Goal: Information Seeking & Learning: Check status

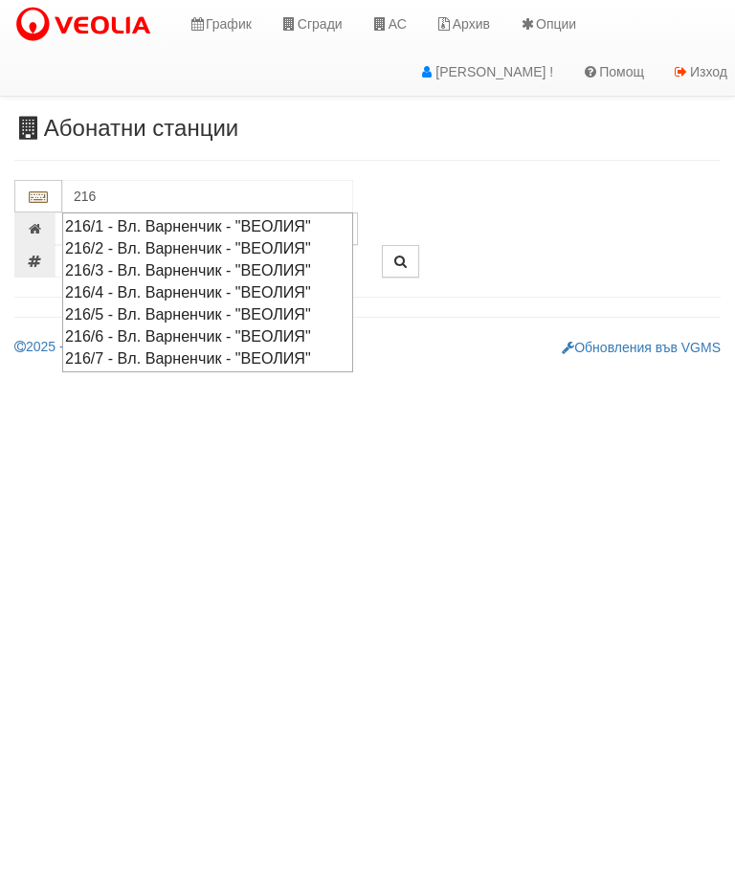
click at [211, 304] on div "216/5 - Вл. Варненчик - "ВЕОЛИЯ"" at bounding box center [207, 315] width 285 height 22
type input "216/5 - Вл. Варненчик - "ВЕОЛИЯ""
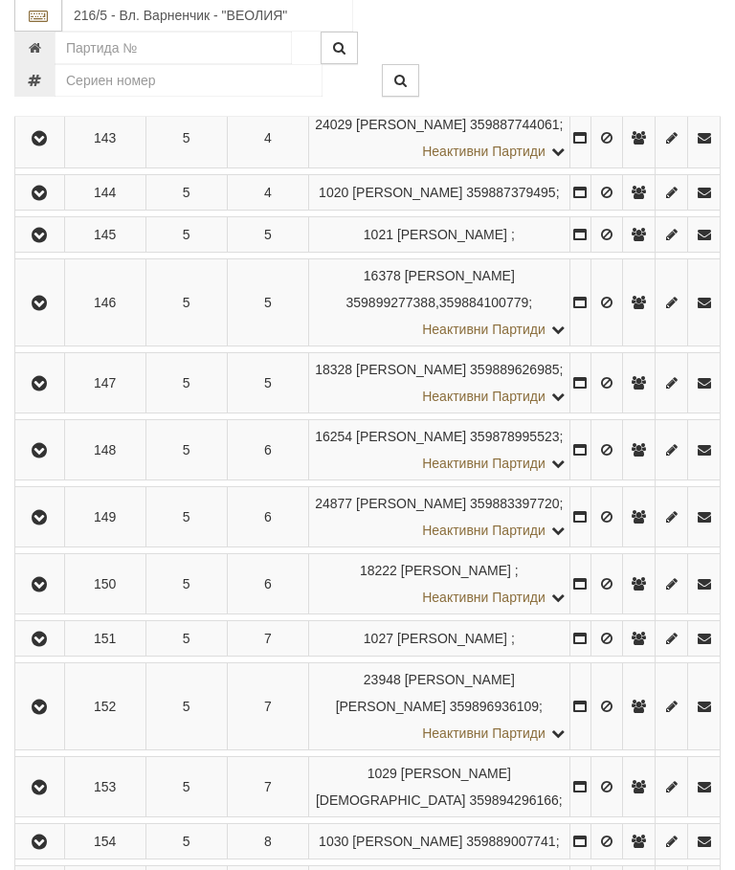
scroll to position [1001, 0]
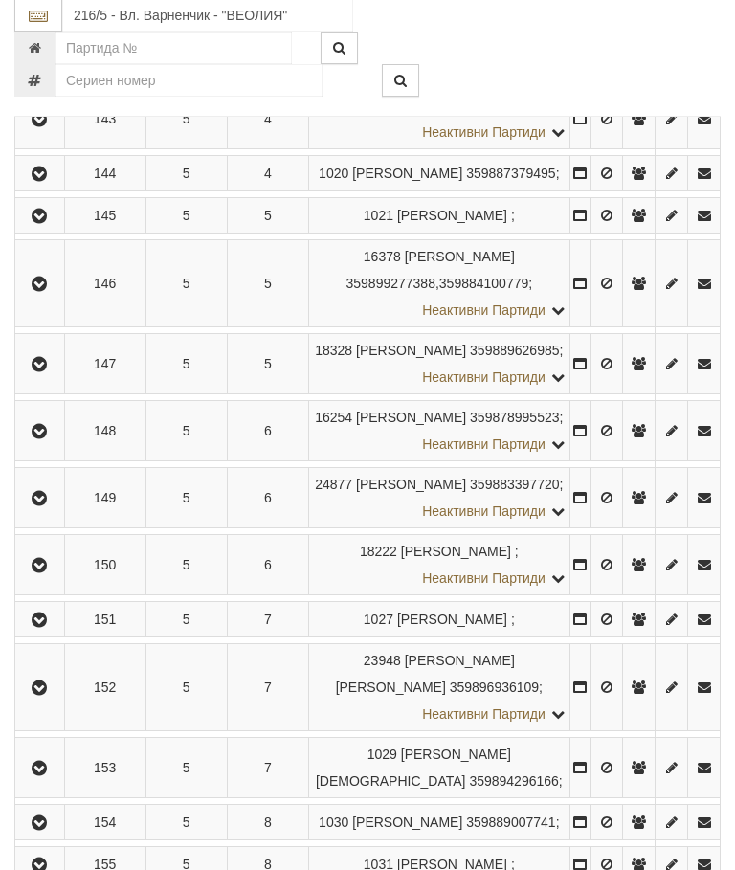
click at [51, 292] on icon "button" at bounding box center [39, 285] width 23 height 13
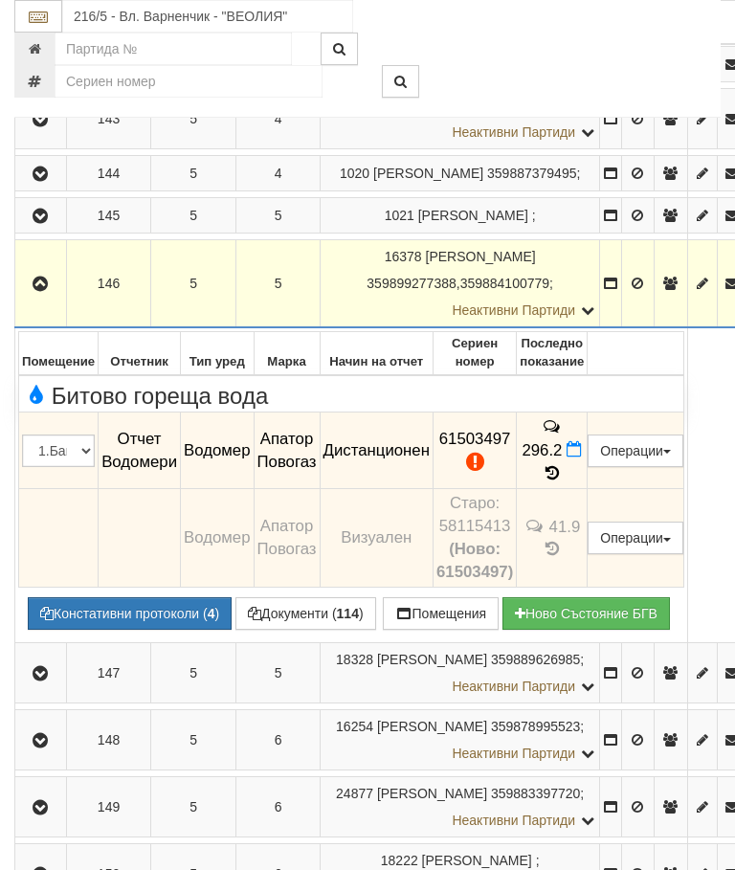
click at [137, 630] on button "Констативни протоколи ( 4 )" at bounding box center [130, 613] width 204 height 33
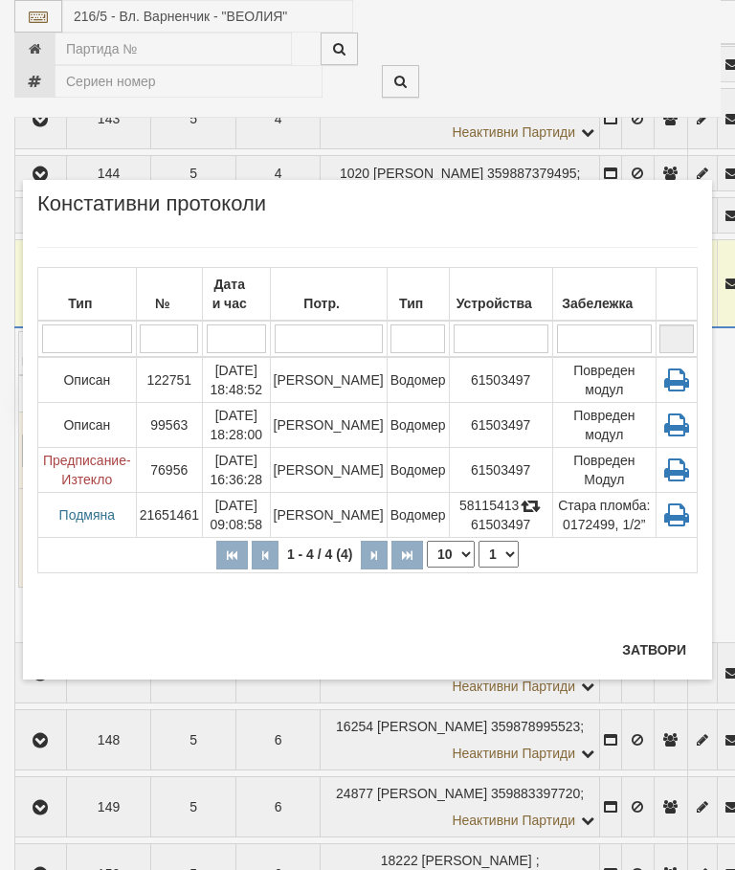
click at [333, 303] on div "Потр." at bounding box center [329, 303] width 110 height 27
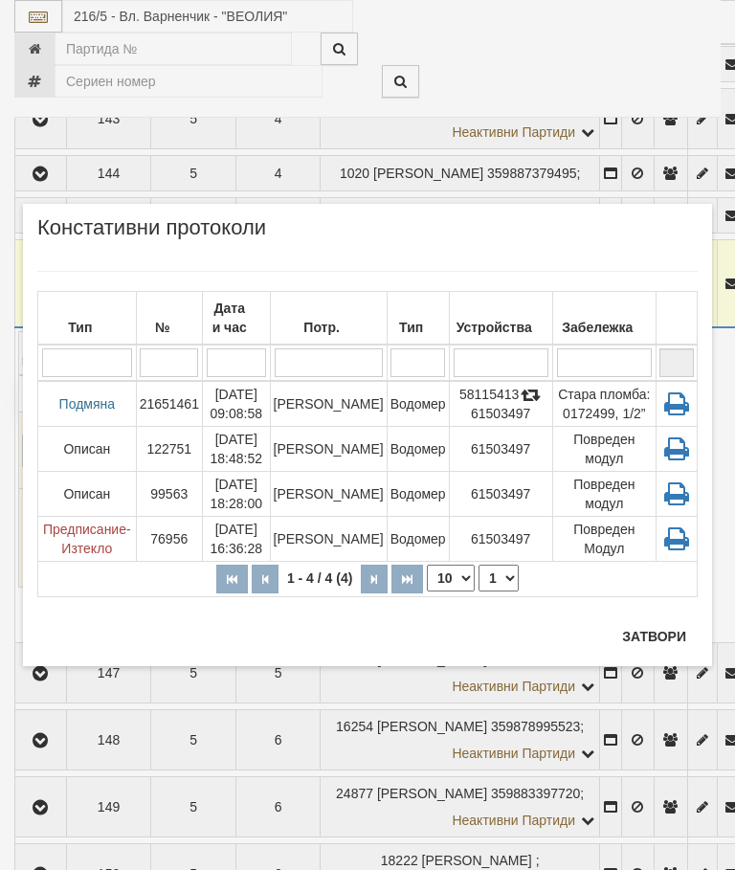
scroll to position [1073, 0]
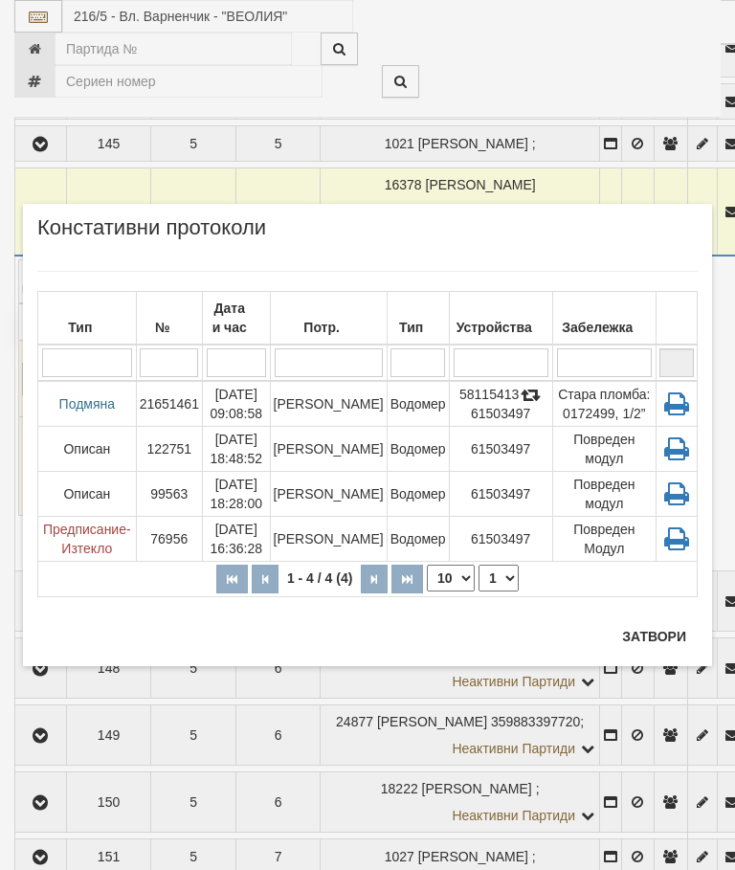
click at [661, 633] on button "Затвори" at bounding box center [654, 636] width 87 height 31
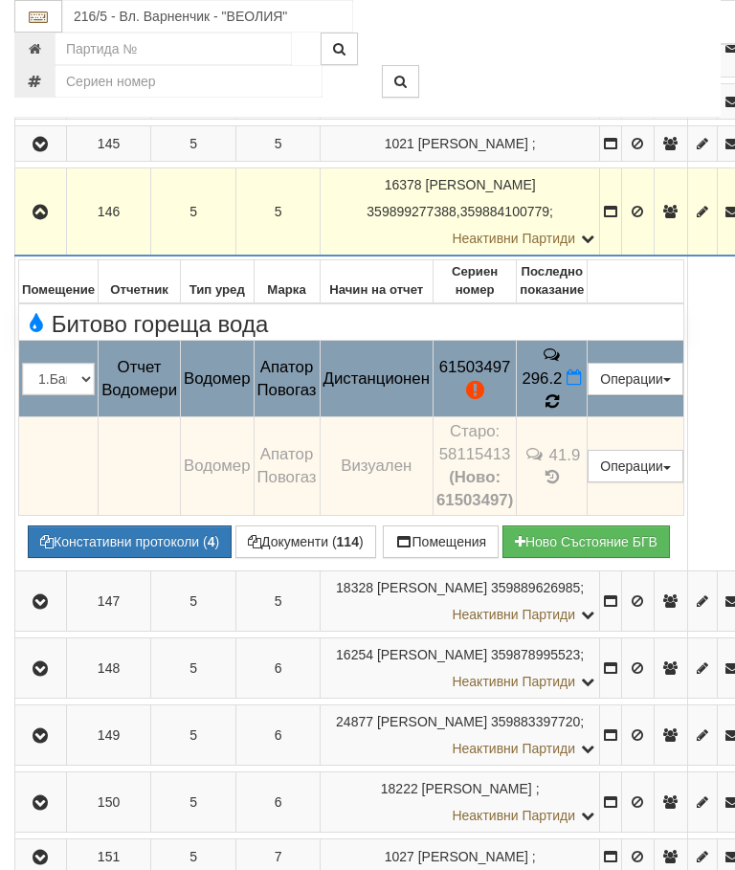
click at [559, 410] on icon at bounding box center [552, 402] width 13 height 16
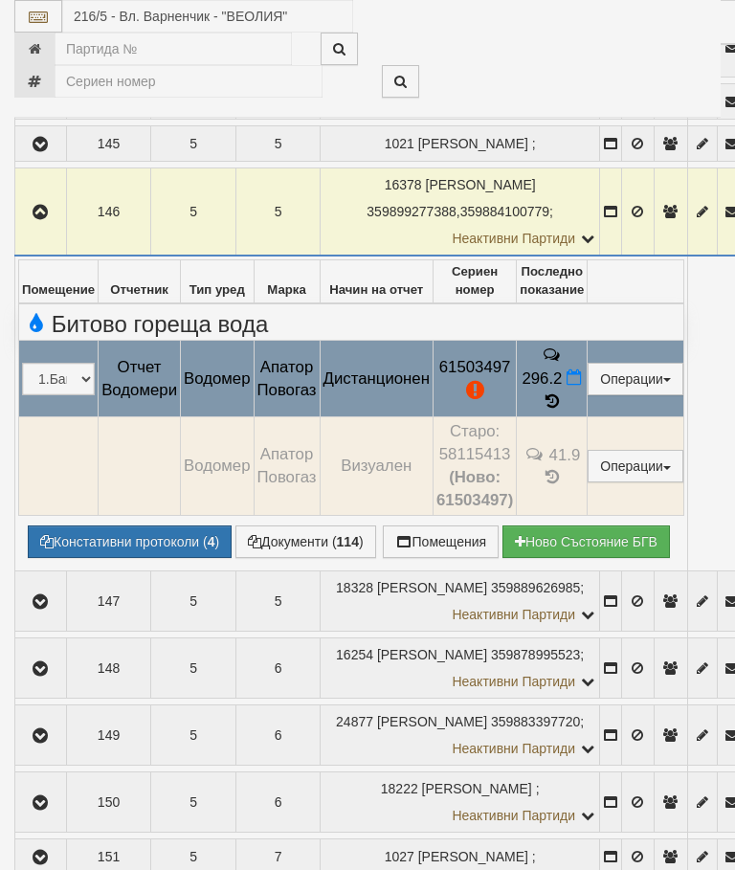
select select "10"
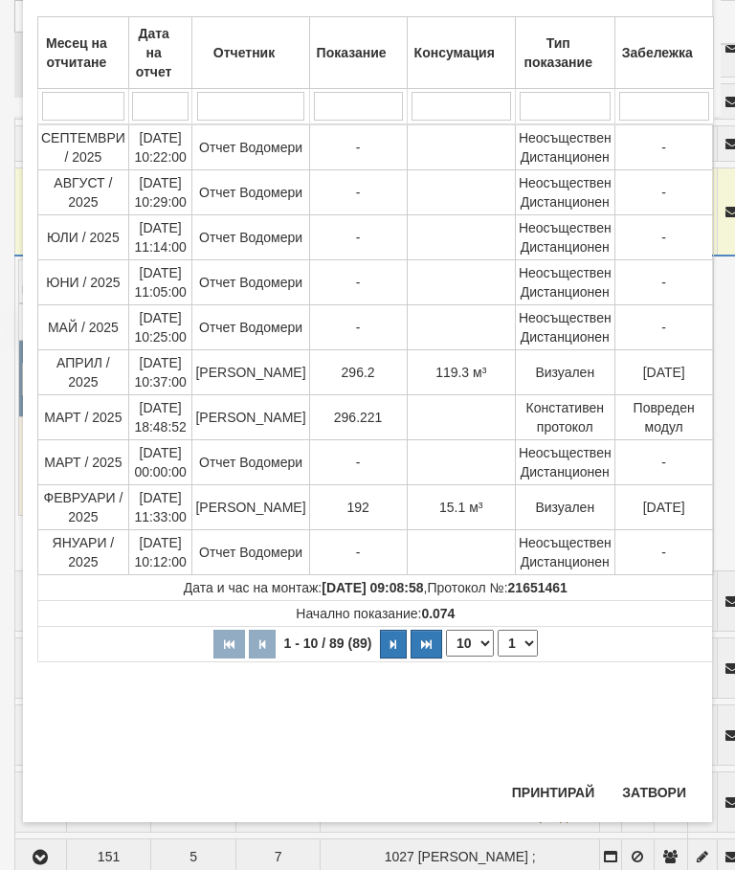
scroll to position [875, 0]
click at [507, 655] on select "1 2 3 4 5 6 7 8 9" at bounding box center [518, 643] width 40 height 27
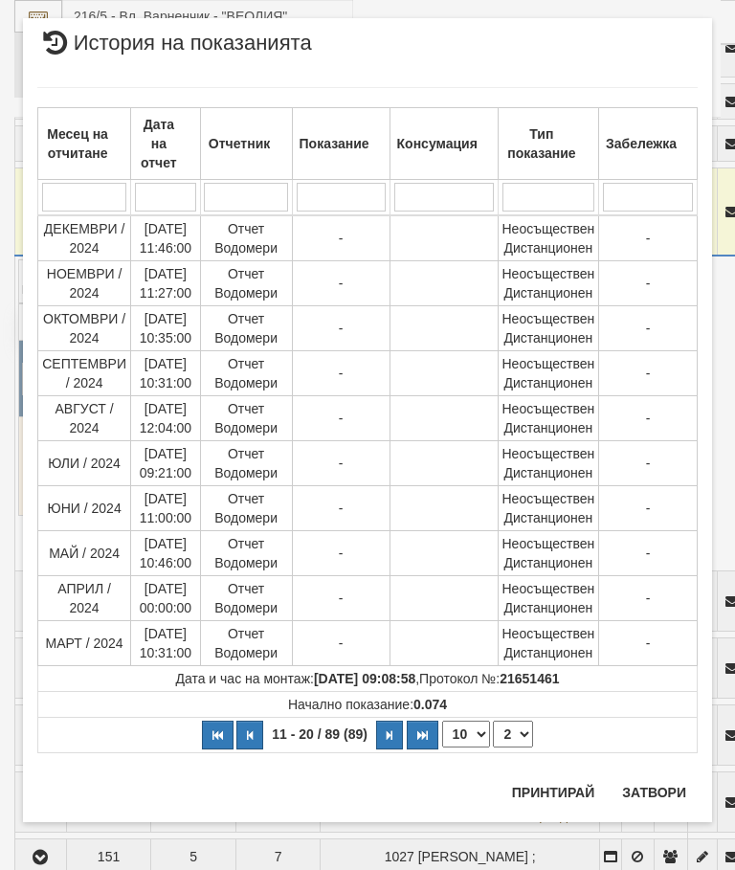
scroll to position [0, 0]
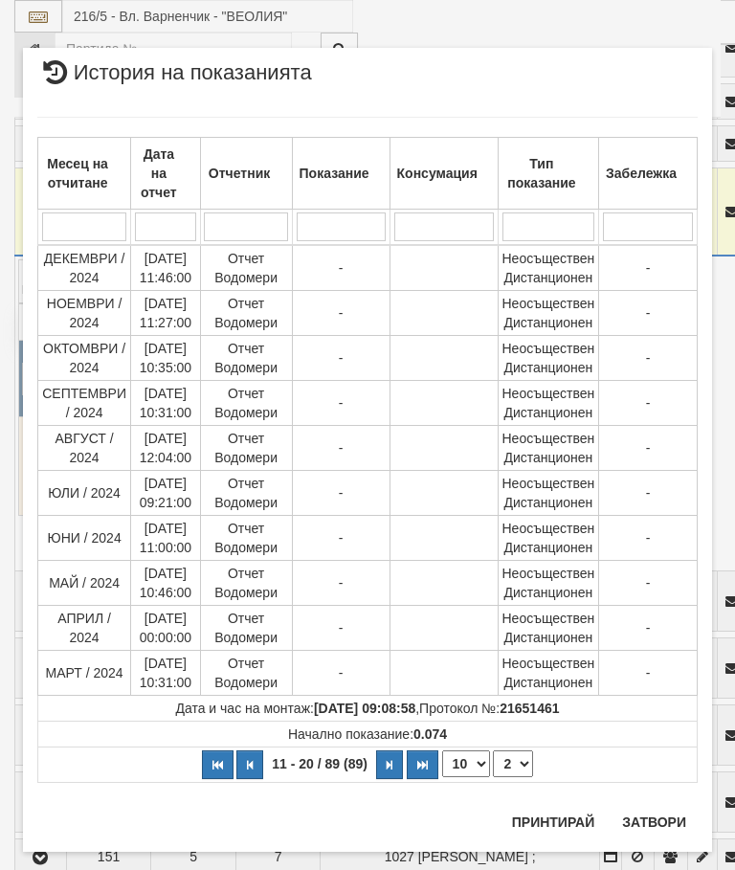
click at [525, 760] on select "1 2 3 4 5 6 7 8 9" at bounding box center [513, 764] width 40 height 27
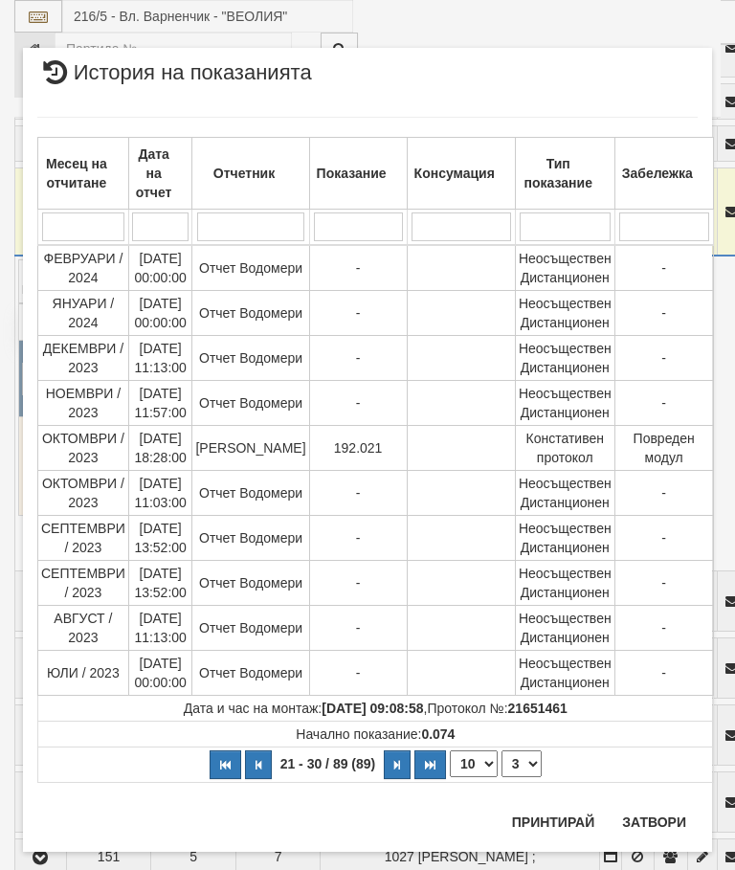
click at [521, 760] on select "1 2 3 4 5 6 7 8 9" at bounding box center [522, 764] width 40 height 27
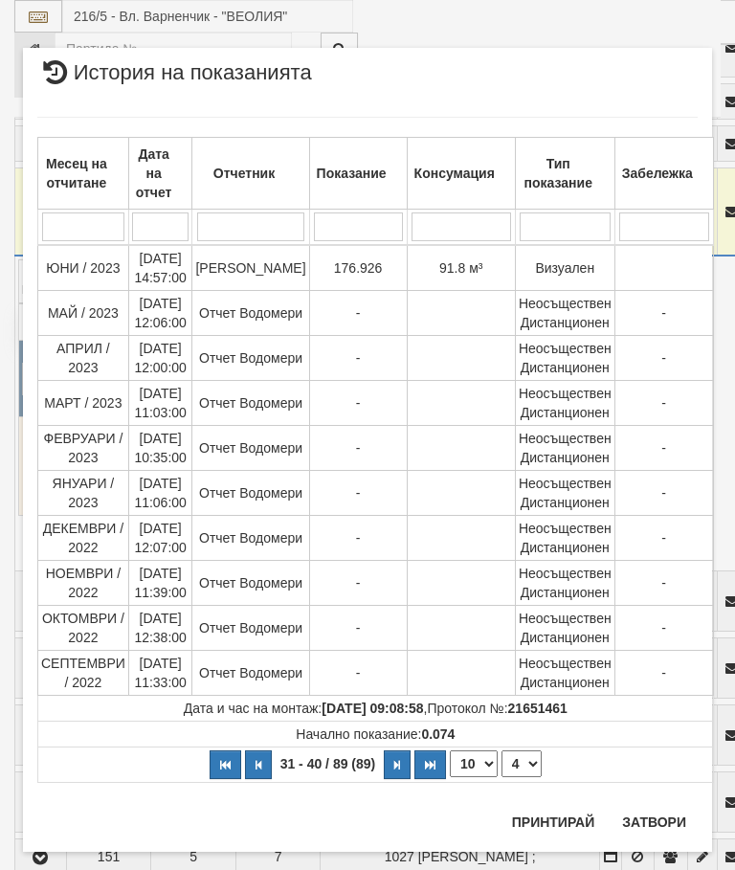
click at [527, 763] on select "1 2 3 4 5 6 7 8 9" at bounding box center [522, 764] width 40 height 27
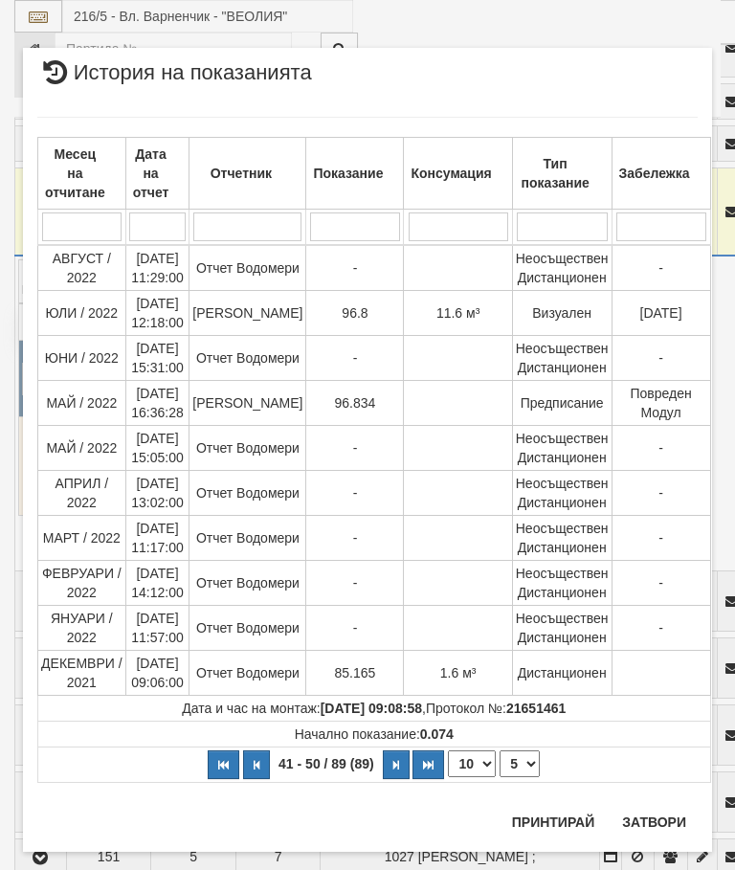
click at [520, 755] on select "1 2 3 4 5 6 7 8 9" at bounding box center [520, 764] width 40 height 27
select select "6"
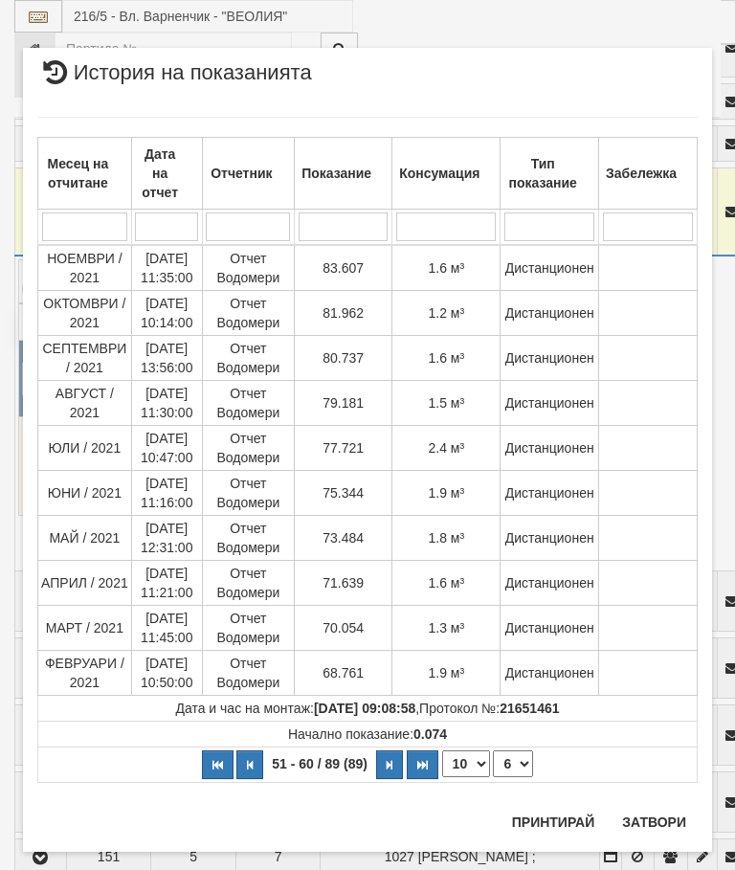
click at [655, 819] on button "Затвори" at bounding box center [654, 822] width 87 height 31
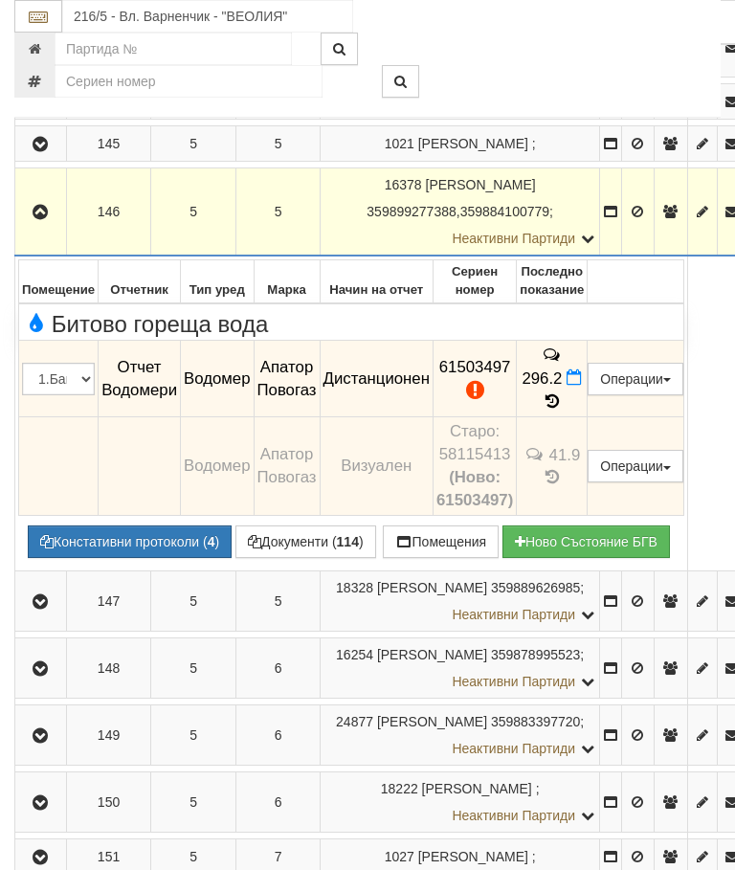
click at [46, 219] on icon "button" at bounding box center [40, 212] width 23 height 13
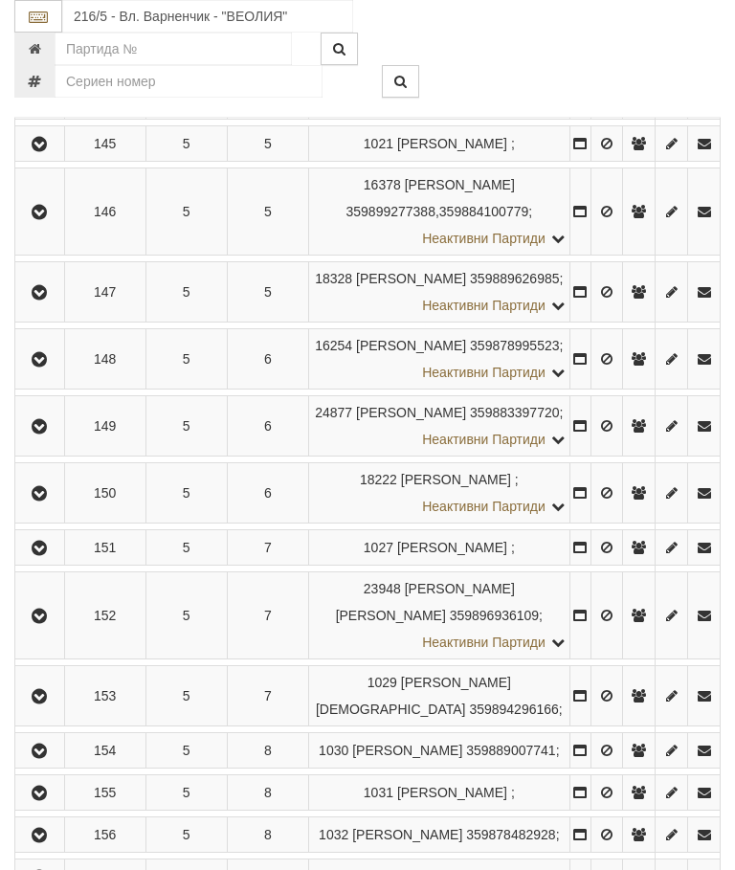
click at [32, 226] on button "button" at bounding box center [39, 211] width 43 height 29
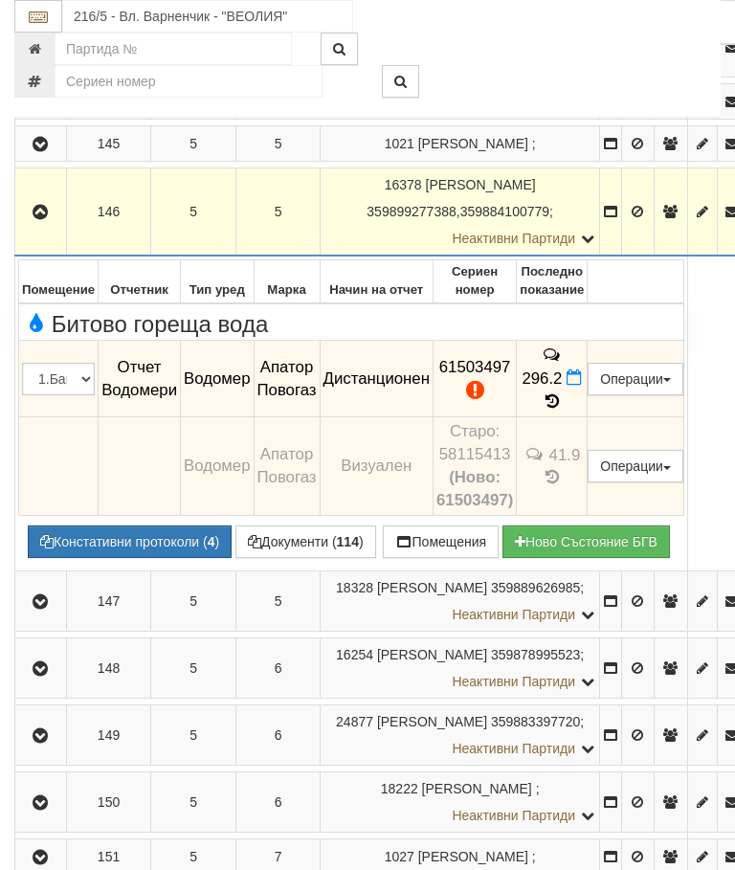
click at [304, 558] on button "Документи ( 114 )" at bounding box center [306, 542] width 141 height 33
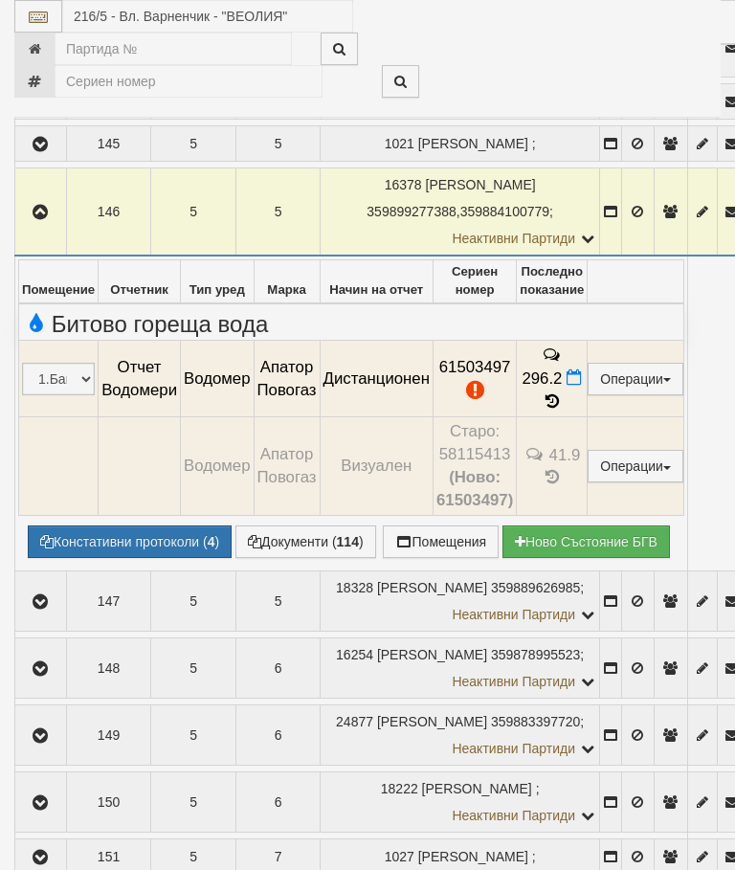
select select "10"
select select "1"
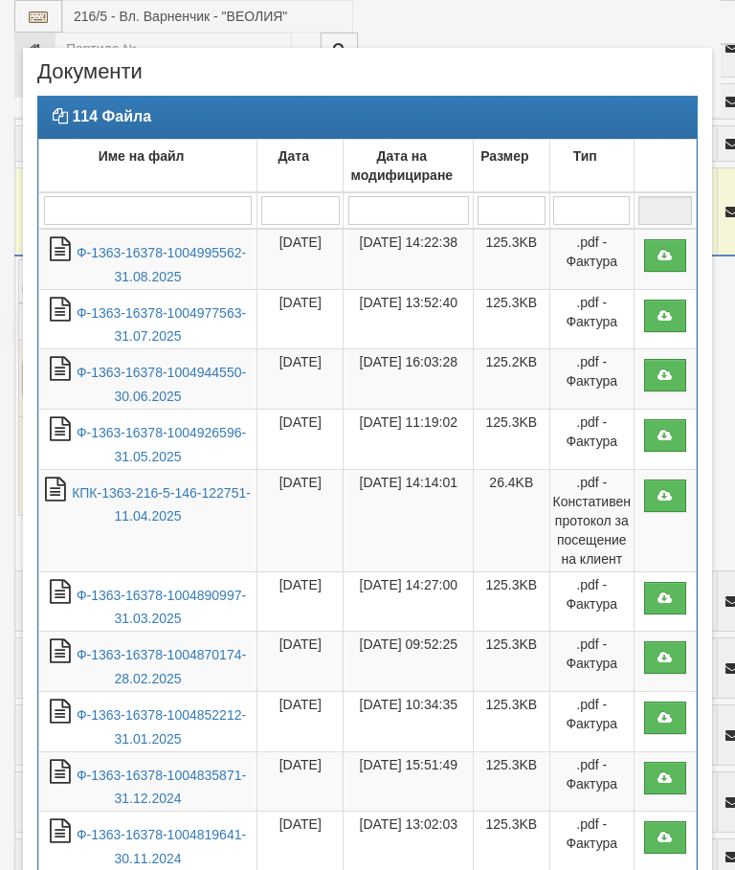
click at [183, 258] on link "Ф-1363-16378-1004995562-31.08.2025" at bounding box center [161, 264] width 169 height 39
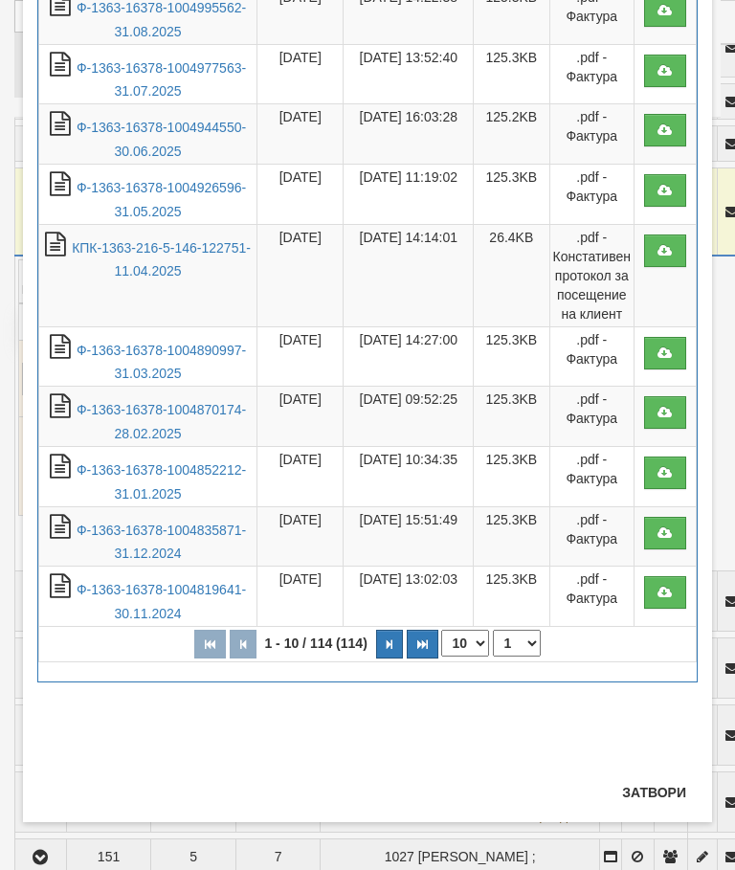
scroll to position [245, 0]
click at [652, 781] on button "Затвори" at bounding box center [654, 792] width 87 height 31
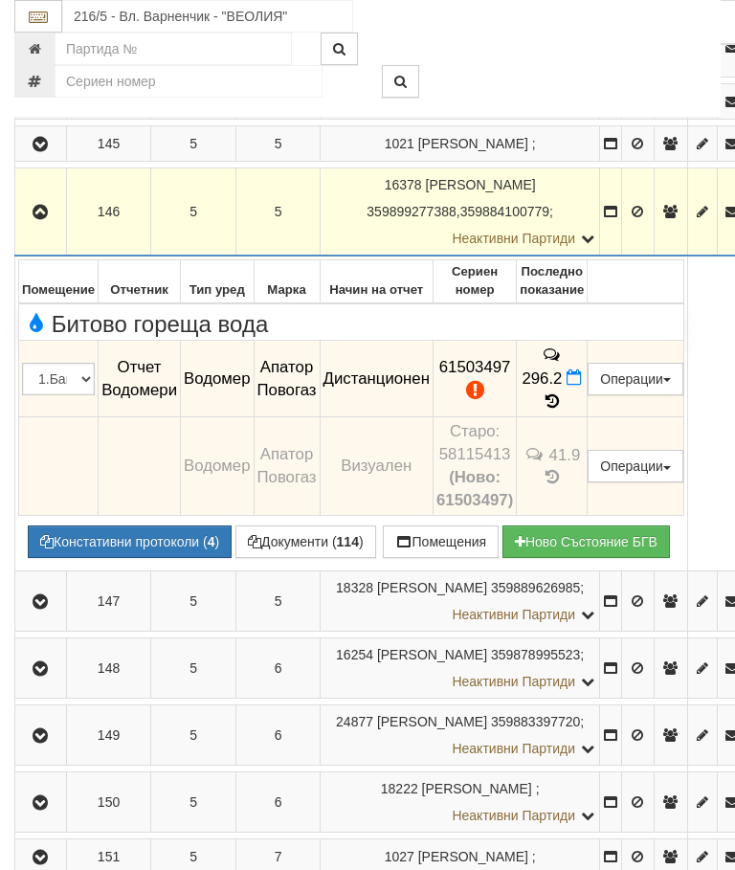
click at [37, 219] on icon "button" at bounding box center [40, 212] width 23 height 13
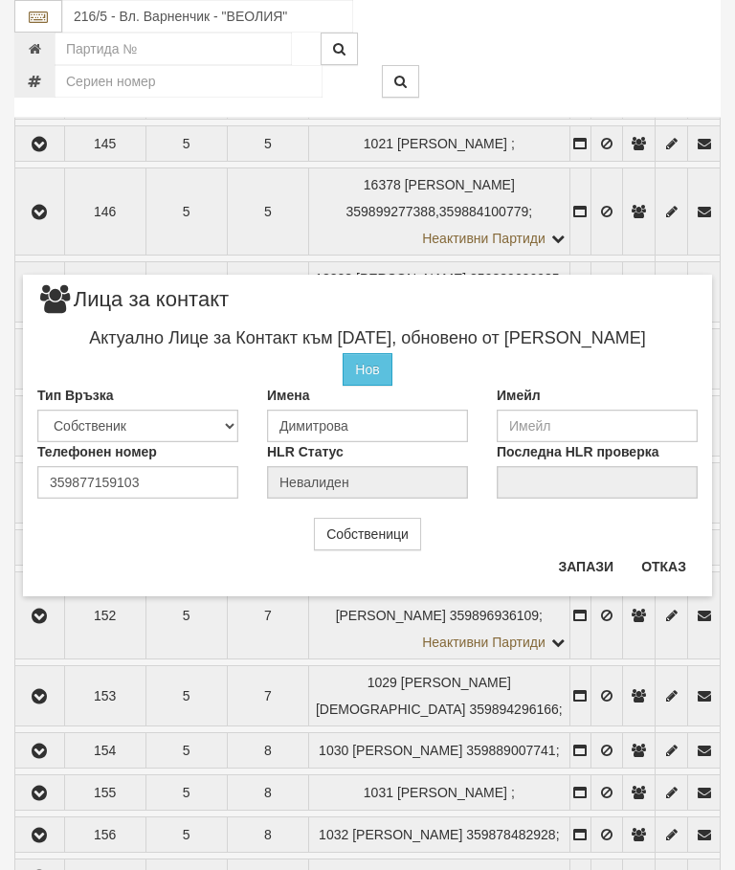
click at [652, 565] on button "Отказ" at bounding box center [664, 567] width 68 height 31
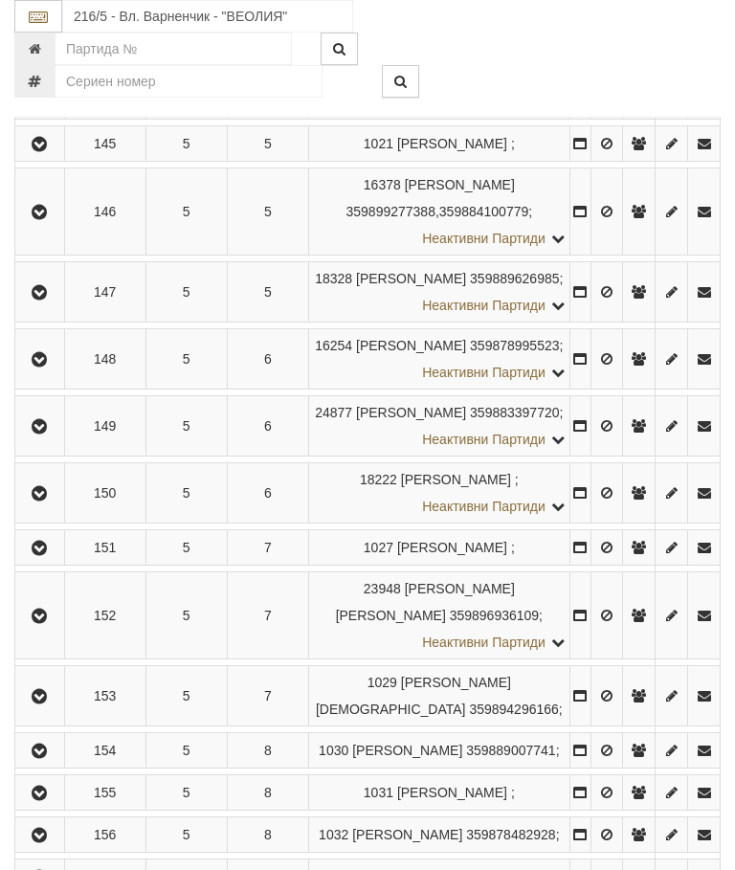
click at [41, 151] on icon "button" at bounding box center [39, 144] width 23 height 13
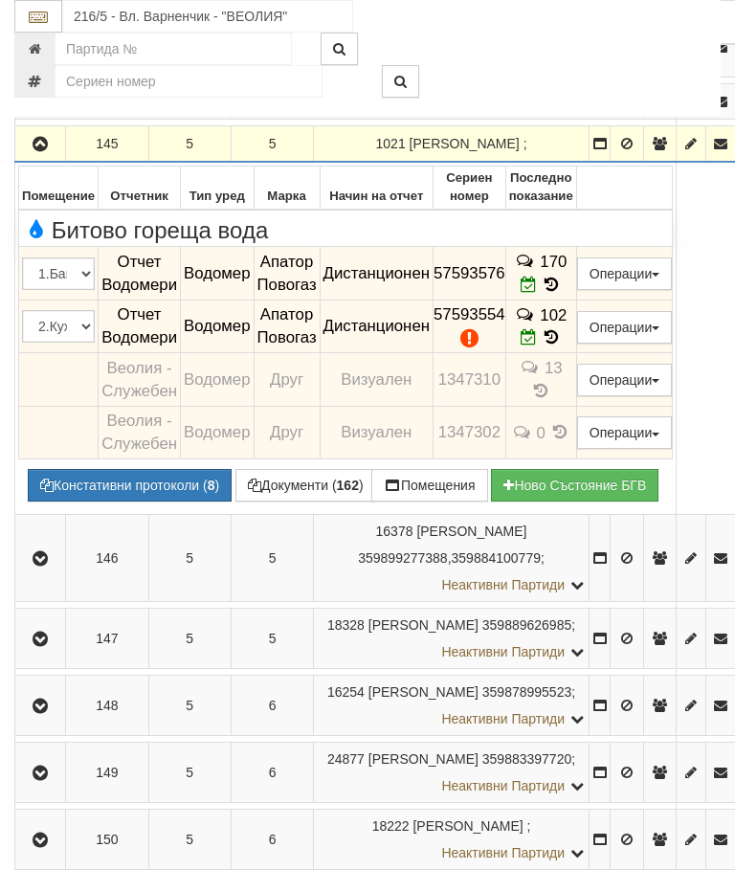
click at [42, 158] on button "button" at bounding box center [40, 143] width 44 height 29
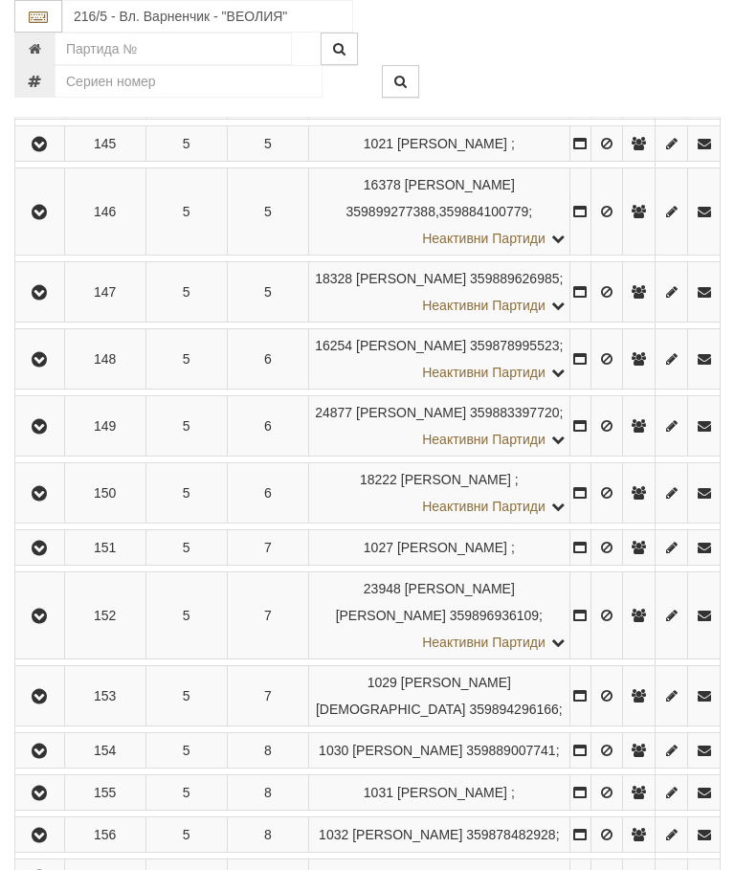
click at [42, 109] on icon "button" at bounding box center [39, 102] width 23 height 13
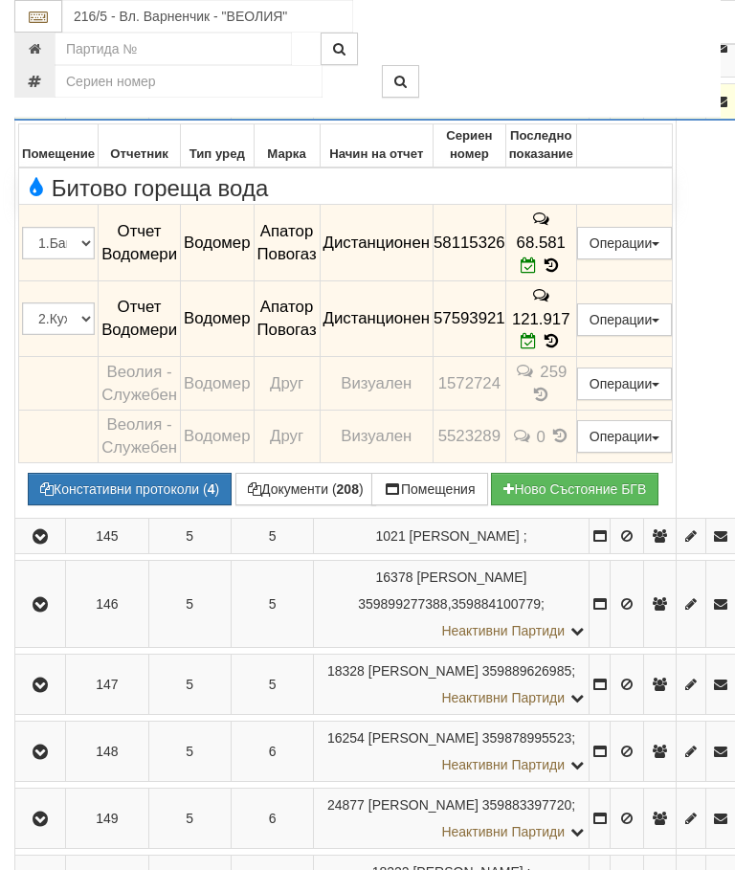
click at [42, 109] on icon "button" at bounding box center [40, 102] width 23 height 13
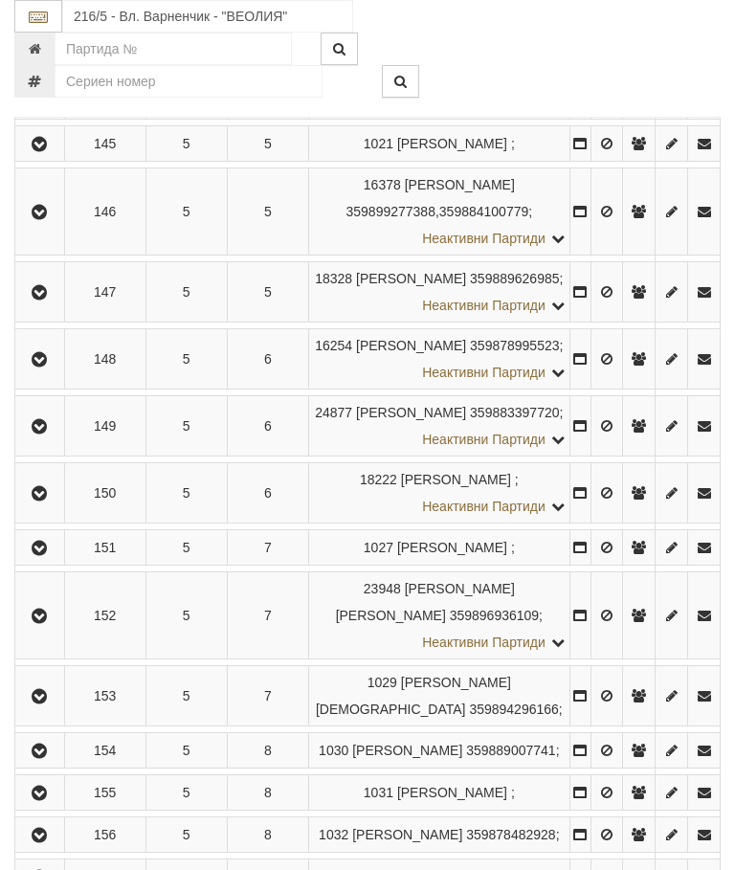
click at [42, 55] on icon "button" at bounding box center [39, 47] width 23 height 13
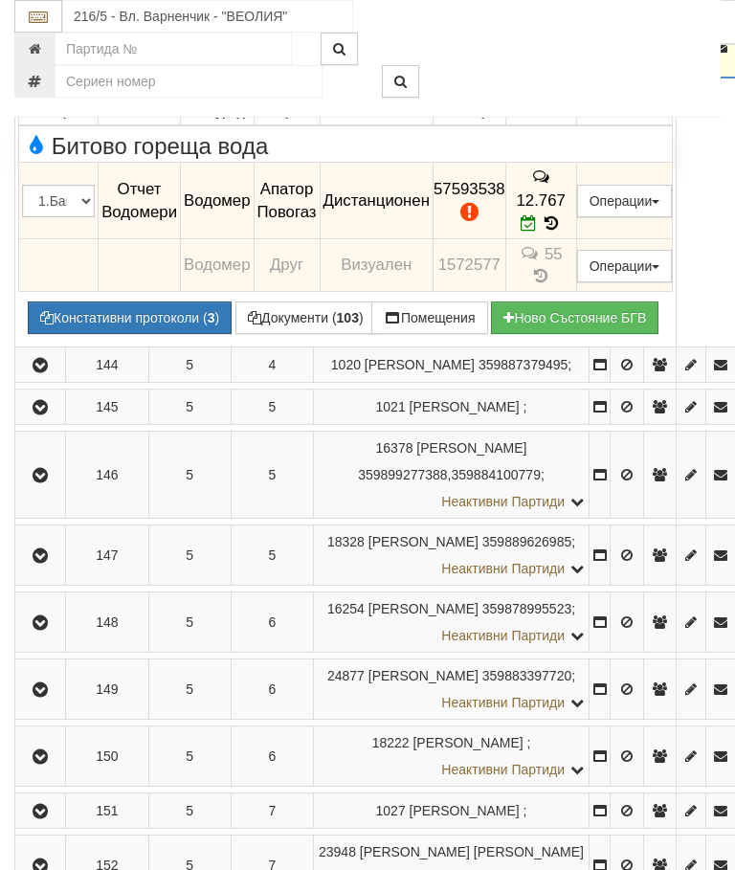
click at [43, 61] on button "button" at bounding box center [40, 47] width 44 height 29
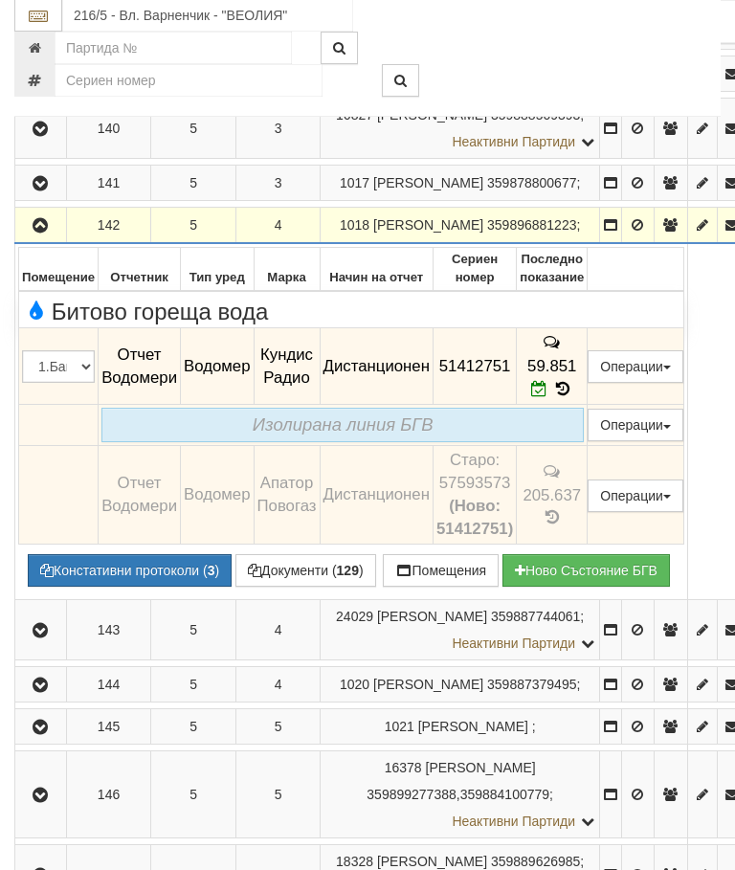
click at [46, 240] on button "button" at bounding box center [40, 226] width 45 height 29
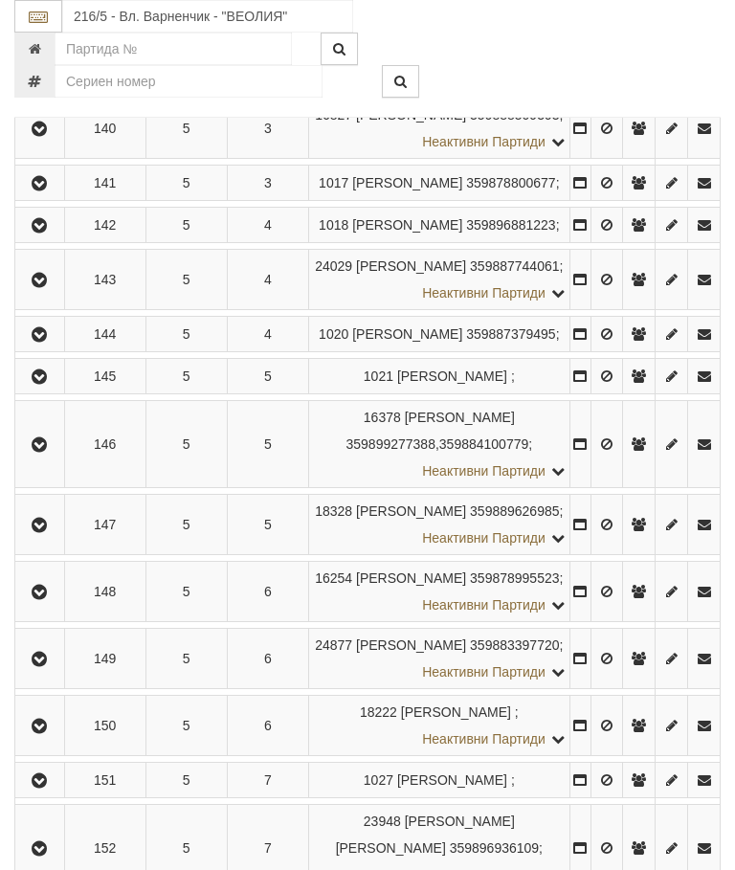
click at [51, 191] on icon "button" at bounding box center [39, 183] width 23 height 13
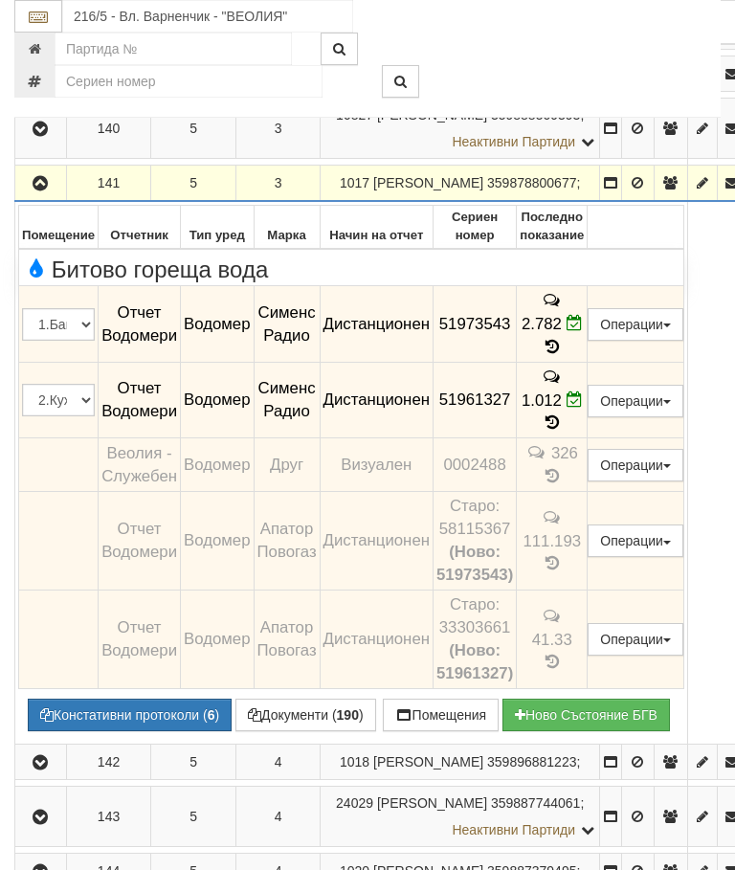
click at [41, 191] on icon "button" at bounding box center [40, 183] width 23 height 13
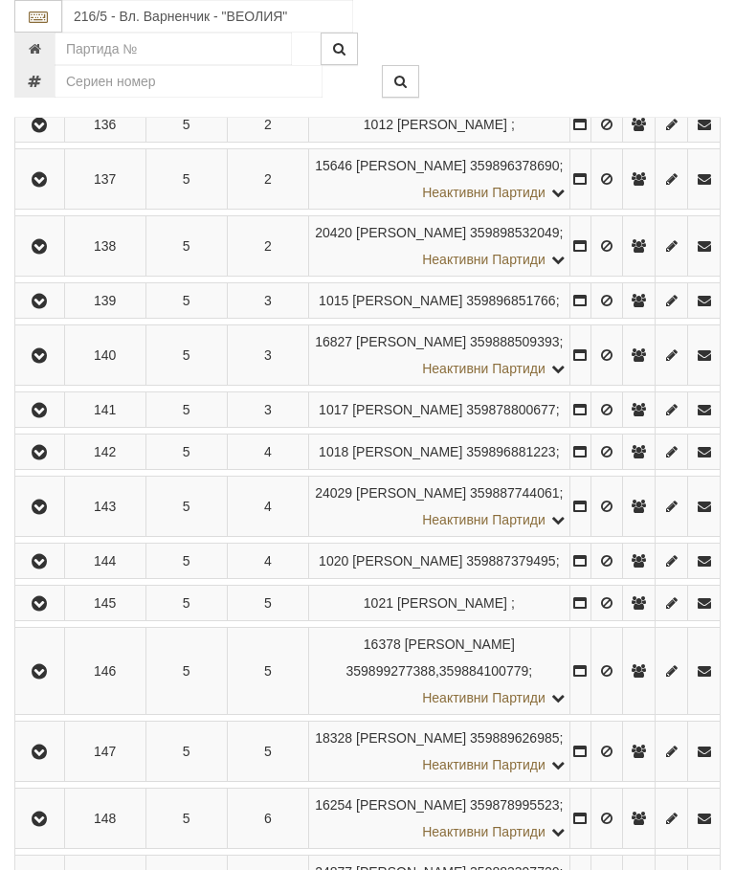
scroll to position [615, 0]
click at [53, 369] on button "button" at bounding box center [39, 354] width 43 height 29
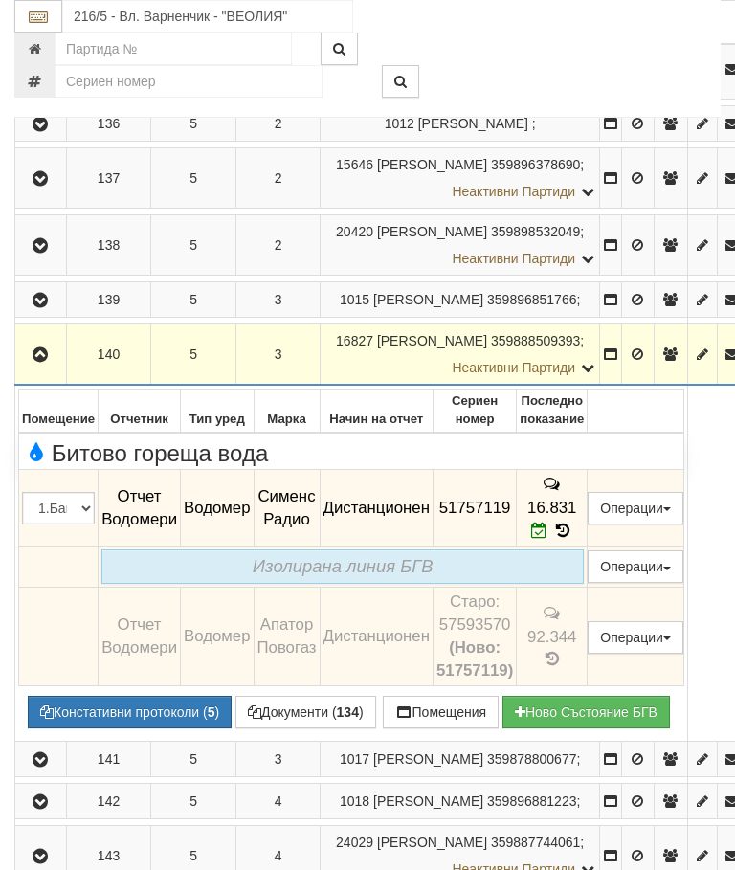
click at [48, 369] on button "button" at bounding box center [40, 354] width 45 height 29
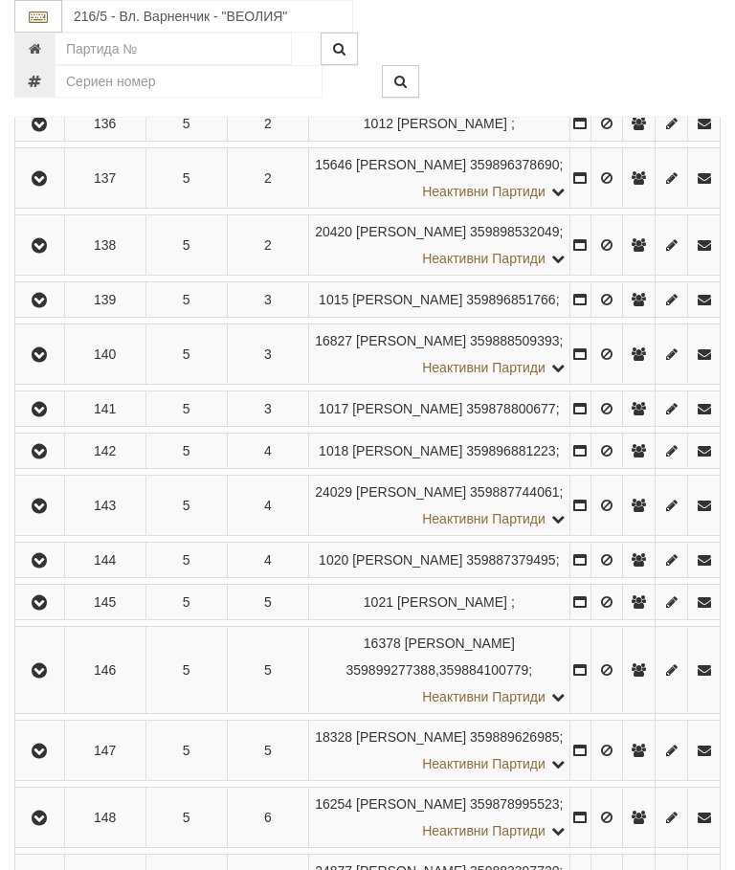
click at [43, 307] on icon "button" at bounding box center [39, 300] width 23 height 13
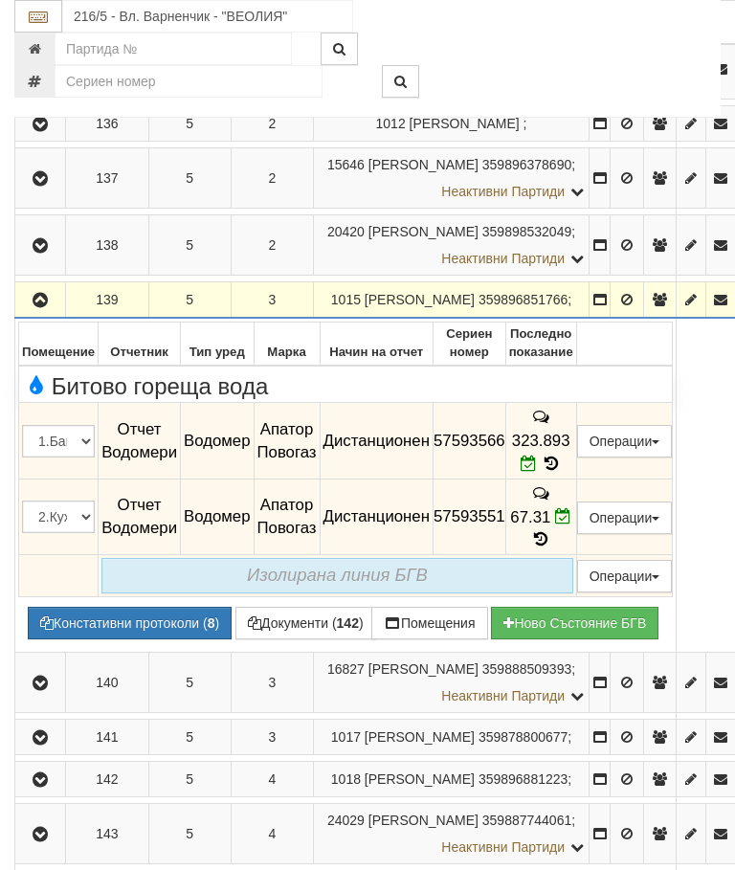
click at [46, 300] on icon "button" at bounding box center [40, 300] width 23 height 13
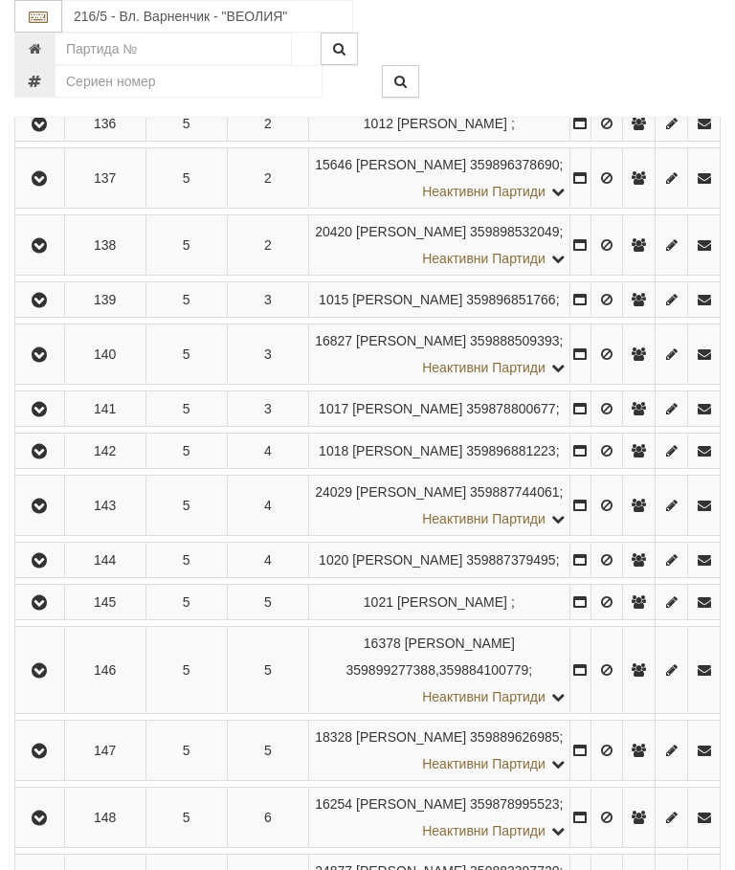
click at [48, 253] on icon "button" at bounding box center [39, 245] width 23 height 13
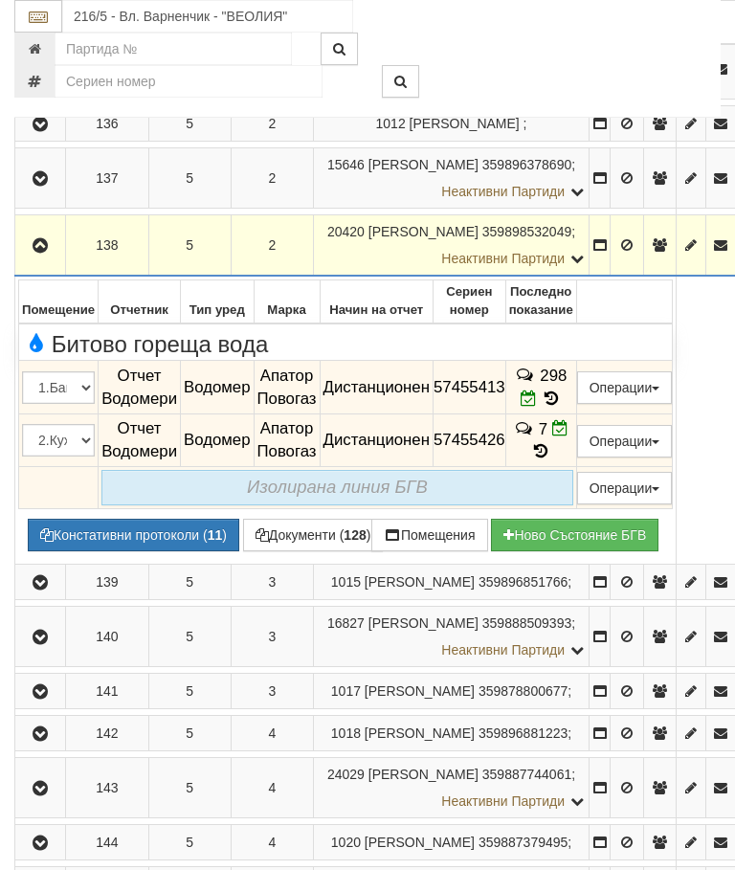
click at [44, 239] on icon "button" at bounding box center [40, 245] width 23 height 13
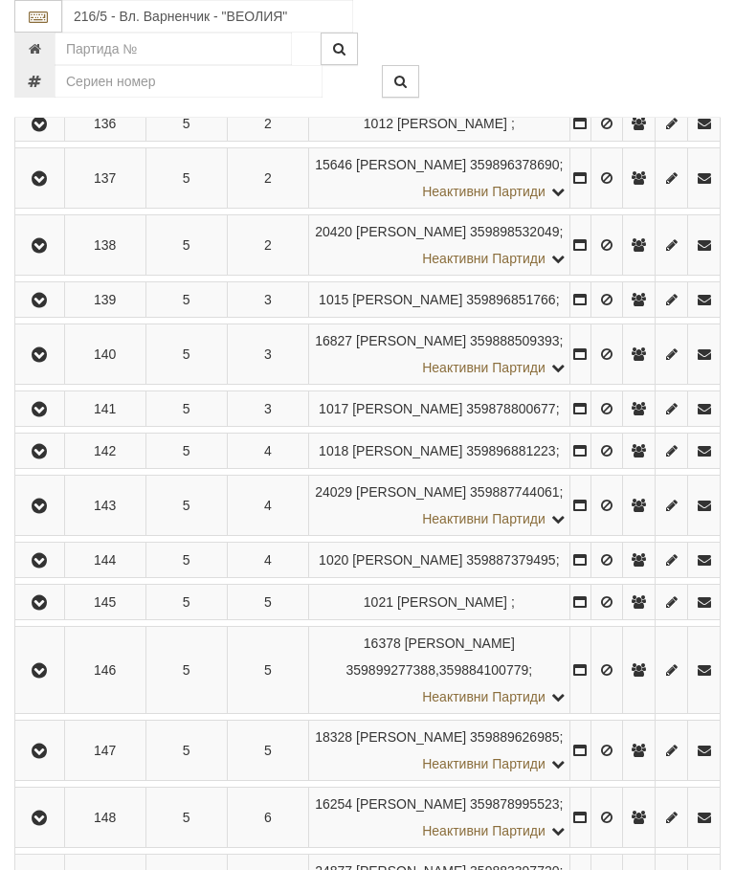
click at [56, 192] on button "button" at bounding box center [39, 178] width 43 height 29
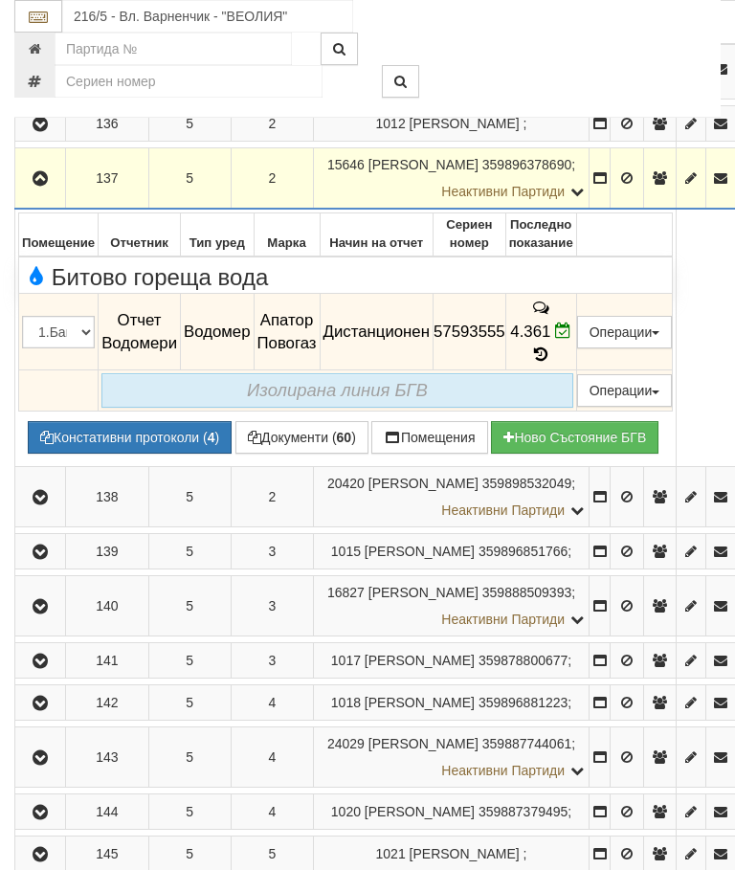
click at [36, 179] on icon "button" at bounding box center [40, 178] width 23 height 13
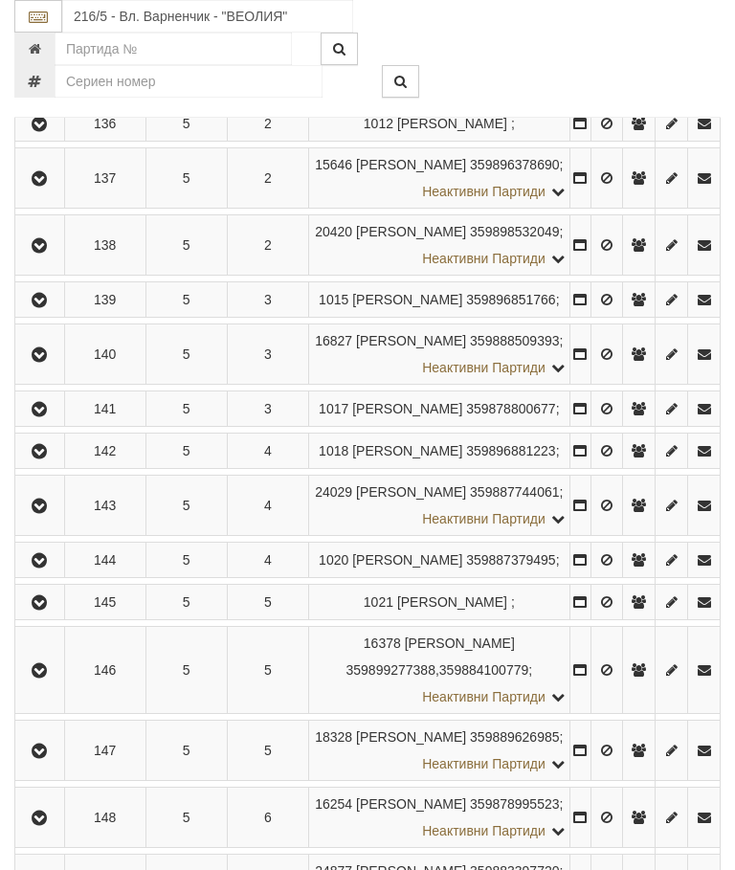
click at [51, 131] on icon "button" at bounding box center [39, 124] width 23 height 13
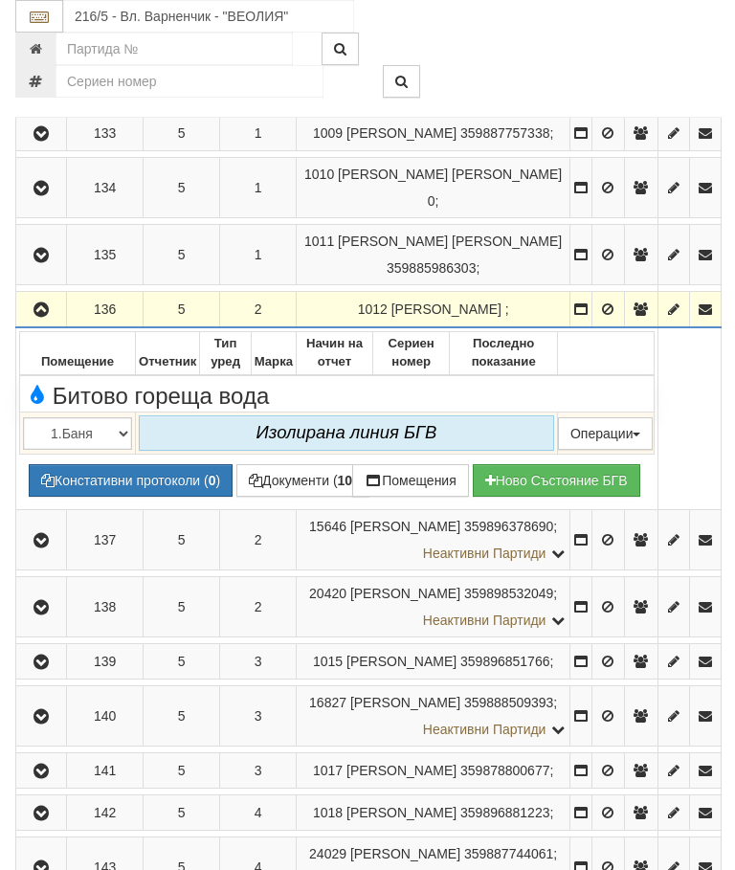
scroll to position [428, 0]
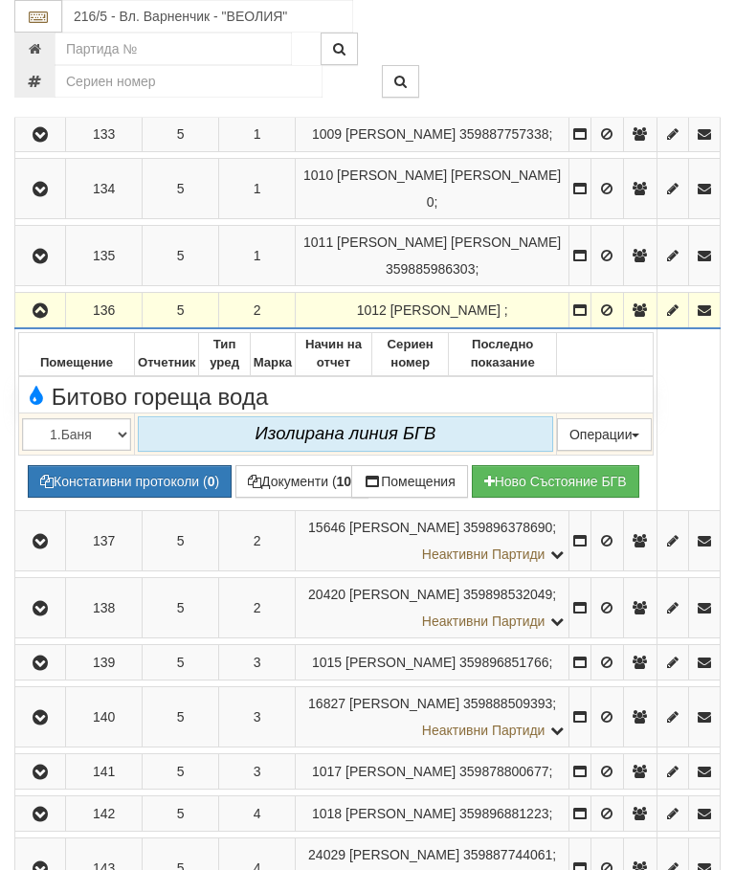
click at [39, 318] on icon "button" at bounding box center [40, 310] width 23 height 13
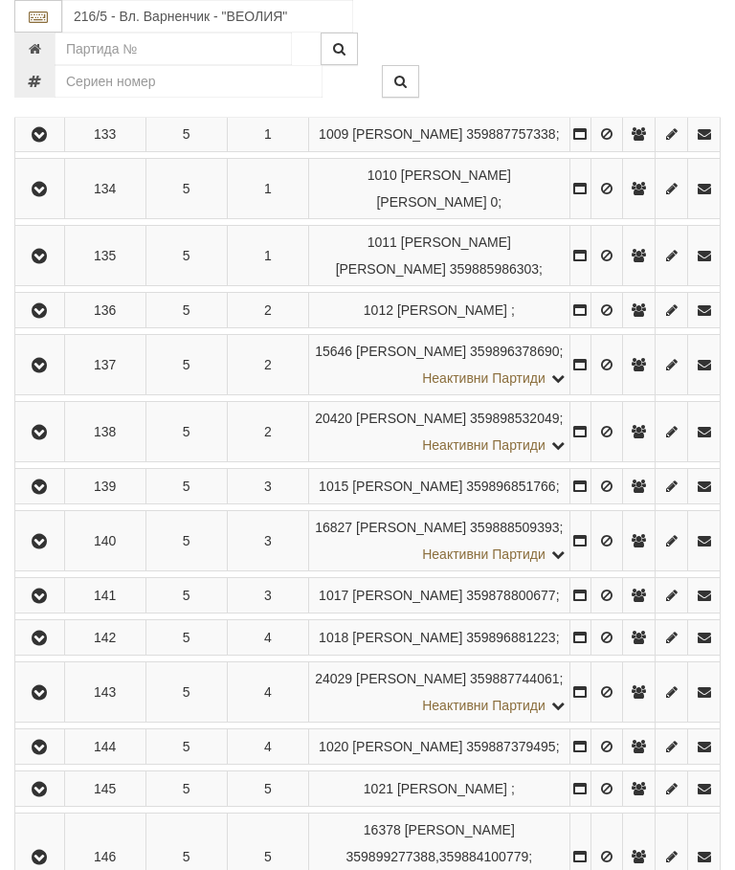
click at [50, 263] on icon "button" at bounding box center [39, 256] width 23 height 13
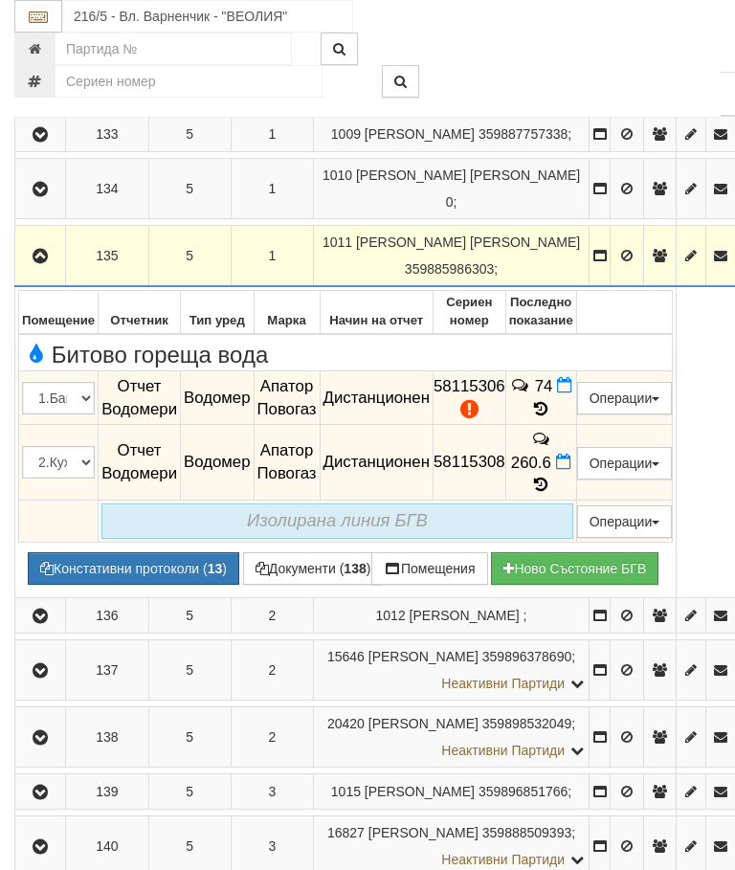
click at [552, 477] on icon at bounding box center [540, 485] width 21 height 16
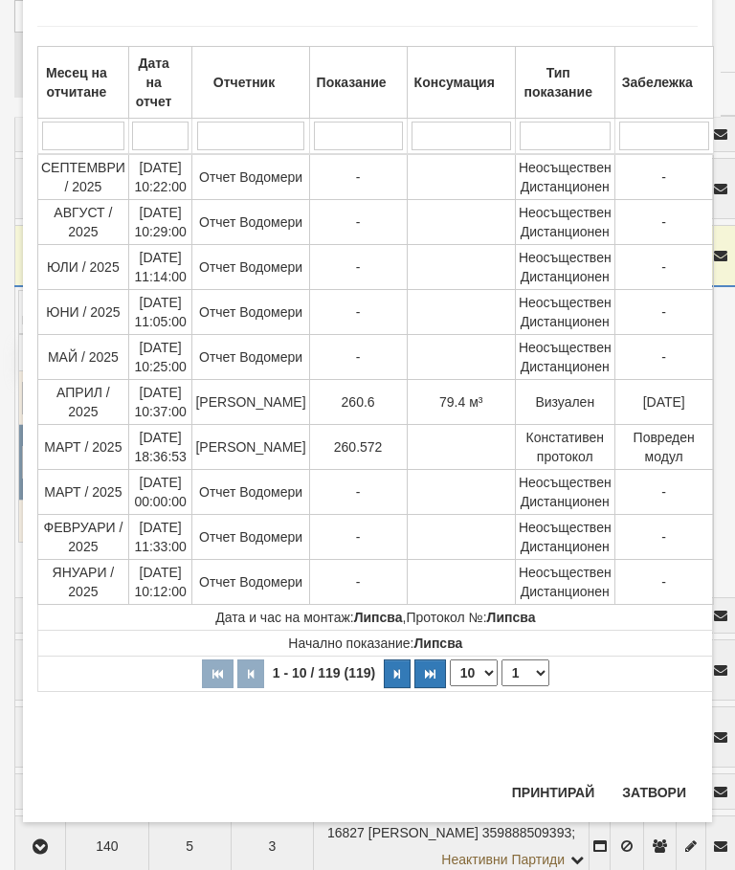
scroll to position [1780, 0]
click at [652, 781] on button "Затвори" at bounding box center [654, 792] width 87 height 31
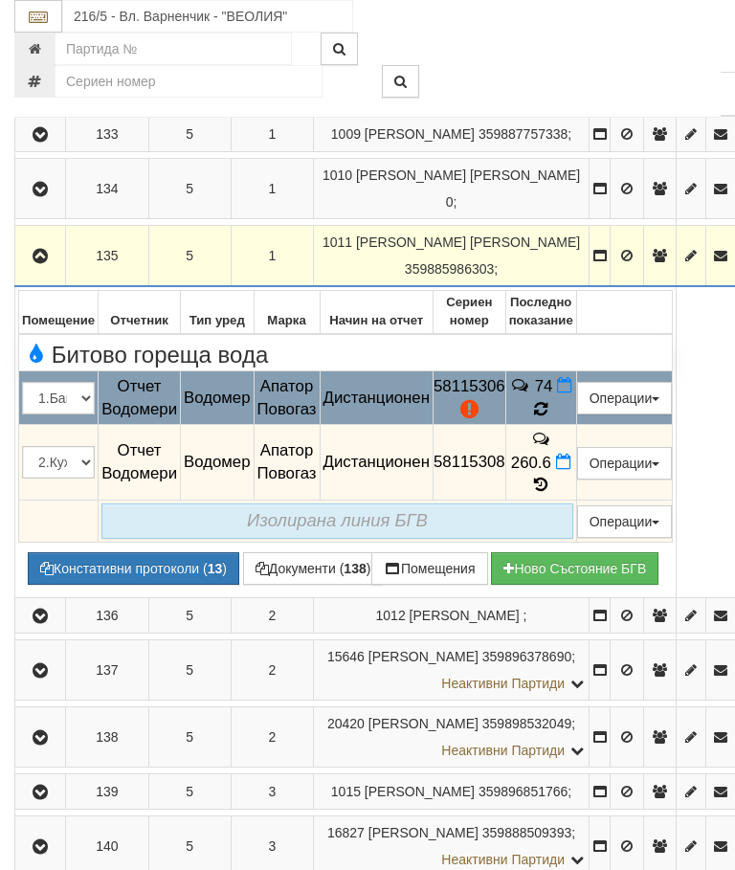
click at [576, 402] on td "74" at bounding box center [541, 399] width 71 height 54
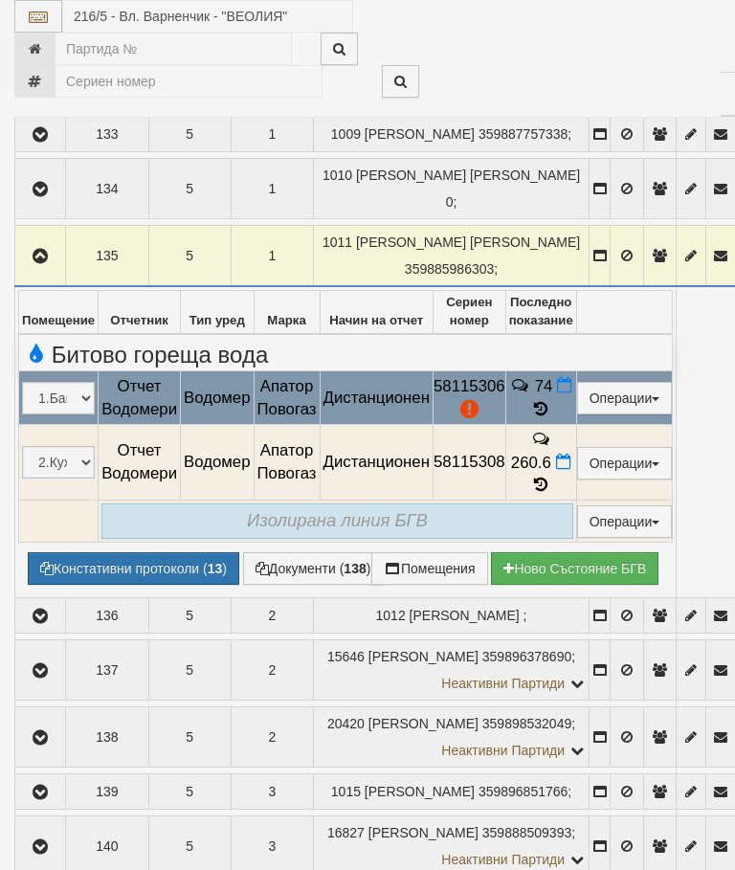
select select "10"
select select "1"
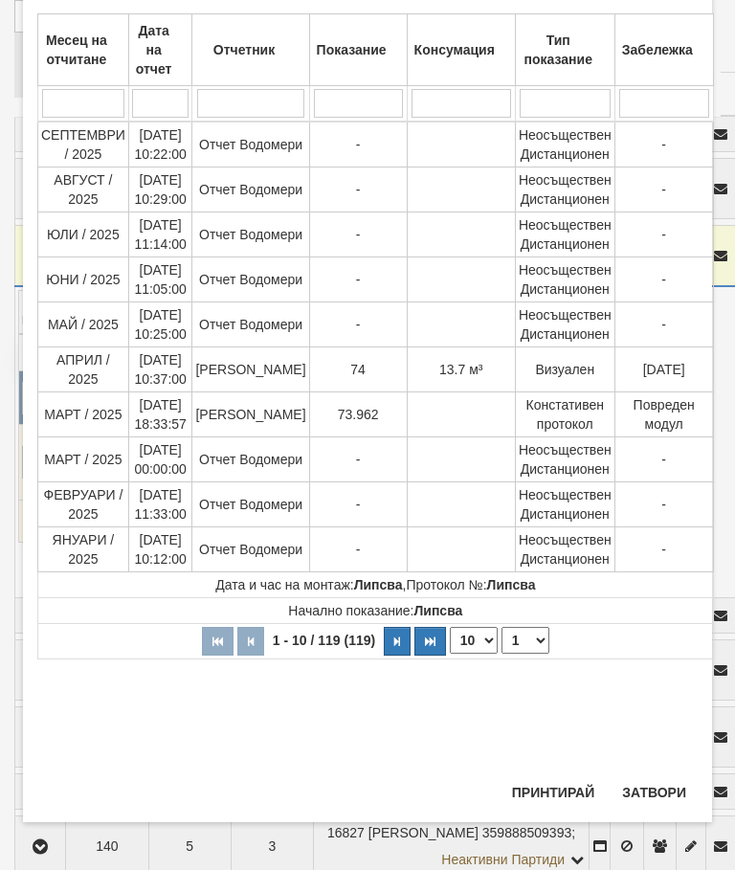
scroll to position [1147, 0]
click at [662, 777] on button "Затвори" at bounding box center [654, 792] width 87 height 31
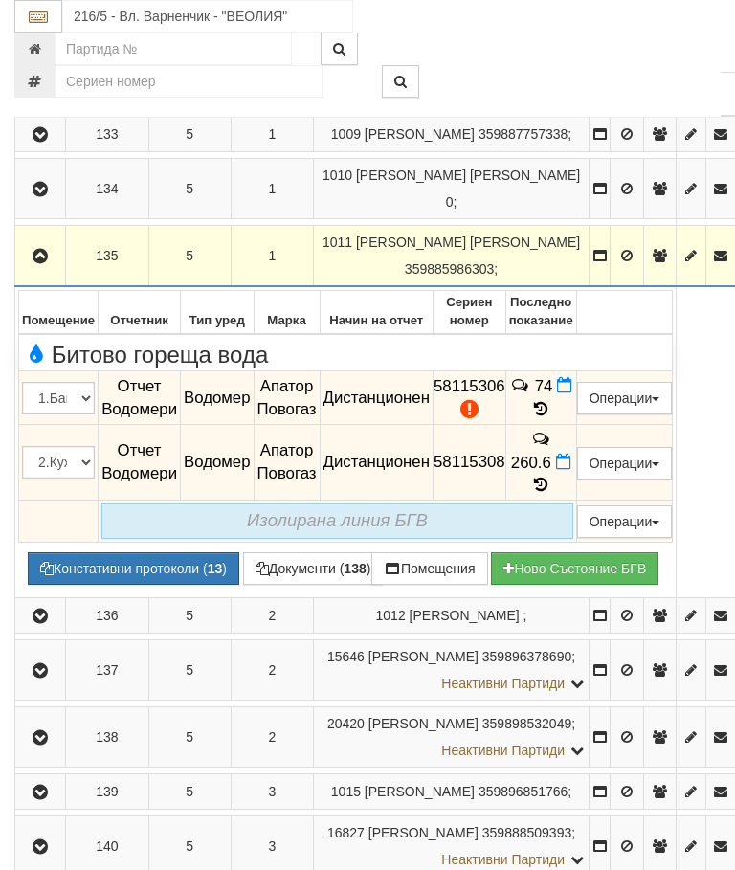
click at [38, 259] on icon "button" at bounding box center [40, 256] width 23 height 13
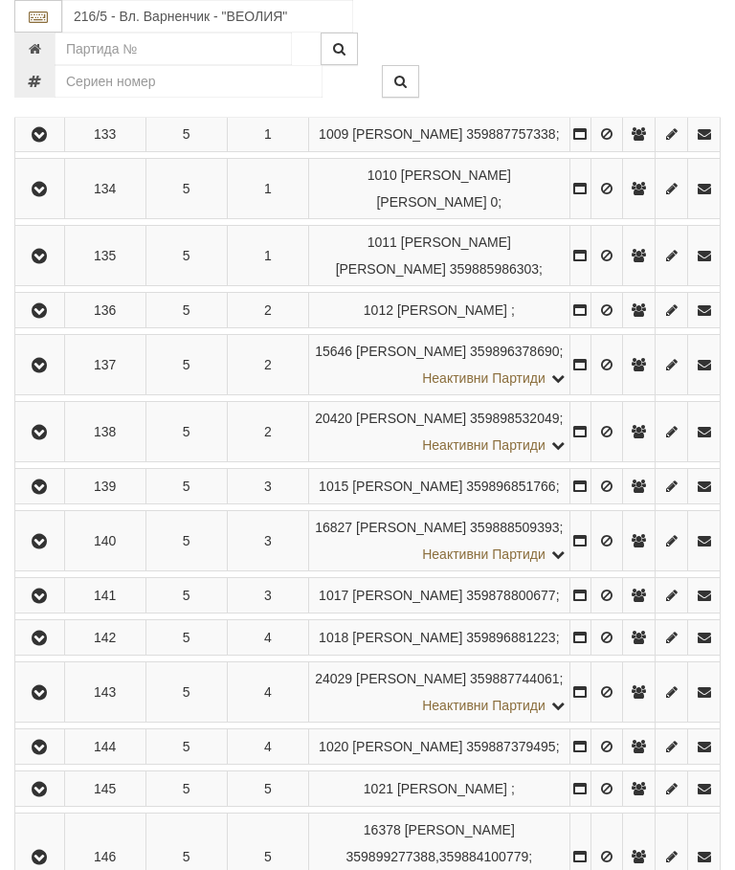
click at [57, 203] on button "button" at bounding box center [39, 188] width 43 height 29
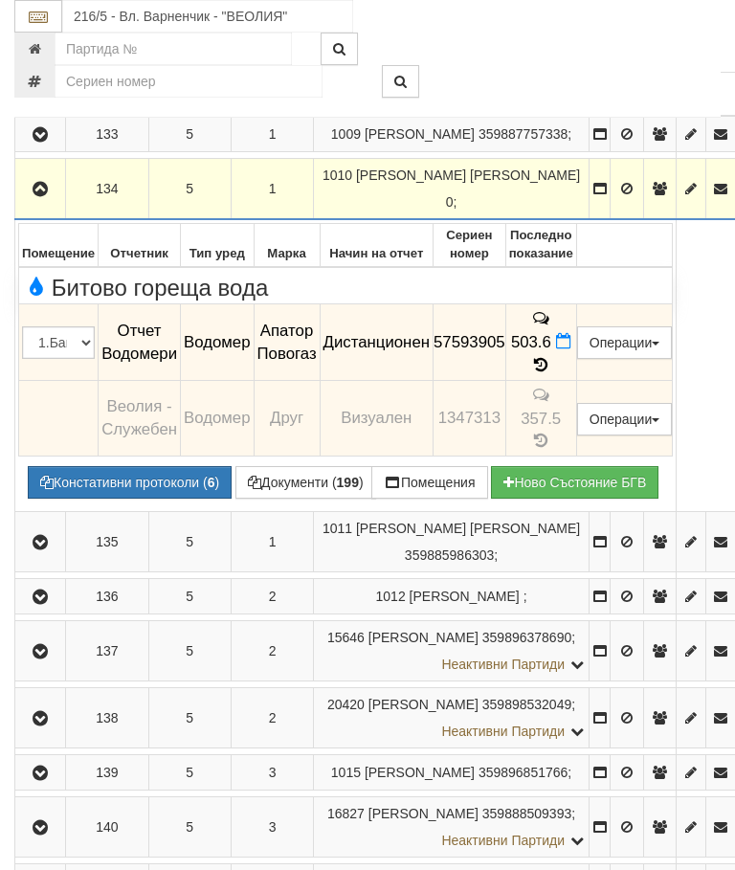
click at [576, 332] on td "503.6" at bounding box center [541, 342] width 71 height 77
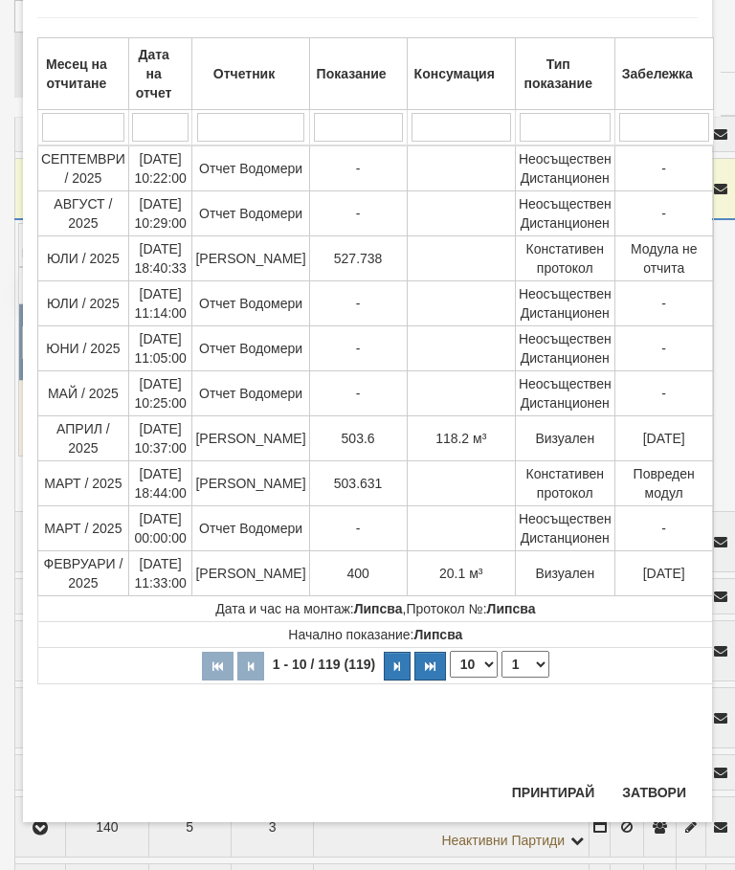
scroll to position [1621, 0]
click at [661, 778] on button "Затвори" at bounding box center [654, 792] width 87 height 31
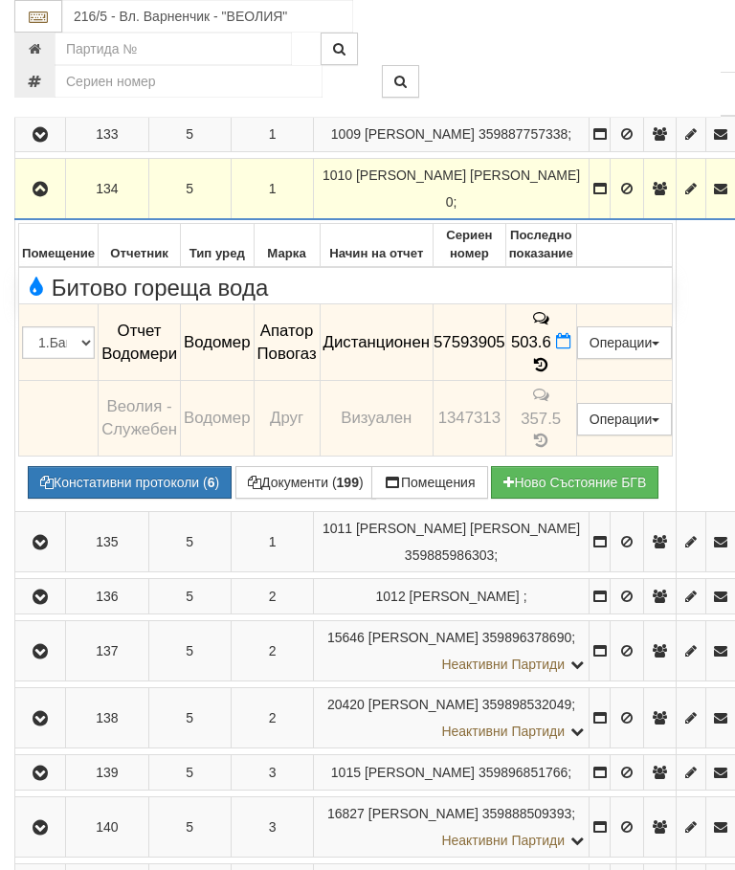
click at [48, 196] on icon "button" at bounding box center [40, 189] width 23 height 13
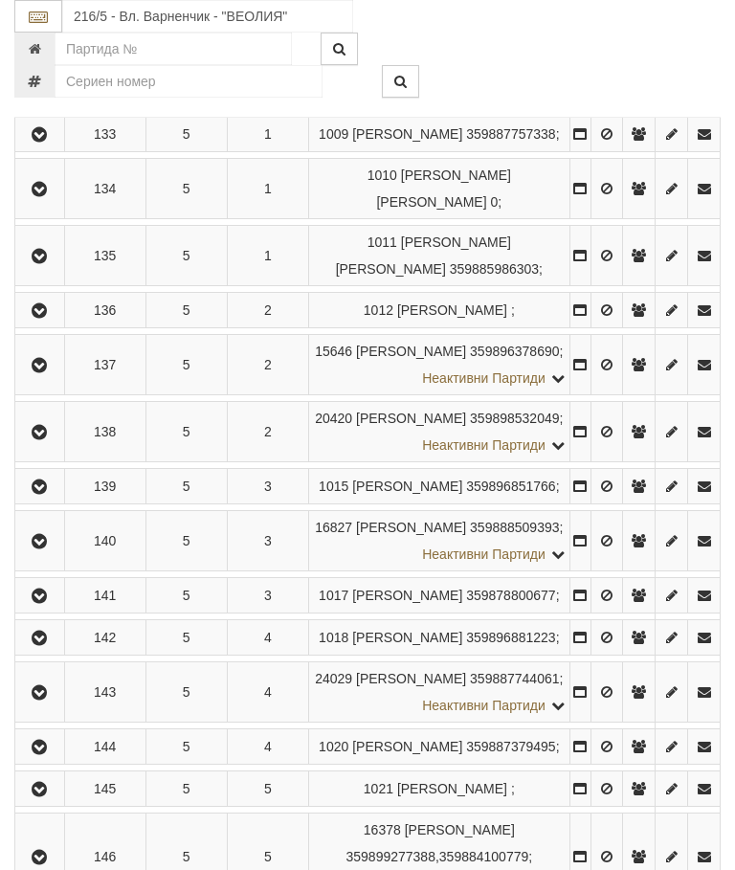
click at [51, 139] on icon "button" at bounding box center [39, 134] width 23 height 13
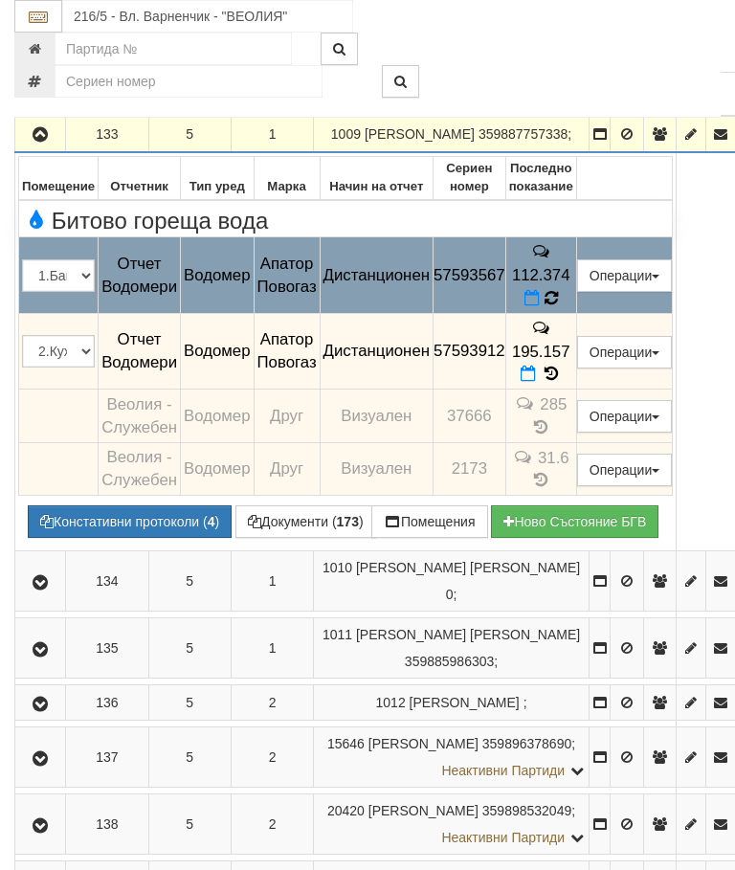
click at [558, 307] on icon at bounding box center [550, 298] width 15 height 18
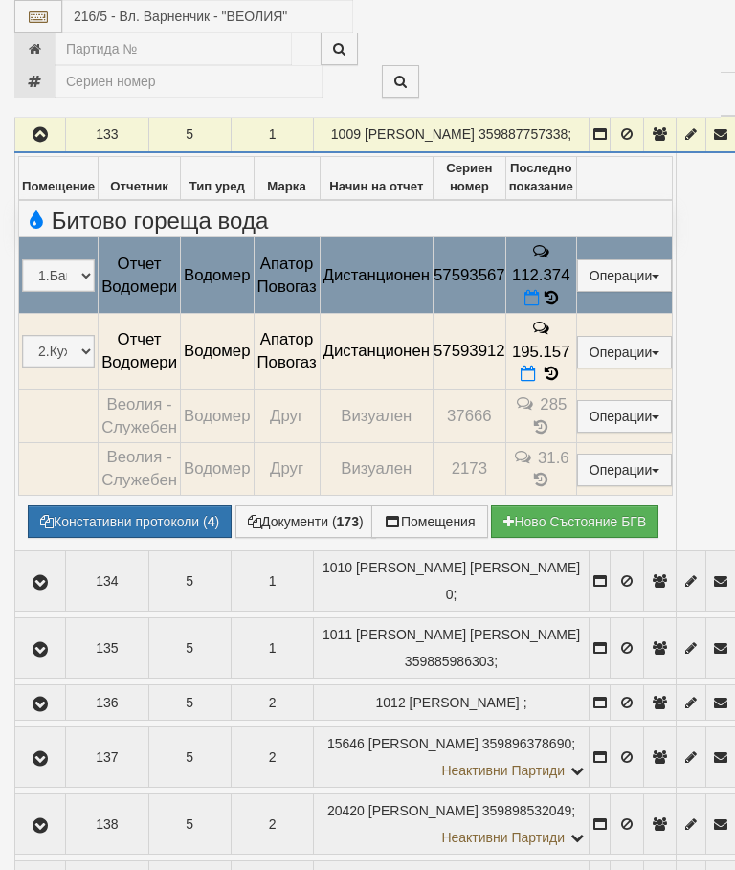
select select "10"
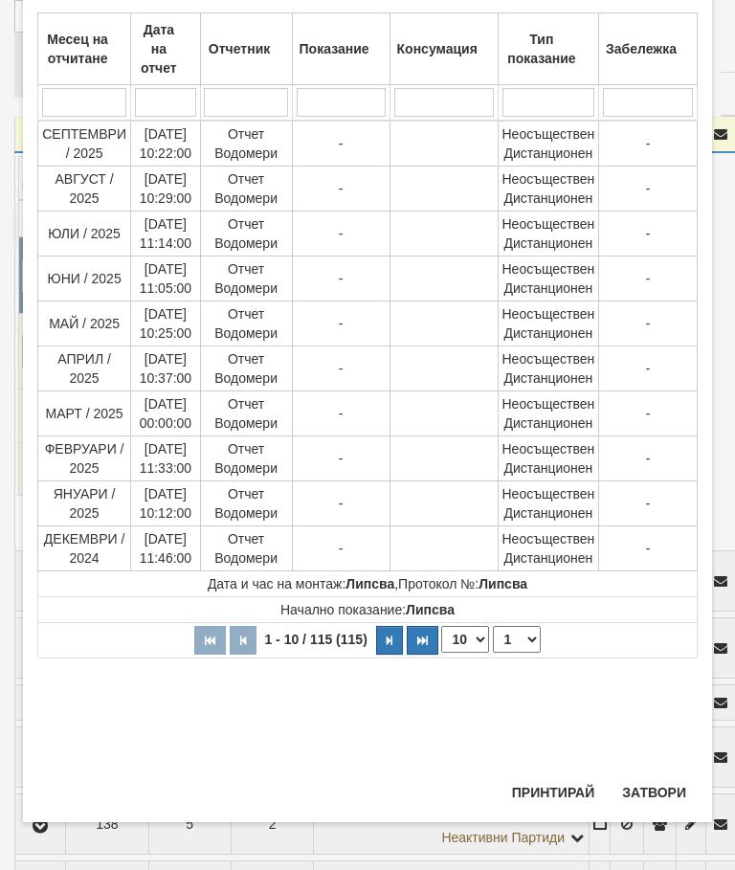
scroll to position [1088, 0]
click at [529, 629] on select "1 2 3 4 5 6 7 8 9 10 11 12" at bounding box center [517, 639] width 48 height 27
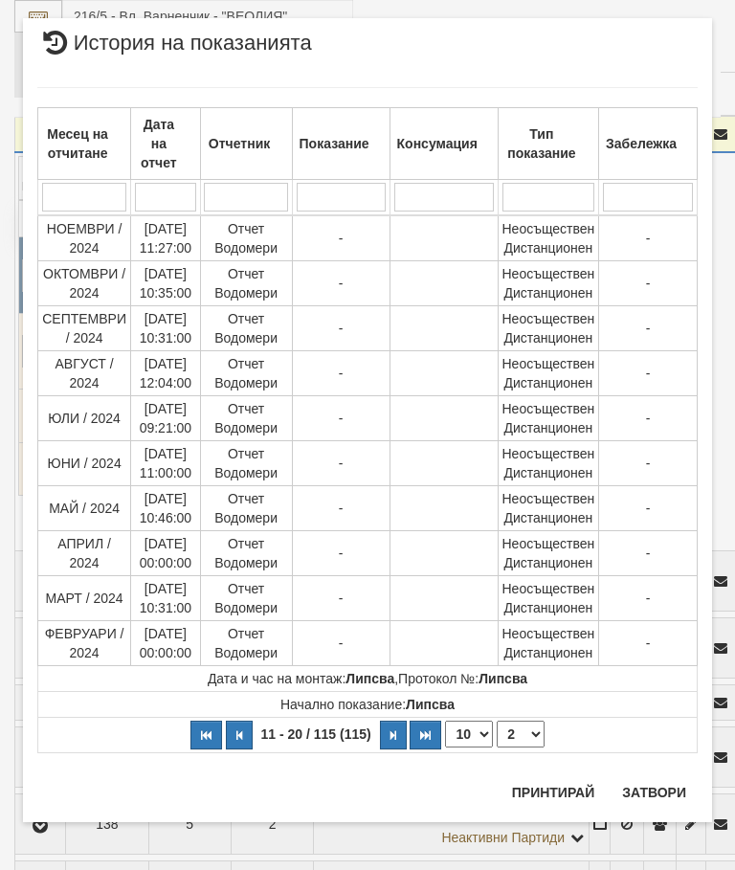
scroll to position [0, 0]
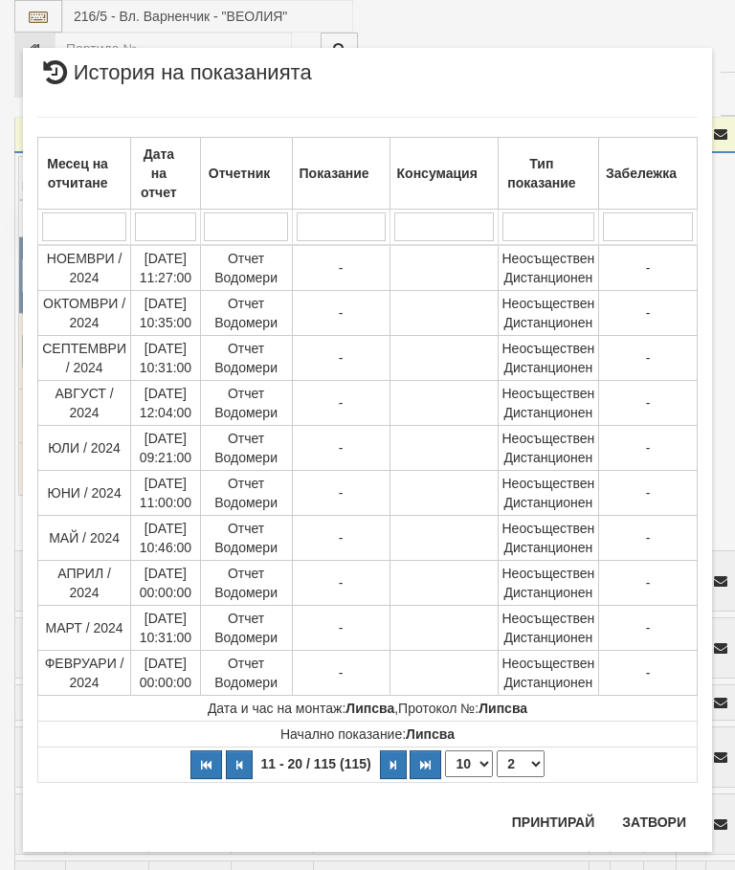
click at [528, 754] on select "1 2 3 4 5 6 7 8 9 10 11 12" at bounding box center [521, 764] width 48 height 27
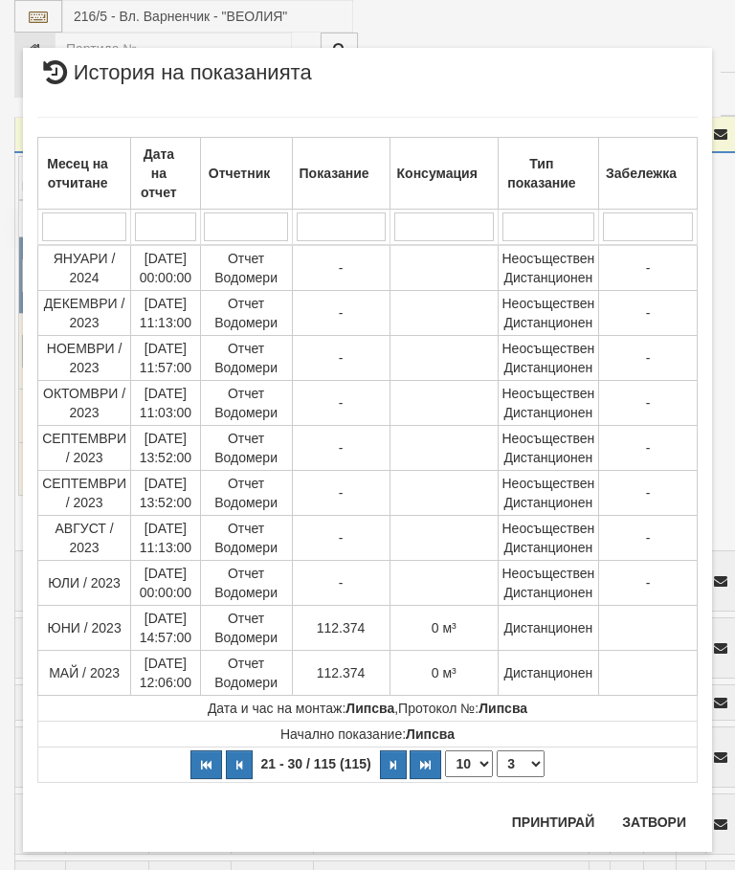
click at [522, 761] on select "1 2 3 4 5 6 7 8 9 10 11 12" at bounding box center [521, 764] width 48 height 27
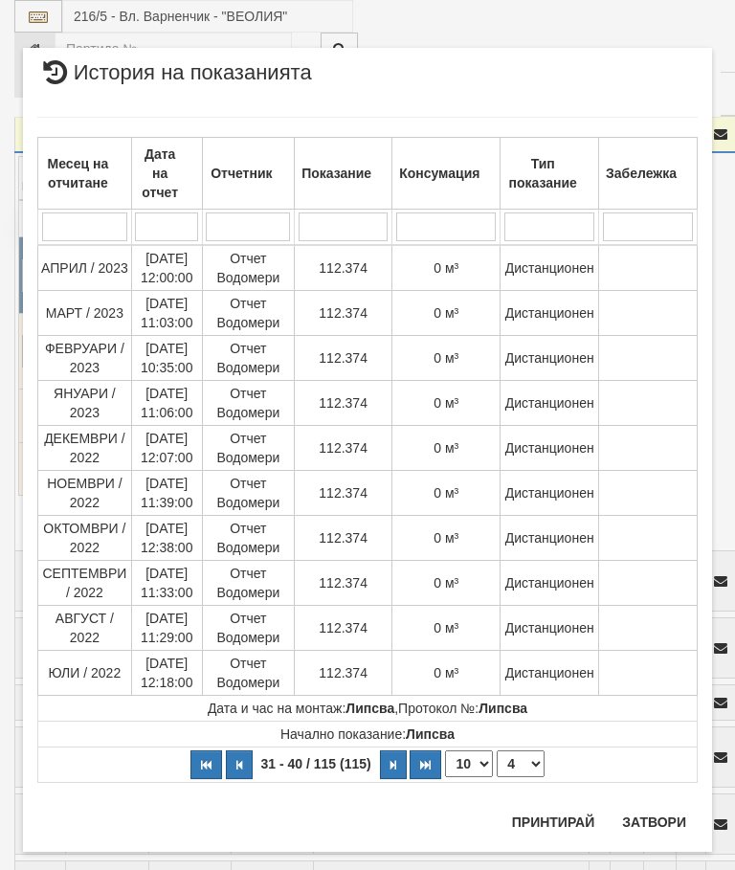
click at [518, 776] on select "1 2 3 4 5 6 7 8 9 10 11 12" at bounding box center [521, 764] width 48 height 27
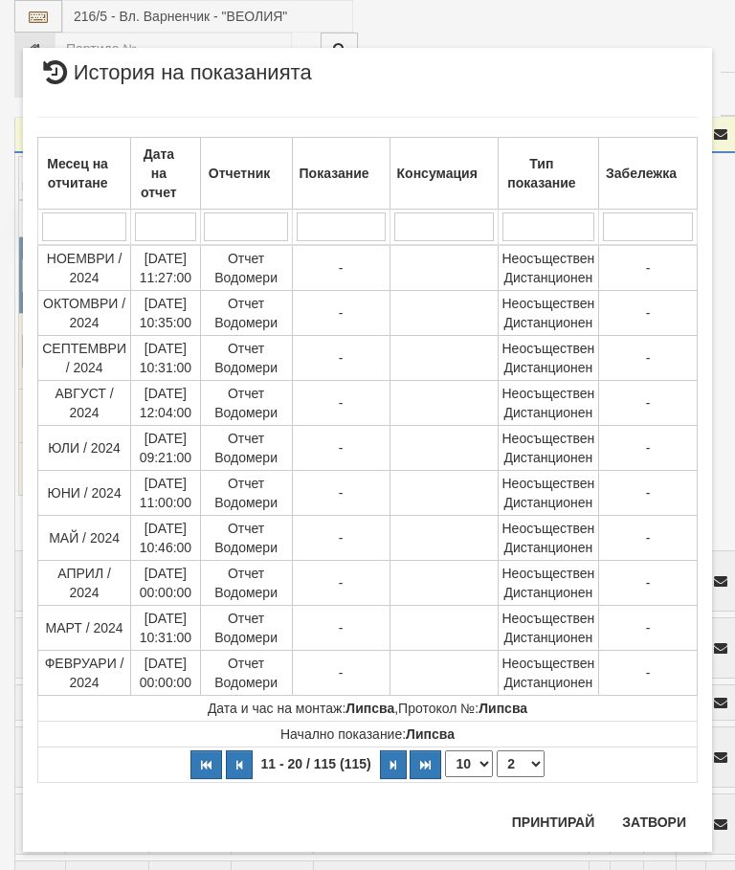
click at [524, 756] on select "1 2 3 4 5 6 7 8 9 10 11 12" at bounding box center [521, 764] width 48 height 27
select select "3"
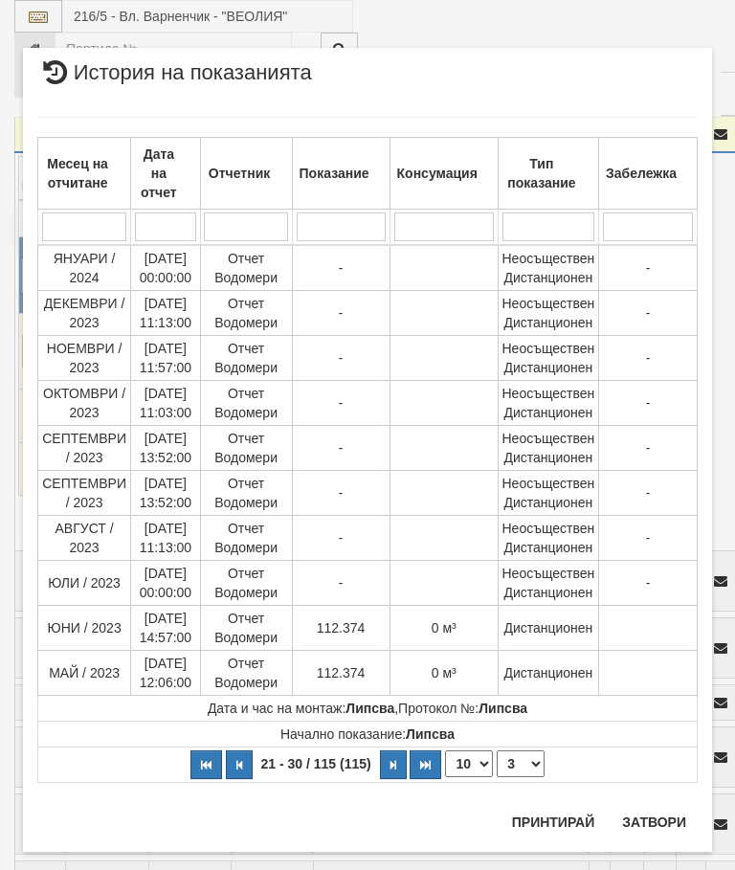
click at [658, 808] on button "Затвори" at bounding box center [654, 822] width 87 height 31
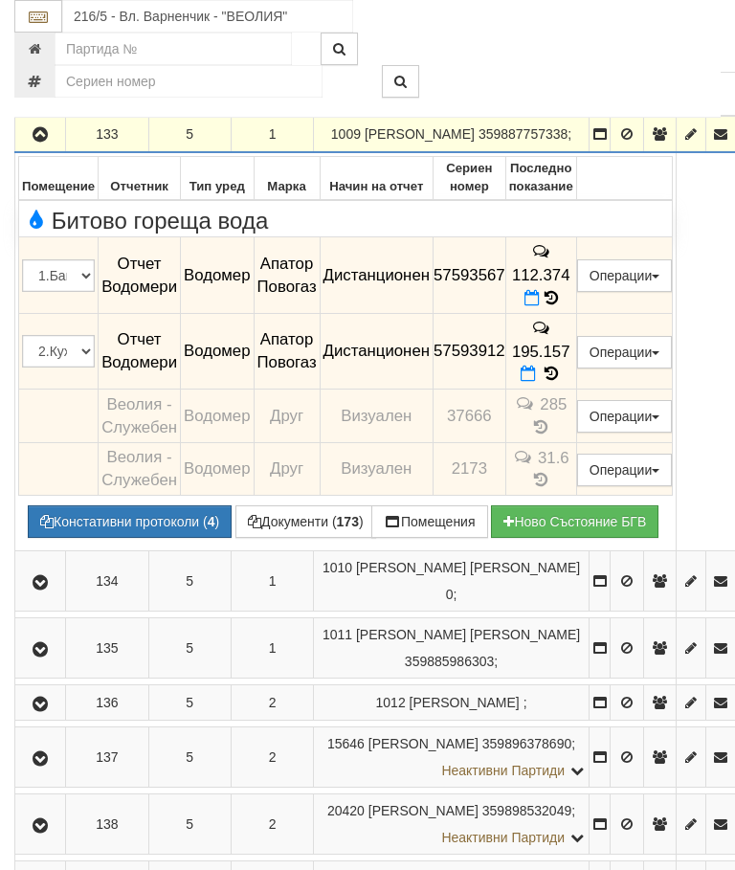
click at [46, 142] on icon "button" at bounding box center [40, 134] width 23 height 13
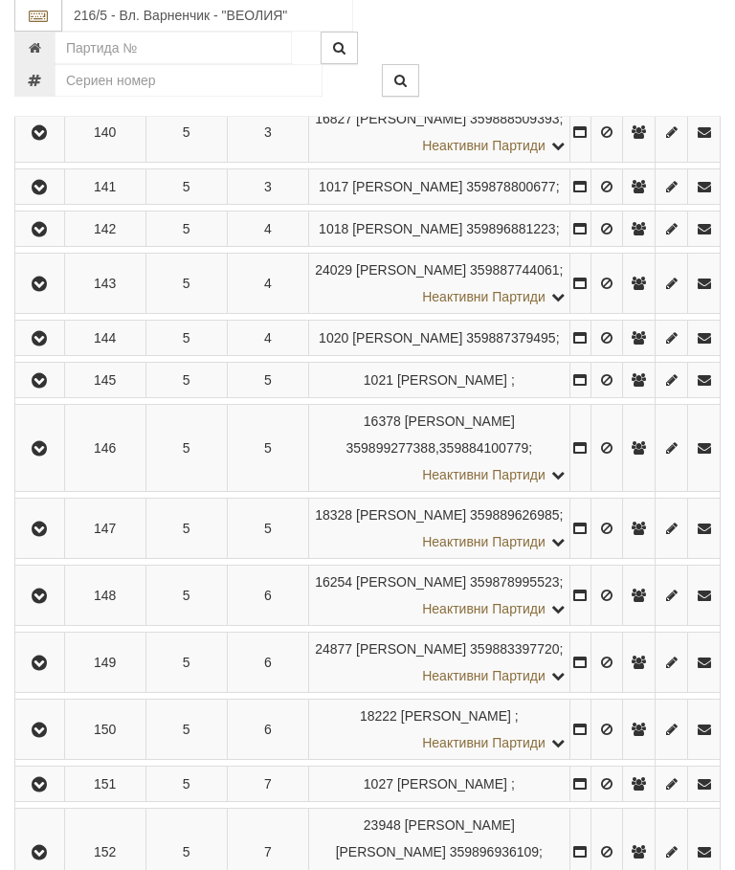
scroll to position [866, 0]
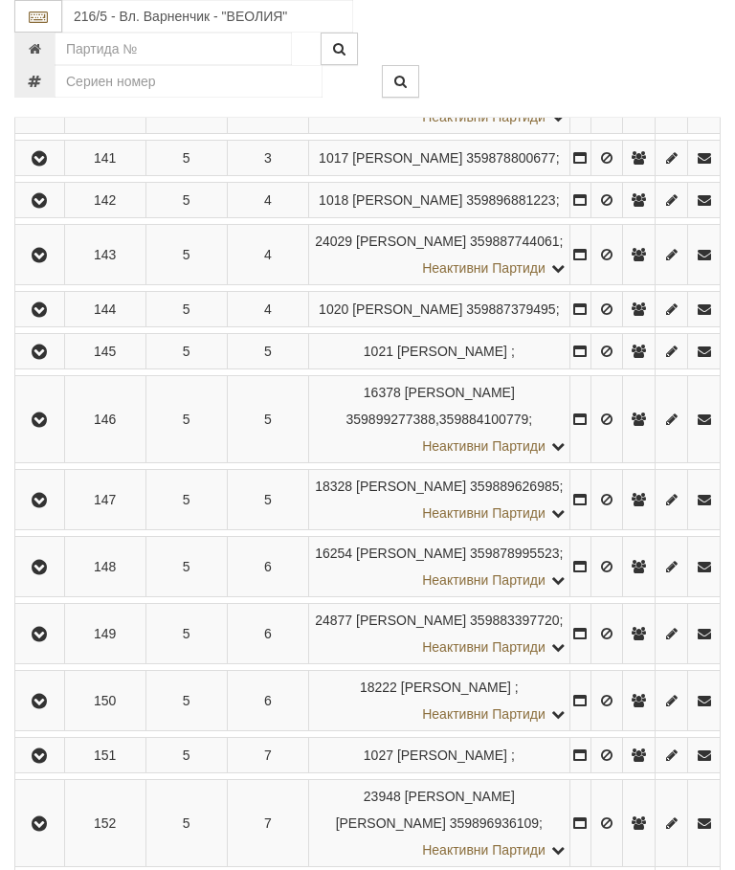
click at [45, 507] on icon "button" at bounding box center [39, 500] width 23 height 13
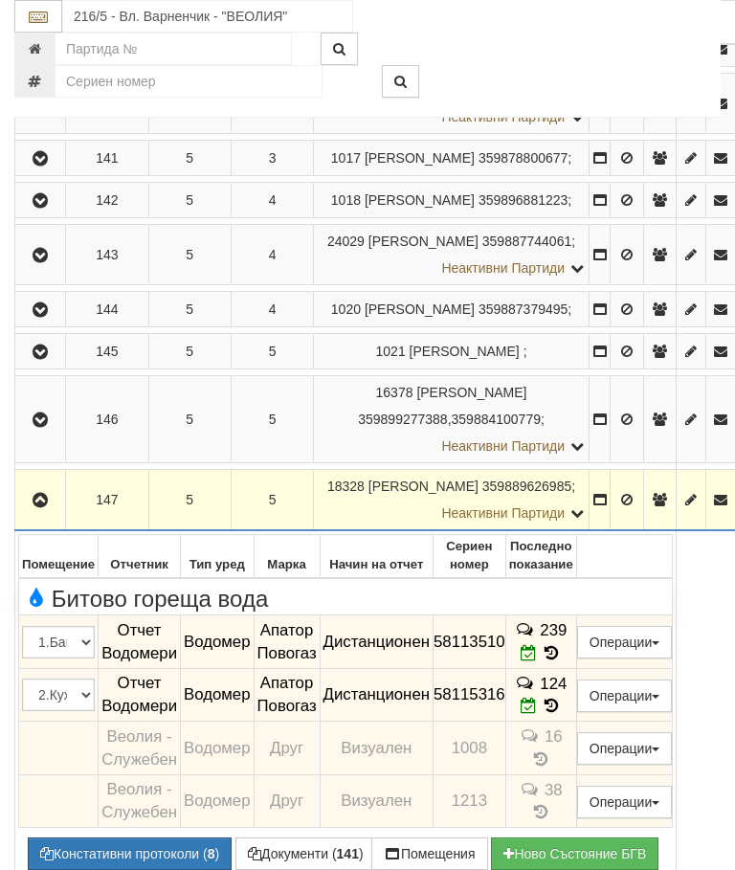
click at [34, 507] on icon "button" at bounding box center [40, 500] width 23 height 13
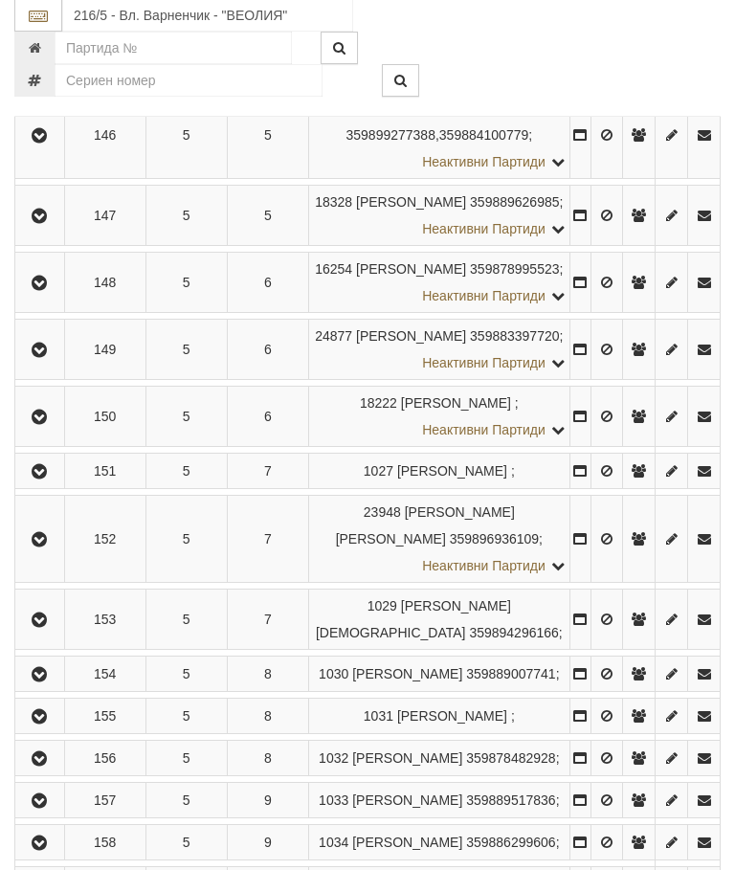
scroll to position [1214, 0]
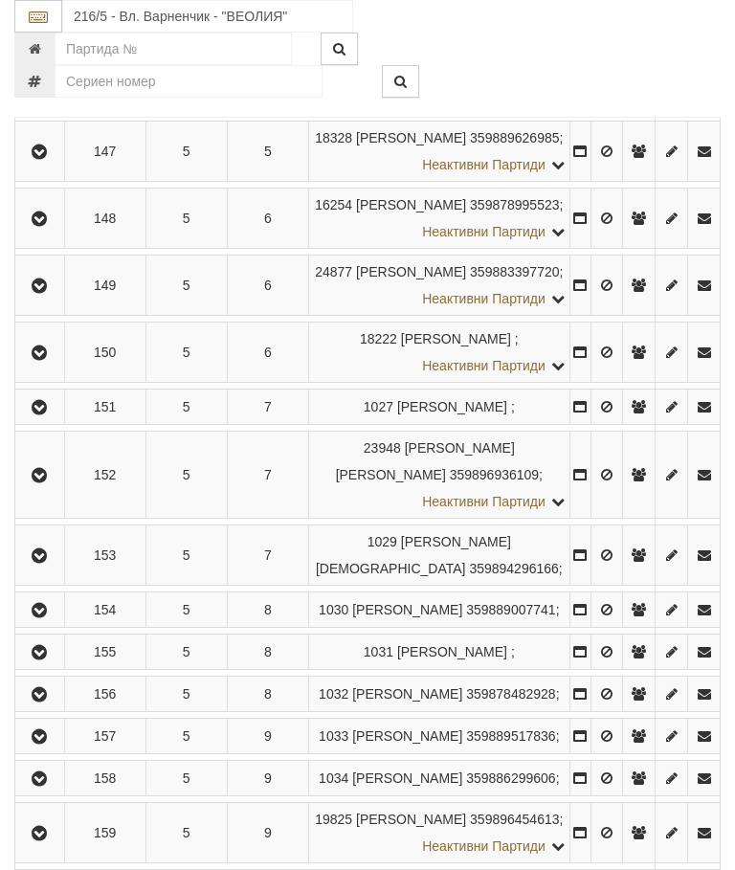
click at [41, 226] on icon "button" at bounding box center [39, 219] width 23 height 13
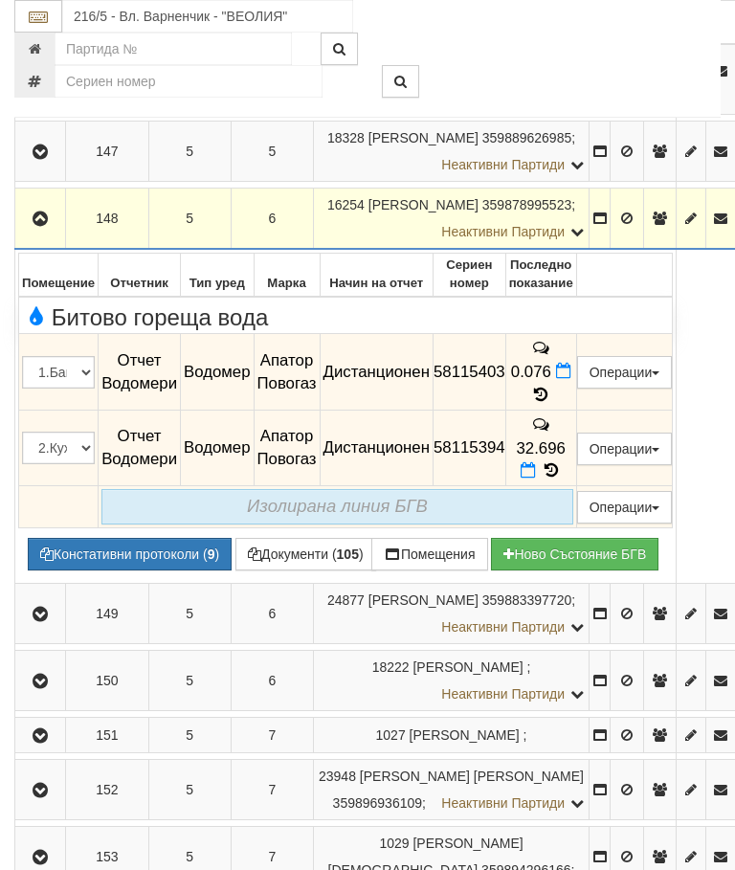
click at [562, 479] on icon at bounding box center [551, 470] width 21 height 16
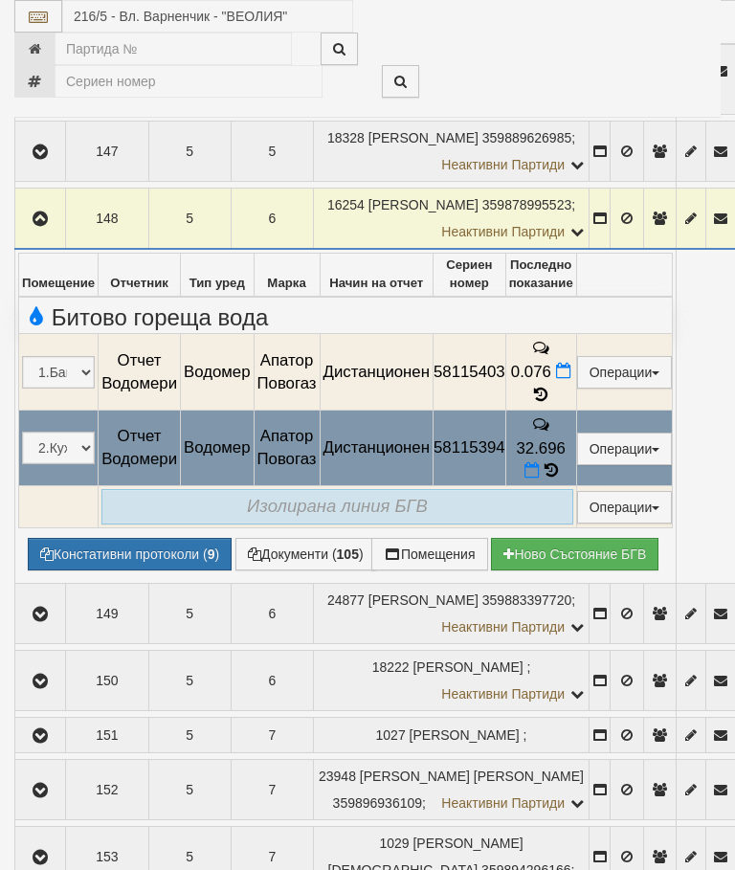
select select "10"
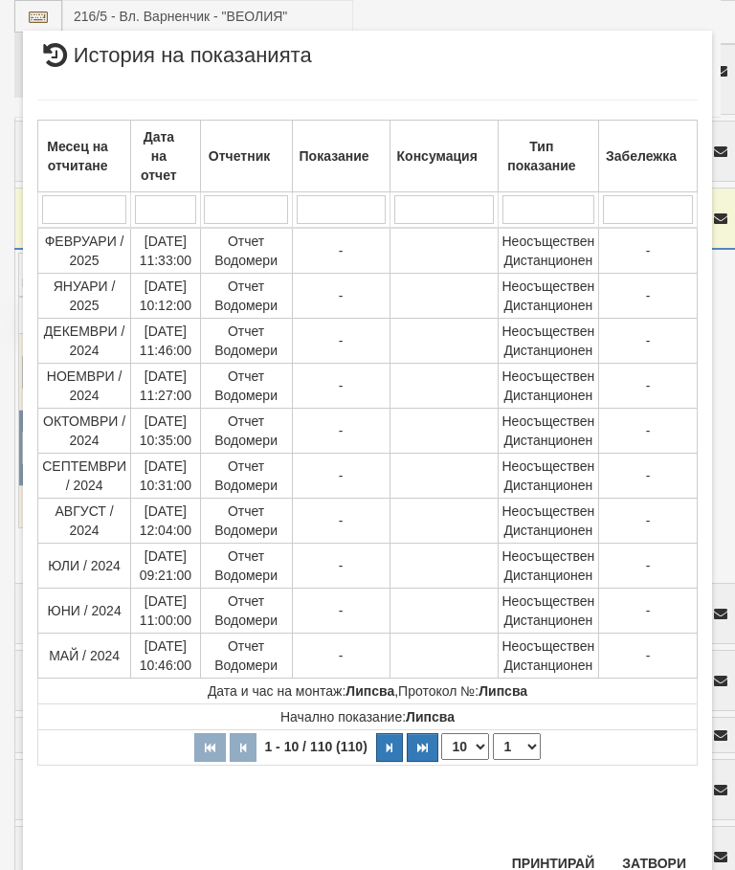
scroll to position [1610, 0]
click at [520, 746] on select "1 2 3 4 5 6 7 8 9 10 11" at bounding box center [517, 747] width 48 height 27
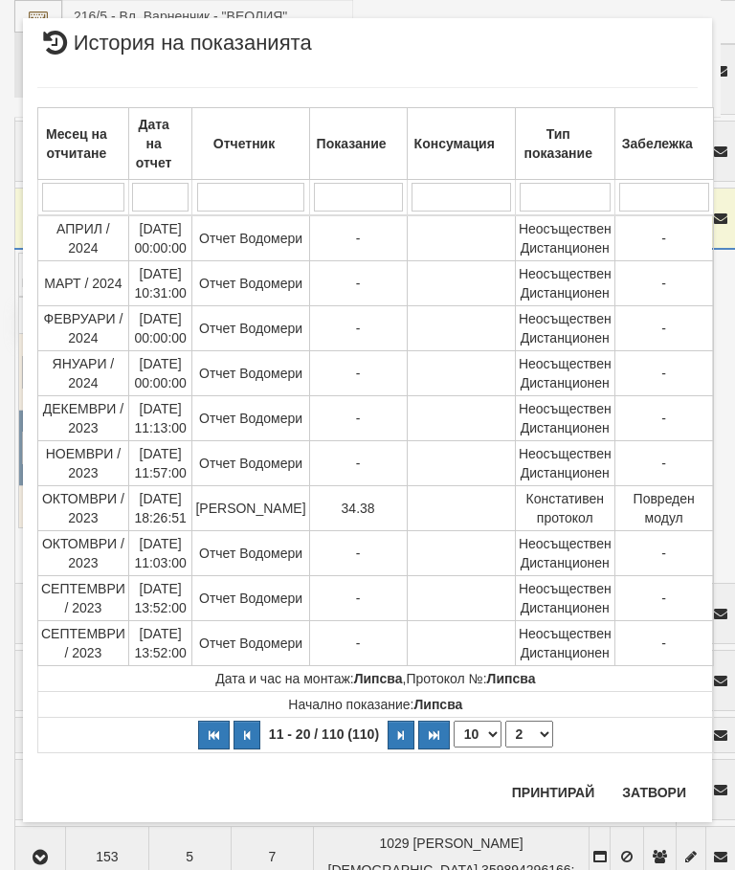
scroll to position [0, 0]
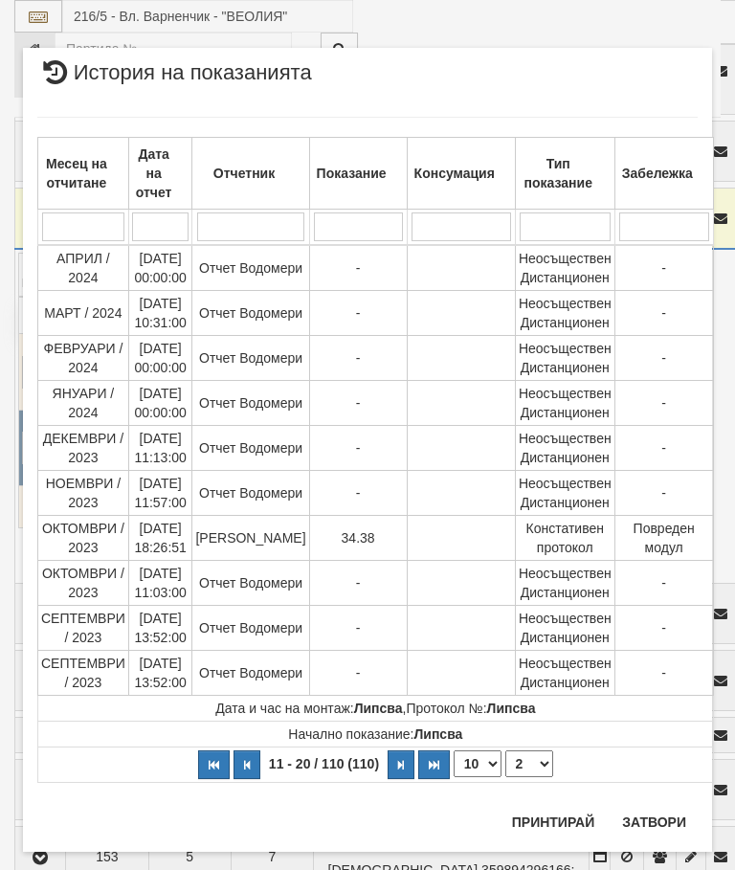
click at [518, 762] on select "1 2 3 4 5 6 7 8 9 10 11" at bounding box center [530, 764] width 48 height 27
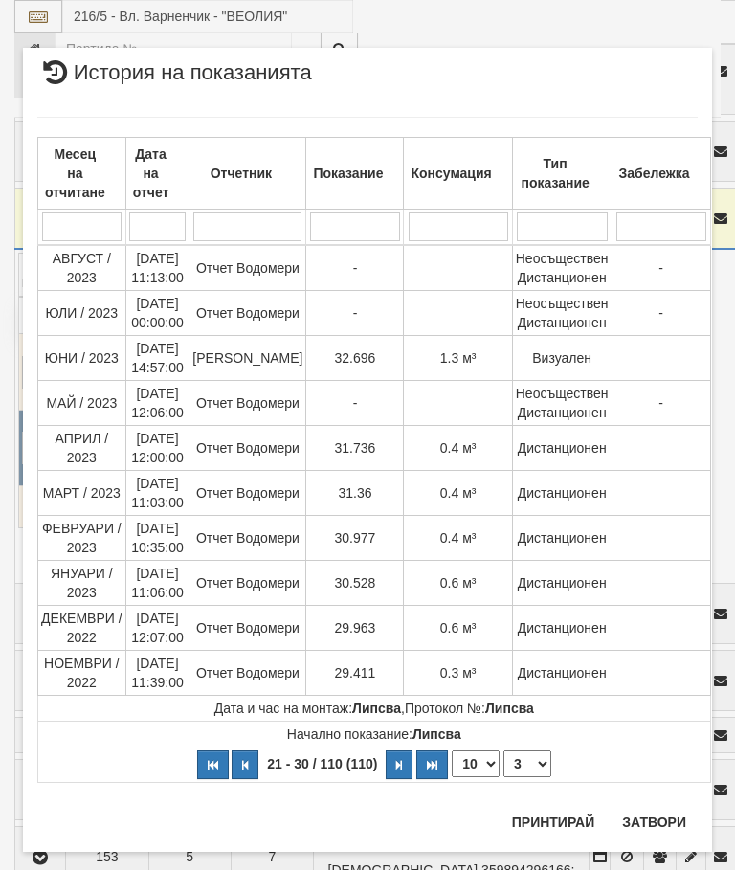
select select "3"
click at [660, 803] on div "× История на показанията Месец на отчитане Дата на отчет Отчетник Показание Кон…" at bounding box center [367, 450] width 689 height 804
click at [660, 825] on button "Затвори" at bounding box center [654, 822] width 87 height 31
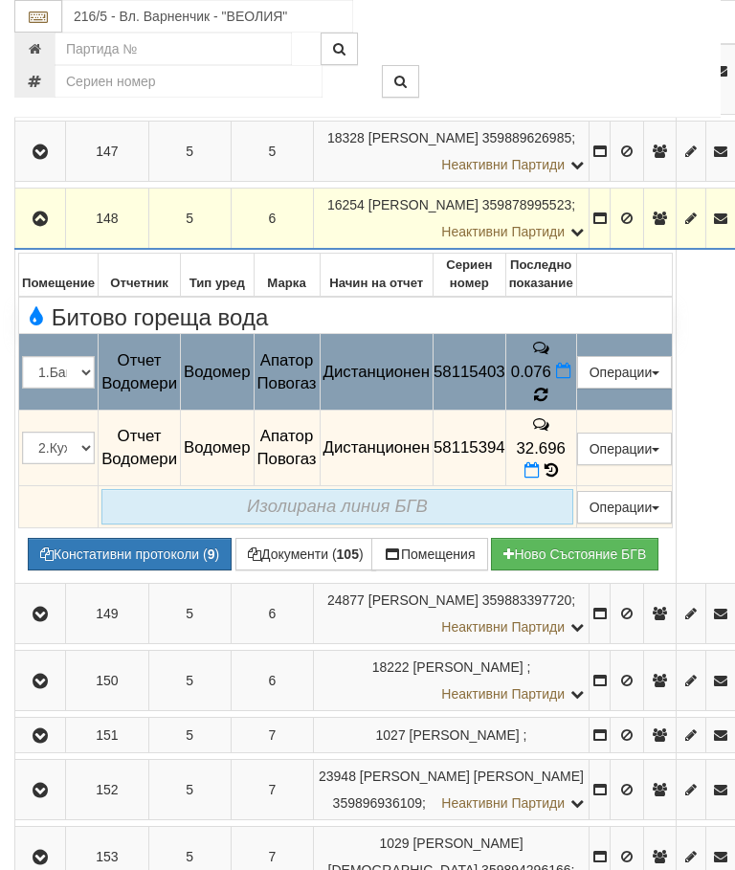
click at [549, 404] on icon at bounding box center [541, 395] width 14 height 17
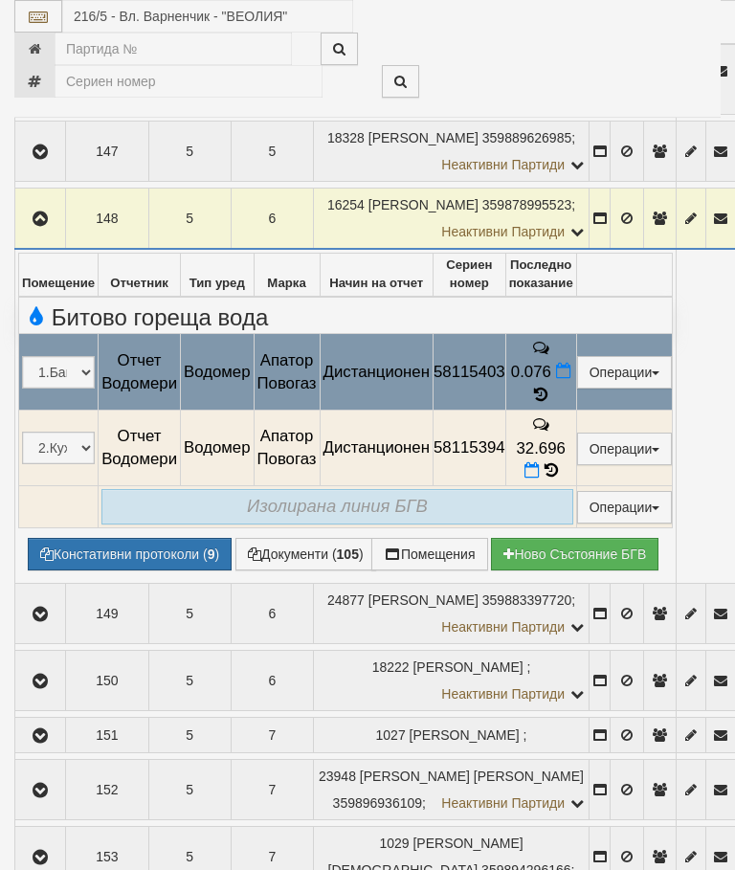
select select "10"
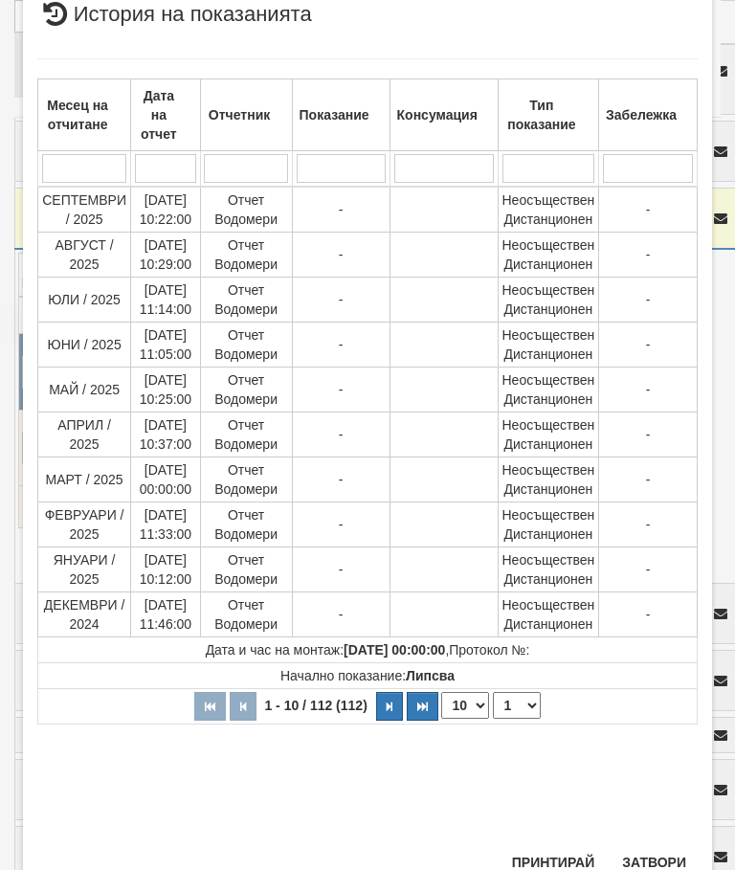
scroll to position [924, 0]
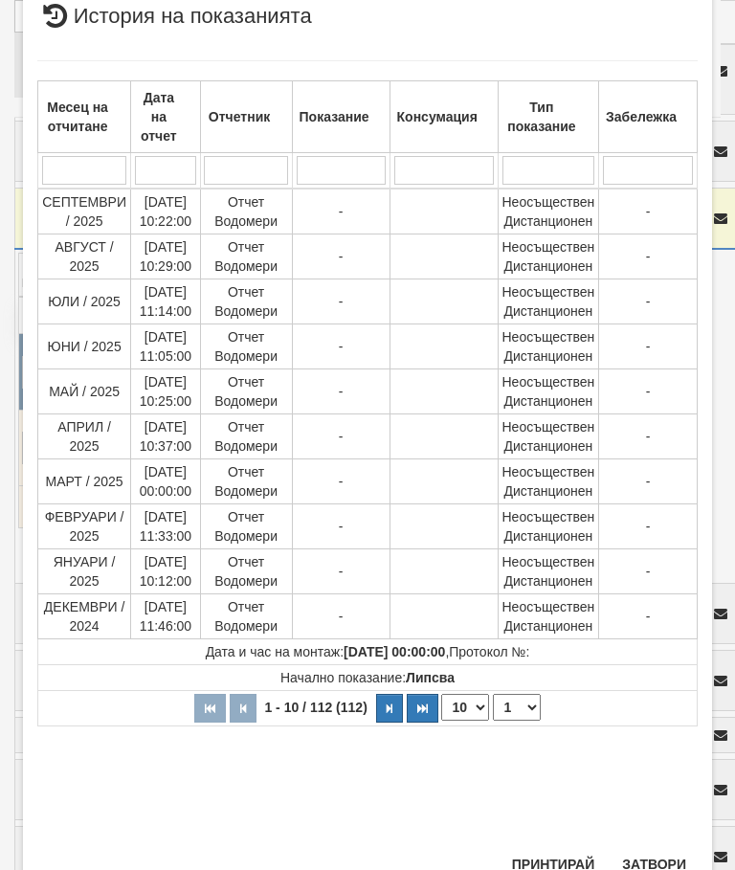
click at [530, 705] on select "1 2 3 4 5 6 7 8 9 10 11 12" at bounding box center [517, 707] width 48 height 27
select select "4"
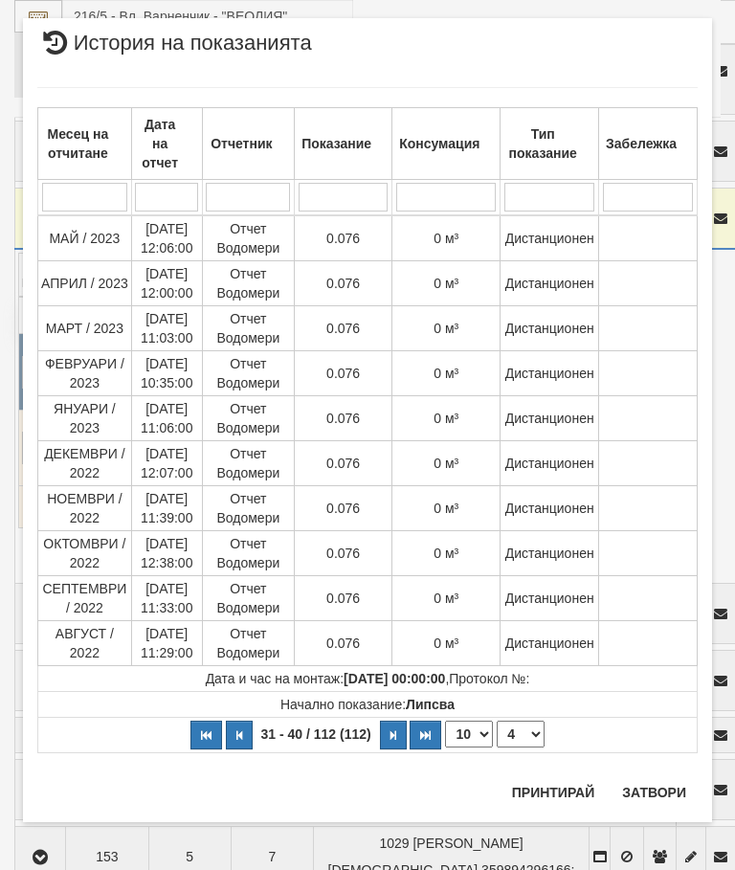
scroll to position [0, 0]
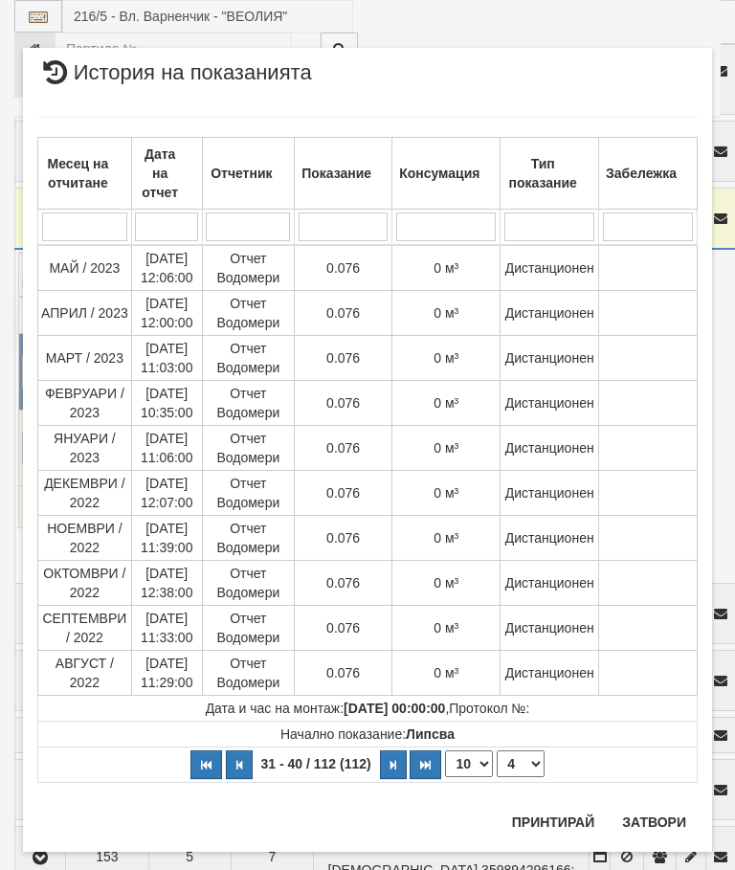
click at [655, 814] on button "Затвори" at bounding box center [654, 822] width 87 height 31
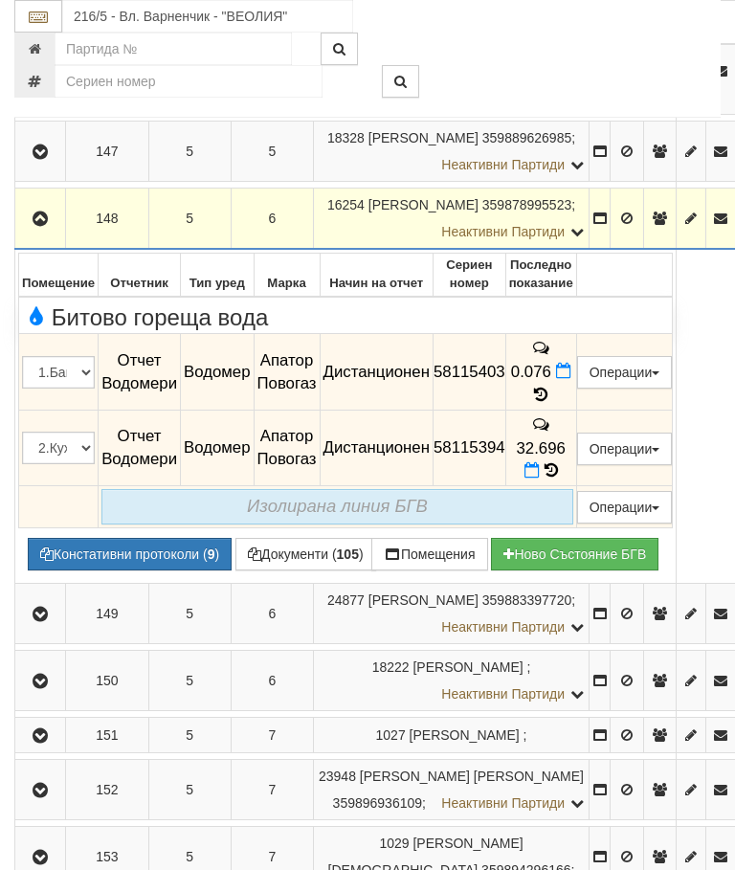
click at [44, 226] on icon "button" at bounding box center [40, 219] width 23 height 13
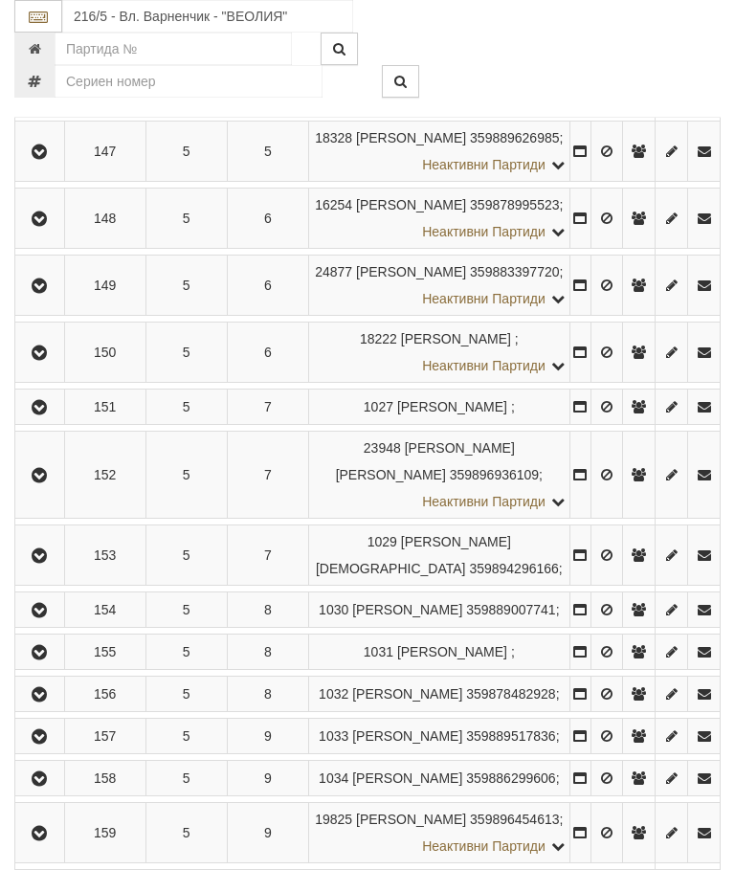
click at [51, 293] on icon "button" at bounding box center [39, 286] width 23 height 13
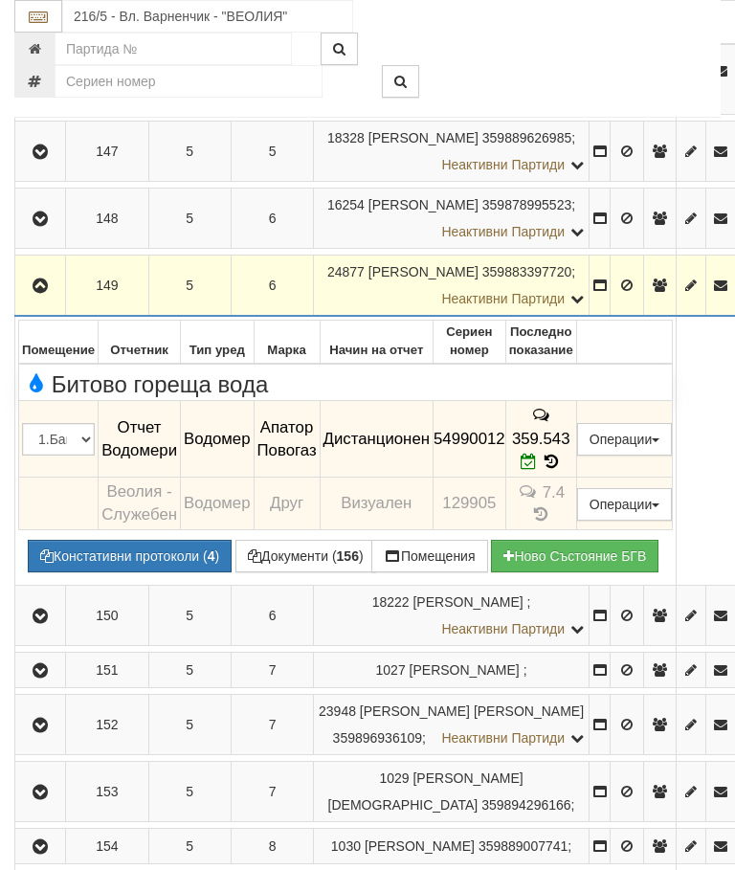
click at [41, 293] on icon "button" at bounding box center [40, 286] width 23 height 13
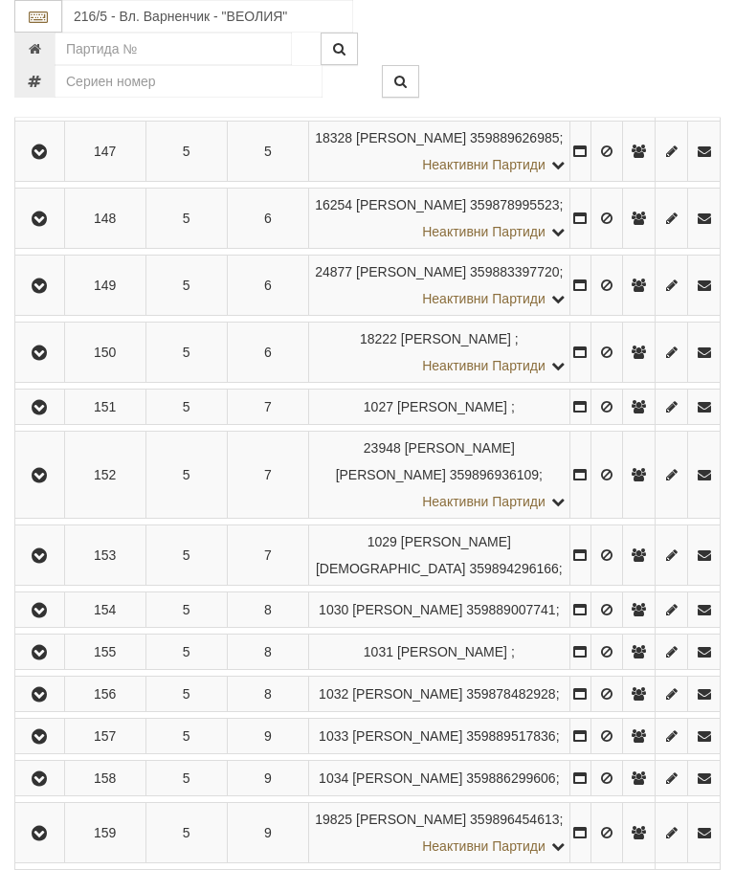
click at [50, 360] on icon "button" at bounding box center [39, 353] width 23 height 13
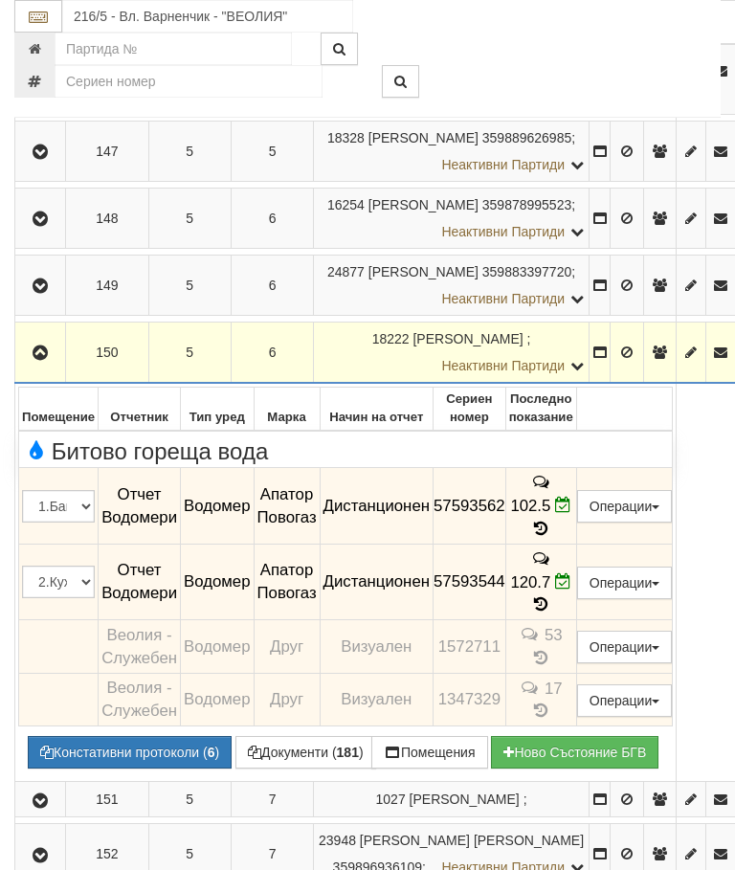
click at [36, 360] on icon "button" at bounding box center [40, 353] width 23 height 13
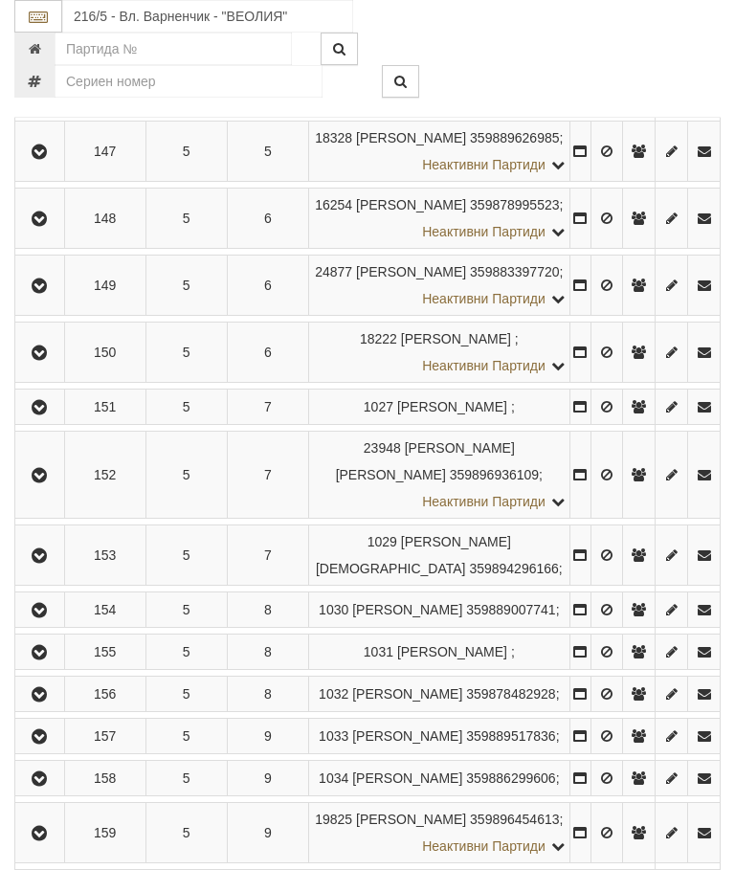
click at [50, 415] on icon "button" at bounding box center [39, 407] width 23 height 13
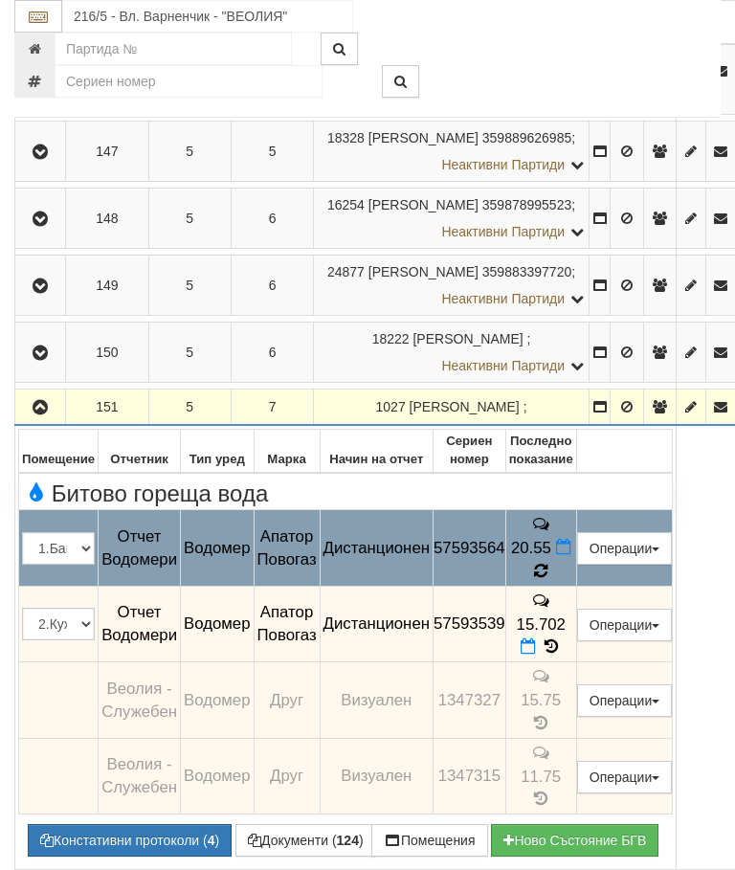
click at [548, 580] on span at bounding box center [540, 571] width 13 height 18
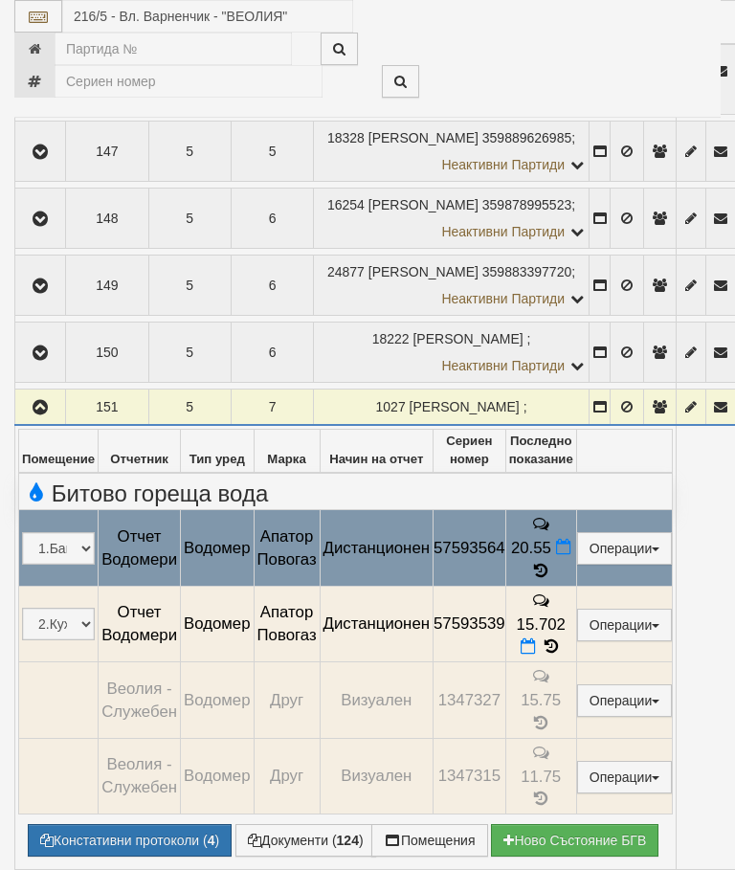
select select "10"
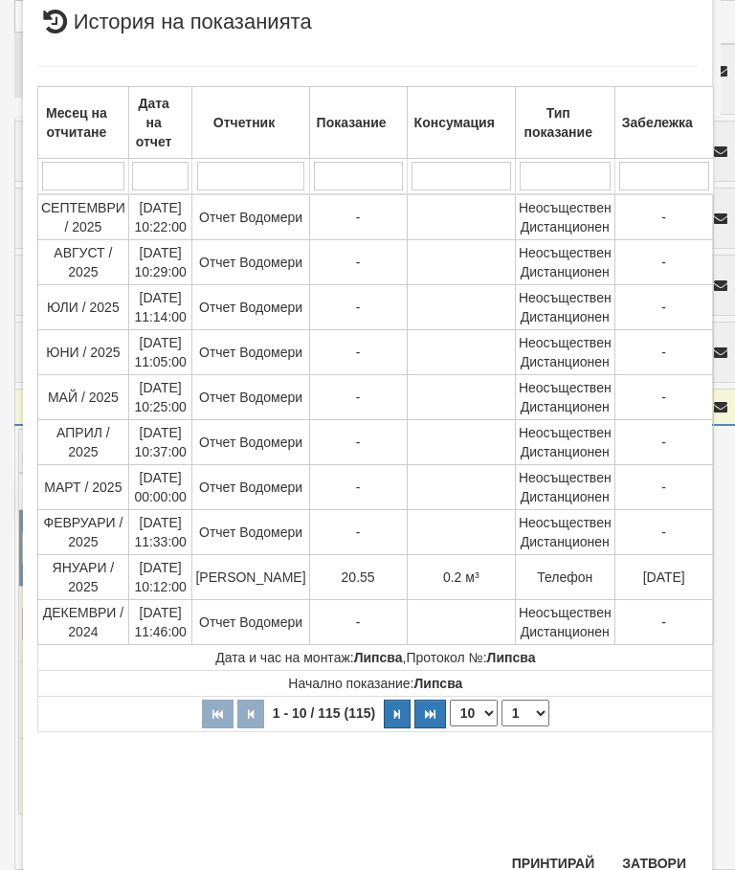
scroll to position [1064, 0]
click at [515, 704] on select "1 2 3 4 5 6 7 8 9 10 11 12" at bounding box center [526, 714] width 48 height 27
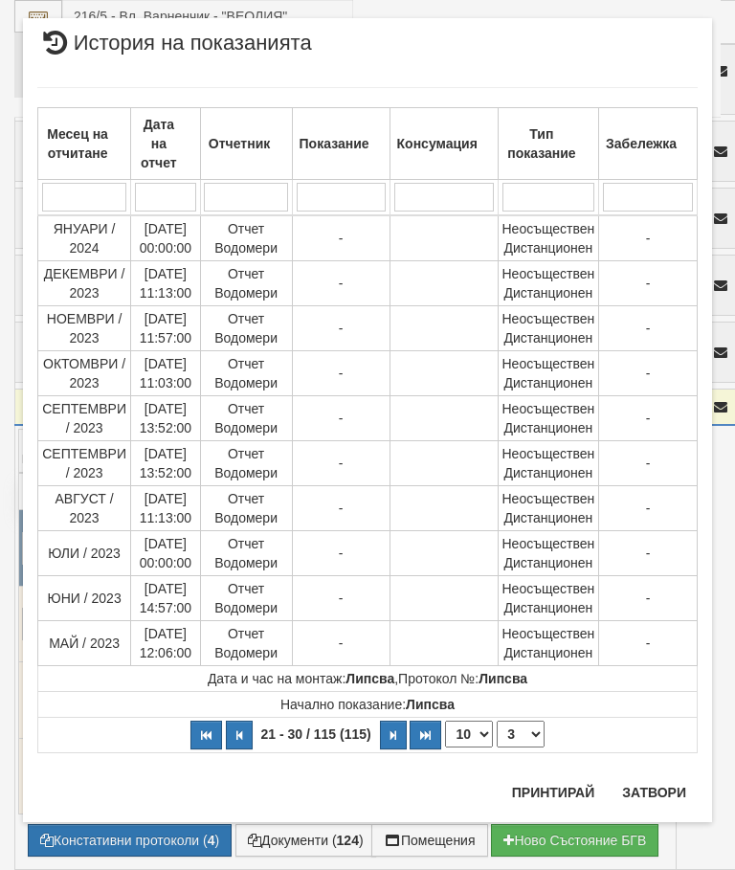
scroll to position [0, 0]
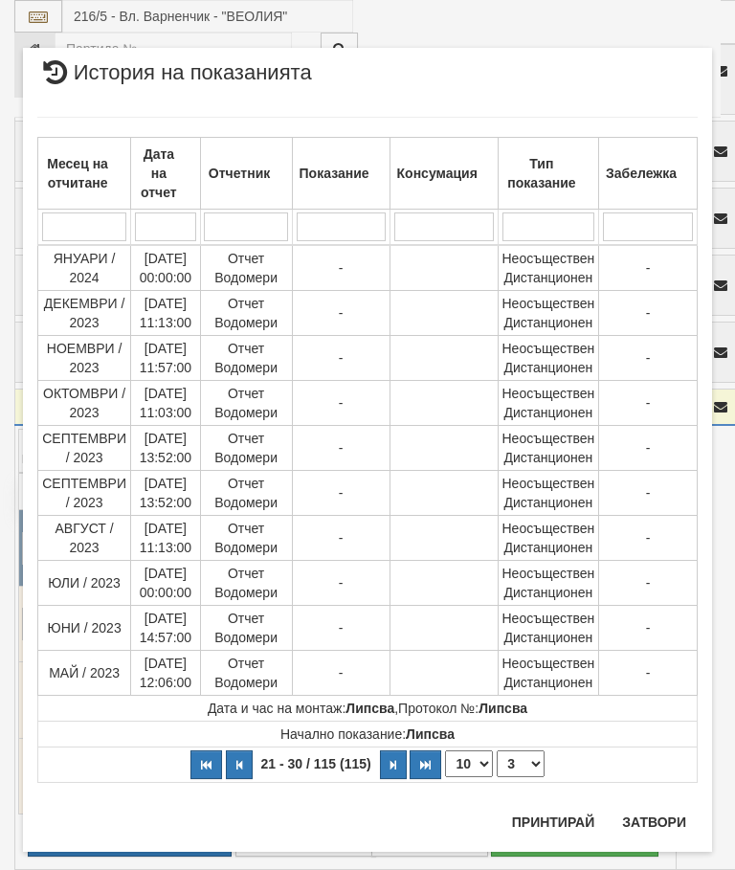
click at [527, 765] on select "1 2 3 4 5 6 7 8 9 10 11 12" at bounding box center [521, 764] width 48 height 27
select select "4"
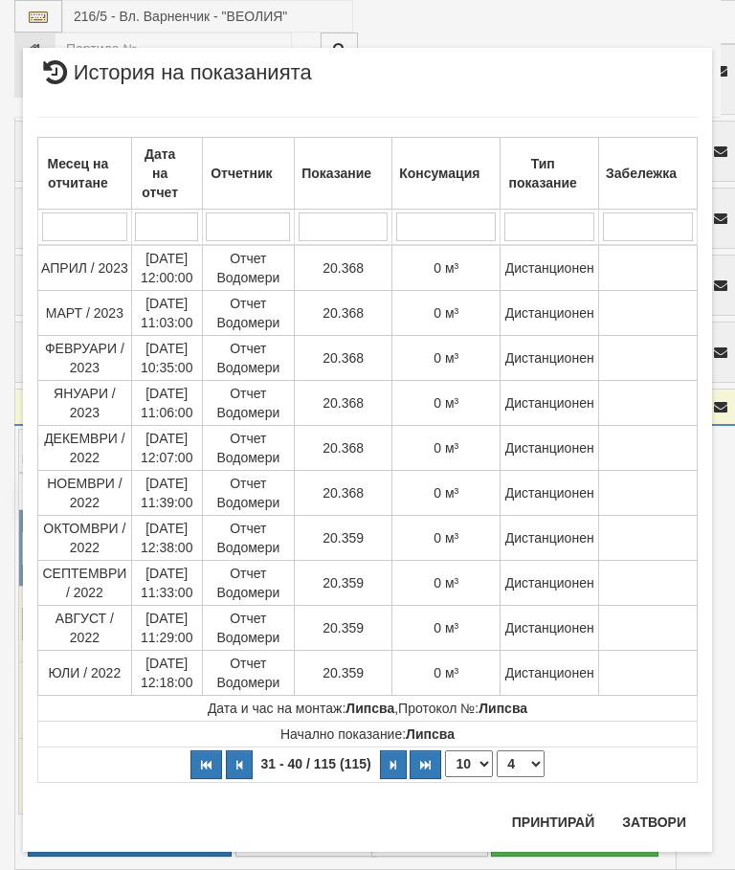
click at [645, 811] on button "Затвори" at bounding box center [654, 822] width 87 height 31
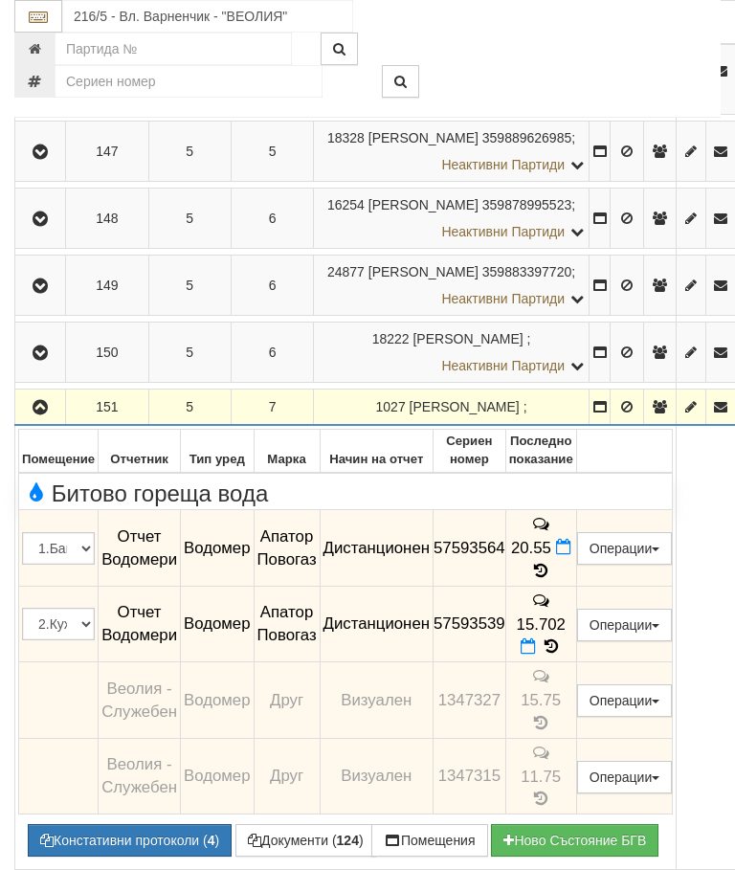
click at [562, 655] on icon at bounding box center [551, 647] width 21 height 16
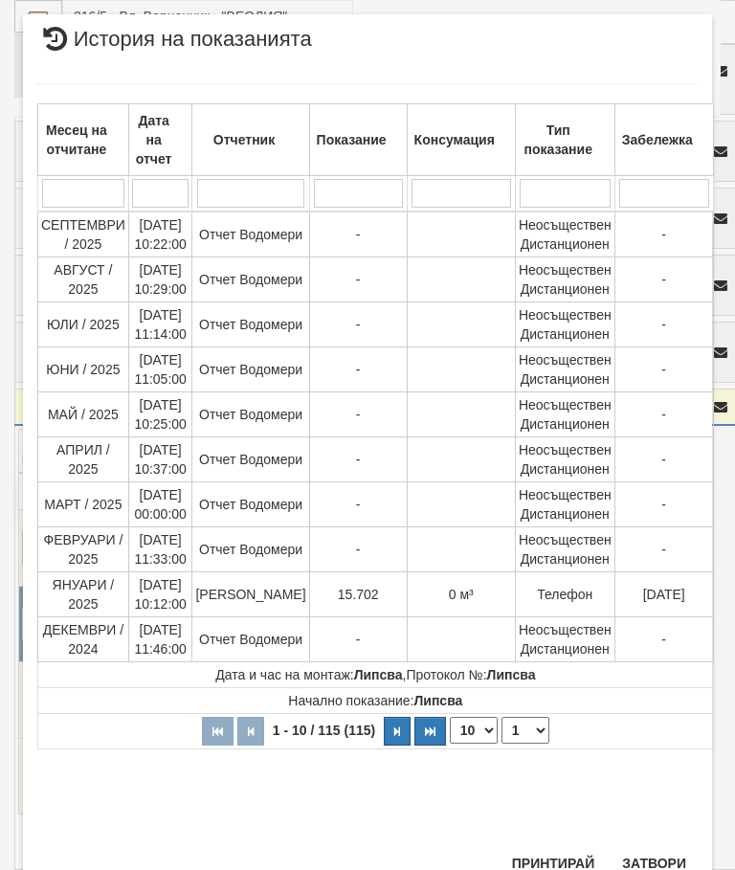
scroll to position [1392, 0]
click at [654, 853] on button "Затвори" at bounding box center [654, 864] width 87 height 31
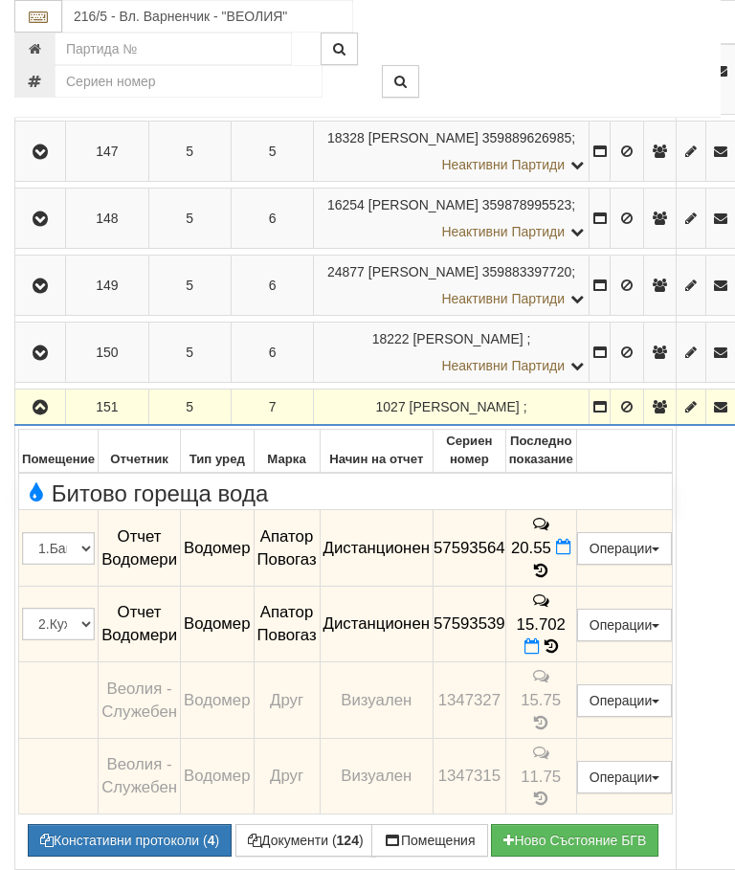
click at [44, 415] on icon "button" at bounding box center [40, 407] width 23 height 13
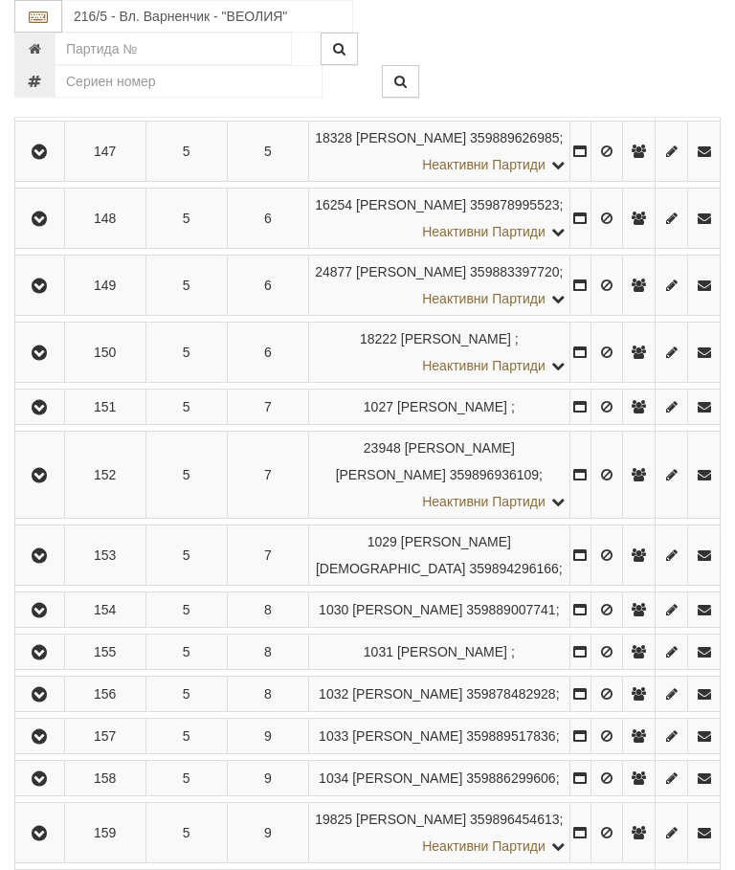
click at [57, 489] on button "button" at bounding box center [39, 475] width 43 height 29
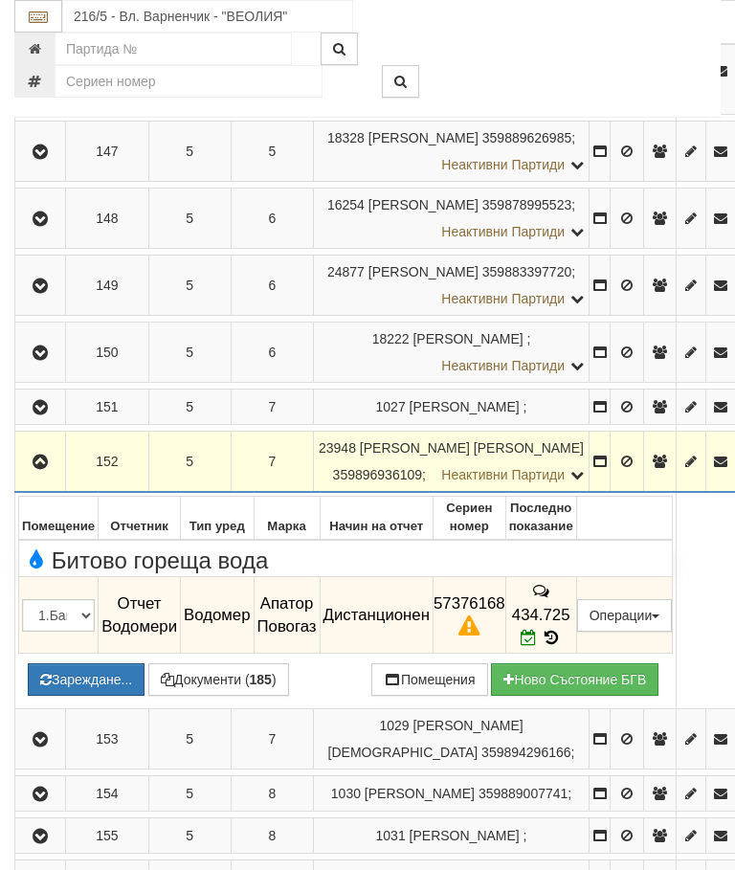
click at [136, 696] on button "Зареждане..." at bounding box center [86, 680] width 117 height 33
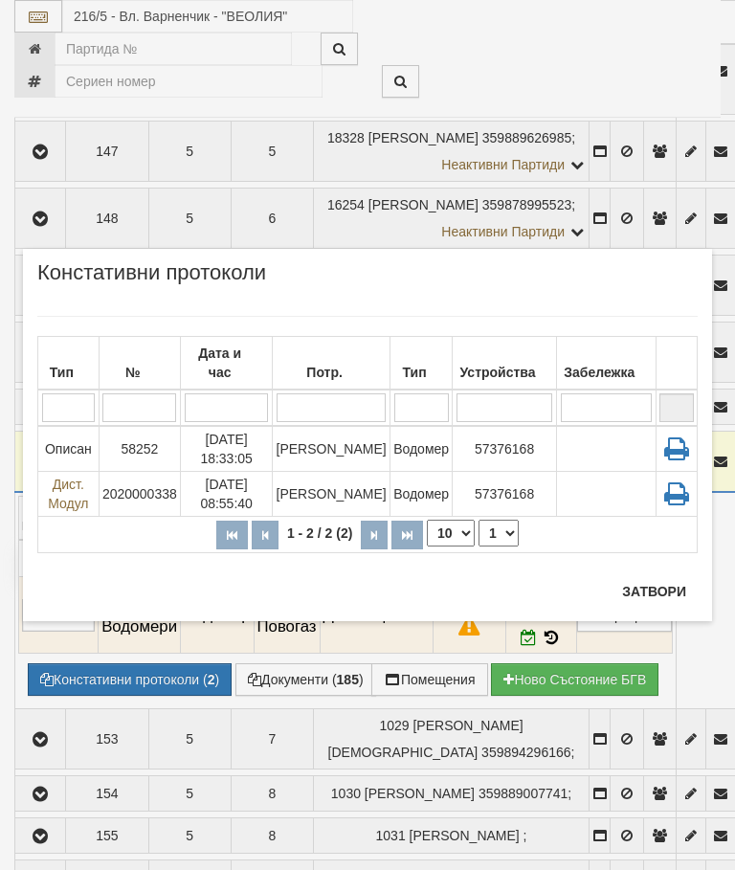
scroll to position [1286, 0]
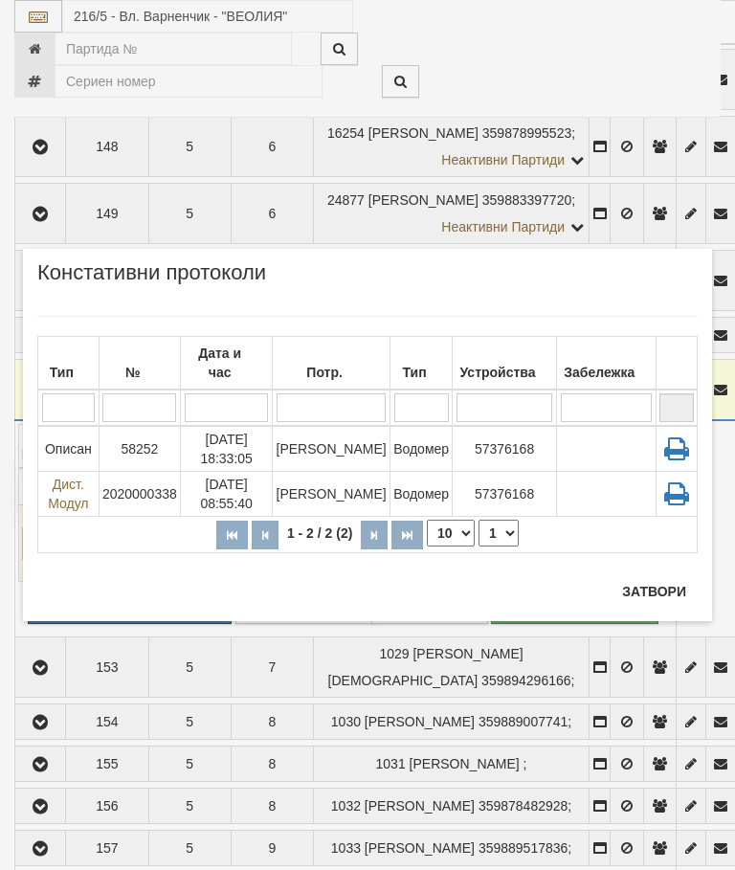
click at [665, 592] on button "Затвори" at bounding box center [654, 591] width 87 height 31
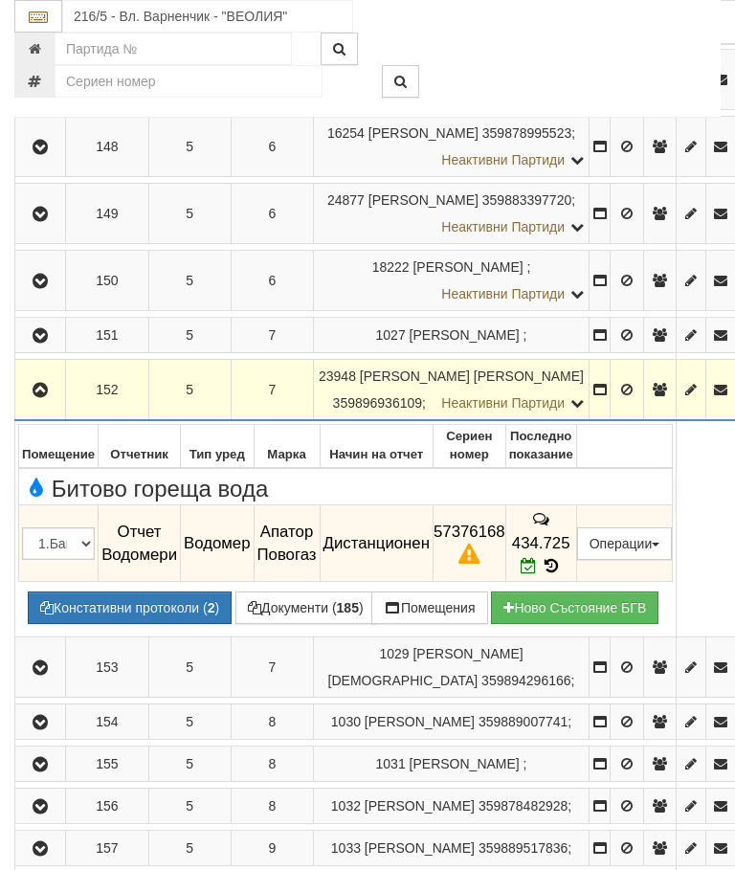
click at [35, 397] on icon "button" at bounding box center [40, 390] width 23 height 13
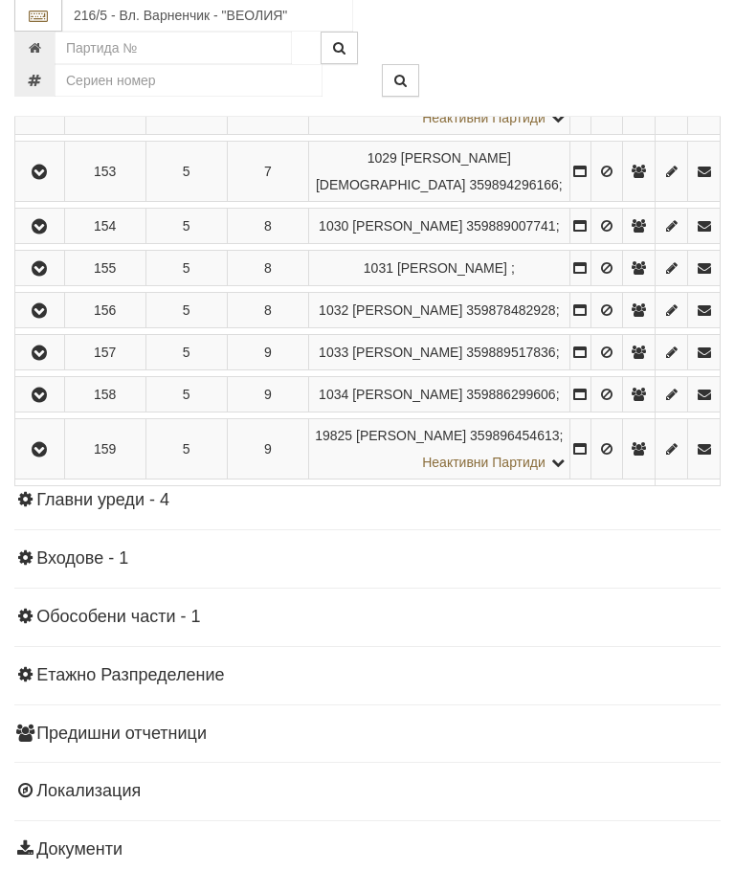
click at [45, 180] on icon "button" at bounding box center [39, 173] width 23 height 13
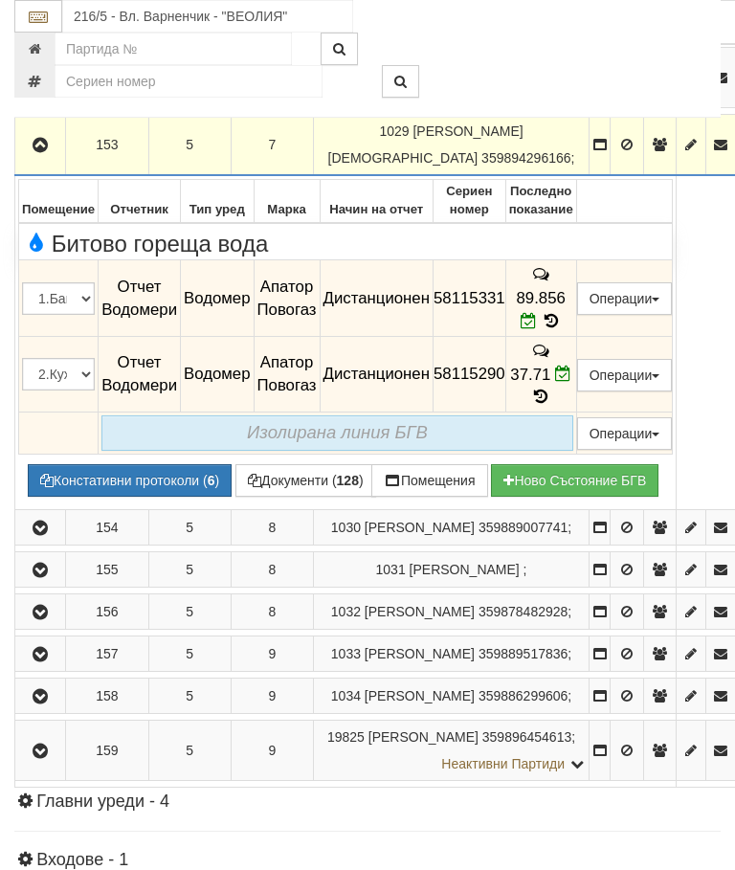
click at [45, 152] on icon "button" at bounding box center [40, 145] width 23 height 13
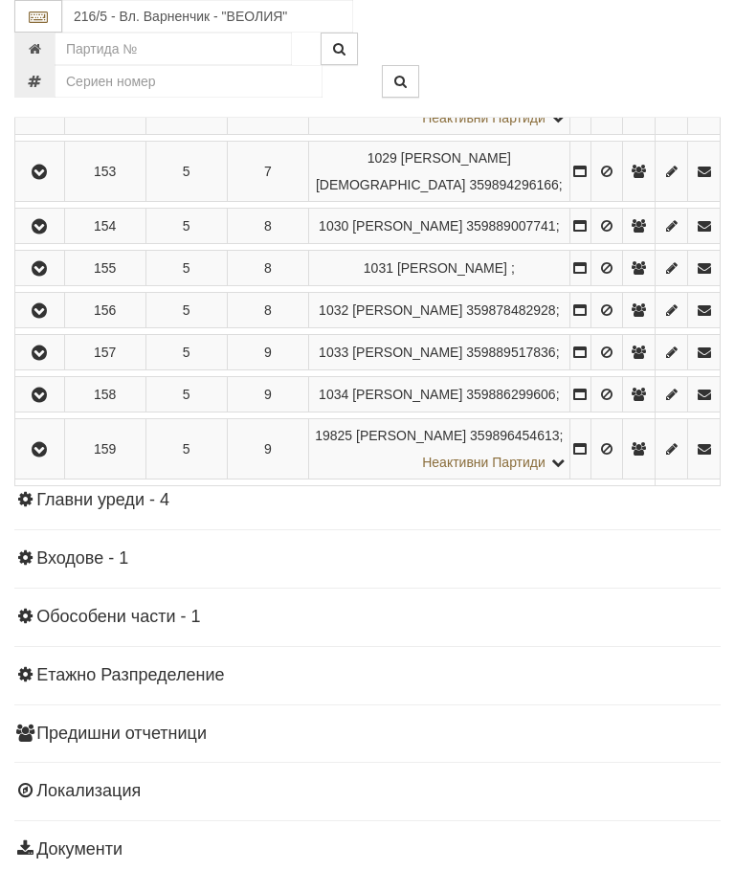
click at [47, 234] on icon "button" at bounding box center [39, 226] width 23 height 13
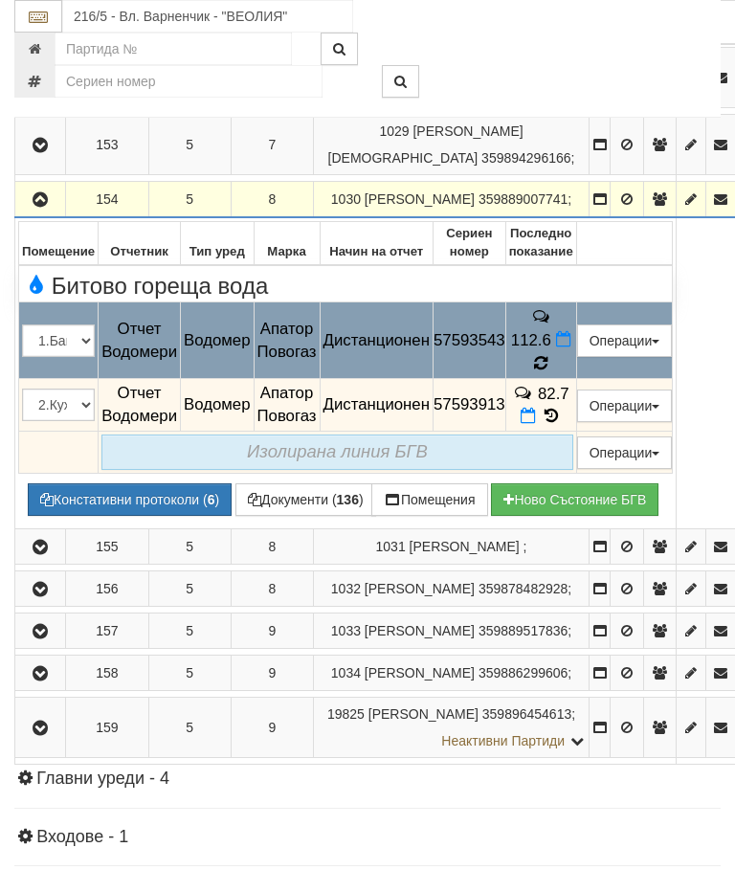
click at [549, 372] on icon at bounding box center [541, 363] width 14 height 17
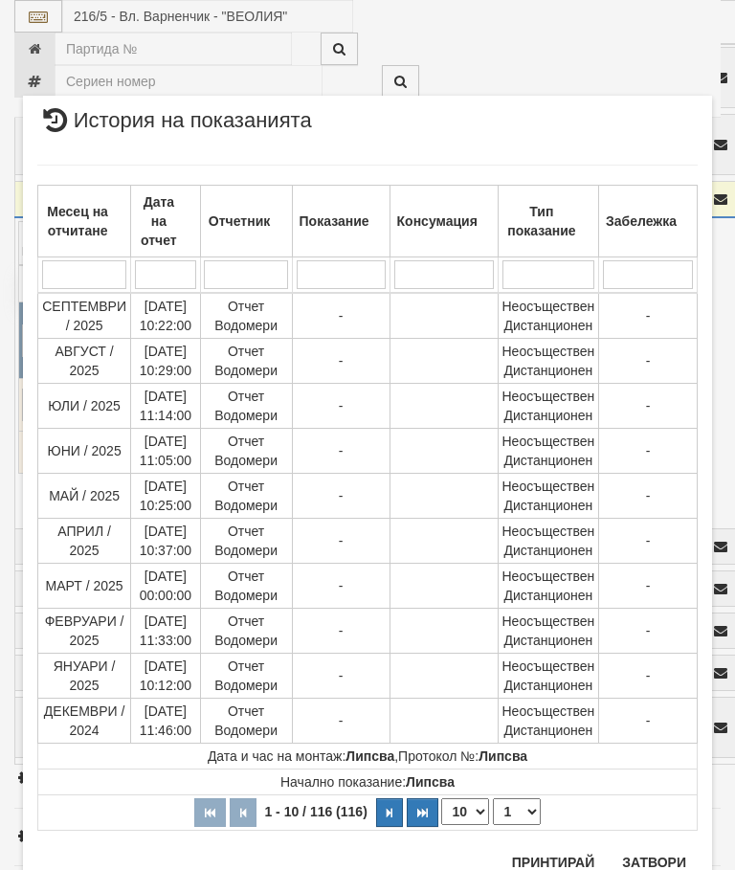
scroll to position [2653, 0]
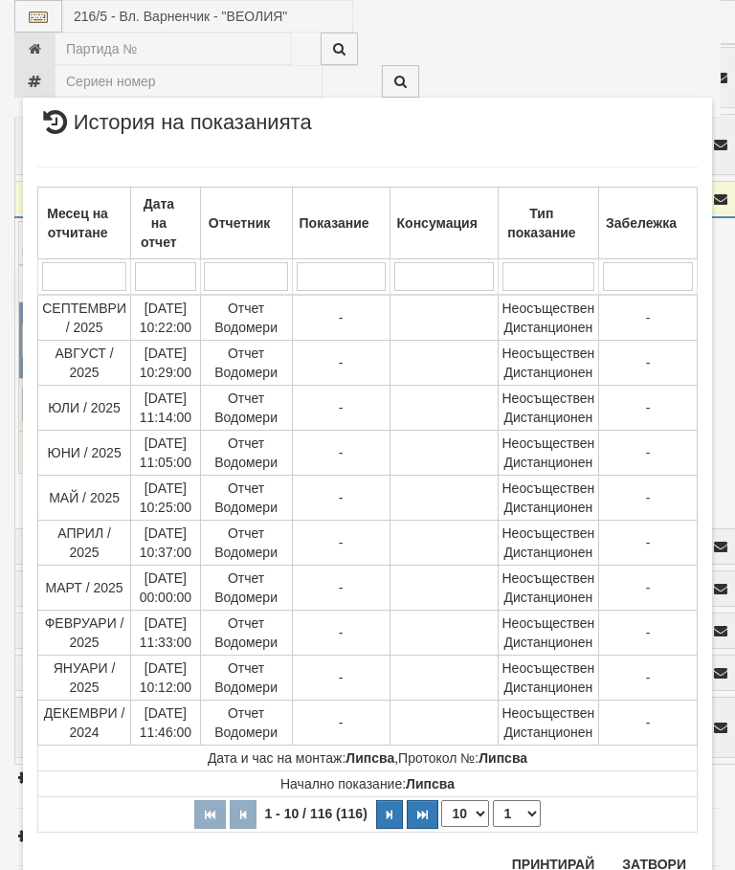
click at [520, 816] on select "1 2 3 4 5 6 7 8 9 10 11 12" at bounding box center [517, 813] width 48 height 27
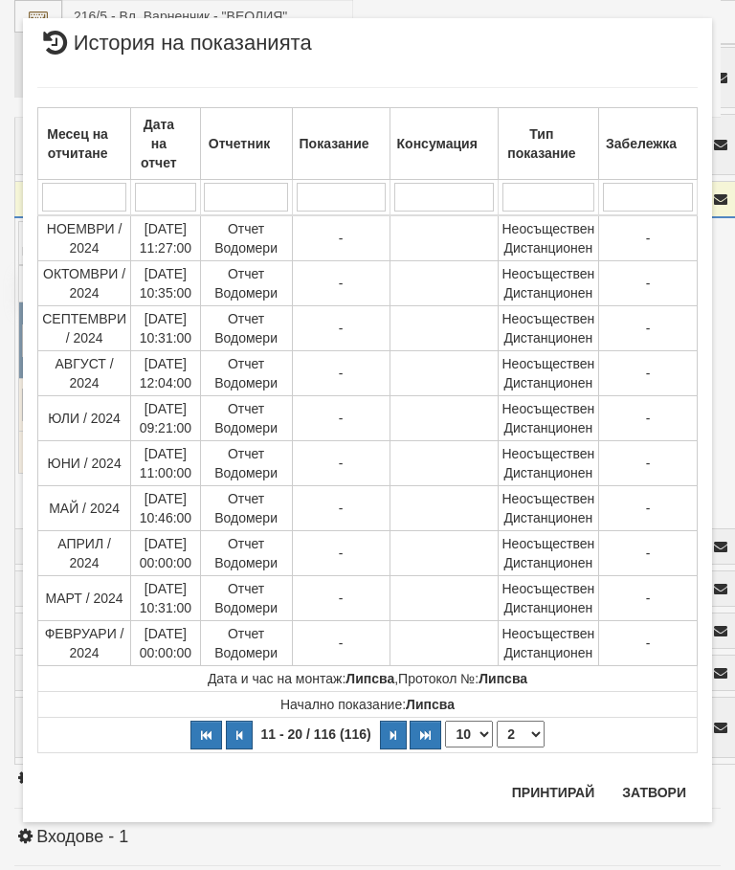
scroll to position [0, 0]
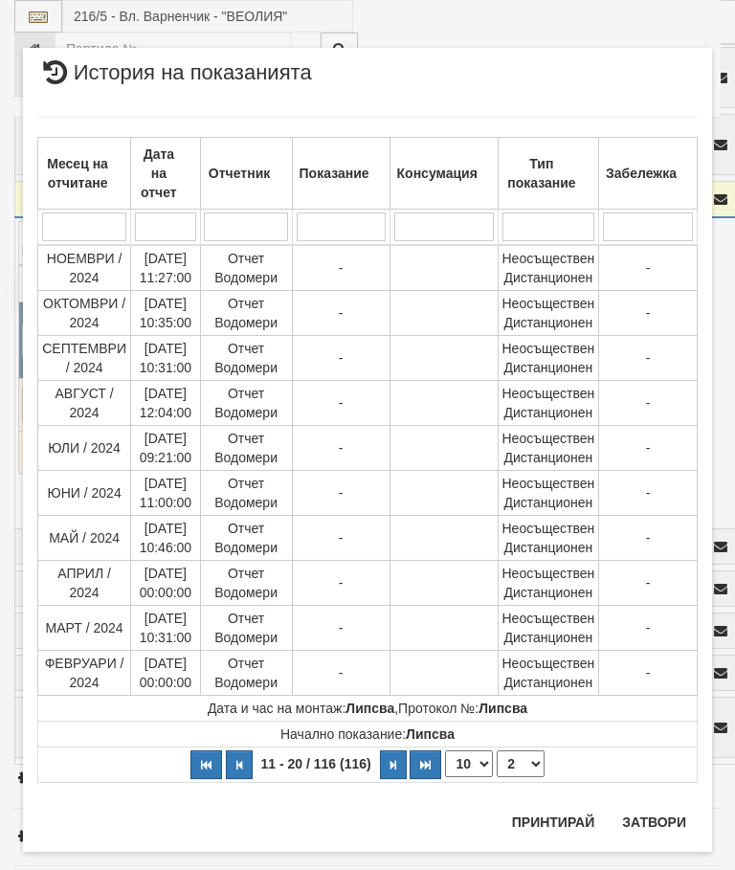
click at [523, 759] on select "1 2 3 4 5 6 7 8 9 10 11 12" at bounding box center [521, 764] width 48 height 27
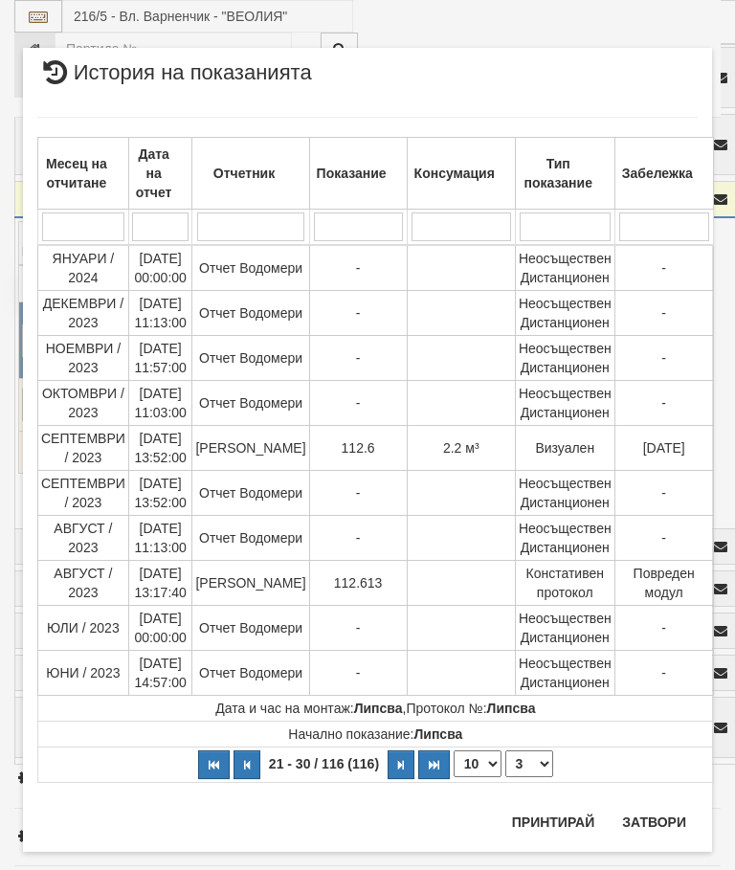
click at [522, 764] on select "1 2 3 4 5 6 7 8 9 10 11 12" at bounding box center [530, 764] width 48 height 27
select select "4"
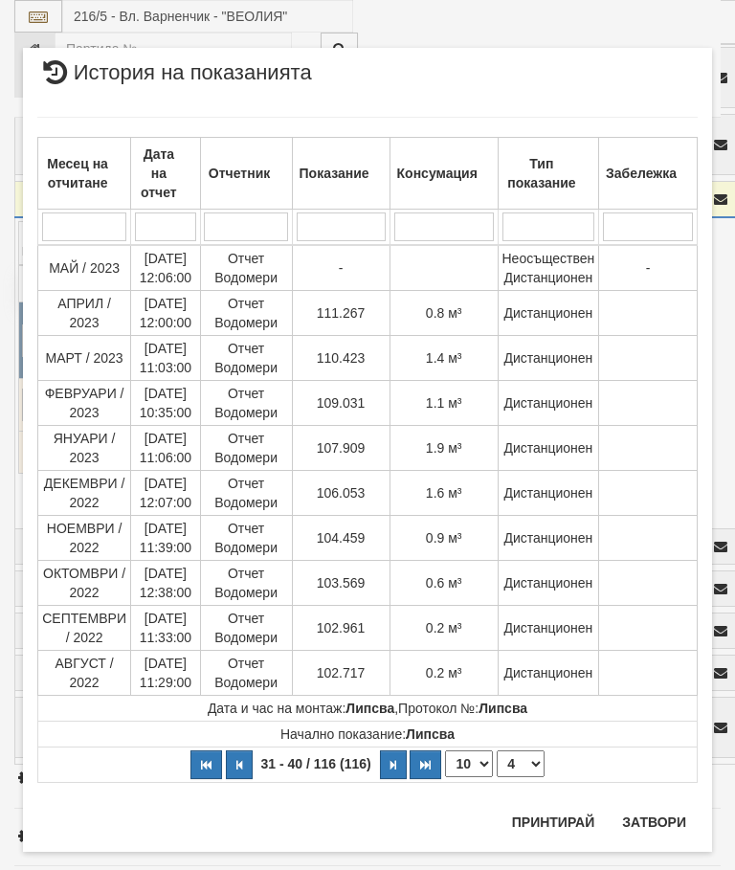
click at [645, 817] on button "Затвори" at bounding box center [654, 822] width 87 height 31
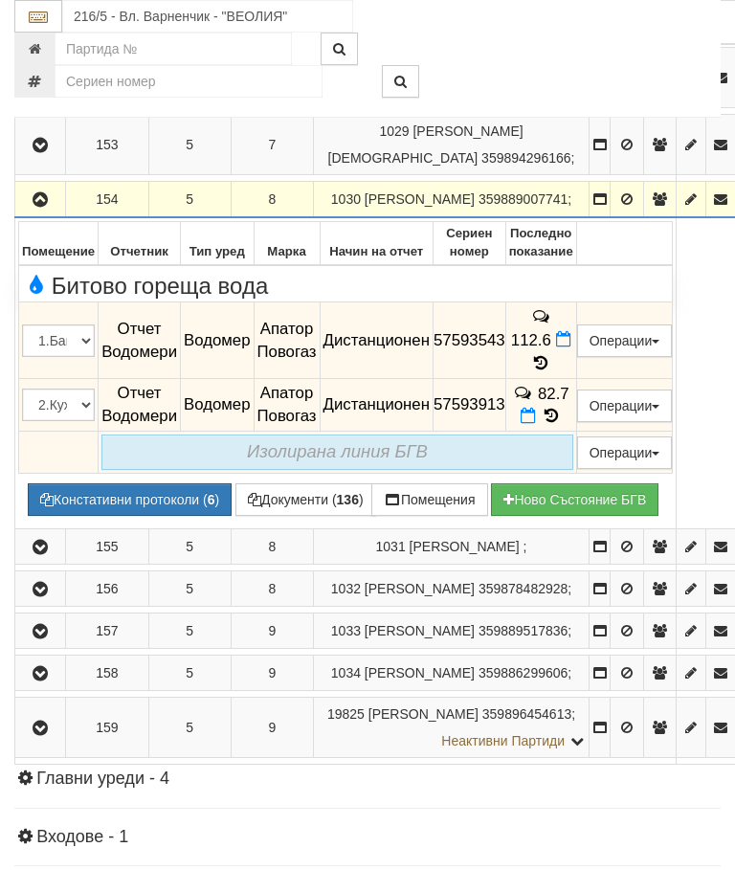
click at [49, 214] on button "button" at bounding box center [40, 199] width 44 height 29
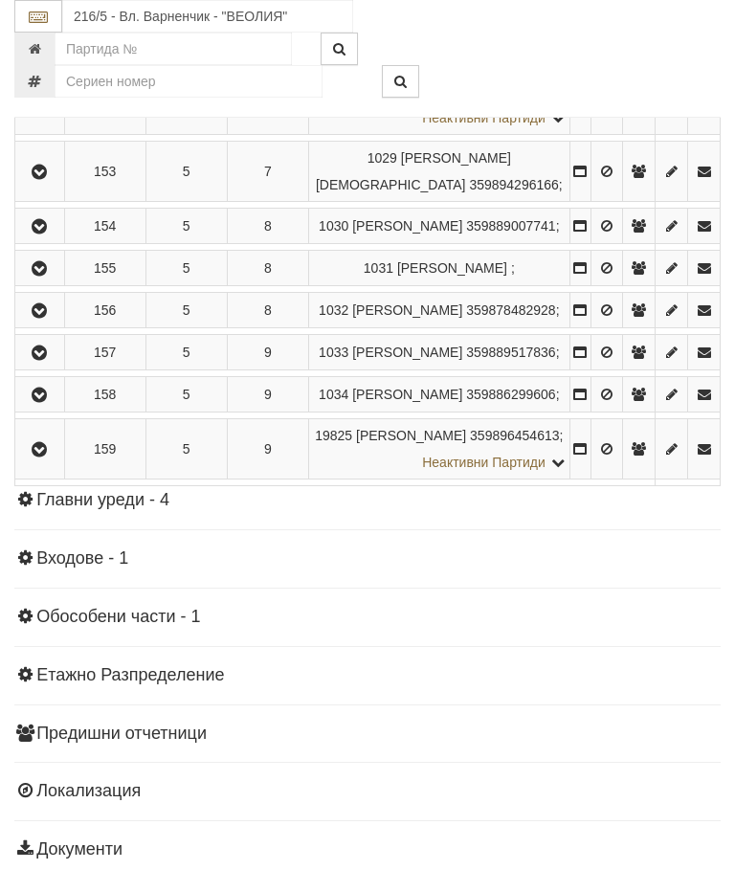
click at [59, 282] on button "button" at bounding box center [39, 268] width 43 height 29
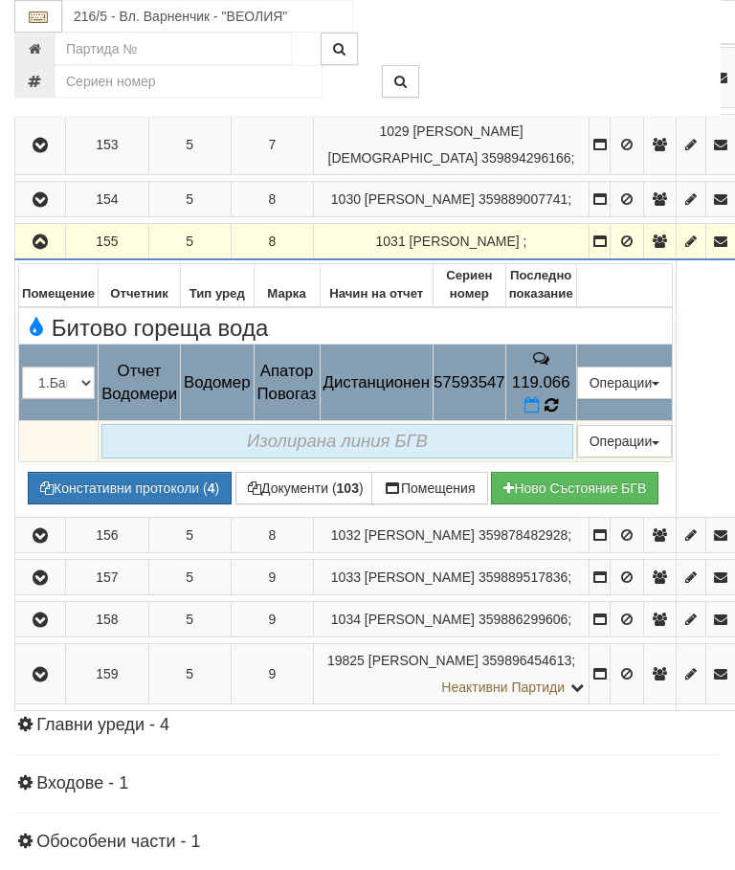
click at [558, 415] on icon at bounding box center [551, 405] width 14 height 17
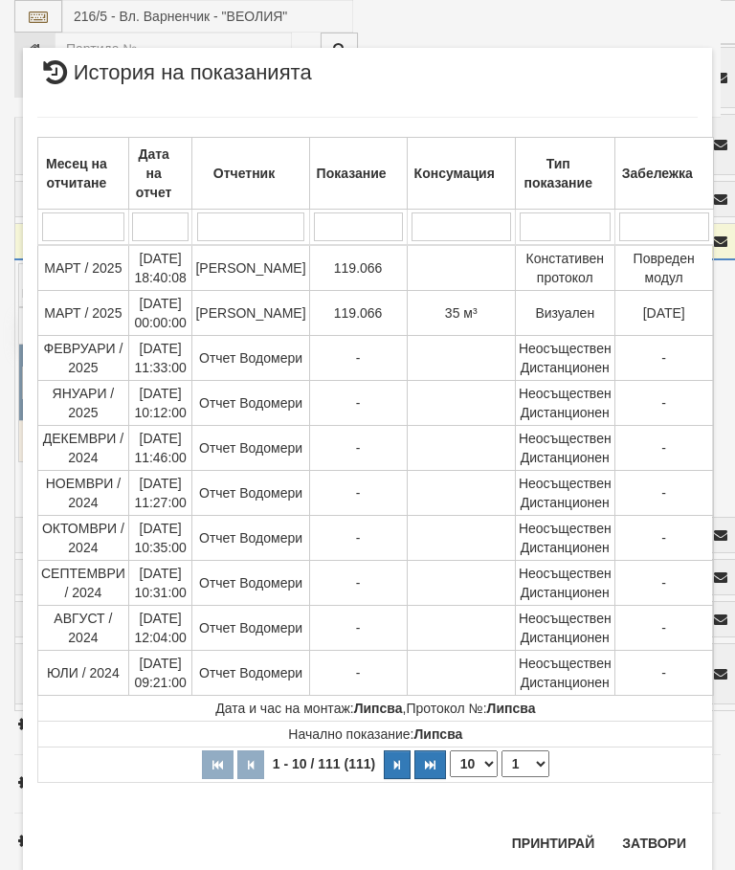
click at [537, 757] on select "1 2 3 4 5 6 7 8 9 10 11 12" at bounding box center [526, 764] width 48 height 27
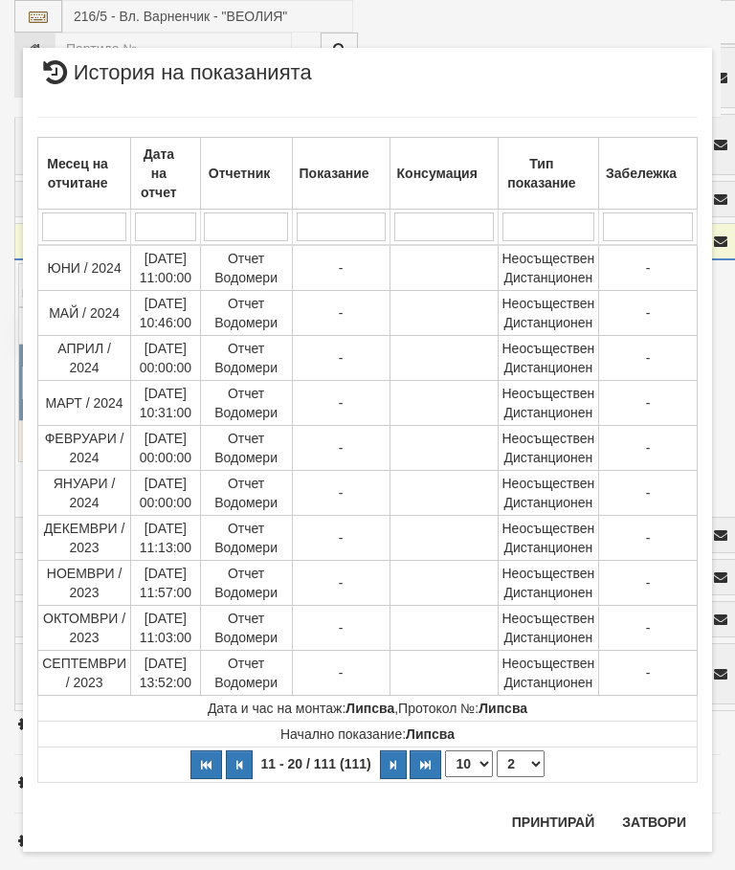
click at [519, 757] on select "1 2 3 4 5 6 7 8 9 10 11 12" at bounding box center [521, 764] width 48 height 27
select select "3"
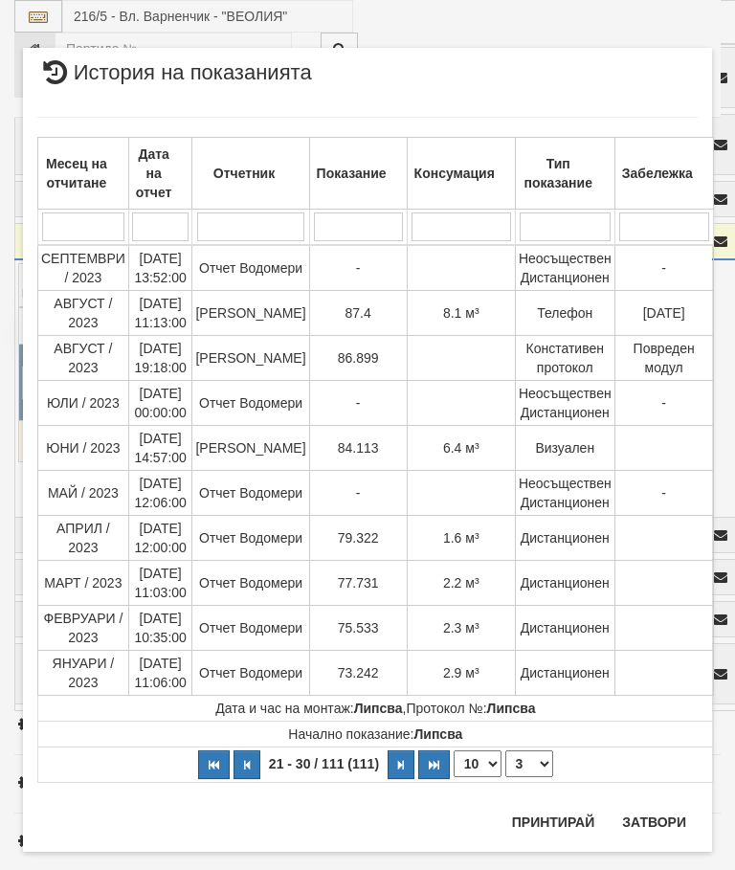
click at [656, 808] on button "Затвори" at bounding box center [654, 822] width 87 height 31
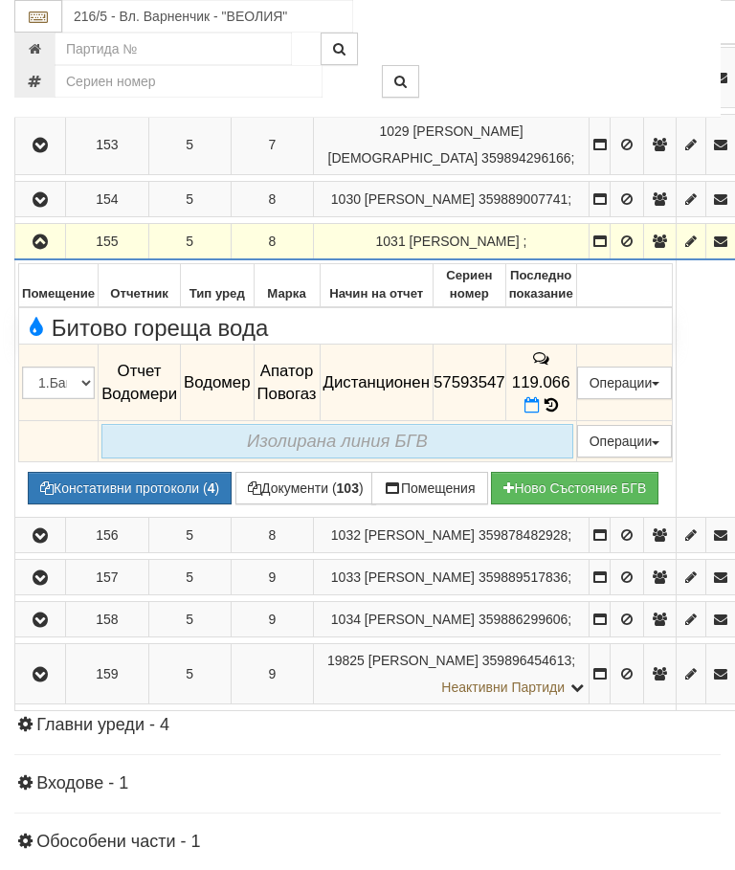
click at [52, 249] on icon "button" at bounding box center [40, 242] width 23 height 13
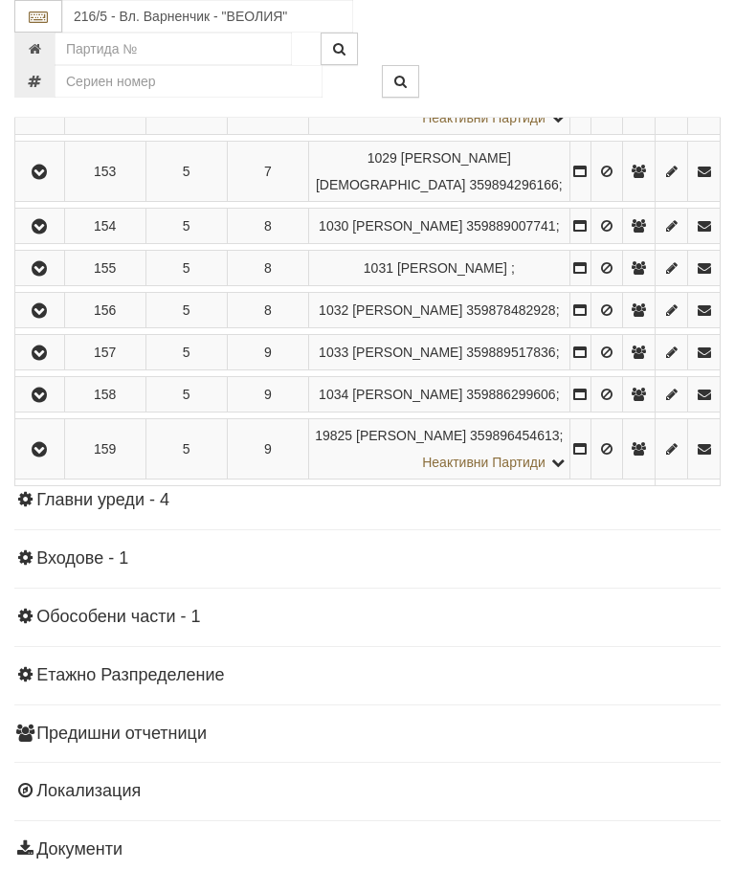
click at [50, 318] on icon "button" at bounding box center [39, 310] width 23 height 13
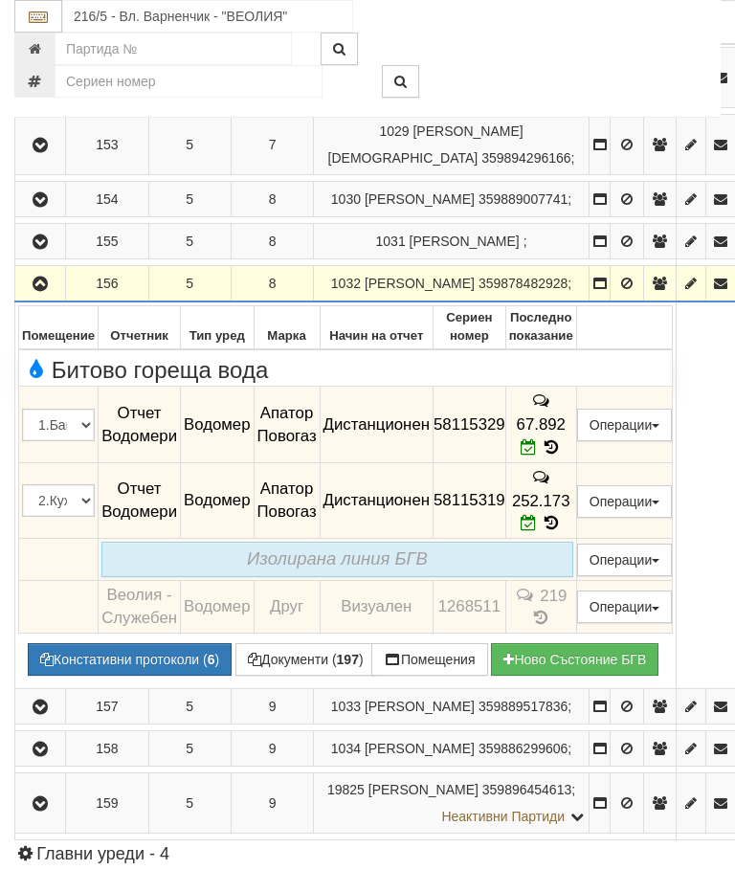
click at [41, 291] on icon "button" at bounding box center [40, 284] width 23 height 13
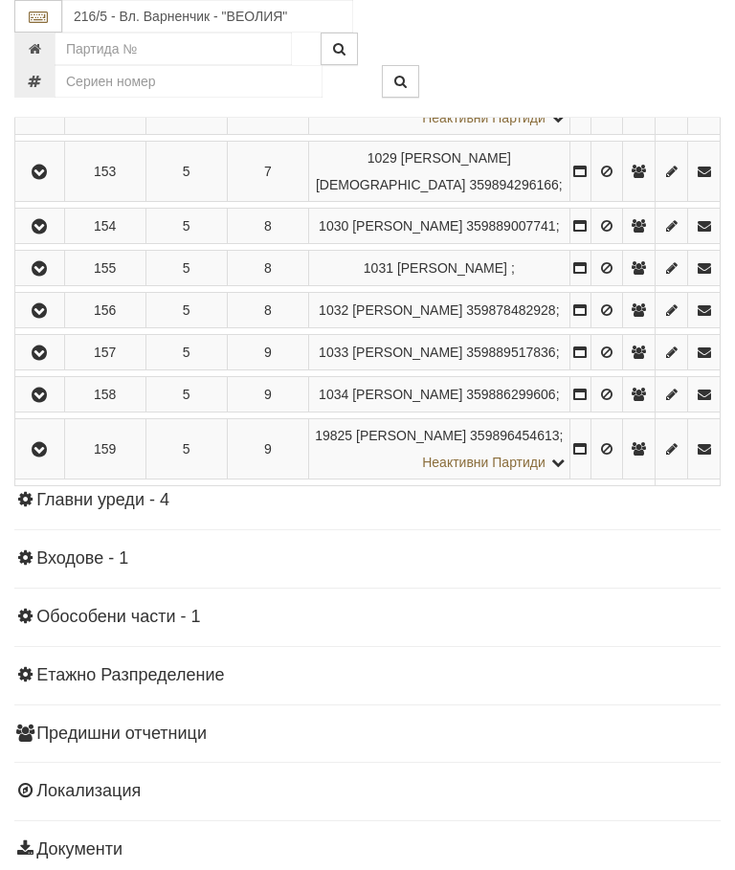
click at [43, 360] on icon "button" at bounding box center [39, 353] width 23 height 13
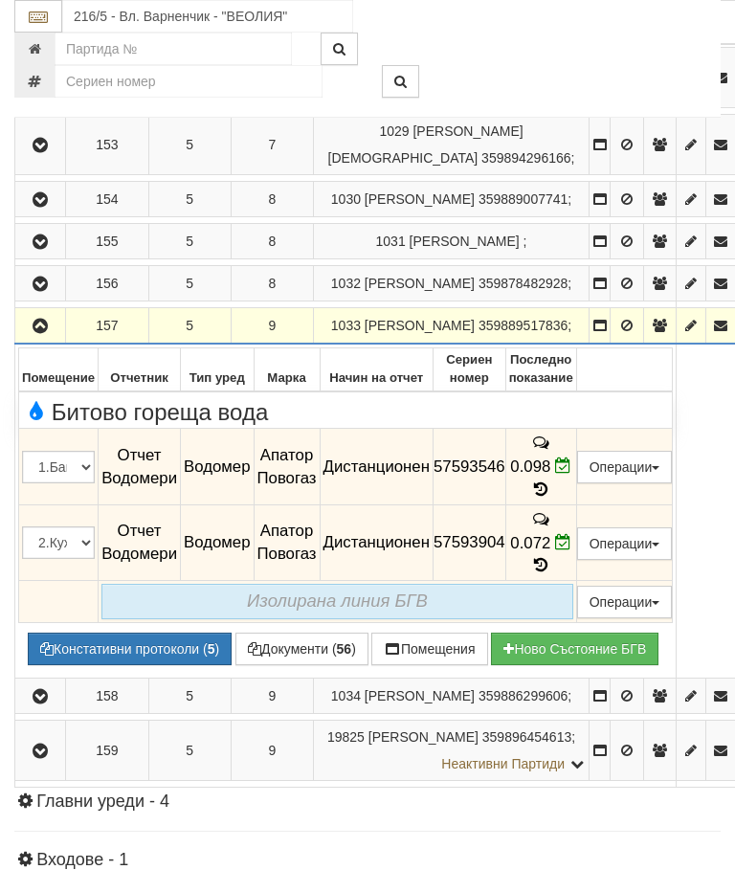
click at [34, 333] on icon "button" at bounding box center [40, 326] width 23 height 13
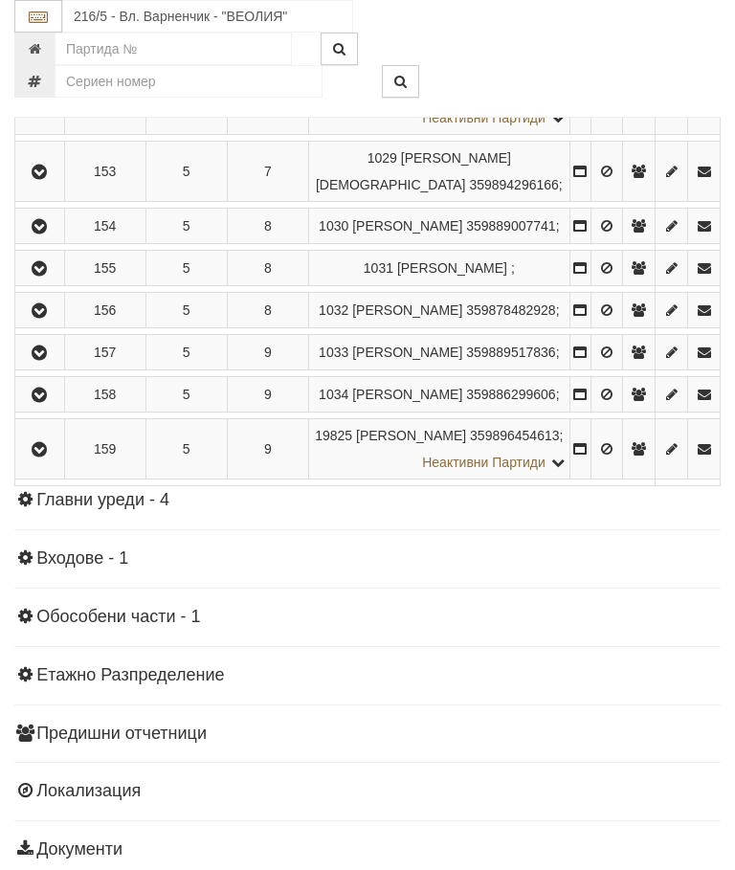
click at [50, 402] on icon "button" at bounding box center [39, 395] width 23 height 13
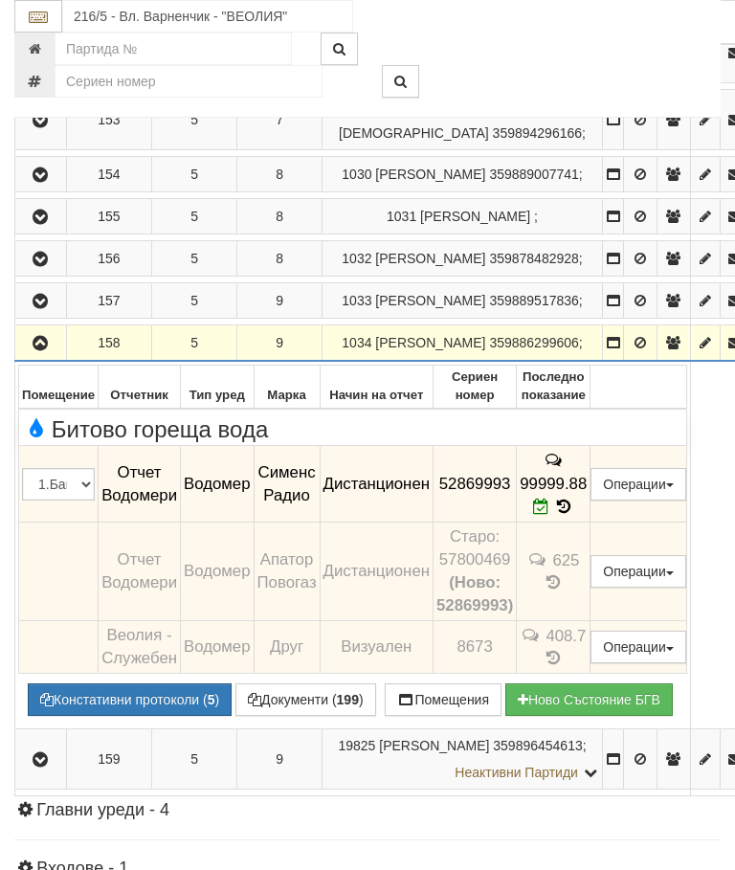
click at [38, 350] on icon "button" at bounding box center [40, 343] width 23 height 13
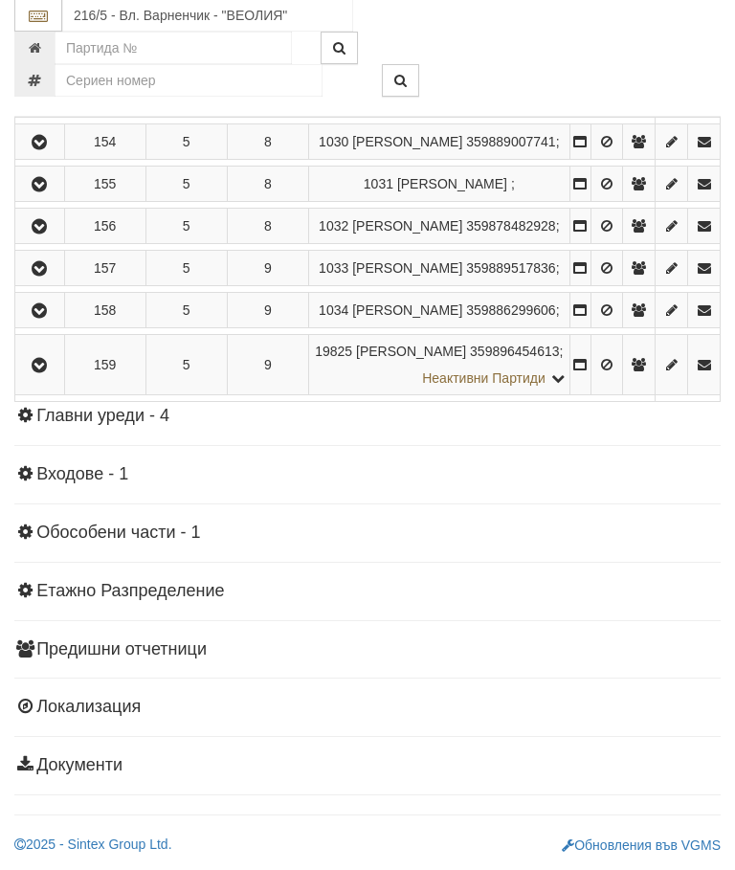
scroll to position [1863, 0]
click at [50, 380] on button "button" at bounding box center [39, 365] width 43 height 29
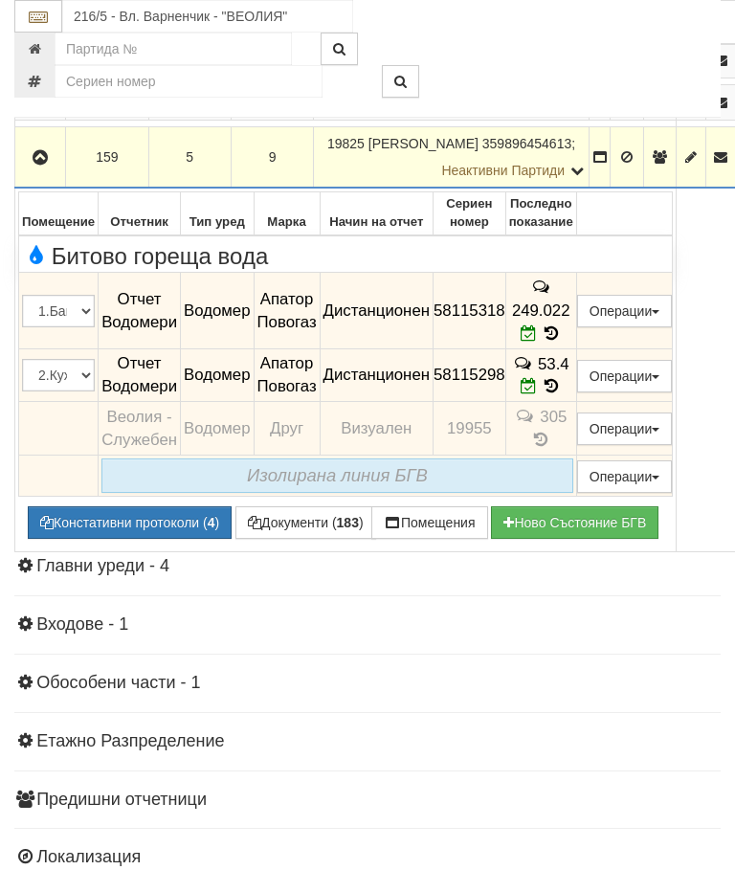
click at [48, 165] on icon "button" at bounding box center [40, 157] width 23 height 13
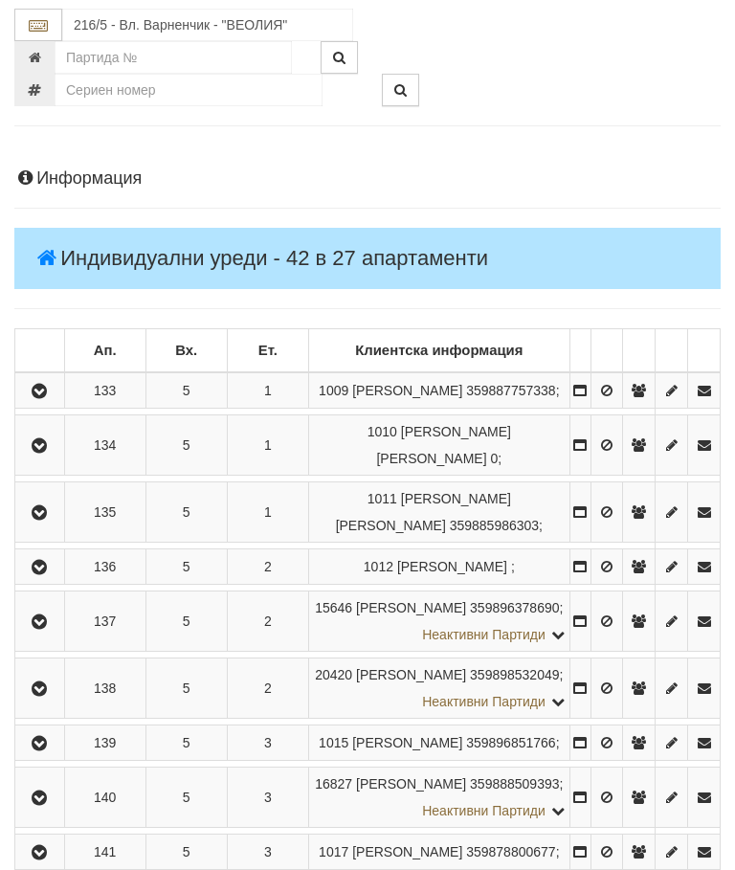
scroll to position [123, 0]
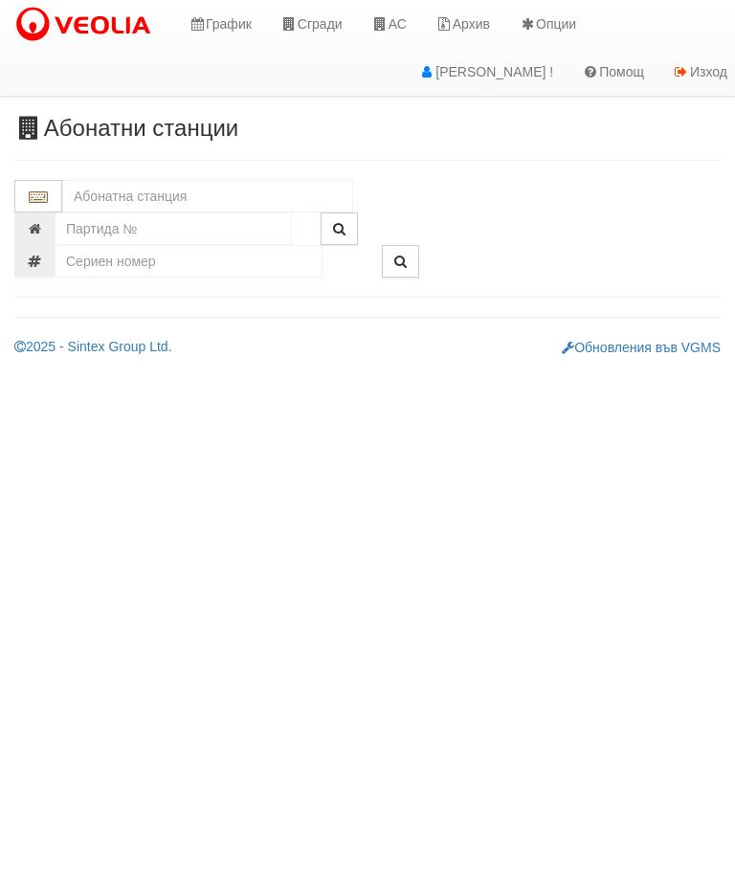
type input "1"
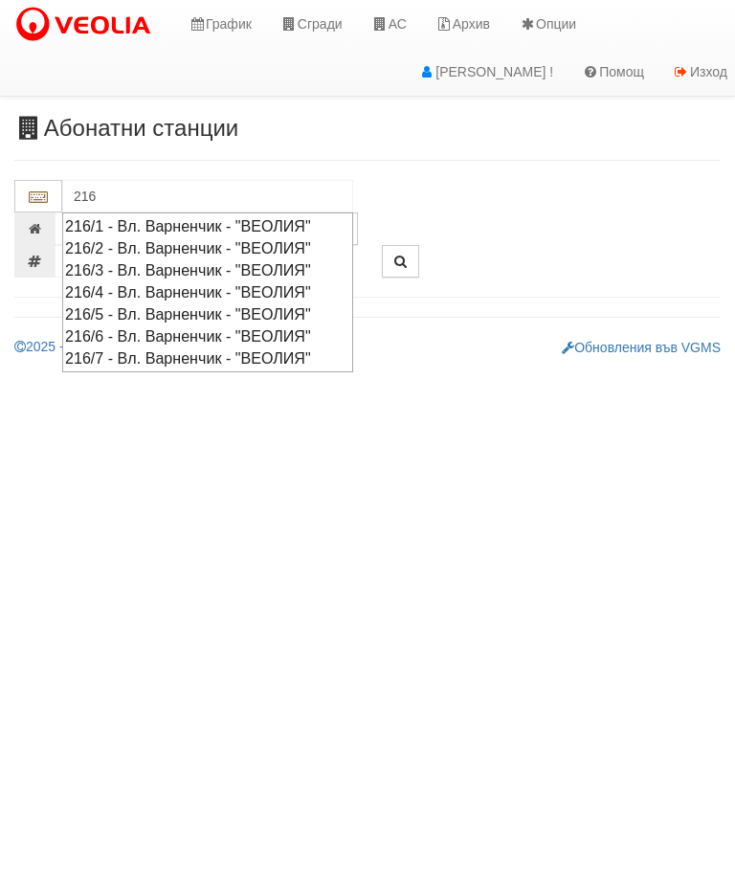
click at [210, 304] on div "216/5 - Вл. Варненчик - "ВЕОЛИЯ"" at bounding box center [207, 315] width 285 height 22
type input "216/5 - Вл. Варненчик - "ВЕОЛИЯ""
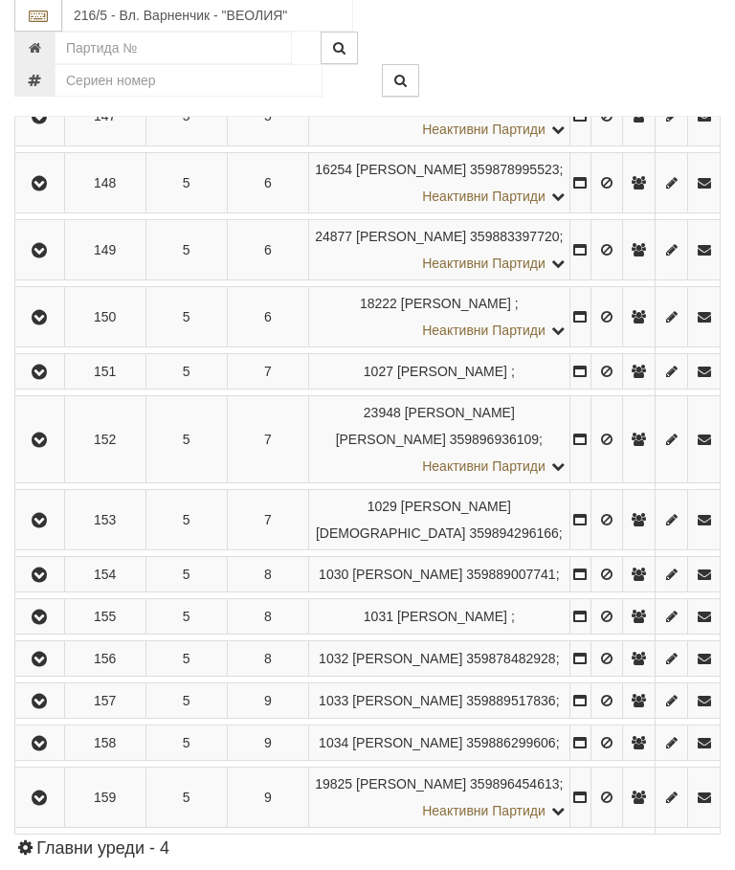
scroll to position [1250, 0]
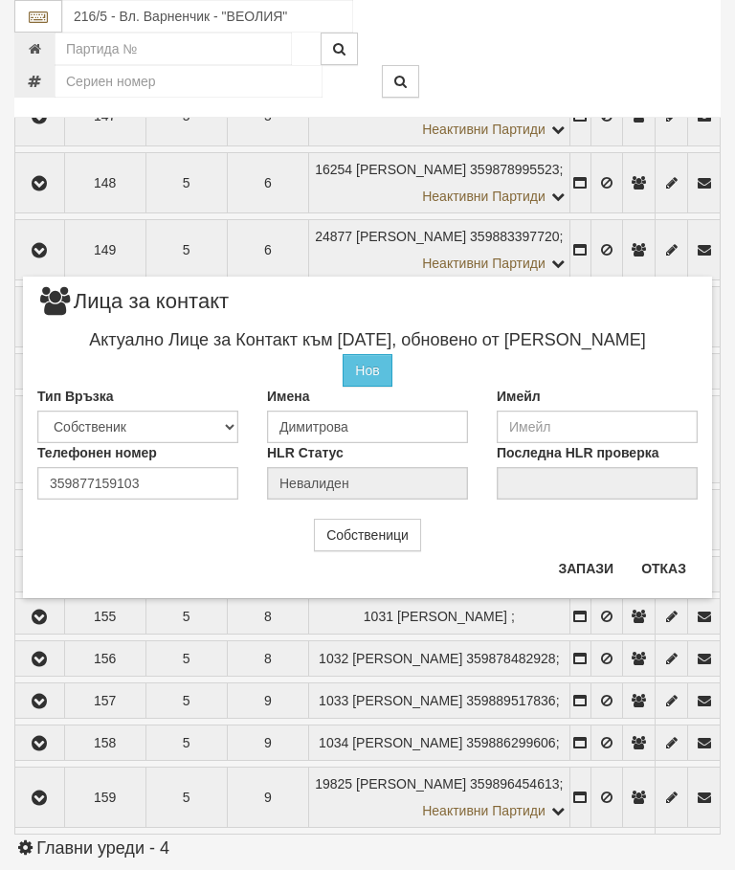
click at [677, 567] on button "Отказ" at bounding box center [664, 568] width 68 height 31
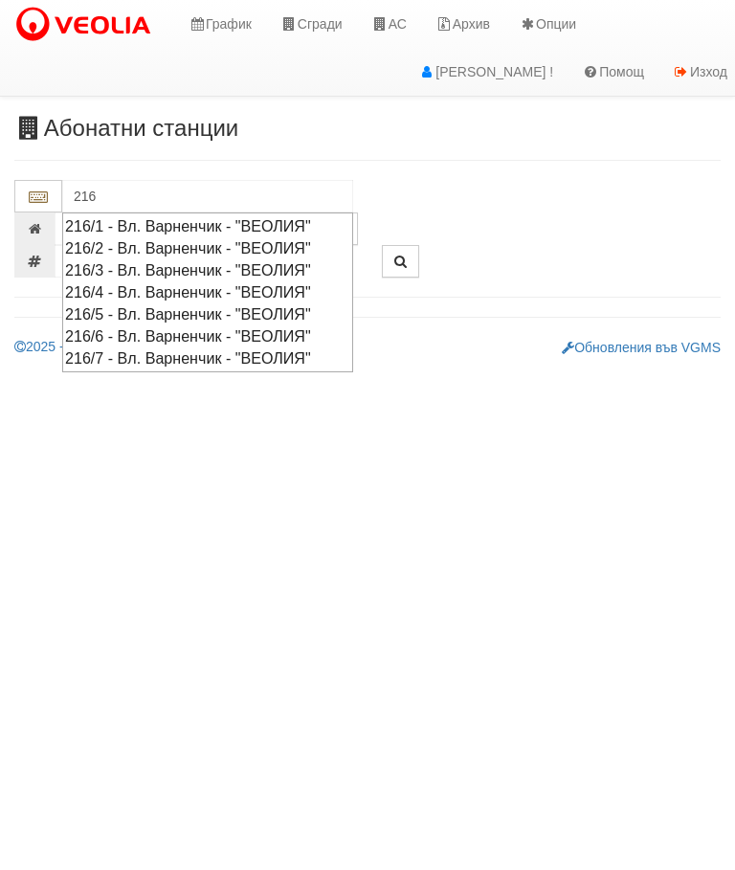
click at [183, 304] on div "216/5 - Вл. Варненчик - "ВЕОЛИЯ"" at bounding box center [207, 315] width 285 height 22
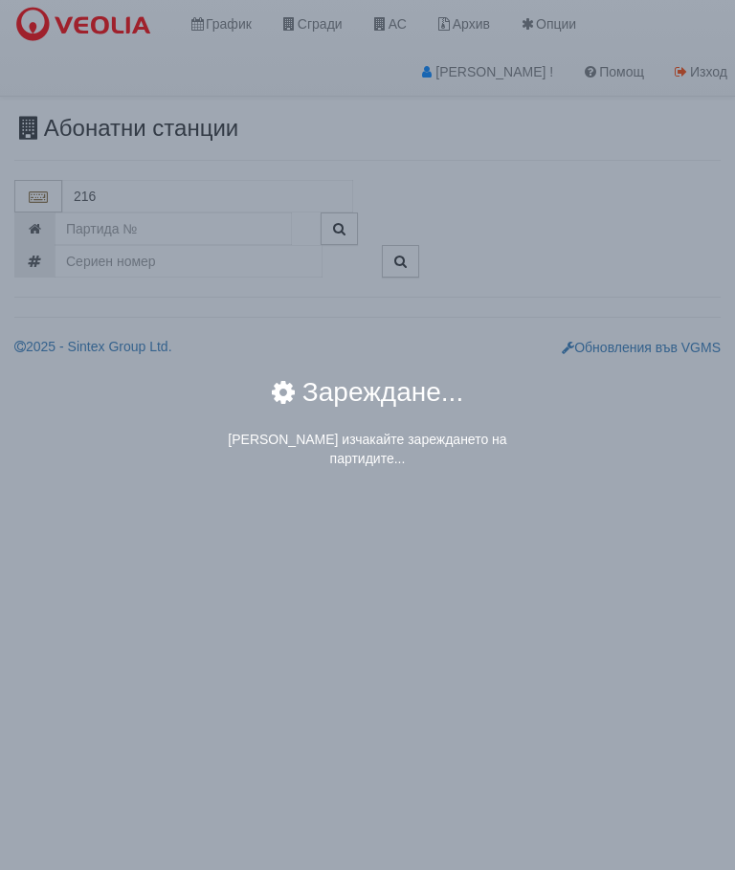
type input "216/5 - Вл. Варненчик - "ВЕОЛИЯ""
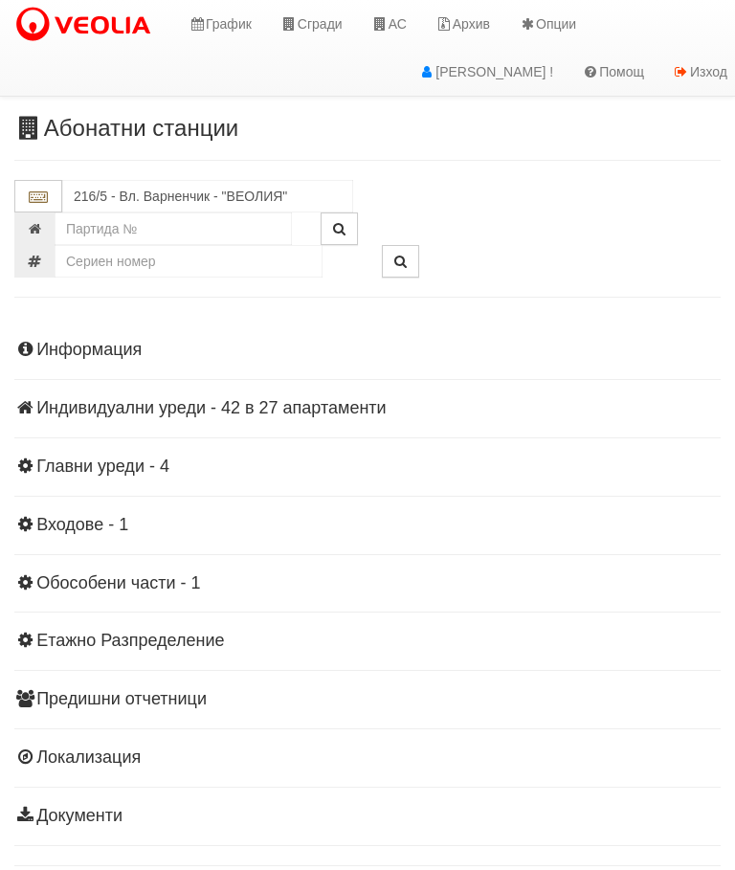
click at [222, 393] on div "Информация Параметри Брой Апартаменти: 27 Ползватели 08/2025 44 % 0 % 66" at bounding box center [367, 581] width 707 height 529
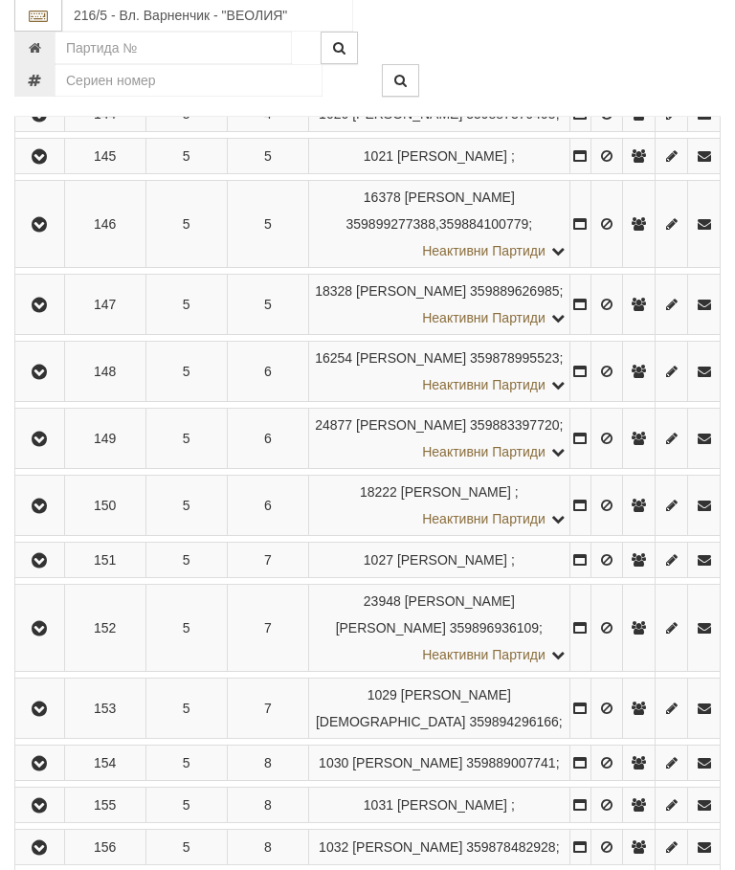
scroll to position [1061, 0]
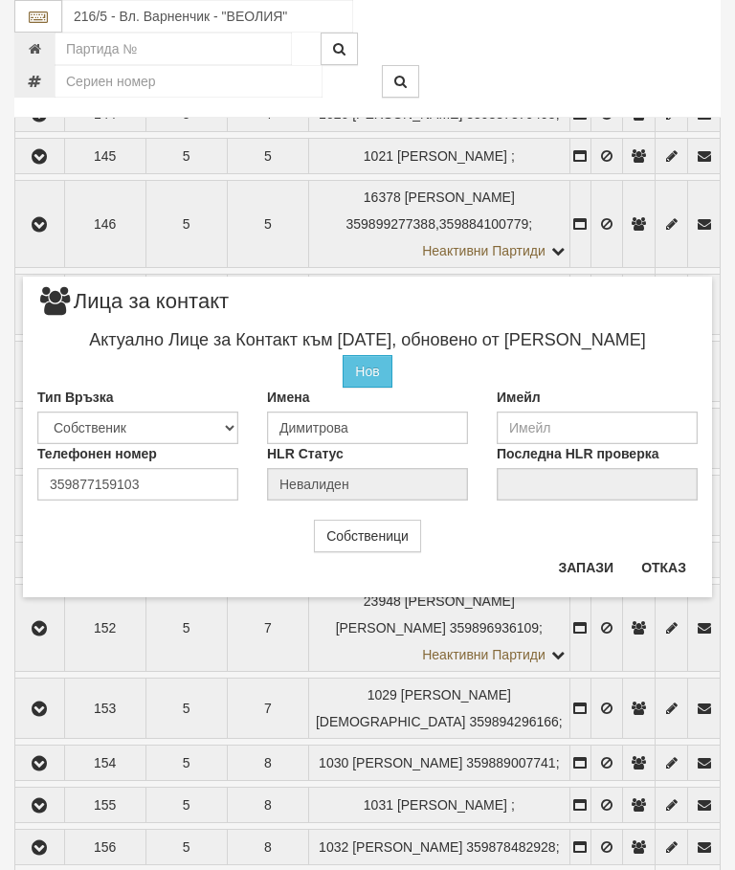
click at [660, 564] on button "Отказ" at bounding box center [664, 567] width 68 height 31
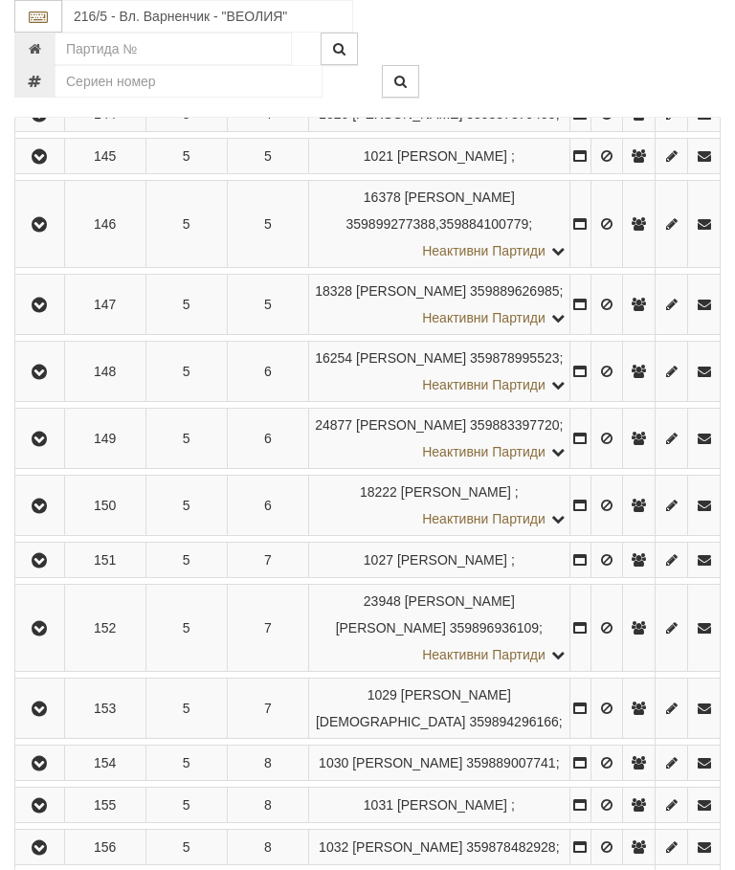
click at [39, 232] on icon "button" at bounding box center [39, 224] width 23 height 13
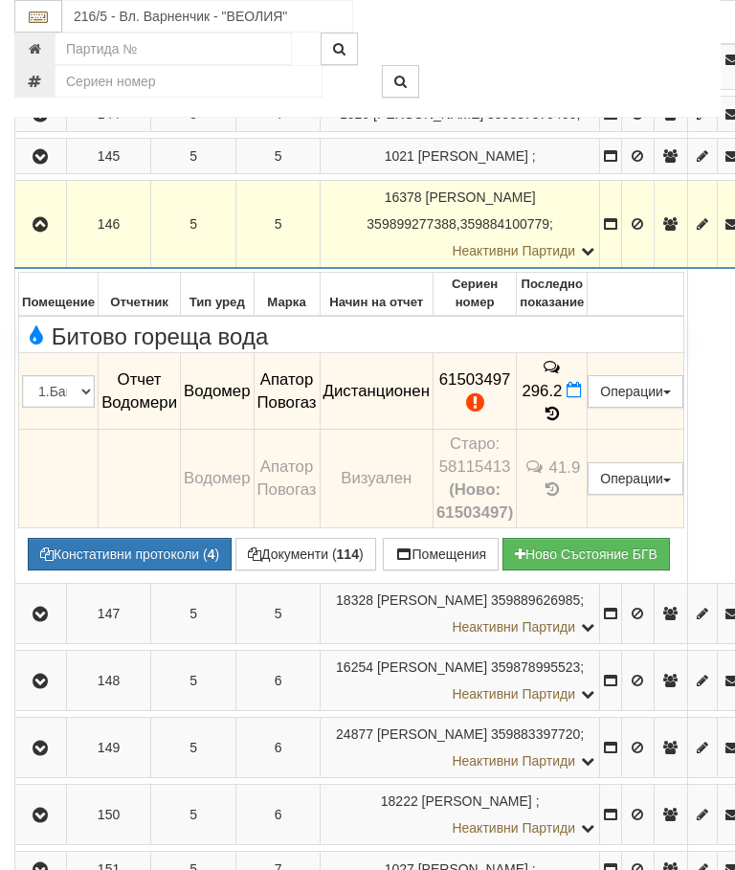
click at [46, 232] on icon "button" at bounding box center [40, 224] width 23 height 13
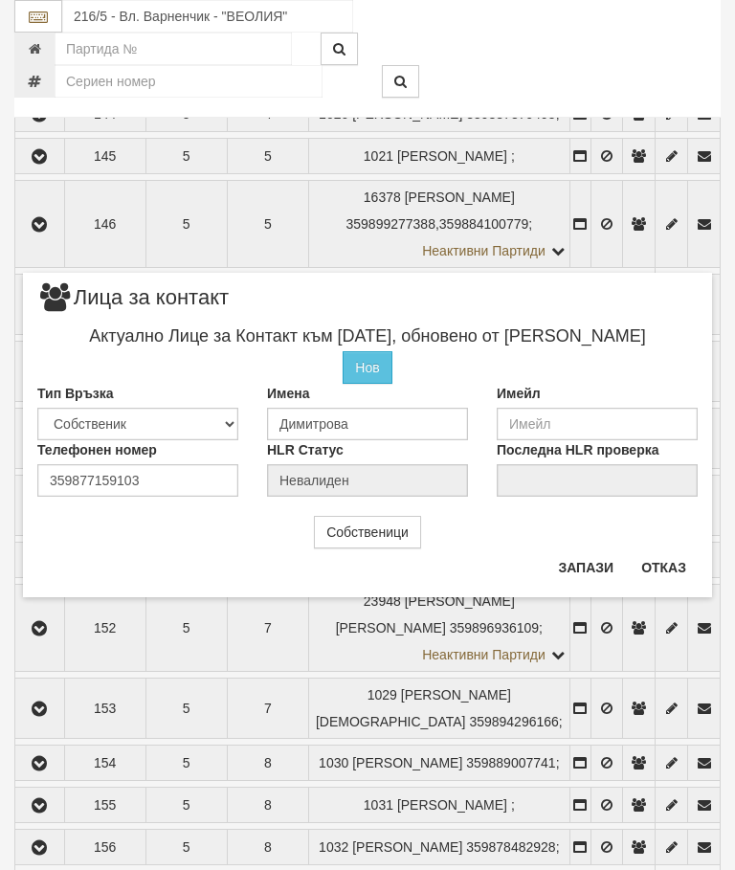
click at [666, 569] on button "Отказ" at bounding box center [664, 567] width 68 height 31
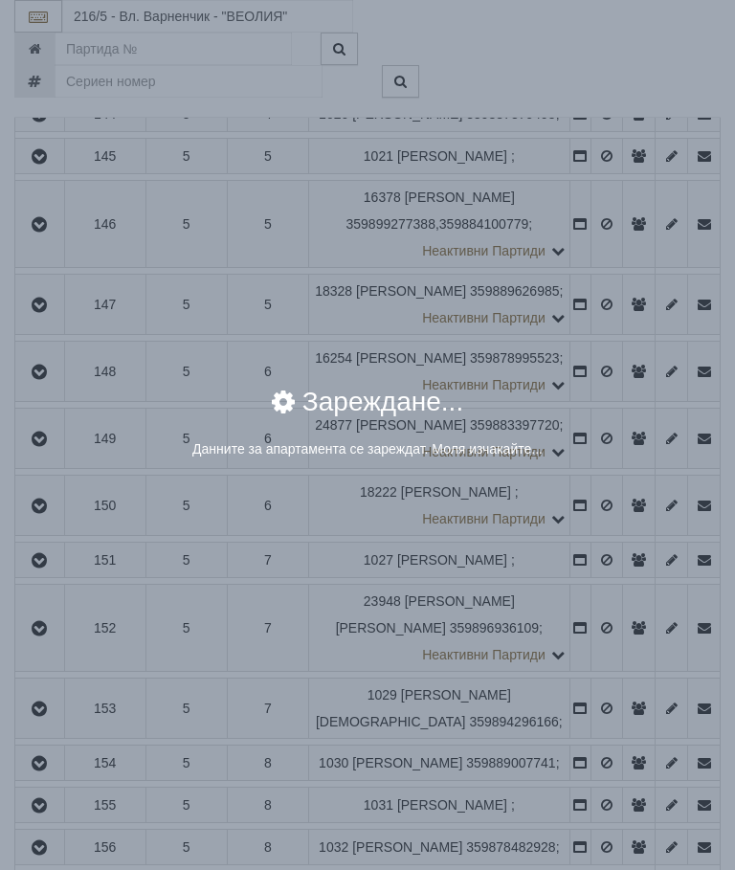
click at [646, 96] on div "× Зареждане... Данните за апартамента се зареждат. Моля изчакайте..." at bounding box center [368, 244] width 718 height 489
click at [645, 96] on div "× Зареждане... Данните за апартамента се зареждат. Моля изчакайте..." at bounding box center [368, 244] width 718 height 489
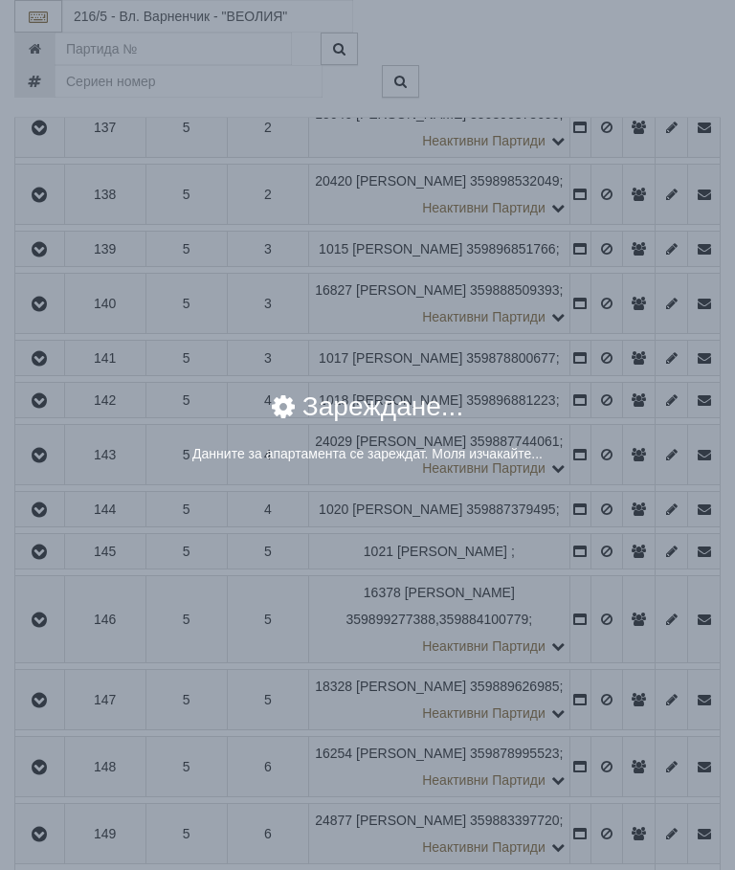
scroll to position [700, 0]
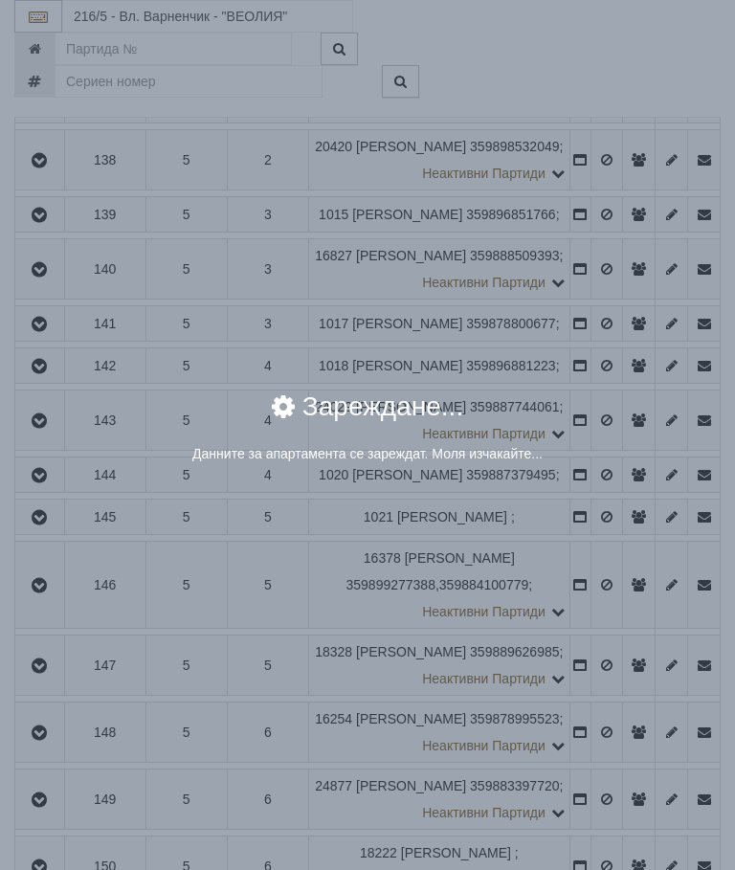
click at [196, 599] on div "× Зареждане... Данните за апартамента се зареждат. Моля изчакайте..." at bounding box center [367, 435] width 735 height 870
click at [195, 598] on div "× Зареждане... Данните за апартамента се зареждат. Моля изчакайте..." at bounding box center [367, 435] width 735 height 870
click at [238, 614] on div "× Зареждане... Данните за апартамента се зареждат. Моля изчакайте..." at bounding box center [367, 435] width 735 height 870
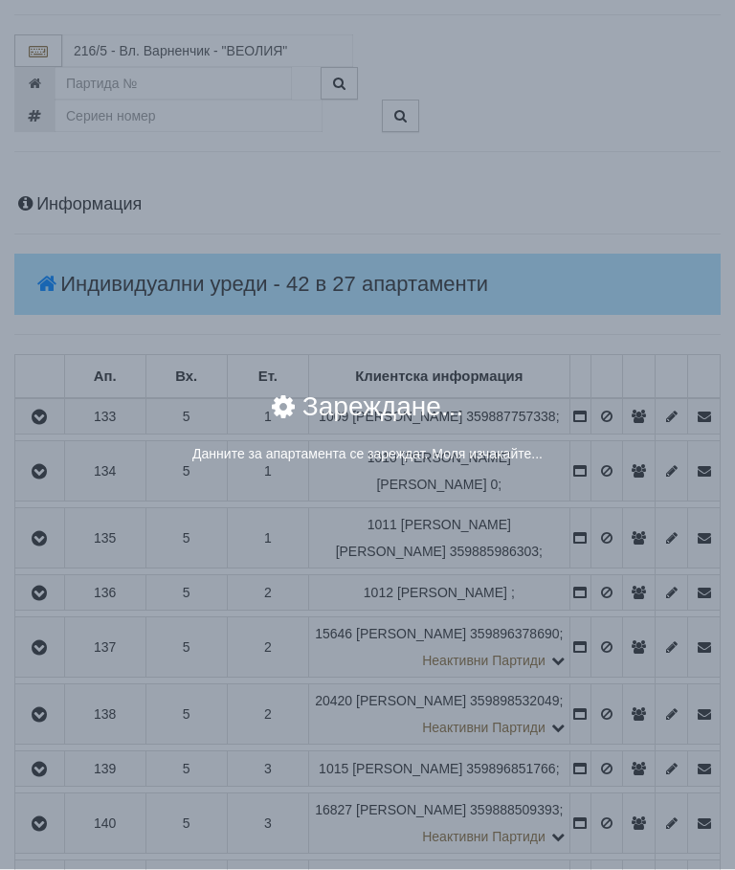
scroll to position [146, 0]
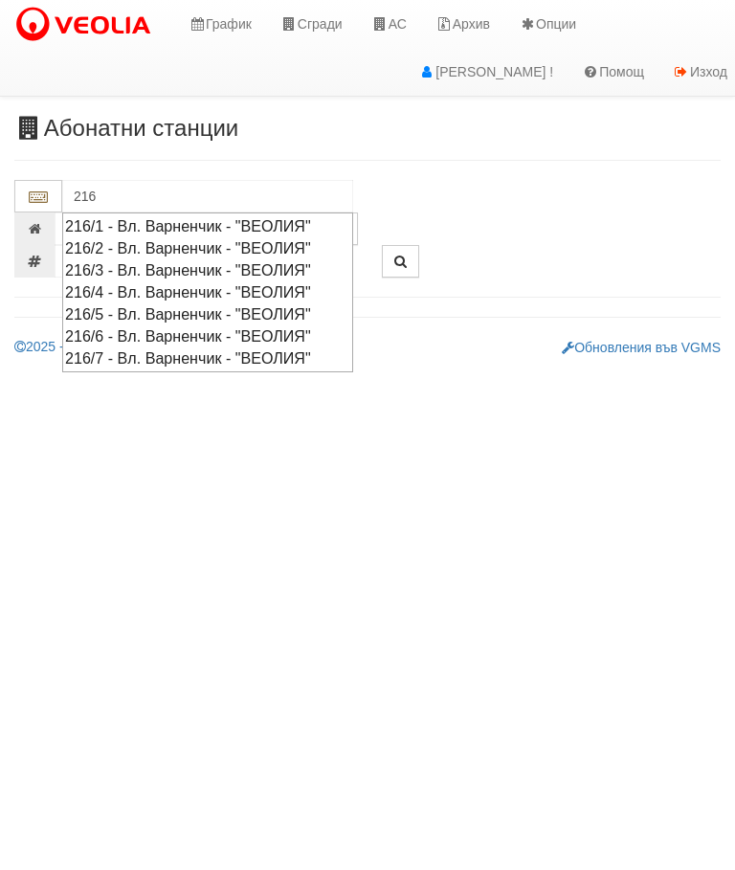
click at [192, 304] on div "216/5 - Вл. Варненчик - "ВЕОЛИЯ"" at bounding box center [207, 315] width 285 height 22
type input "216/5 - Вл. Варненчик - "ВЕОЛИЯ""
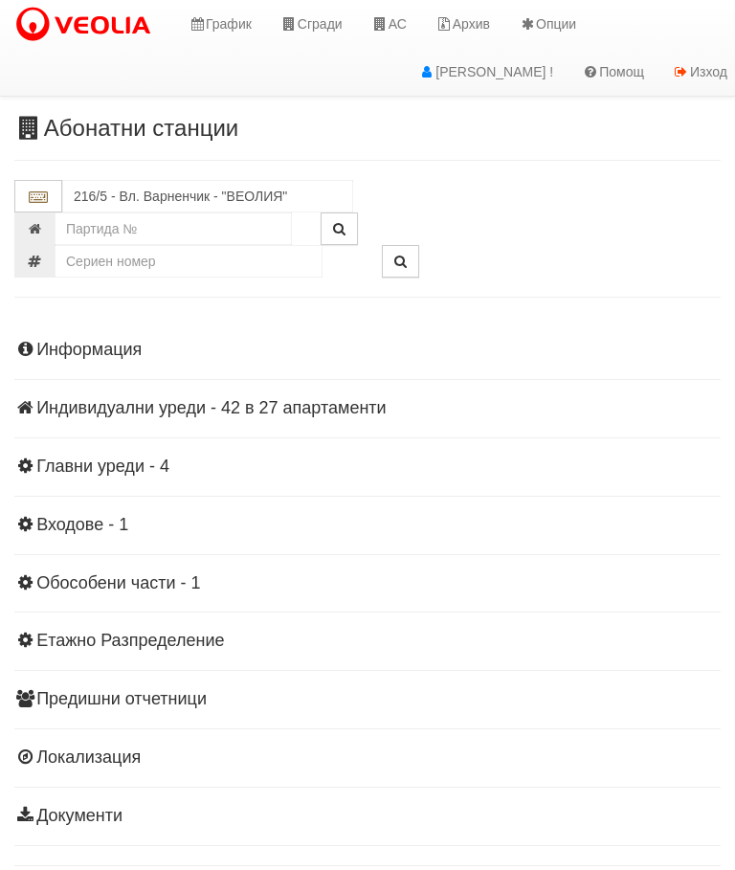
click at [253, 394] on div "Информация Параметри Брой Апартаменти: 27 Ползватели 08/2025 44 % 0 % 66" at bounding box center [367, 581] width 707 height 529
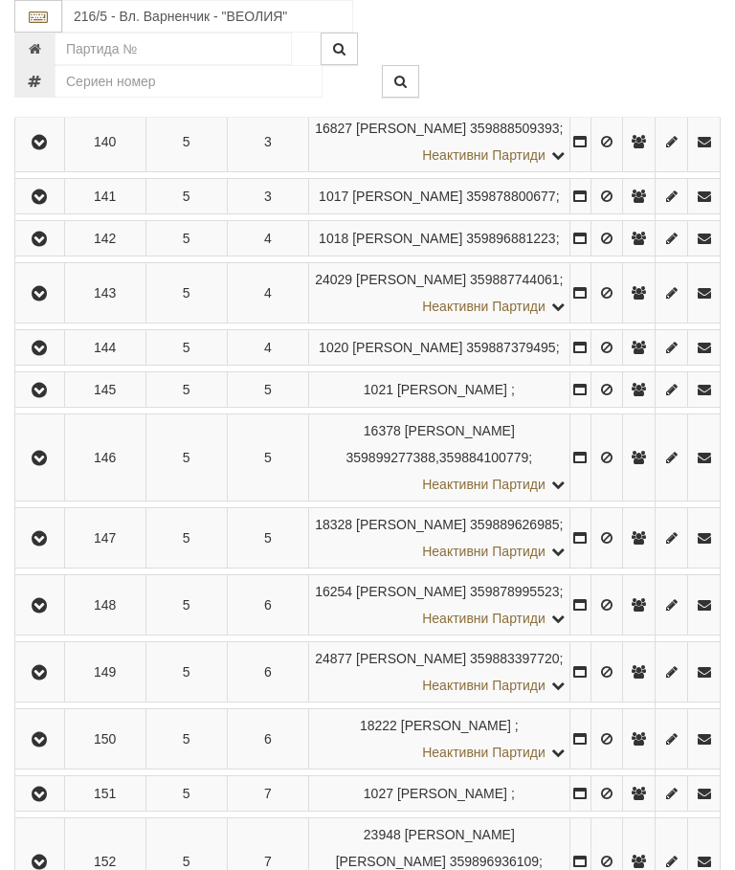
scroll to position [882, 0]
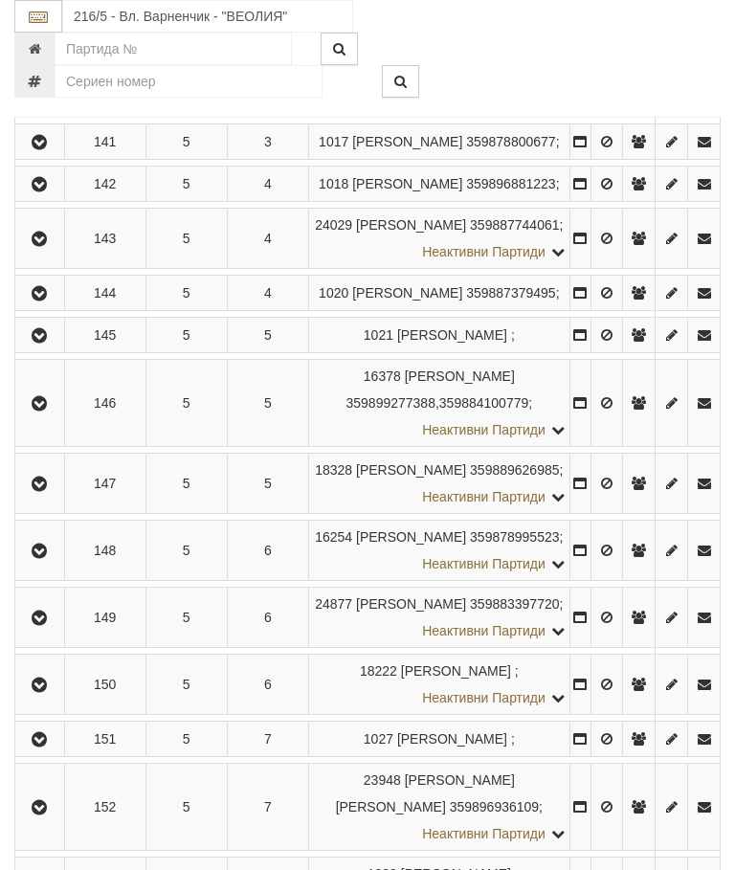
click at [405, 384] on span "ГОРАНКА ВАСИЛЕВА ДИМИТРОВА" at bounding box center [460, 376] width 110 height 15
click at [429, 447] on td "16378 ГОРАНКА ВАСИЛЕВА ДИМИТРОВА 359899277388,359884100779 ; Неактивни Партиди …" at bounding box center [438, 403] width 261 height 87
click at [428, 447] on td "16378 ГОРАНКА ВАСИЛЕВА ДИМИТРОВА 359899277388,359884100779 ; Неактивни Партиди …" at bounding box center [438, 403] width 261 height 87
click at [466, 384] on span "ГОРАНКА ВАСИЛЕВА ДИМИТРОВА" at bounding box center [460, 376] width 110 height 15
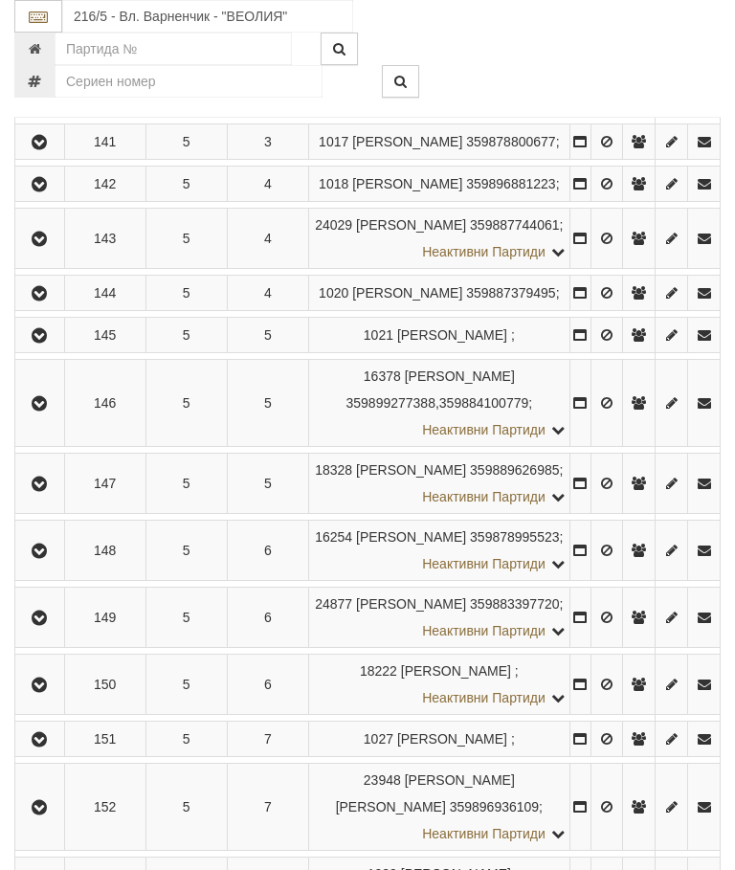
click at [466, 447] on td "16378 ГОРАНКА ВАСИЛЕВА ДИМИТРОВА 359899277388,359884100779 ; Неактивни Партиди …" at bounding box center [438, 403] width 261 height 87
click at [339, 447] on td "16378 ГОРАНКА ВАСИЛЕВА ДИМИТРОВА 359899277388,359884100779 ; Неактивни Партиди …" at bounding box center [438, 403] width 261 height 87
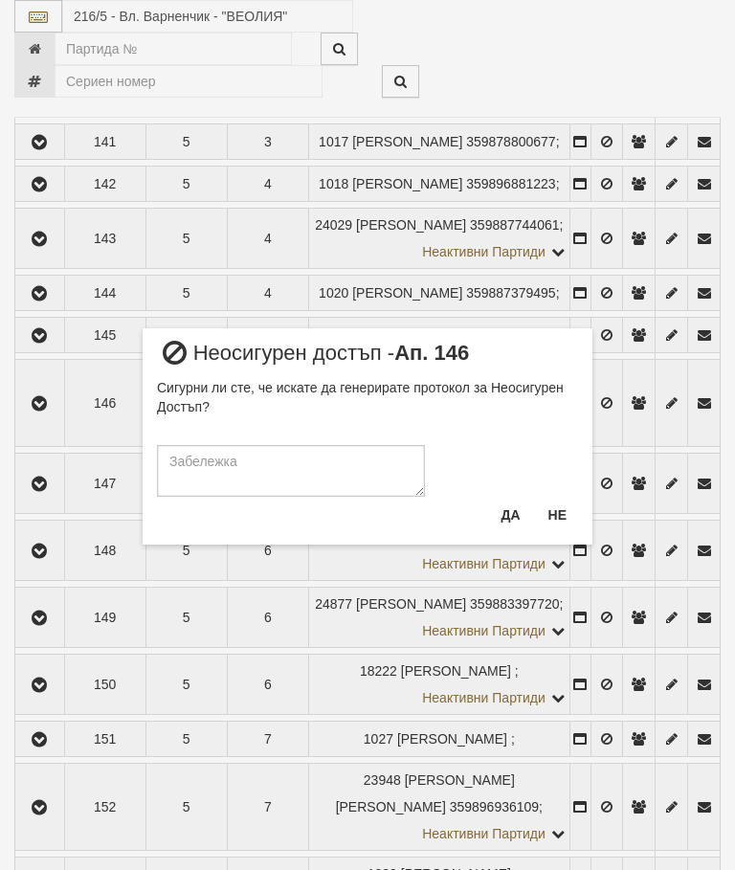
click at [573, 514] on button "Не" at bounding box center [557, 515] width 41 height 31
click at [566, 511] on button "Не" at bounding box center [557, 515] width 41 height 31
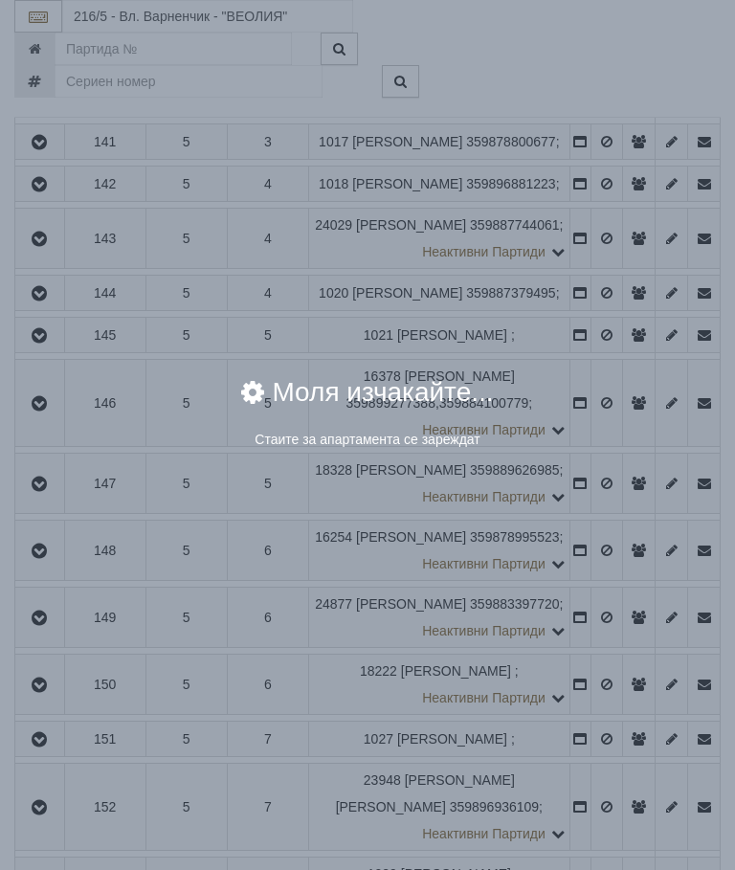
click at [525, 642] on div "× Моля изчакайте... Стаите за апартамента се зареждат" at bounding box center [367, 435] width 735 height 870
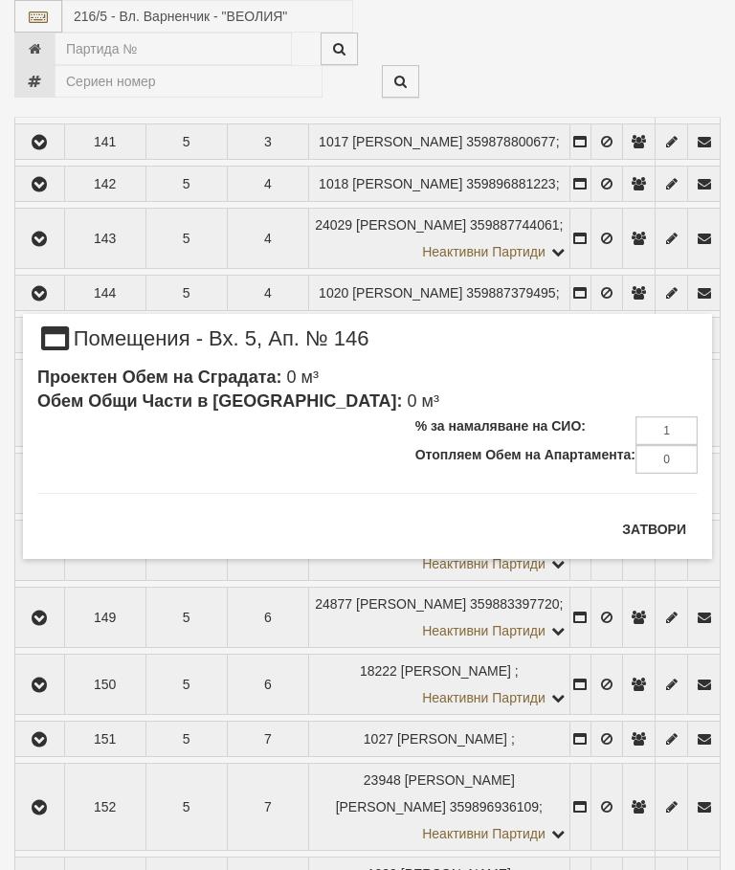
click at [668, 526] on button "Затвори" at bounding box center [654, 529] width 87 height 31
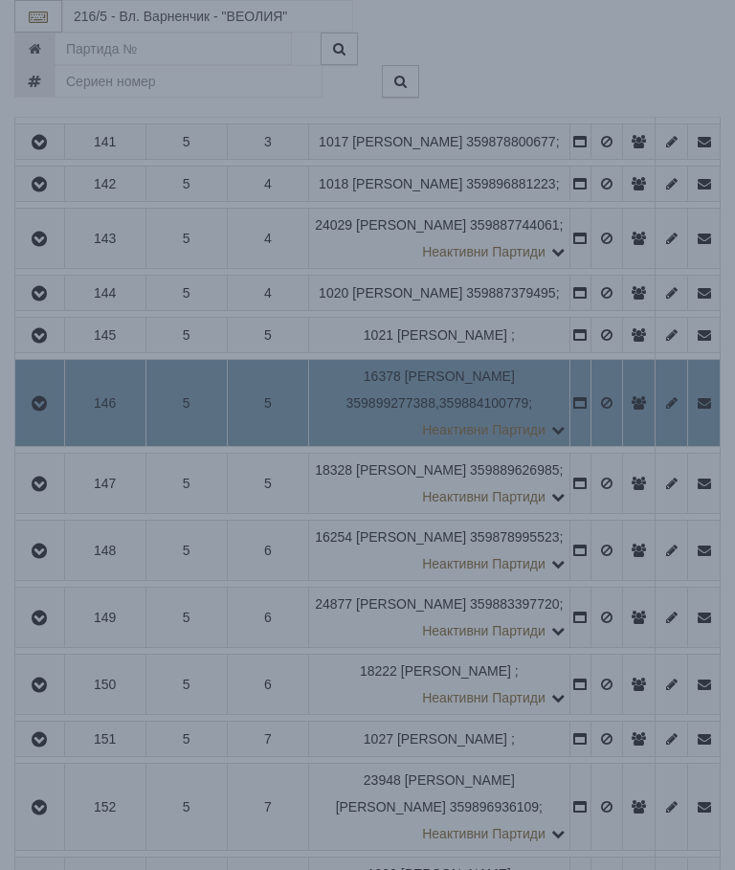
select select "10"
select select "1"
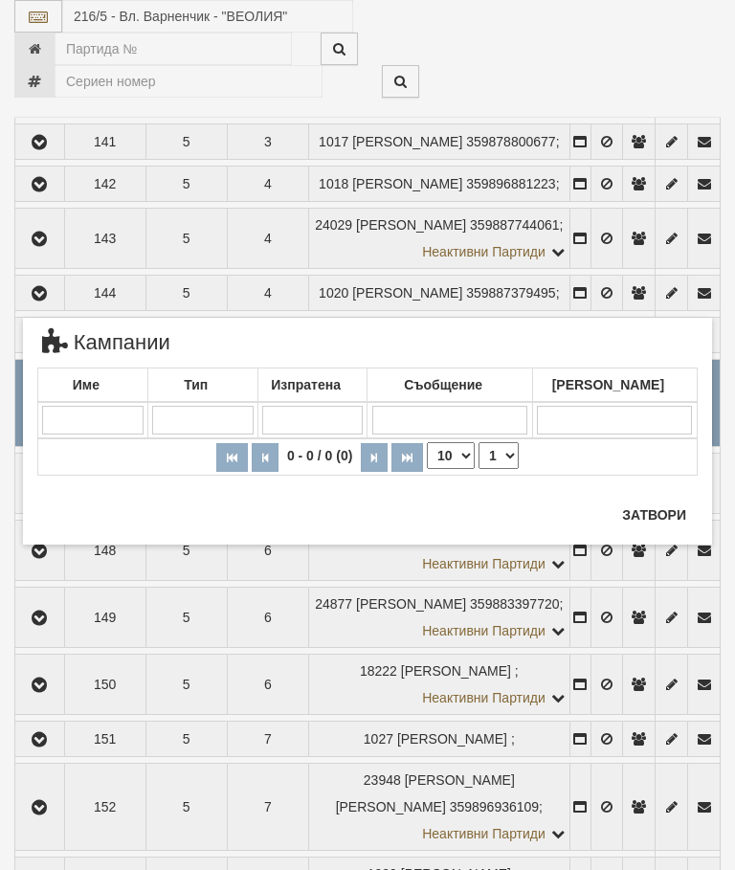
click at [675, 507] on button "Затвори" at bounding box center [654, 515] width 87 height 31
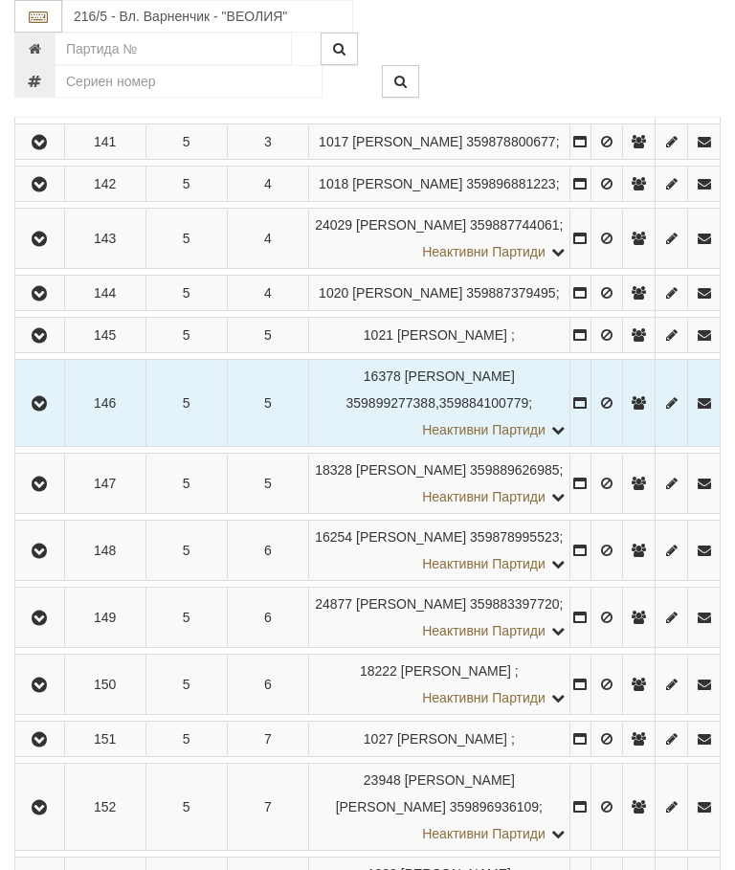
click at [687, 72] on div at bounding box center [552, 81] width 368 height 33
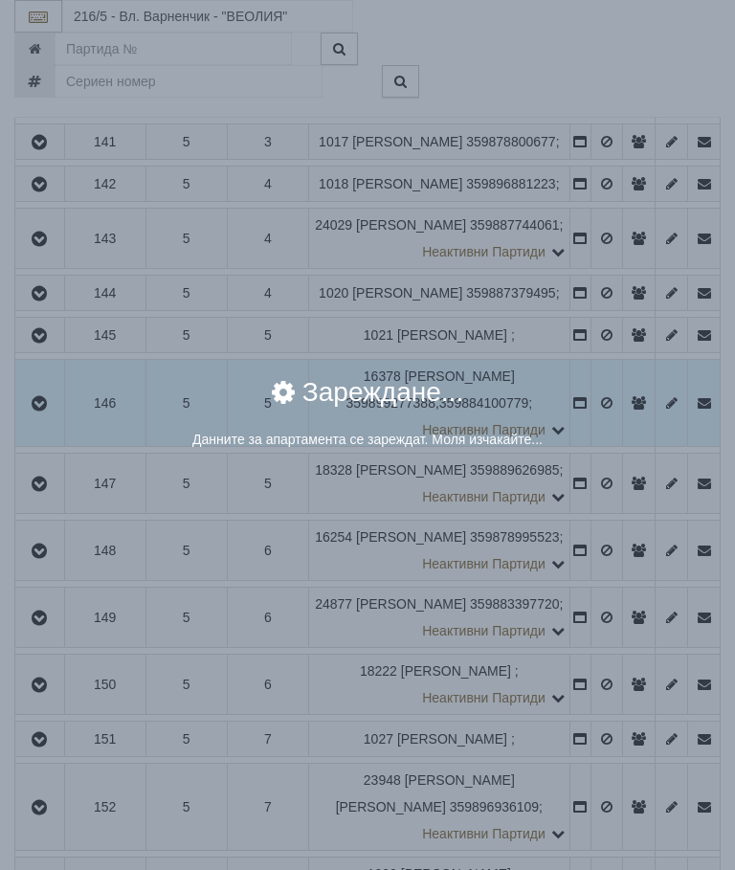
click at [616, 638] on div "× Зареждане... Данните за апартамента се зареждат. Моля изчакайте..." at bounding box center [367, 435] width 735 height 870
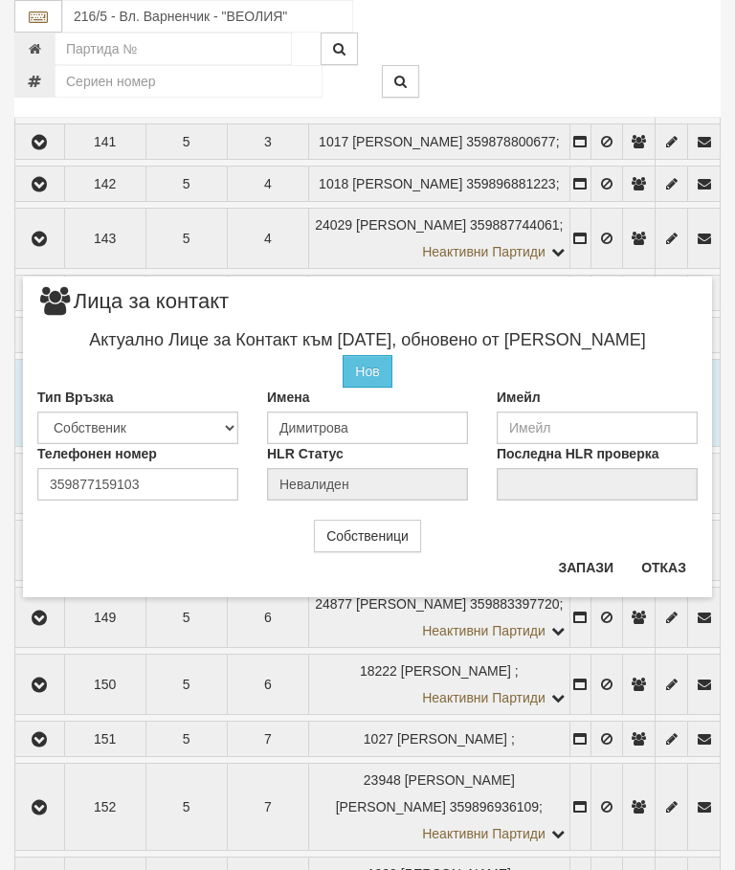
click at [671, 552] on button "Отказ" at bounding box center [664, 567] width 68 height 31
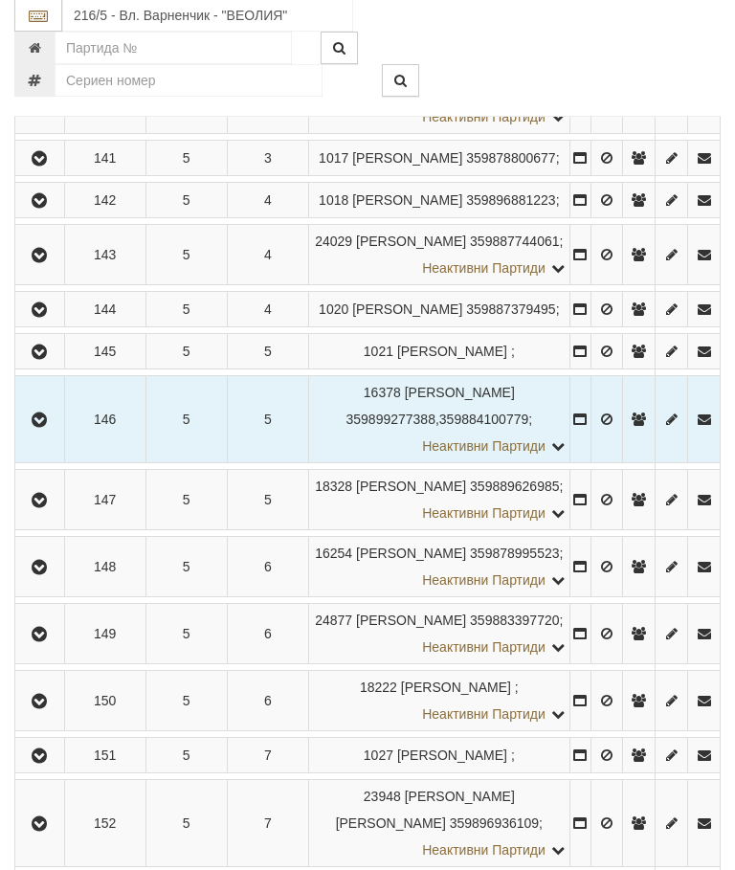
scroll to position [866, 0]
click at [49, 427] on icon "button" at bounding box center [39, 420] width 23 height 13
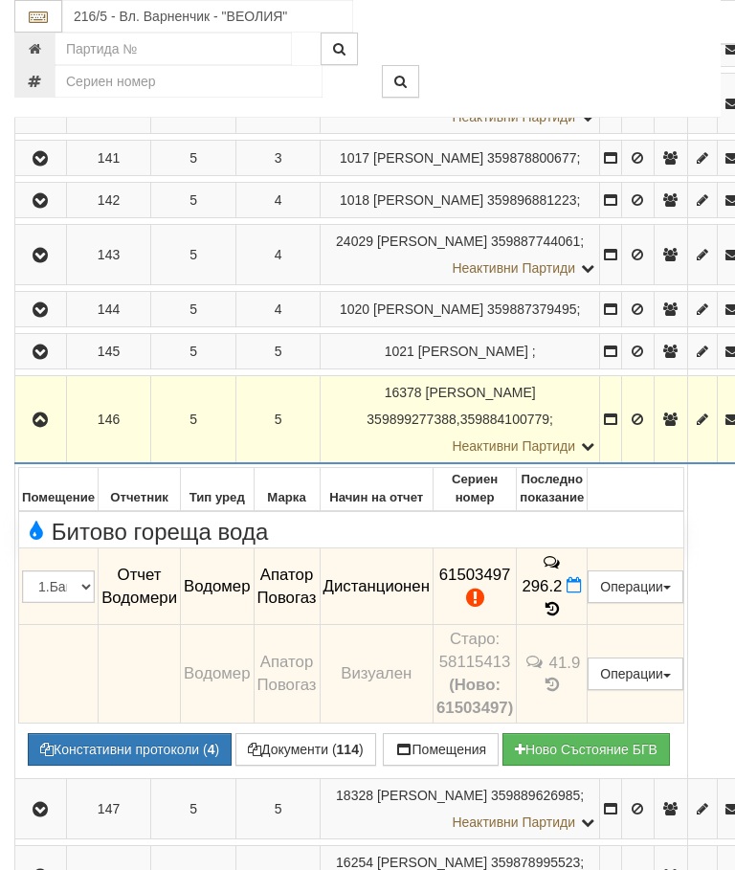
click at [43, 427] on icon "button" at bounding box center [40, 420] width 23 height 13
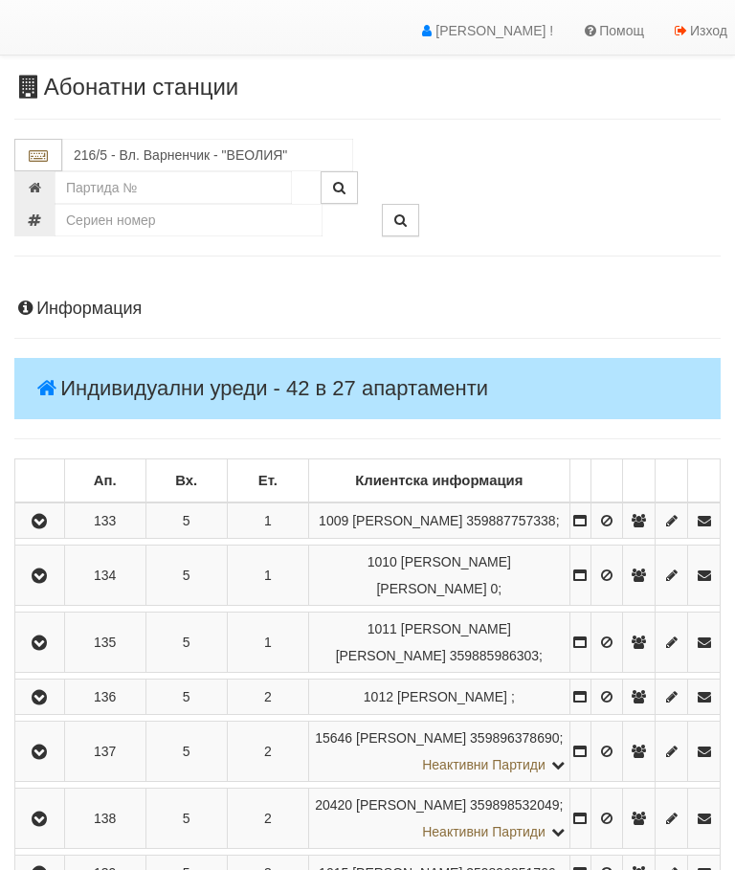
scroll to position [0, 0]
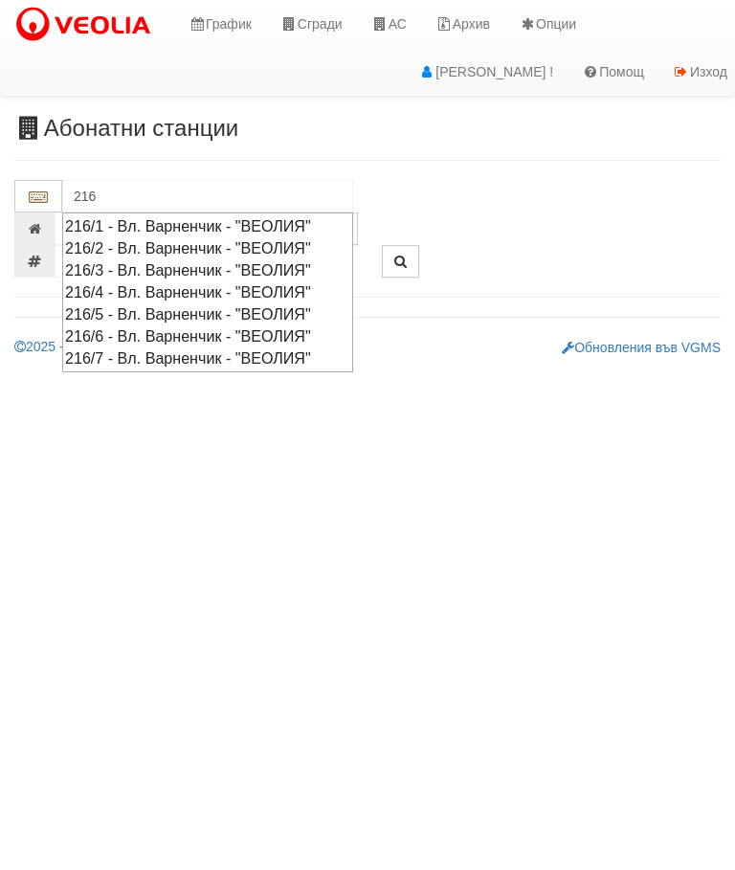
click at [220, 283] on div "216/4 - Вл. Варненчик - "ВЕОЛИЯ"" at bounding box center [207, 292] width 285 height 22
type input "216/4 - Вл. Варненчик - "ВЕОЛИЯ""
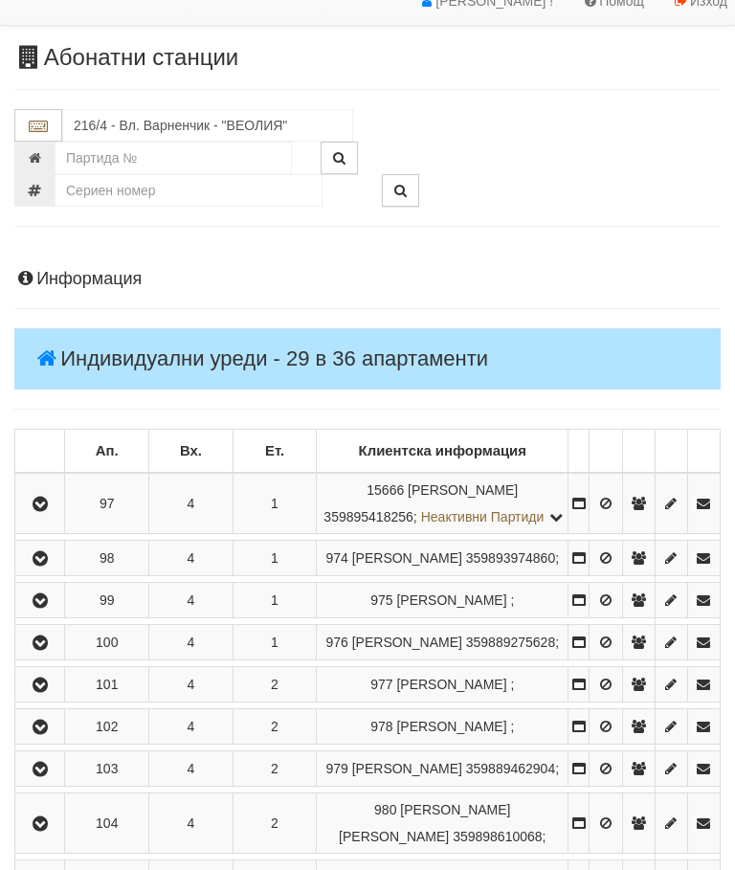
scroll to position [71, 0]
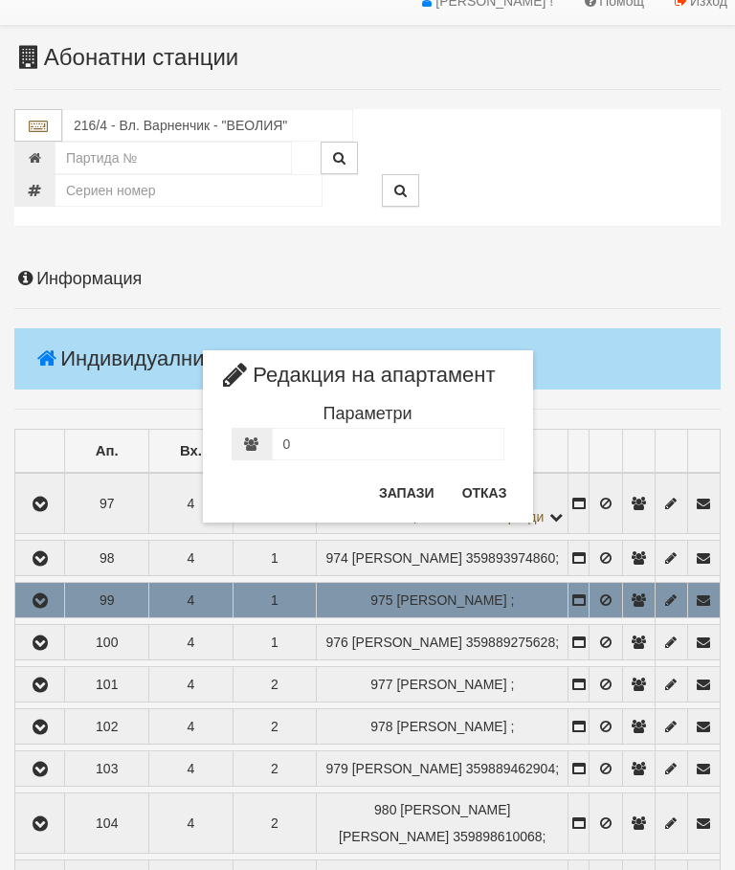
click at [490, 493] on button "Отказ" at bounding box center [485, 493] width 68 height 31
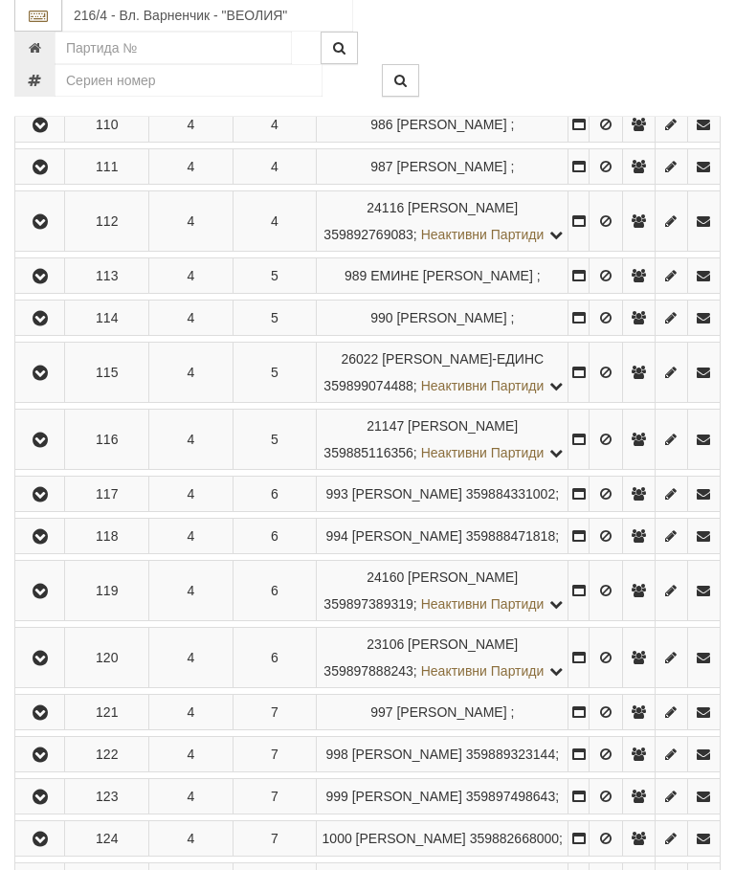
scroll to position [1110, 0]
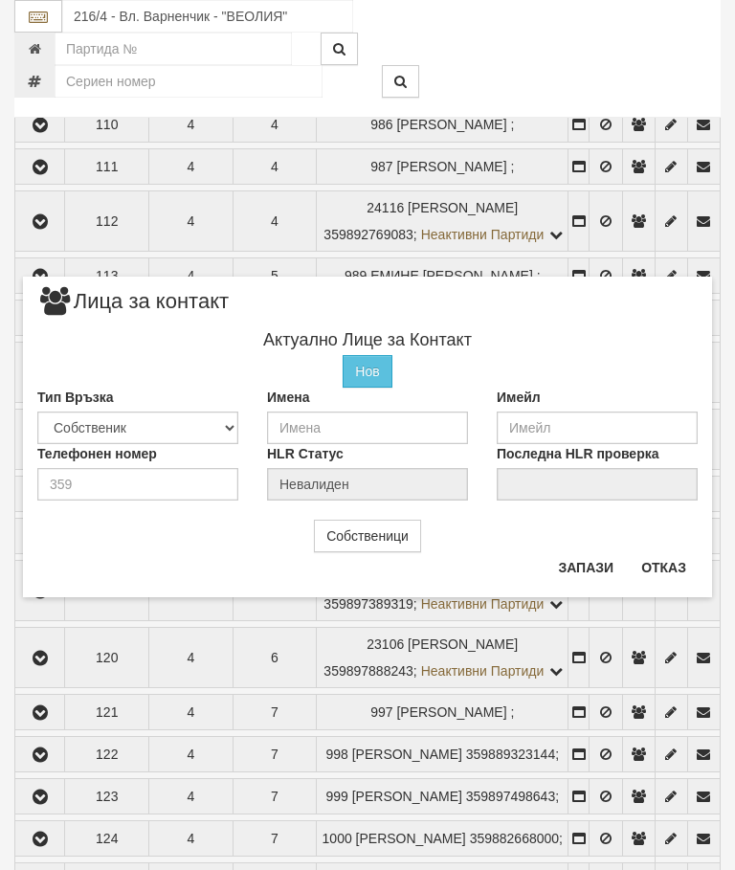
click at [660, 581] on button "Отказ" at bounding box center [664, 567] width 68 height 31
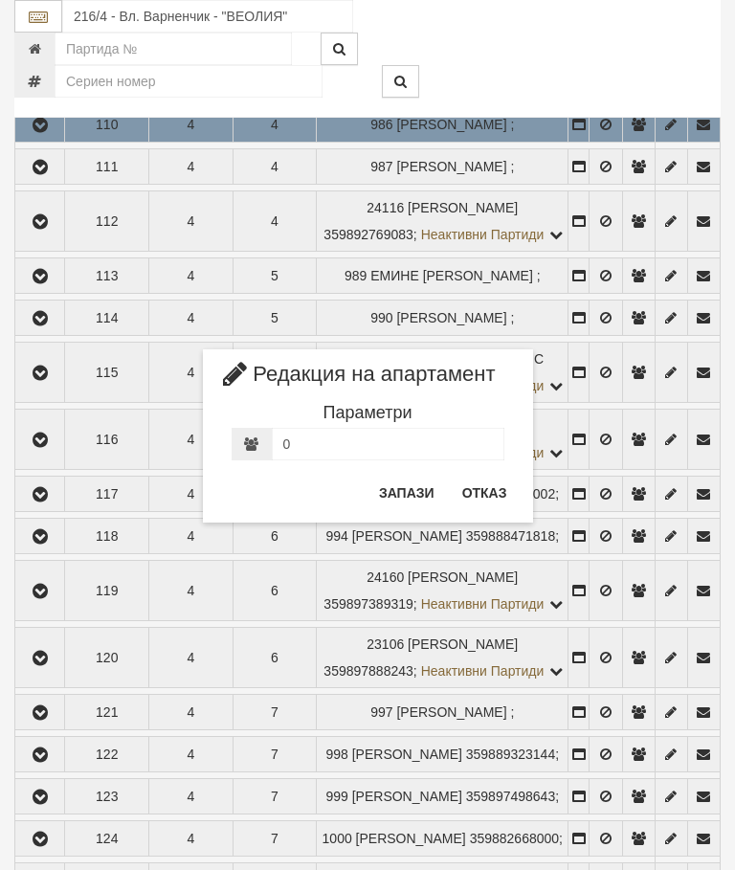
click at [478, 492] on button "Отказ" at bounding box center [485, 493] width 68 height 31
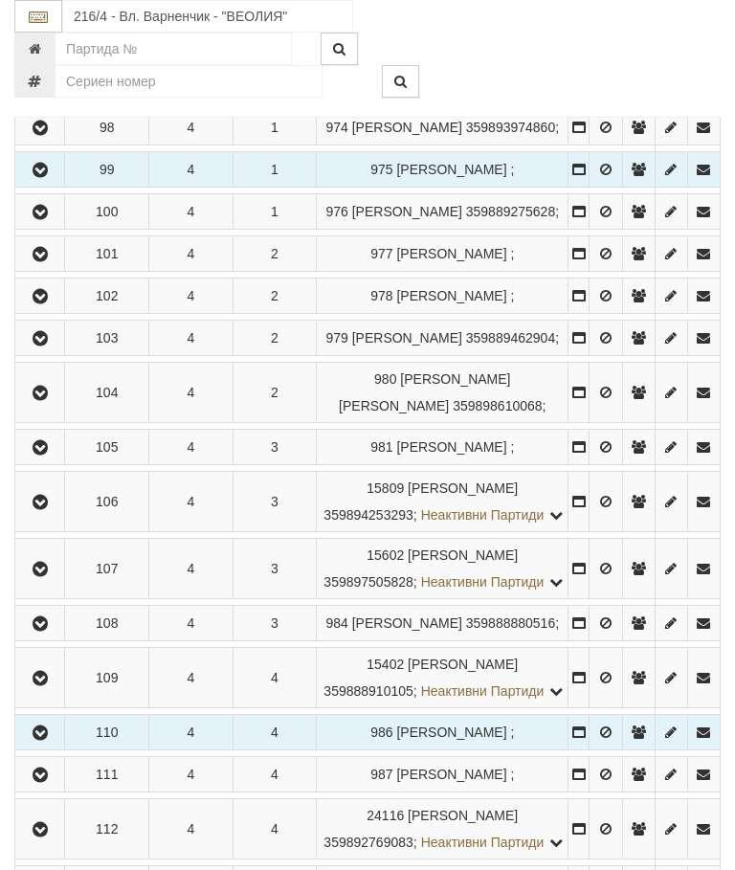
scroll to position [505, 0]
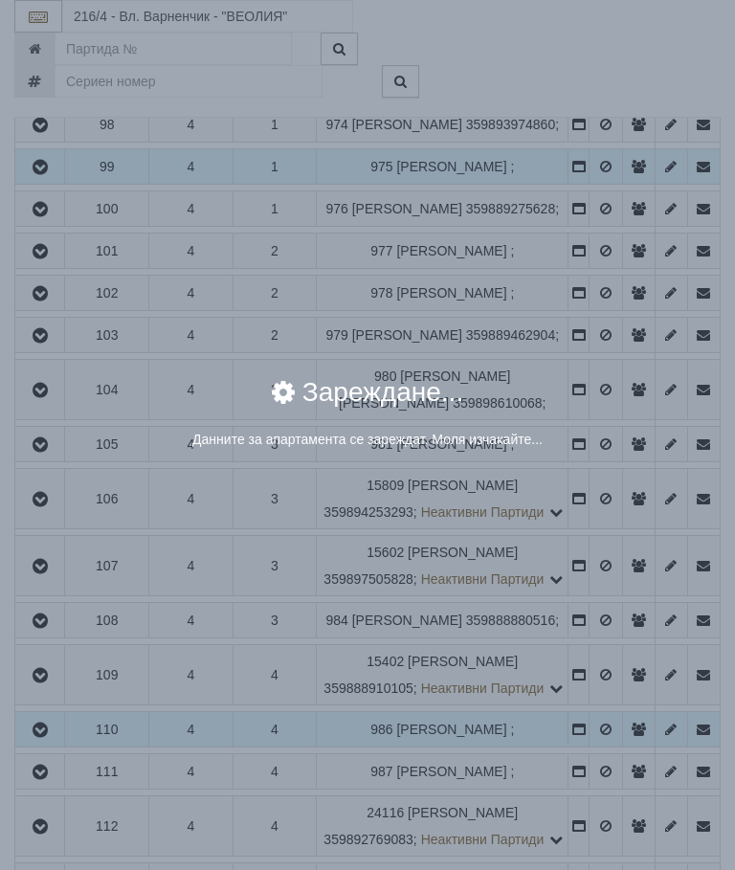
click at [598, 236] on div "× Зареждане... Данните за апартамента се зареждат. Моля изчакайте..." at bounding box center [368, 241] width 718 height 482
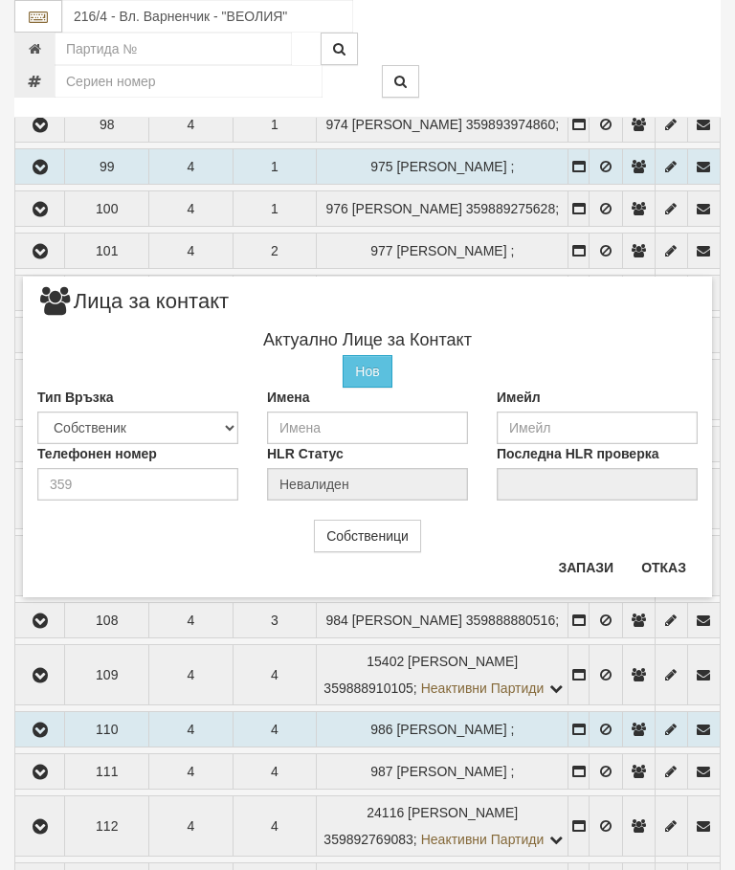
click at [663, 563] on button "Отказ" at bounding box center [664, 567] width 68 height 31
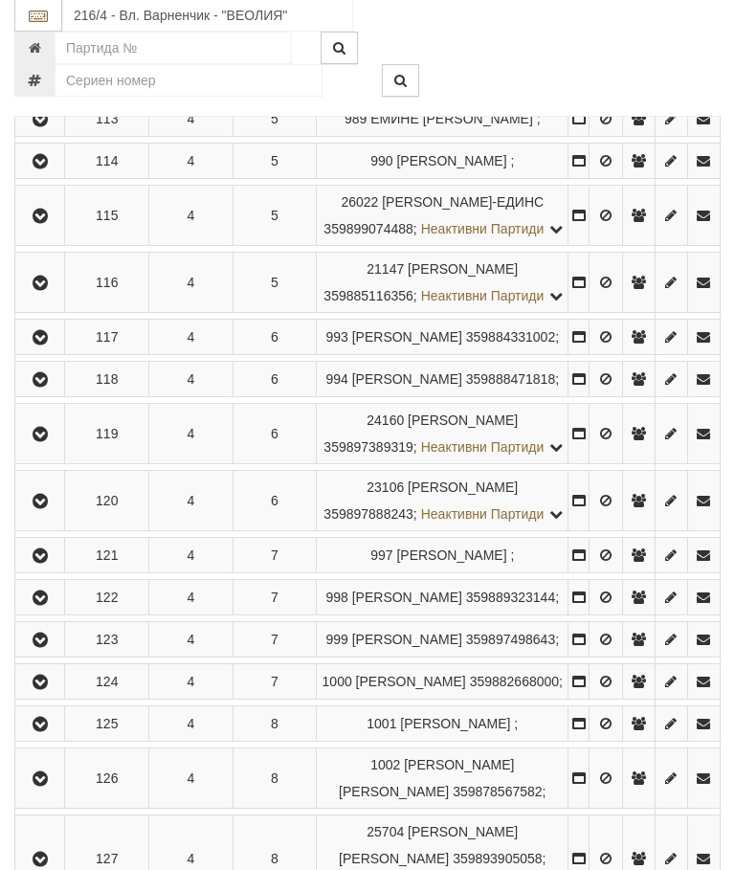
scroll to position [1282, 0]
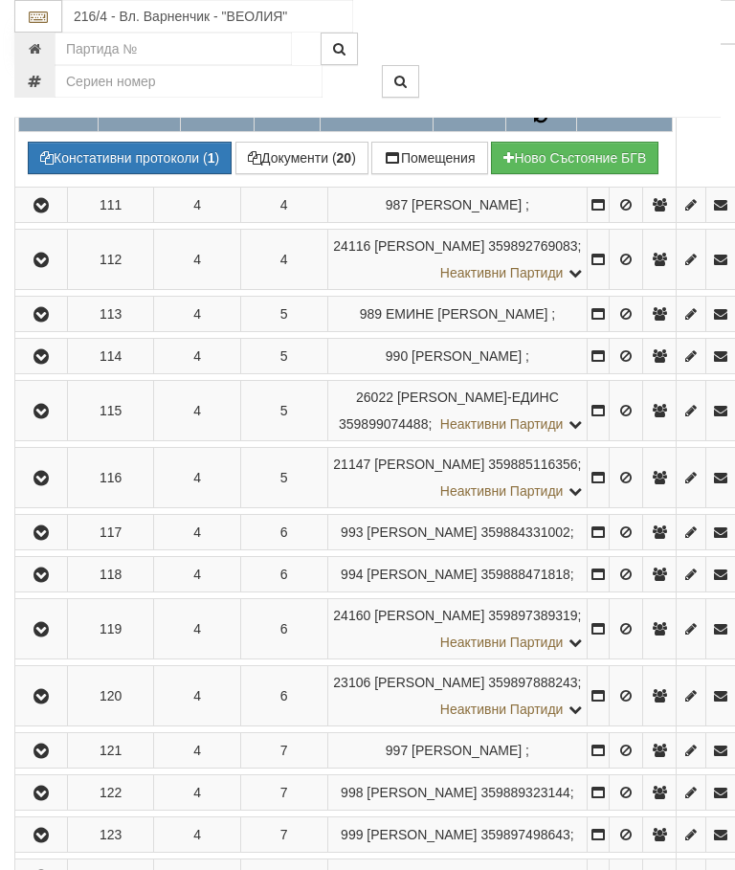
click at [552, 126] on icon at bounding box center [540, 115] width 21 height 21
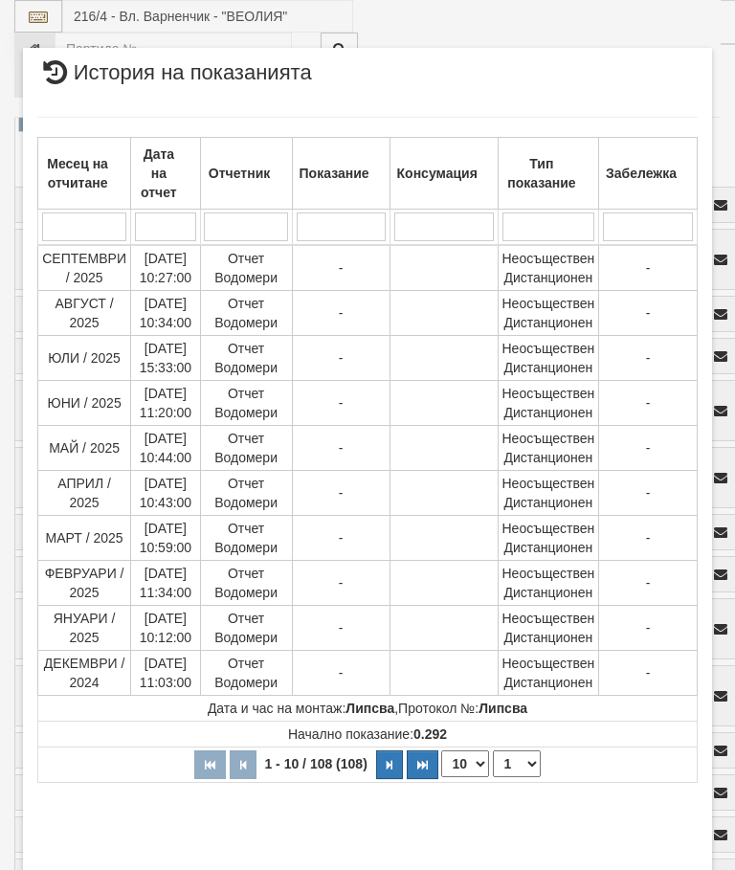
click at [518, 755] on select "1 2 3 4 5 6 7 8 9 10 11" at bounding box center [517, 764] width 48 height 27
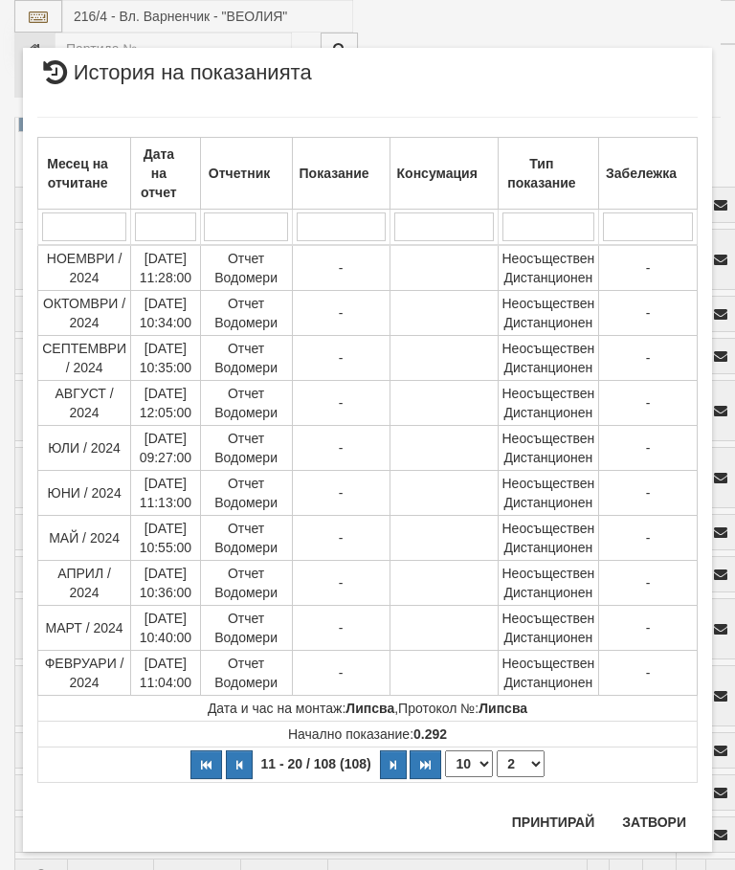
click at [529, 761] on select "1 2 3 4 5 6 7 8 9 10 11" at bounding box center [521, 764] width 48 height 27
select select "3"
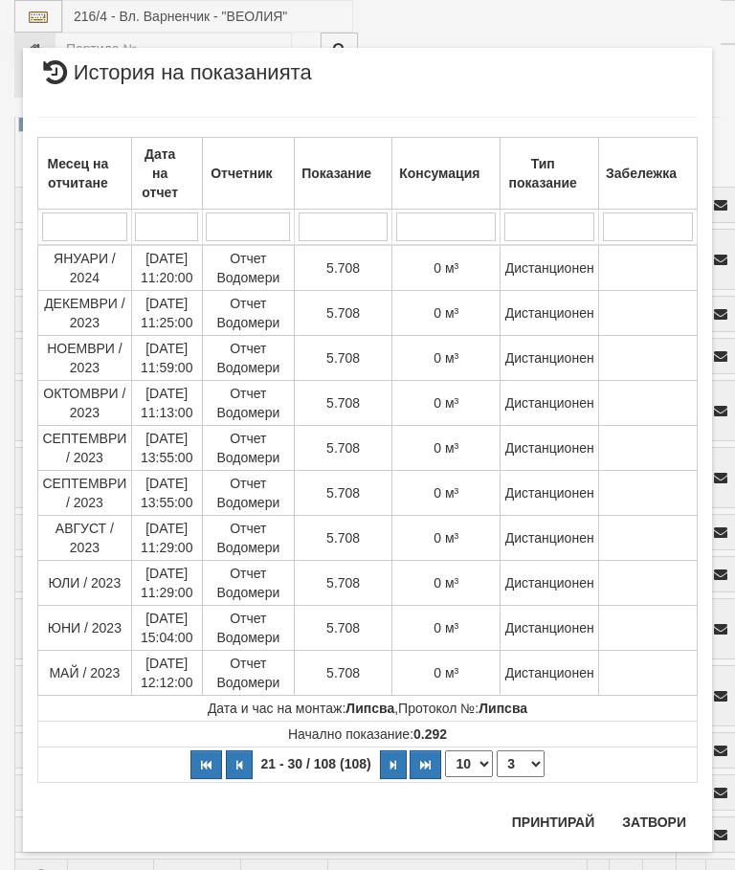
click at [644, 816] on button "Затвори" at bounding box center [654, 822] width 87 height 31
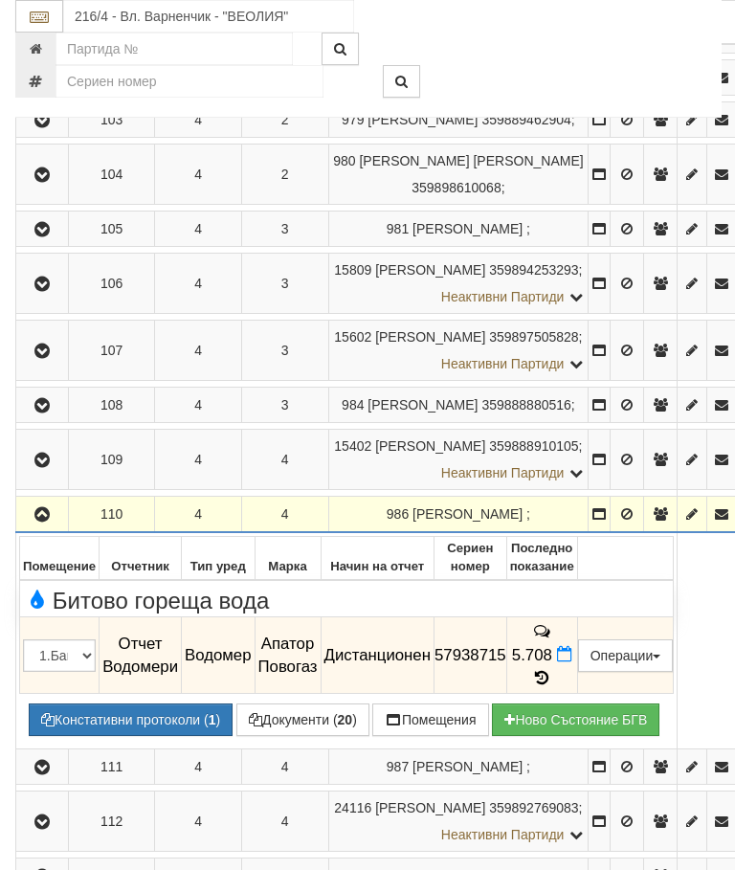
scroll to position [699, 0]
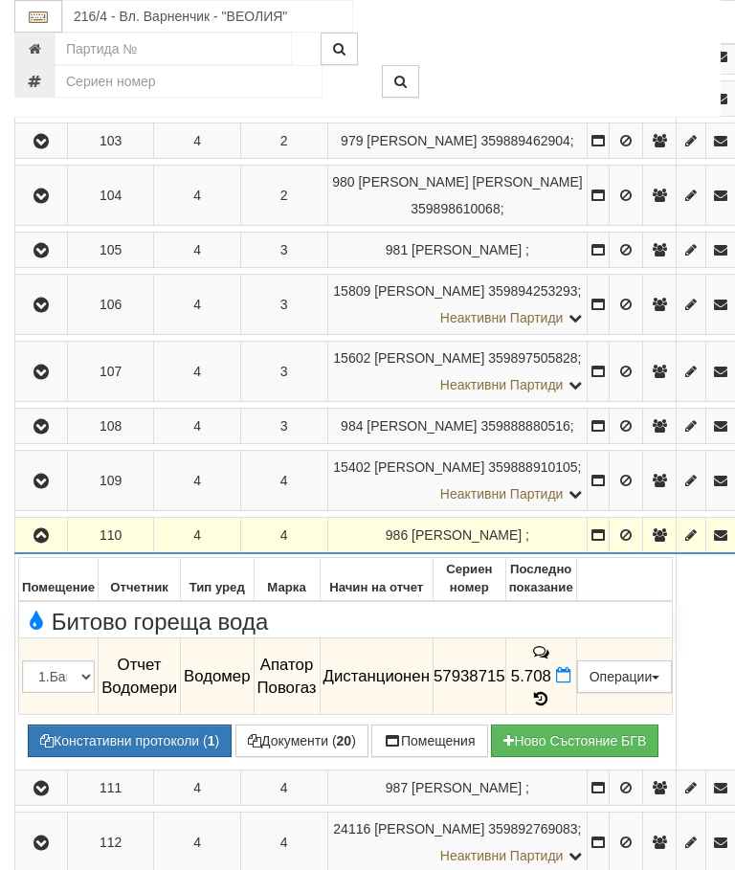
click at [46, 543] on icon "button" at bounding box center [41, 535] width 23 height 13
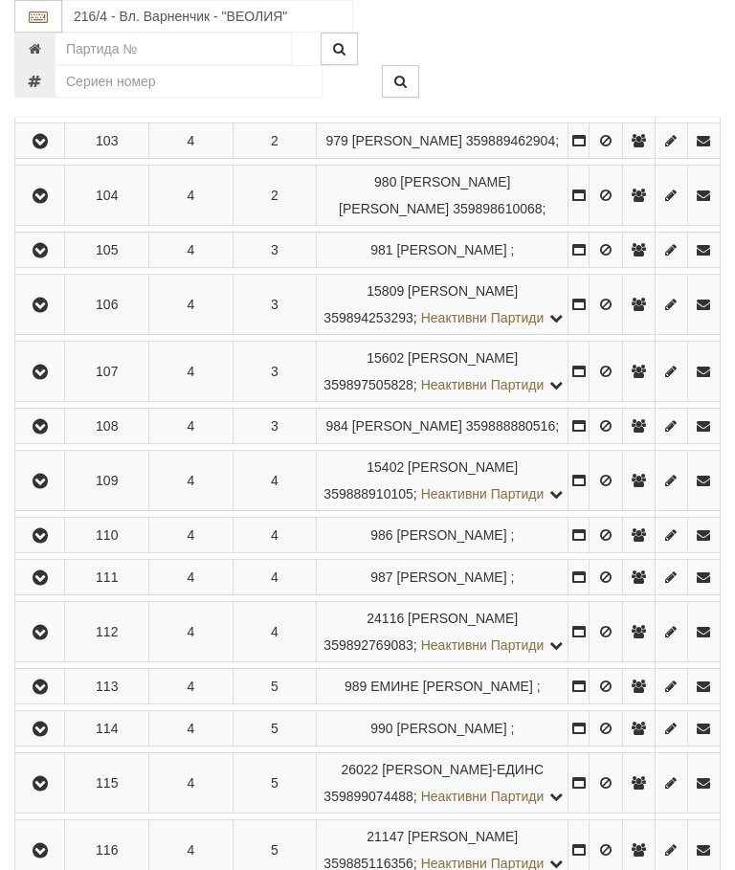
click at [51, 312] on icon "button" at bounding box center [40, 305] width 23 height 13
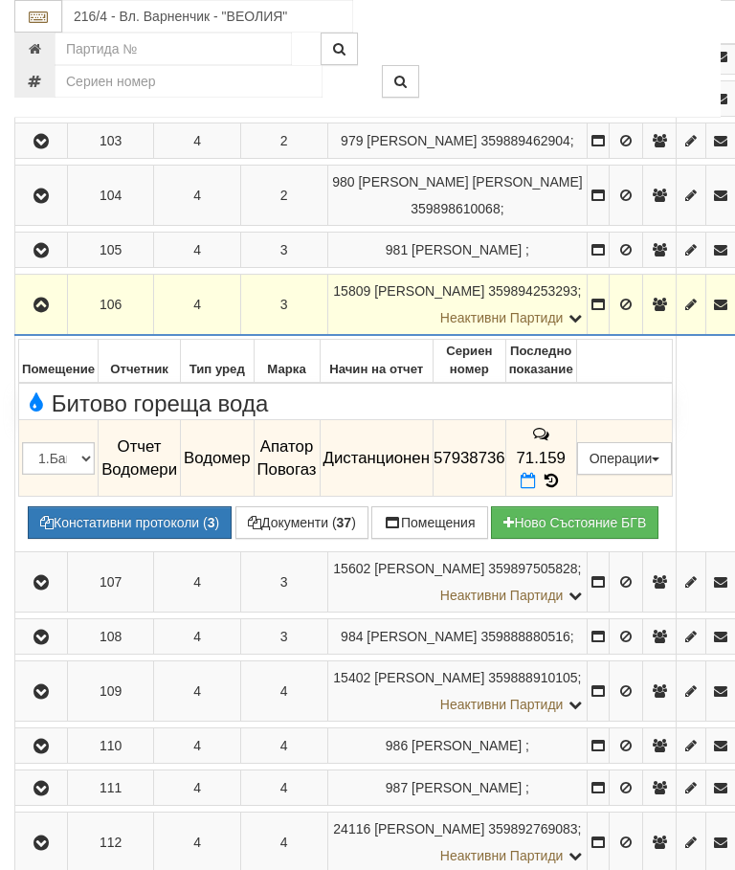
click at [562, 489] on icon at bounding box center [551, 481] width 21 height 16
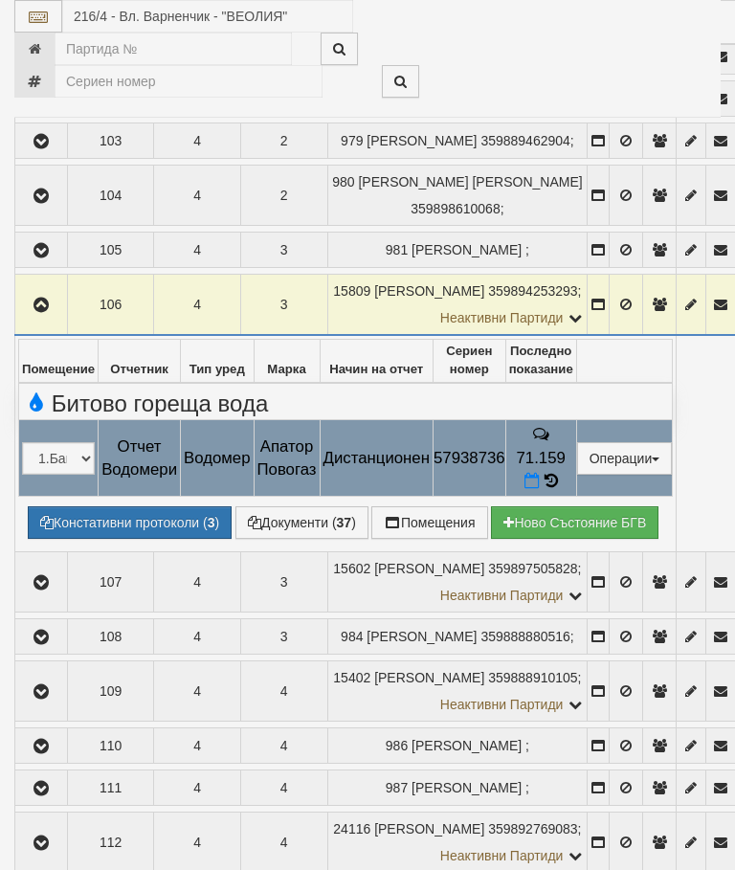
select select "10"
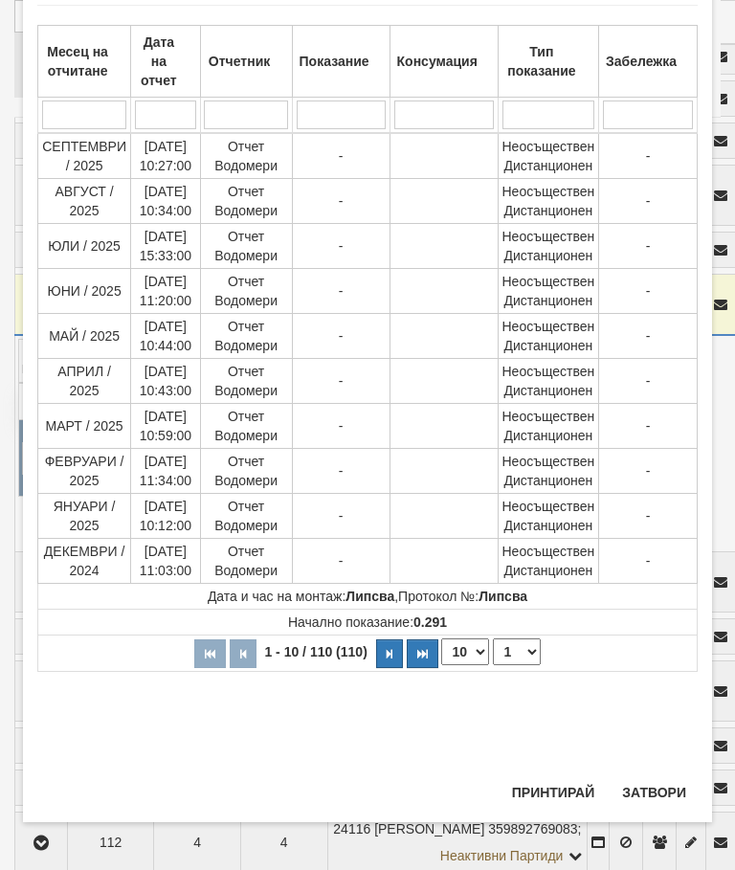
scroll to position [1270, 0]
click at [532, 648] on select "1 2 3 4 5 6 7 8 9 10 11" at bounding box center [517, 652] width 48 height 27
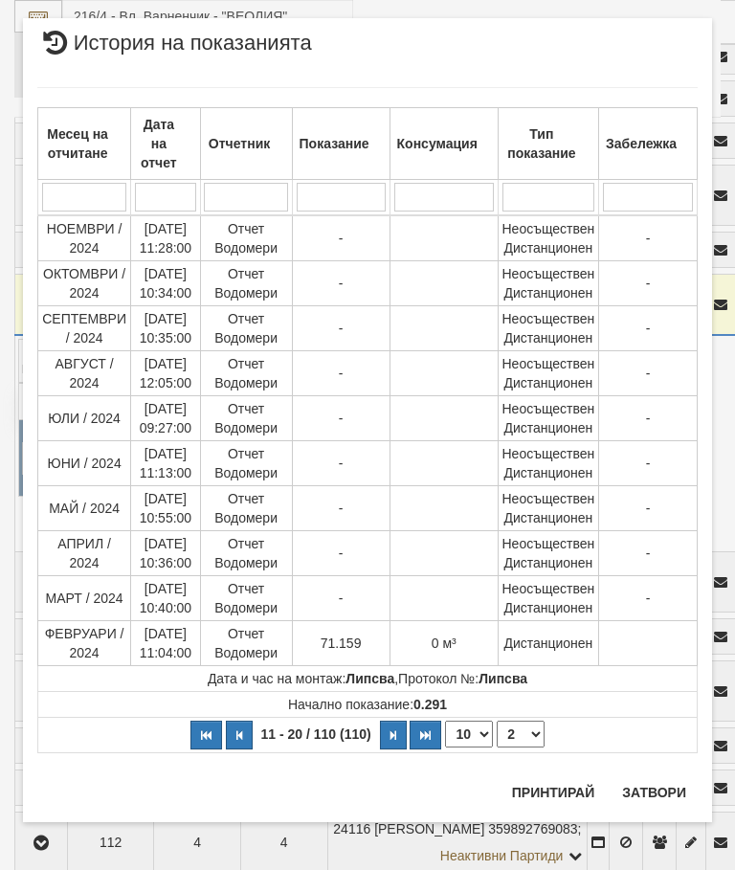
scroll to position [0, 0]
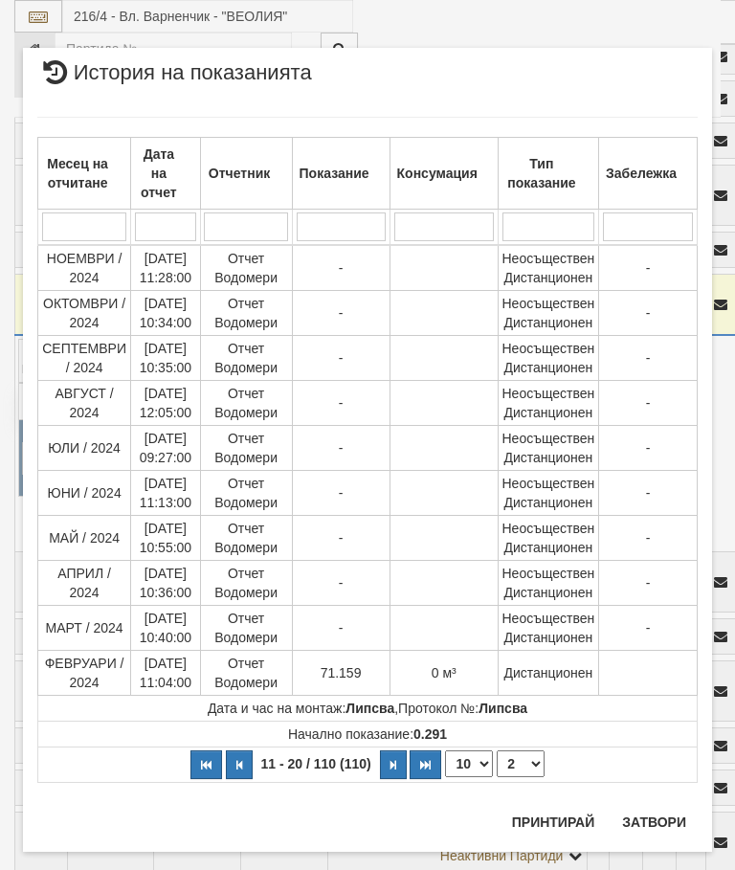
click at [532, 757] on select "1 2 3 4 5 6 7 8 9 10 11" at bounding box center [521, 764] width 48 height 27
select select "3"
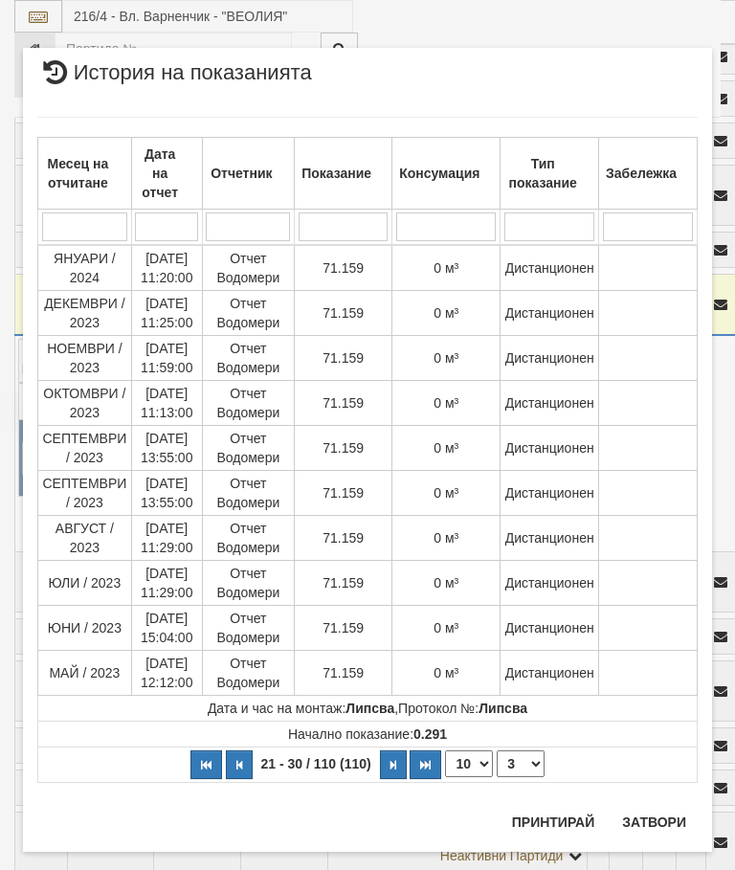
scroll to position [706, 0]
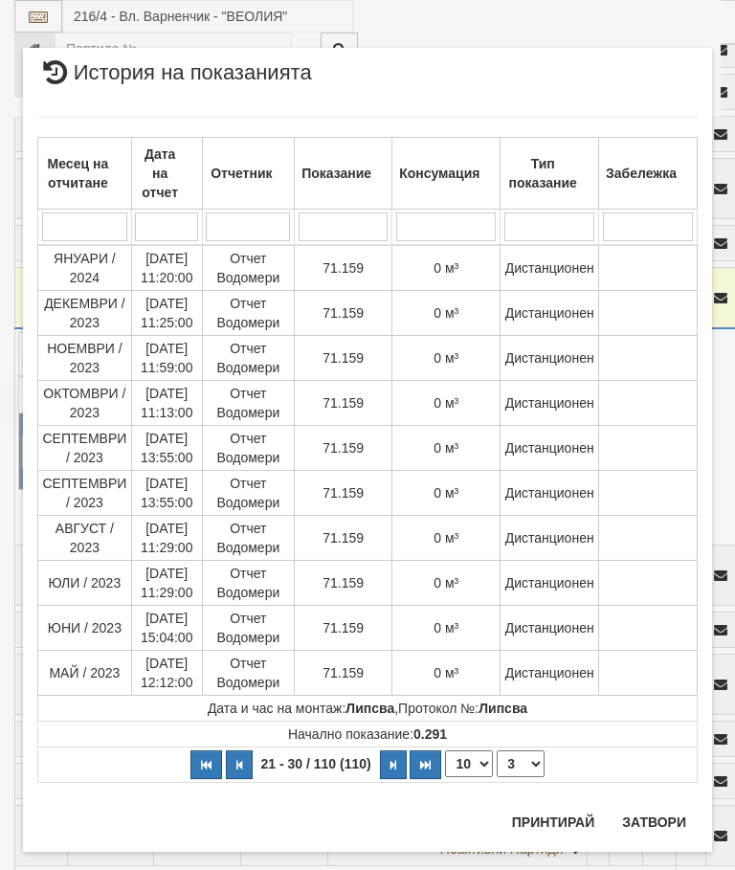
click at [656, 817] on button "Затвори" at bounding box center [654, 822] width 87 height 31
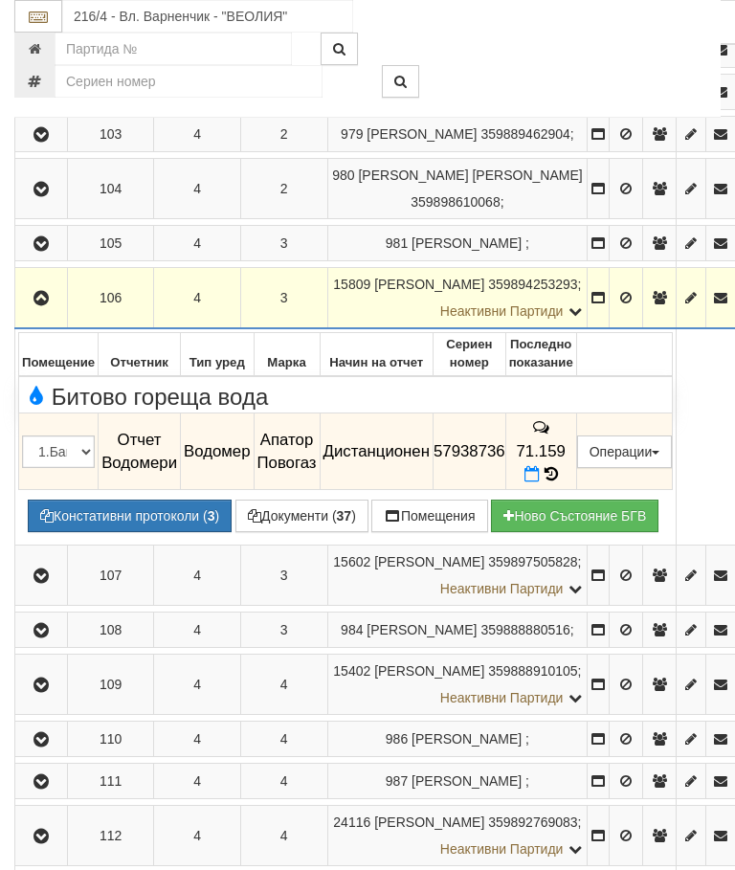
click at [50, 305] on icon "button" at bounding box center [41, 298] width 23 height 13
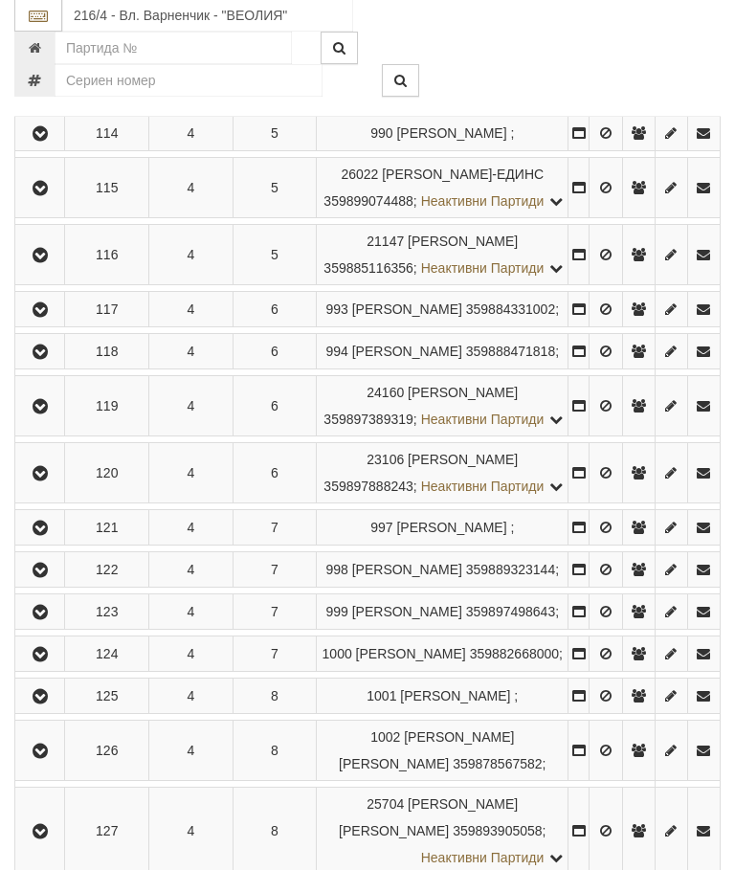
scroll to position [1423, 0]
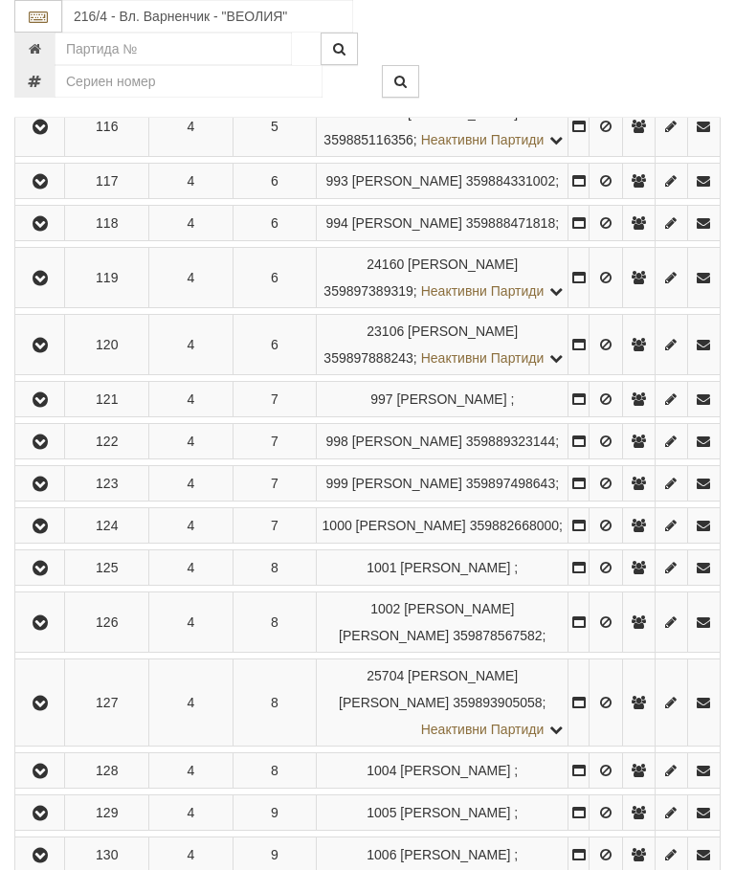
click at [46, 12] on icon "button" at bounding box center [40, 5] width 23 height 13
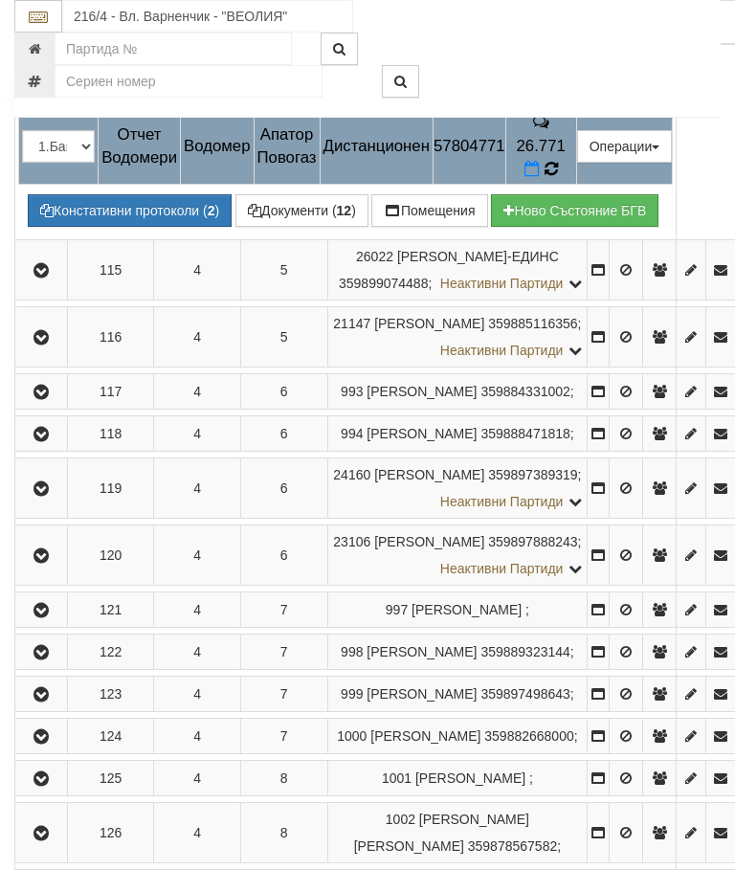
click at [559, 177] on icon at bounding box center [551, 168] width 15 height 17
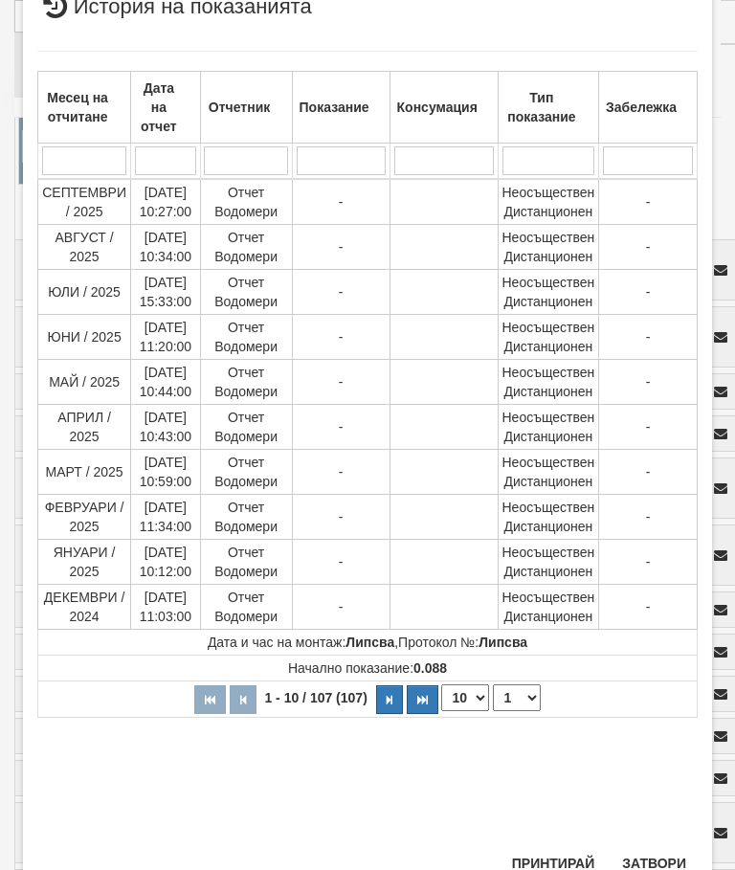
scroll to position [696, 0]
click at [526, 702] on select "1 2 3 4 5 6 7 8 9 10 11" at bounding box center [517, 699] width 48 height 27
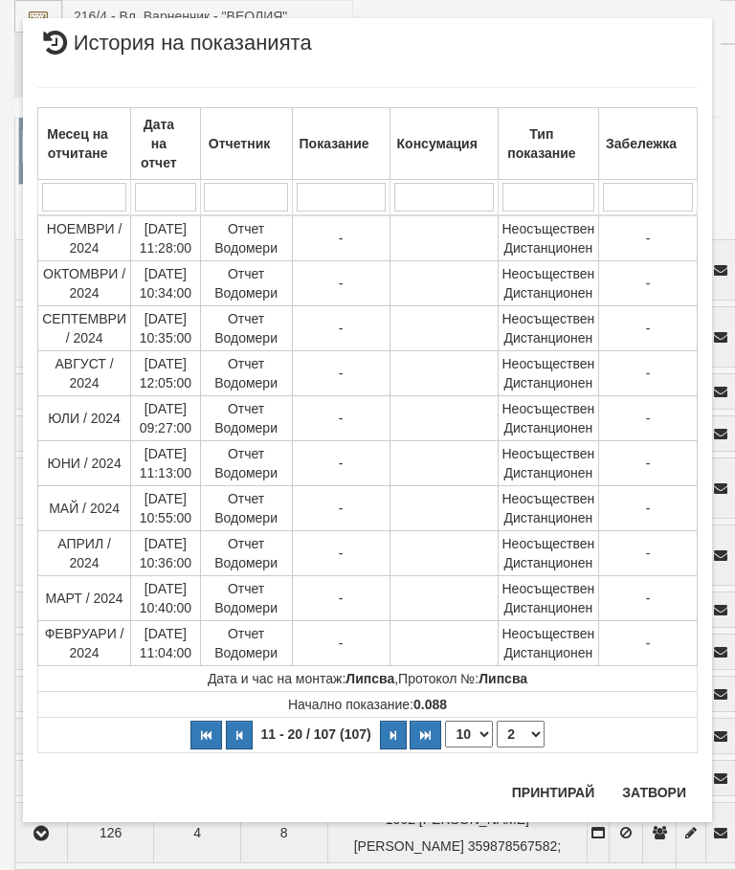
scroll to position [0, 0]
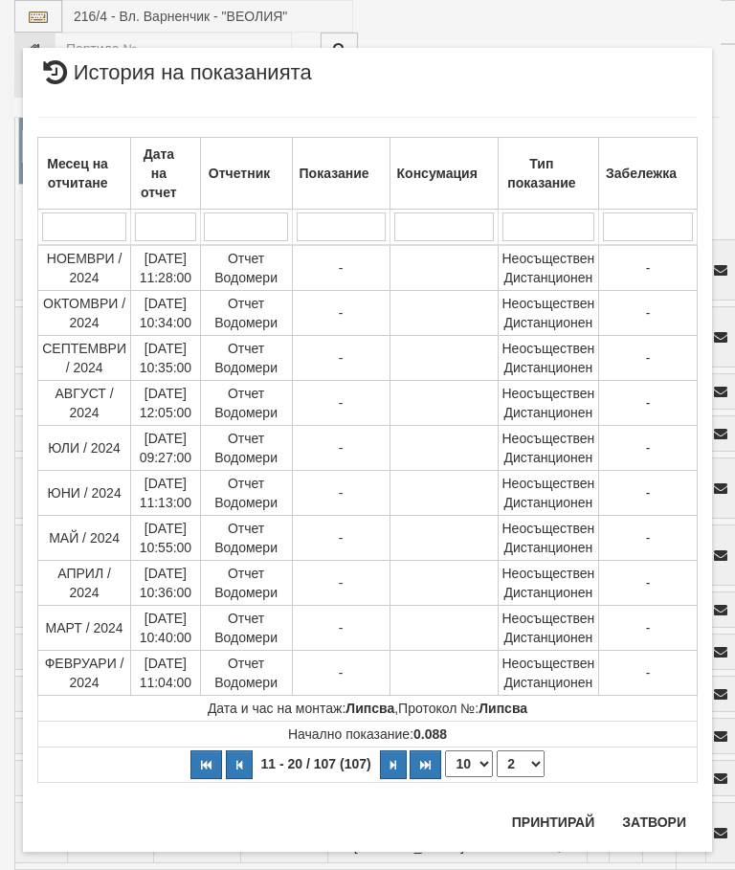
click at [524, 765] on select "1 2 3 4 5 6 7 8 9 10 11" at bounding box center [521, 764] width 48 height 27
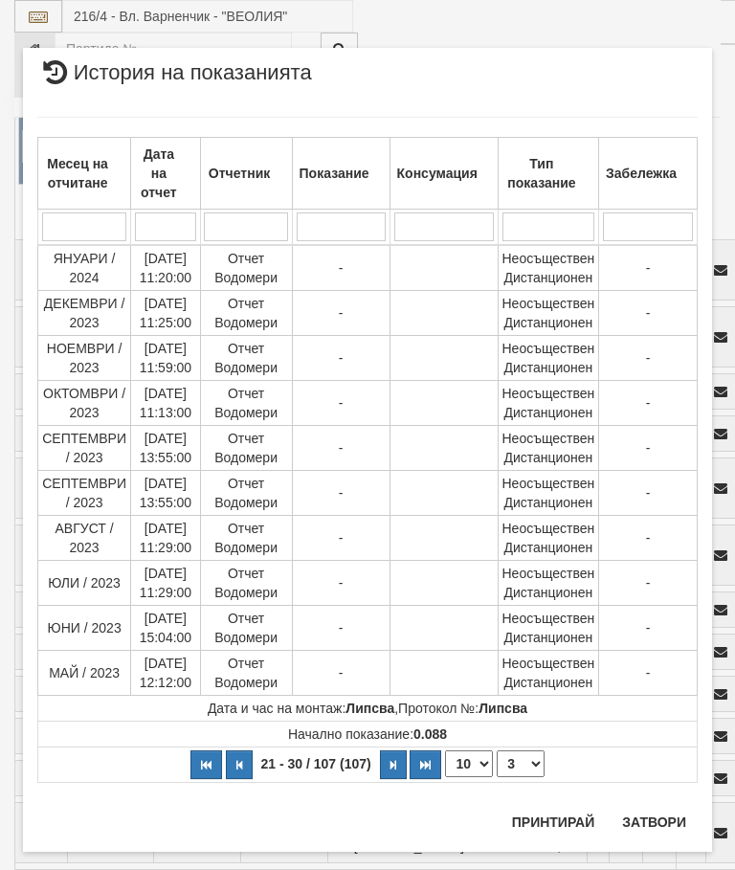
click at [523, 760] on select "1 2 3 4 5 6 7 8 9 10 11" at bounding box center [521, 764] width 48 height 27
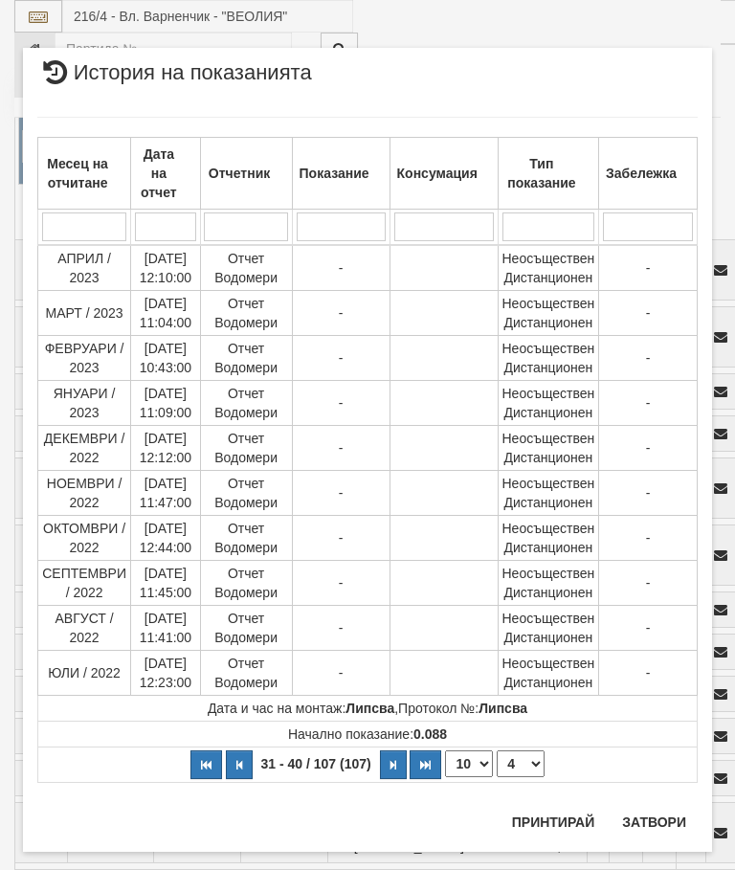
click at [528, 762] on select "1 2 3 4 5 6 7 8 9 10 11" at bounding box center [521, 764] width 48 height 27
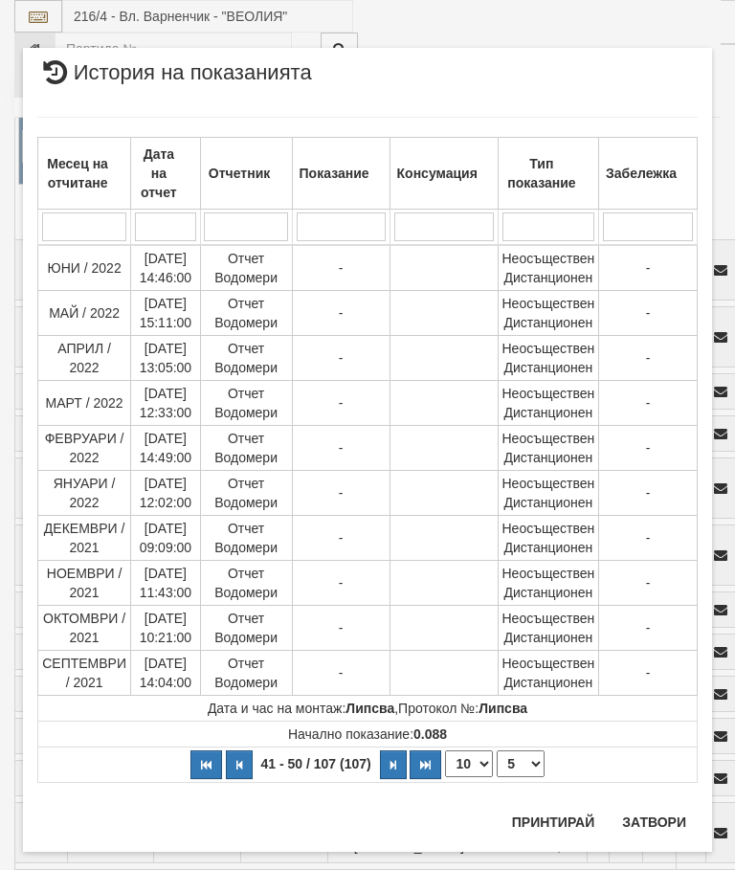
click at [529, 758] on select "1 2 3 4 5 6 7 8 9 10 11" at bounding box center [521, 764] width 48 height 27
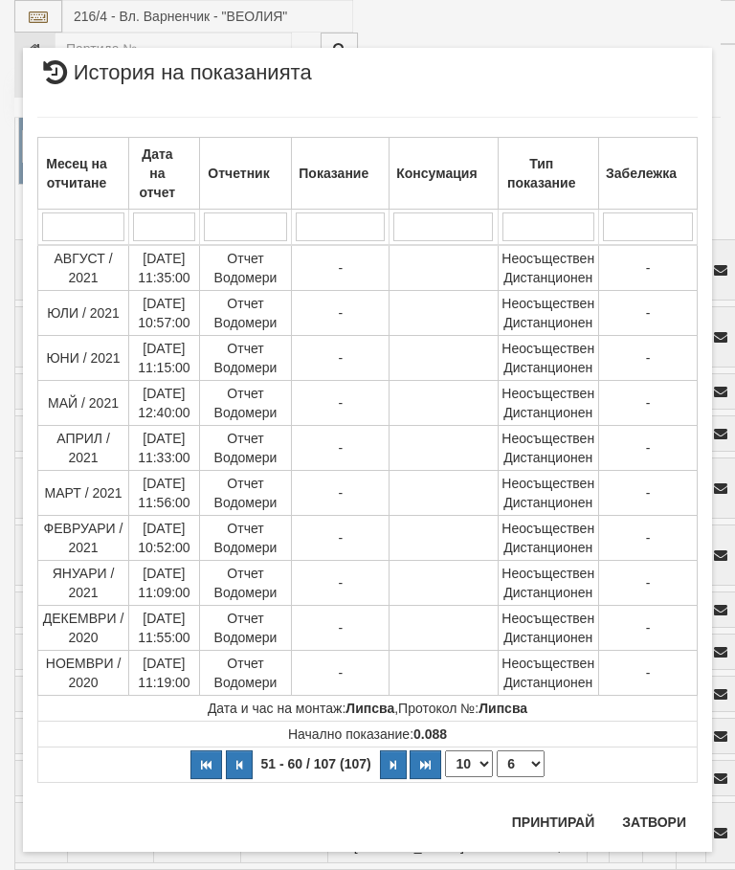
click at [527, 758] on select "1 2 3 4 5 6 7 8 9 10 11" at bounding box center [521, 764] width 48 height 27
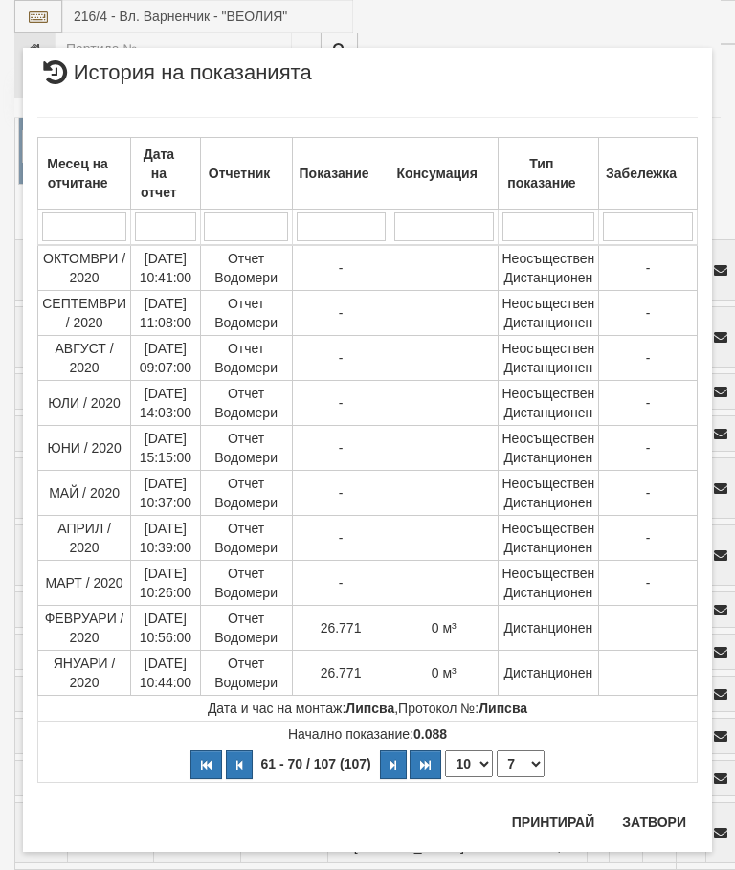
click at [528, 766] on select "1 2 3 4 5 6 7 8 9 10 11" at bounding box center [521, 764] width 48 height 27
select select "8"
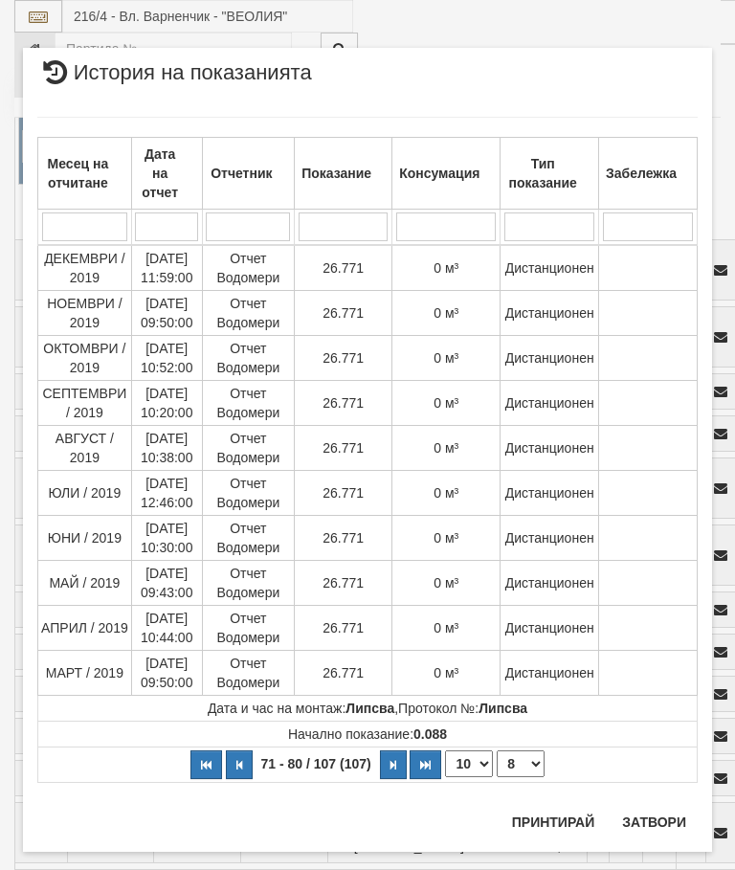
click at [652, 811] on button "Затвори" at bounding box center [654, 822] width 87 height 31
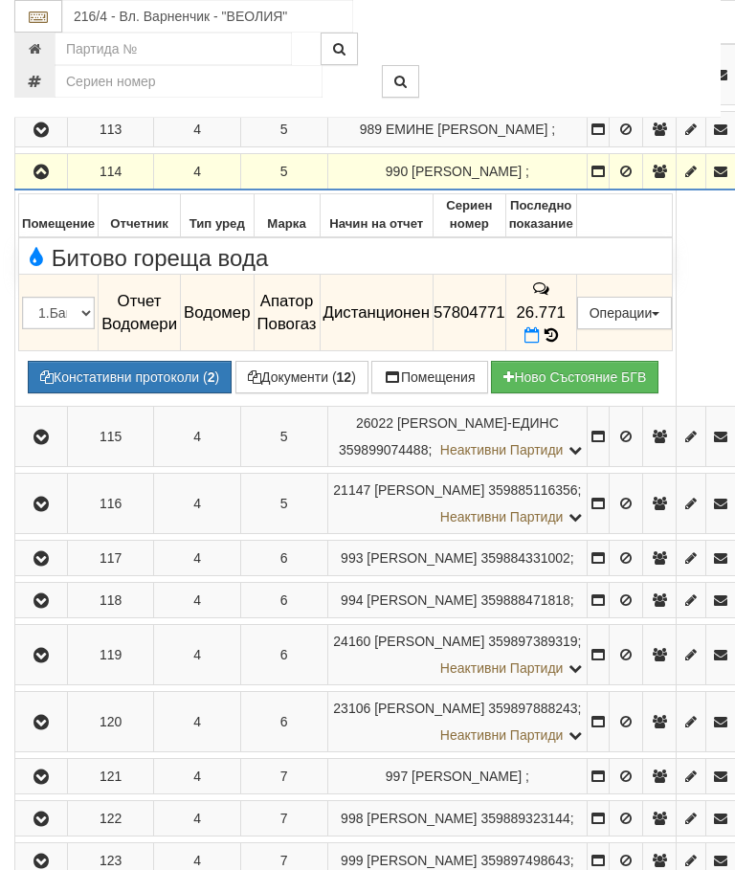
scroll to position [1245, 0]
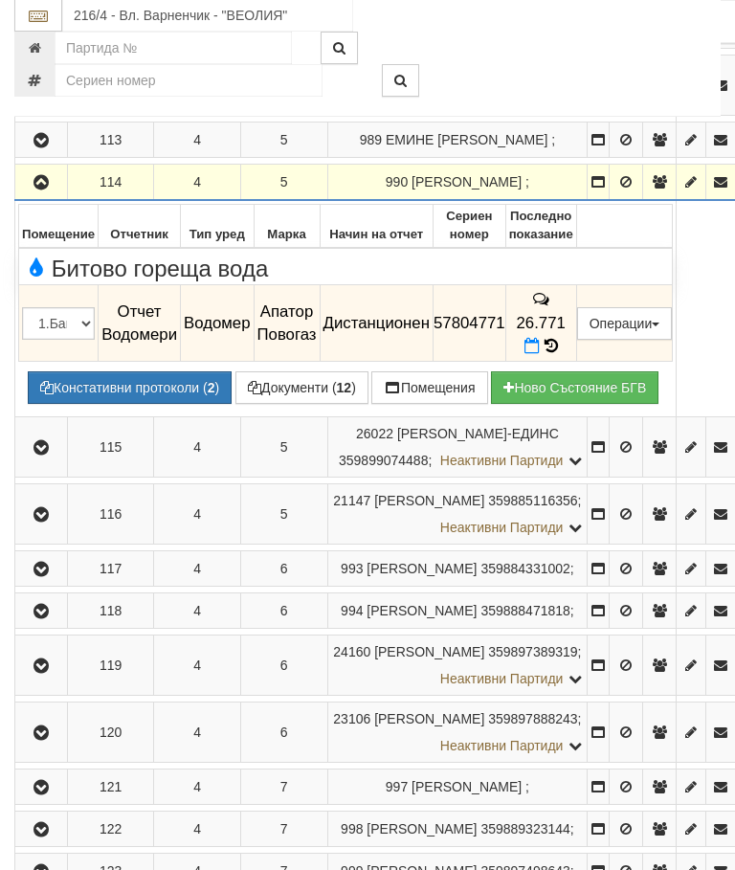
click at [36, 191] on icon "button" at bounding box center [41, 183] width 23 height 13
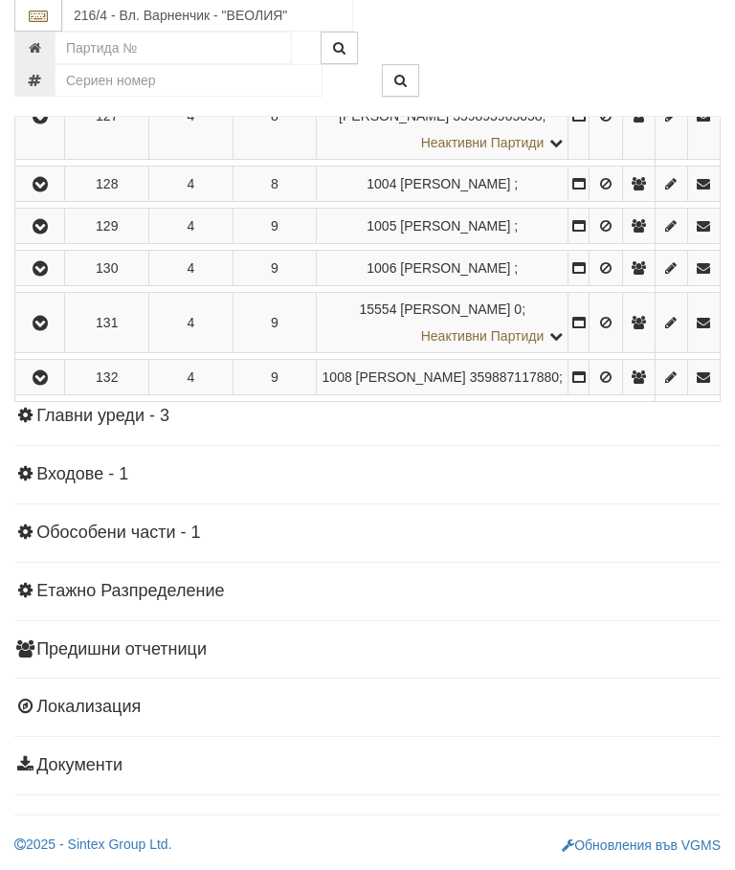
scroll to position [2266, 0]
click at [48, 277] on icon "button" at bounding box center [40, 269] width 23 height 13
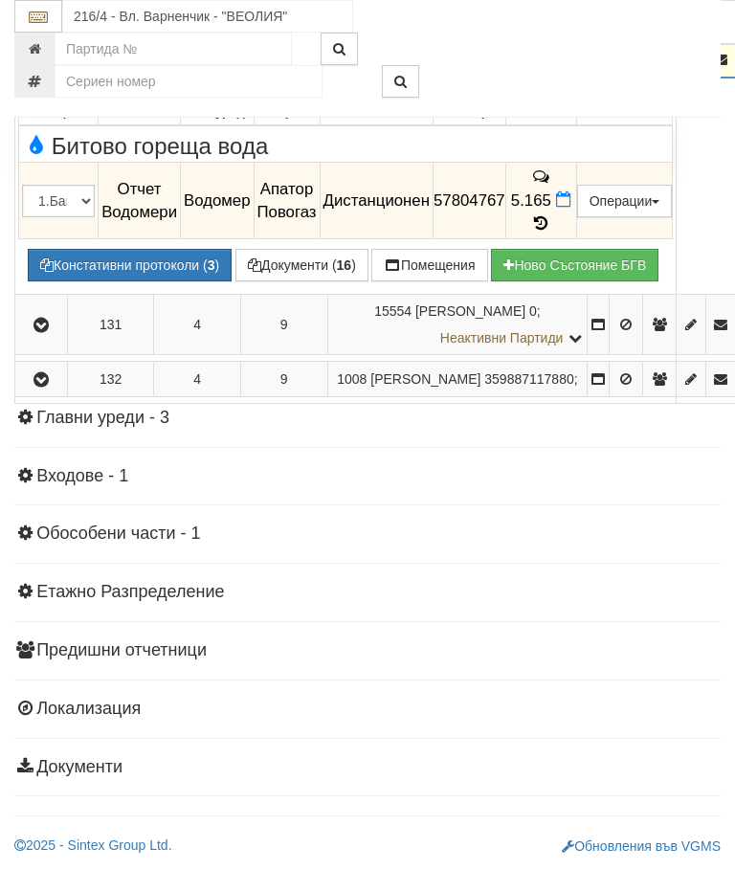
scroll to position [2261, 0]
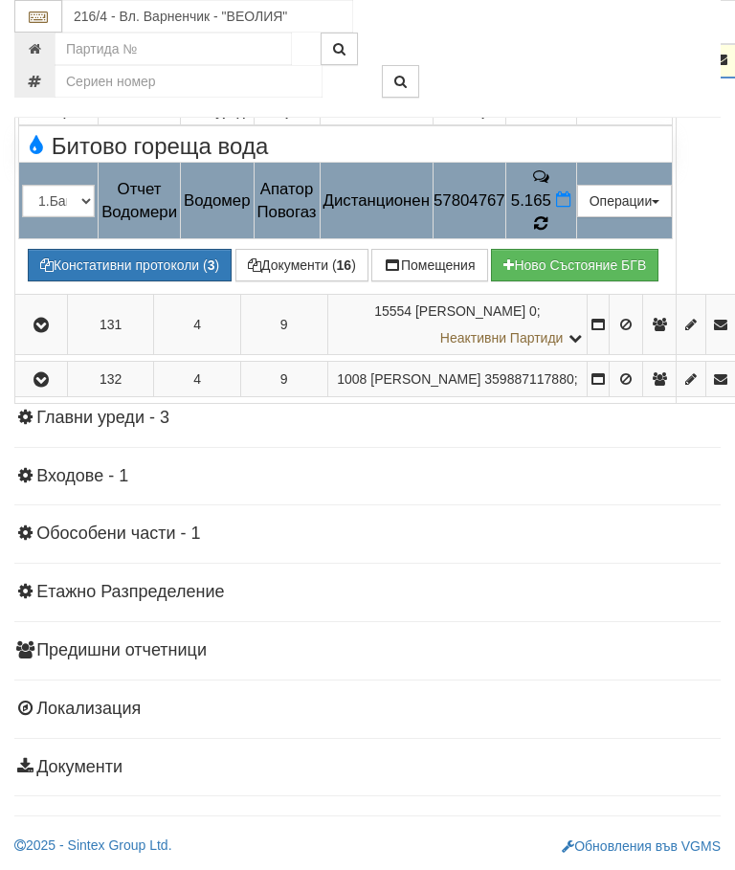
click at [550, 232] on icon at bounding box center [540, 223] width 18 height 16
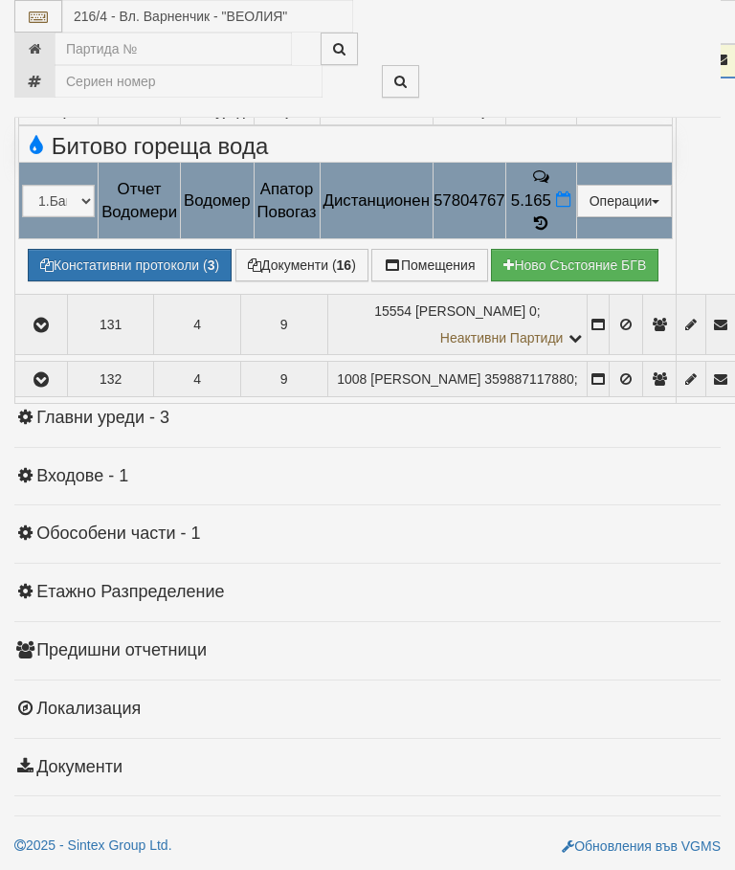
select select "10"
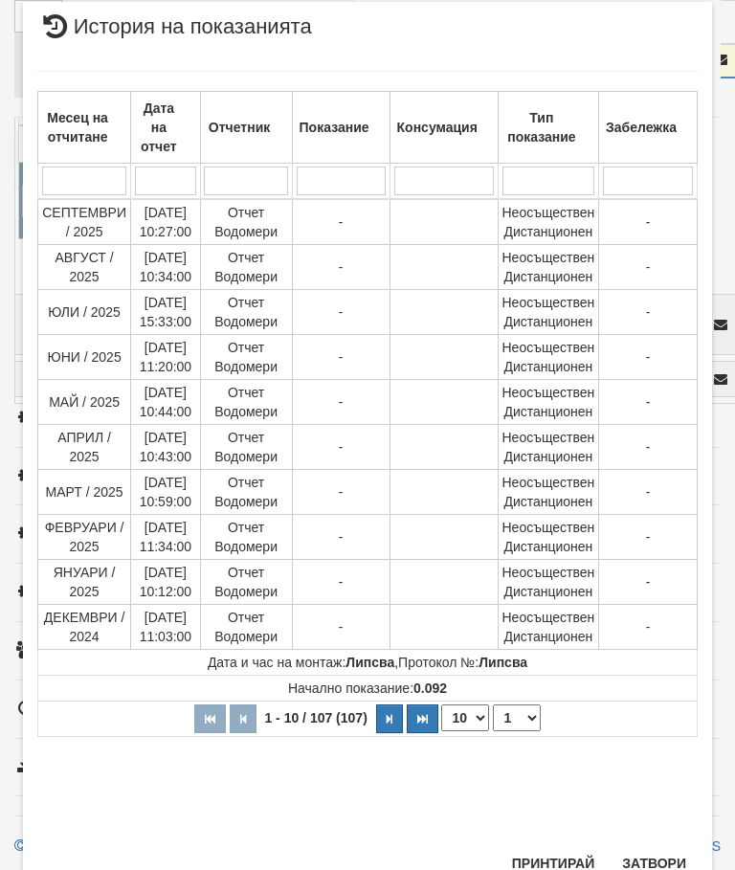
scroll to position [1062, 0]
click at [526, 724] on select "1 2 3 4 5 6 7 8 9 10 11" at bounding box center [517, 719] width 48 height 27
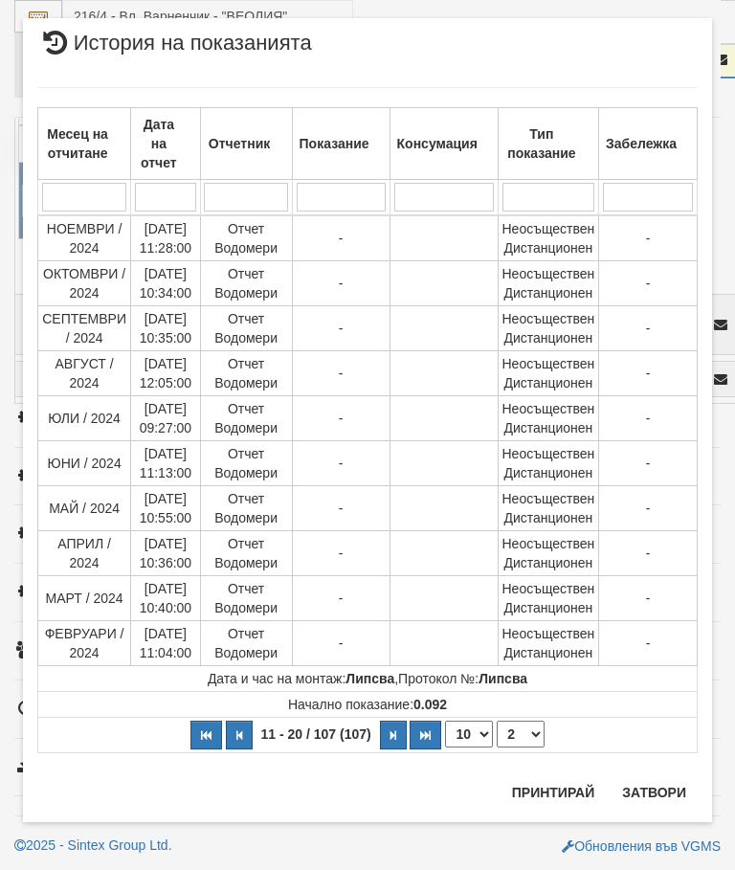
scroll to position [0, 0]
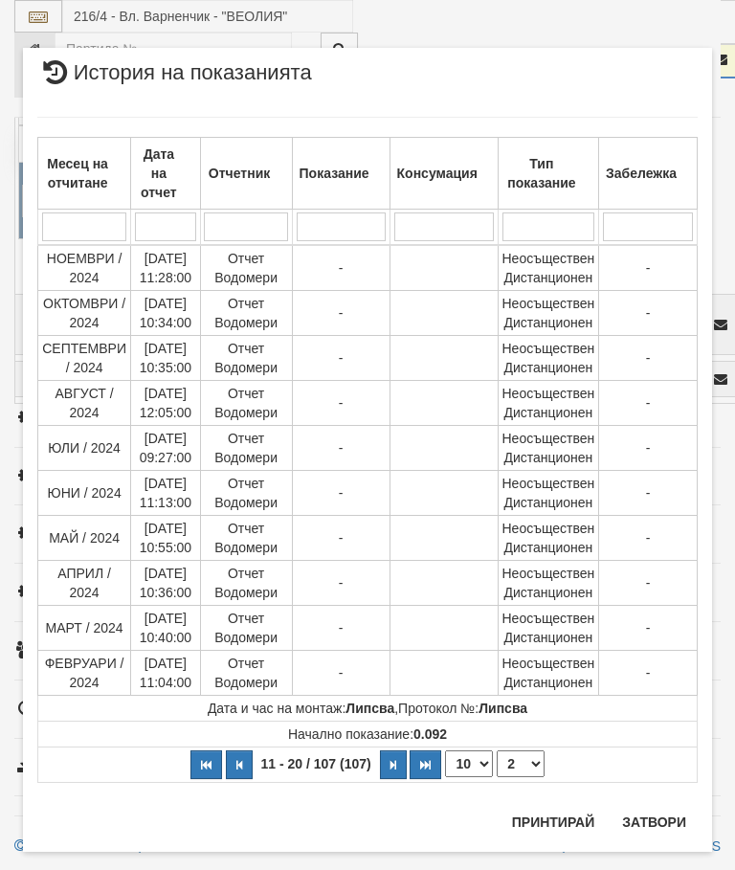
click at [528, 765] on select "1 2 3 4 5 6 7 8 9 10 11" at bounding box center [521, 764] width 48 height 27
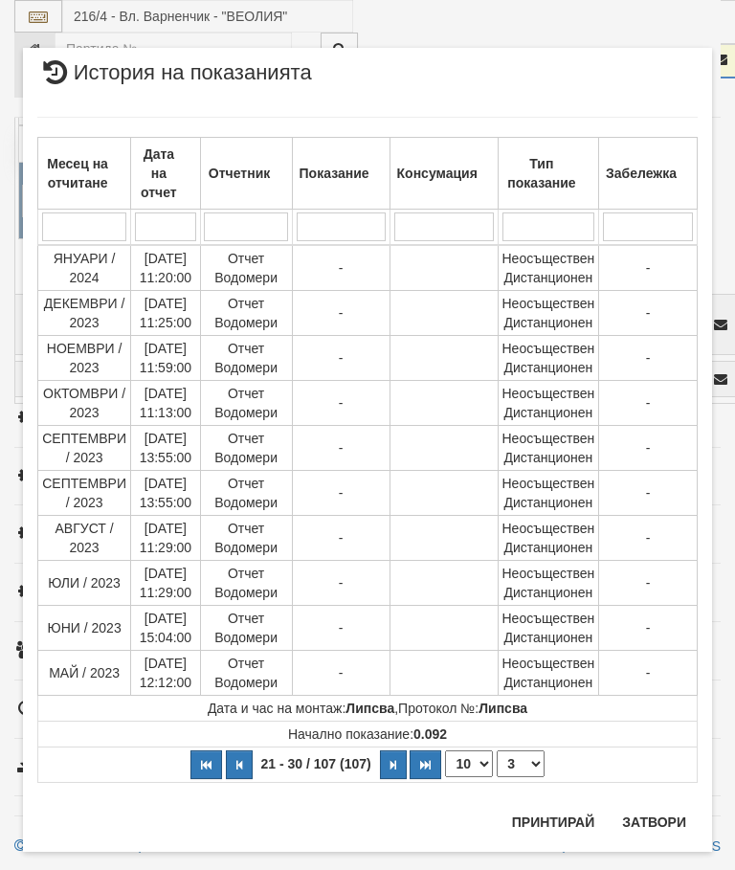
click at [529, 766] on select "1 2 3 4 5 6 7 8 9 10 11" at bounding box center [521, 764] width 48 height 27
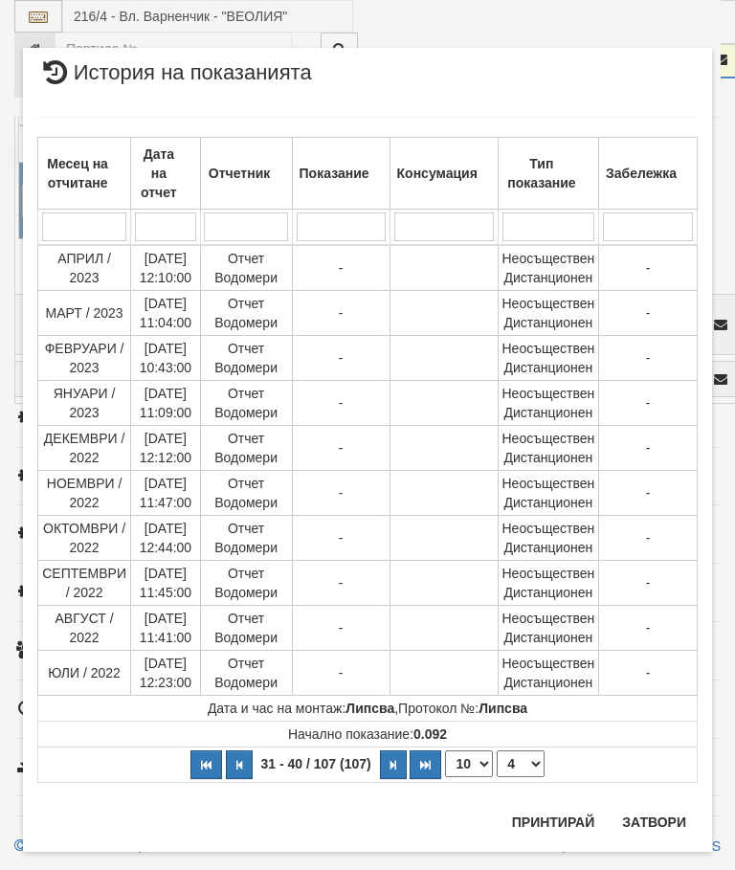
click at [525, 760] on select "1 2 3 4 5 6 7 8 9 10 11" at bounding box center [521, 764] width 48 height 27
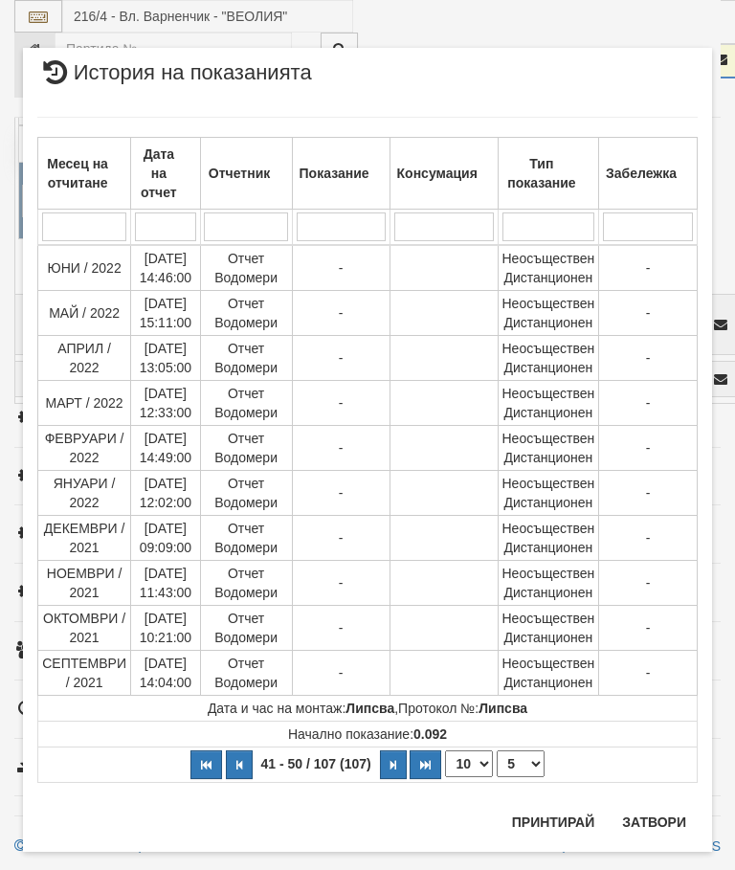
click at [529, 760] on select "1 2 3 4 5 6 7 8 9 10 11" at bounding box center [521, 764] width 48 height 27
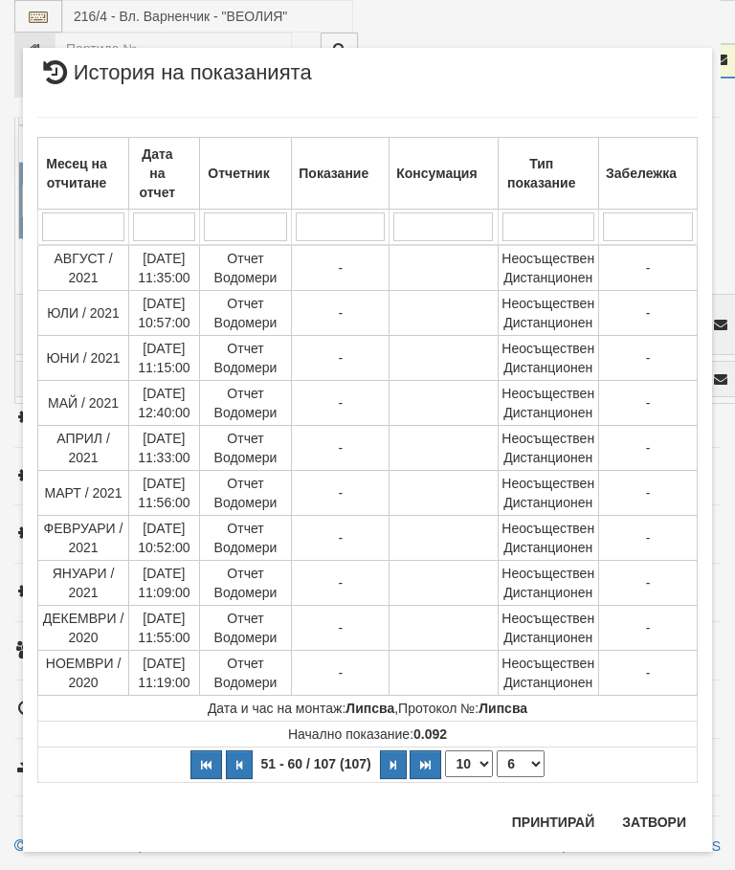
click at [529, 757] on select "1 2 3 4 5 6 7 8 9 10 11" at bounding box center [521, 764] width 48 height 27
select select "7"
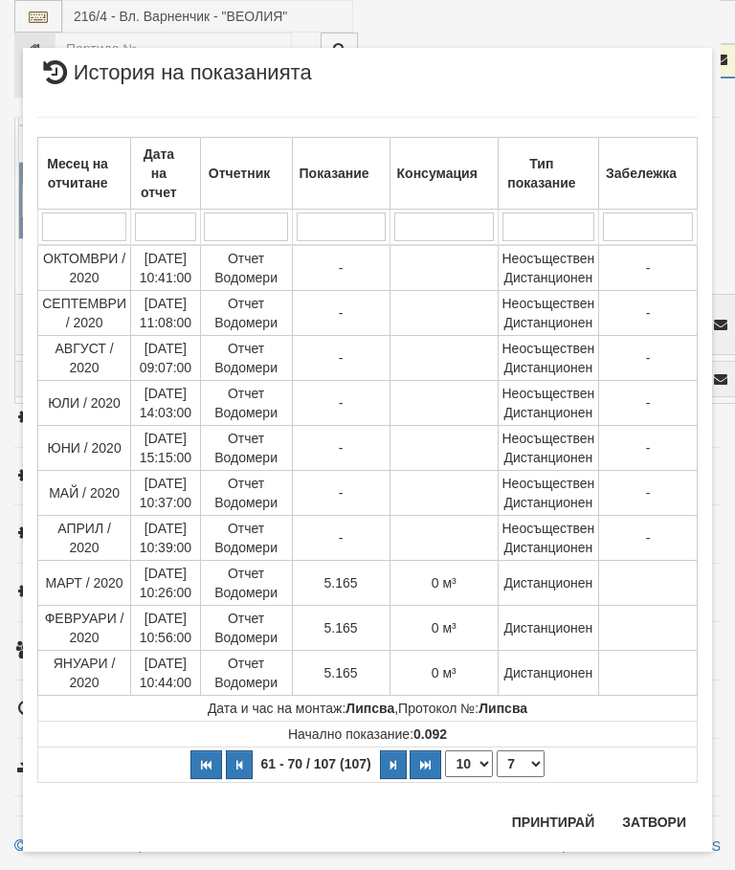
click at [649, 818] on button "Затвори" at bounding box center [654, 822] width 87 height 31
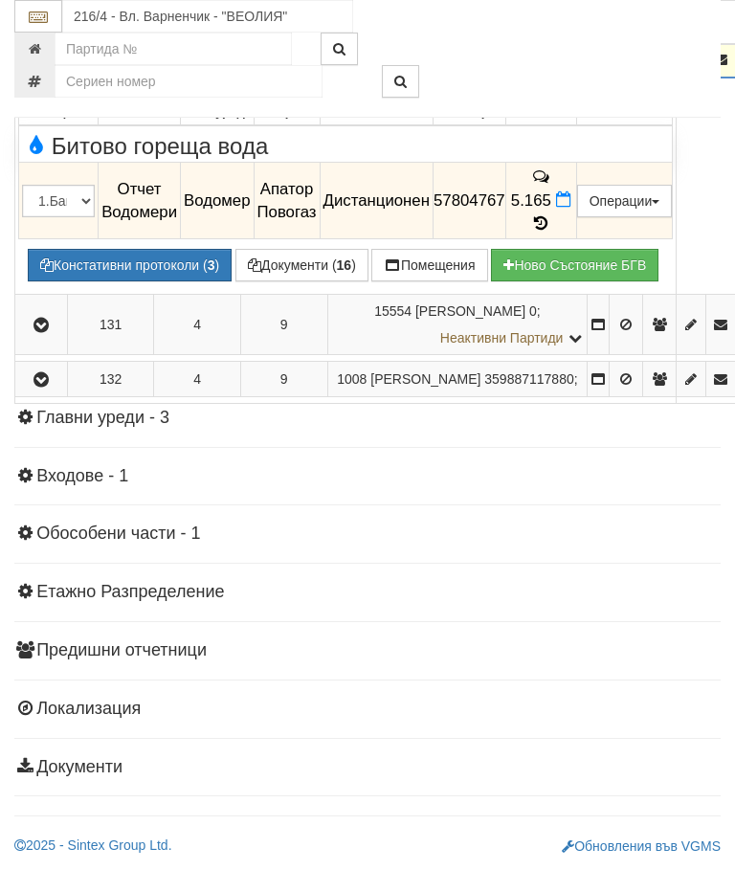
click at [37, 67] on icon "button" at bounding box center [41, 60] width 23 height 13
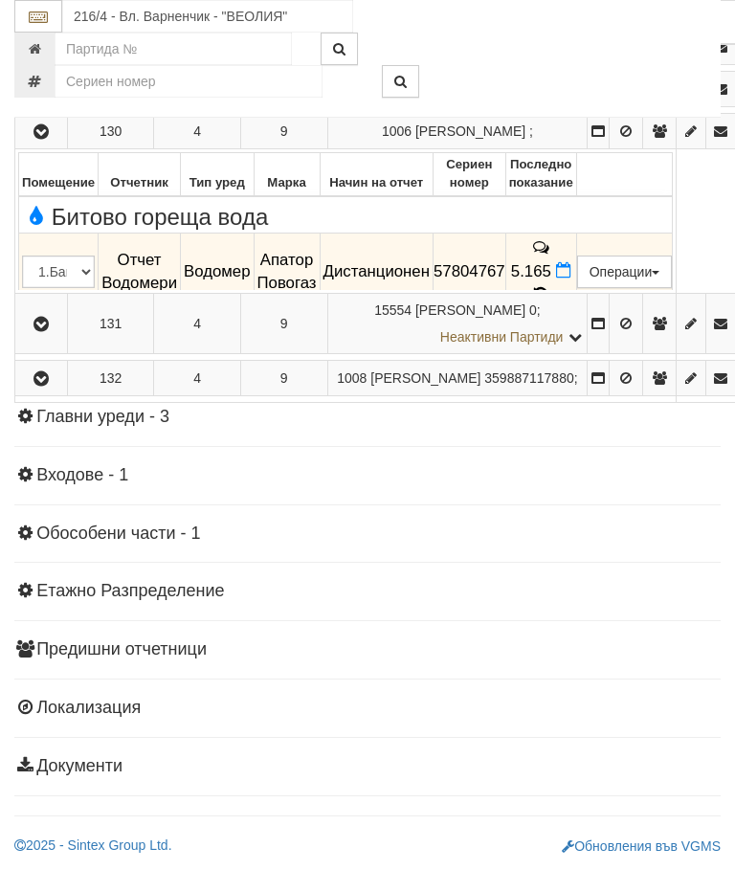
scroll to position [2077, 0]
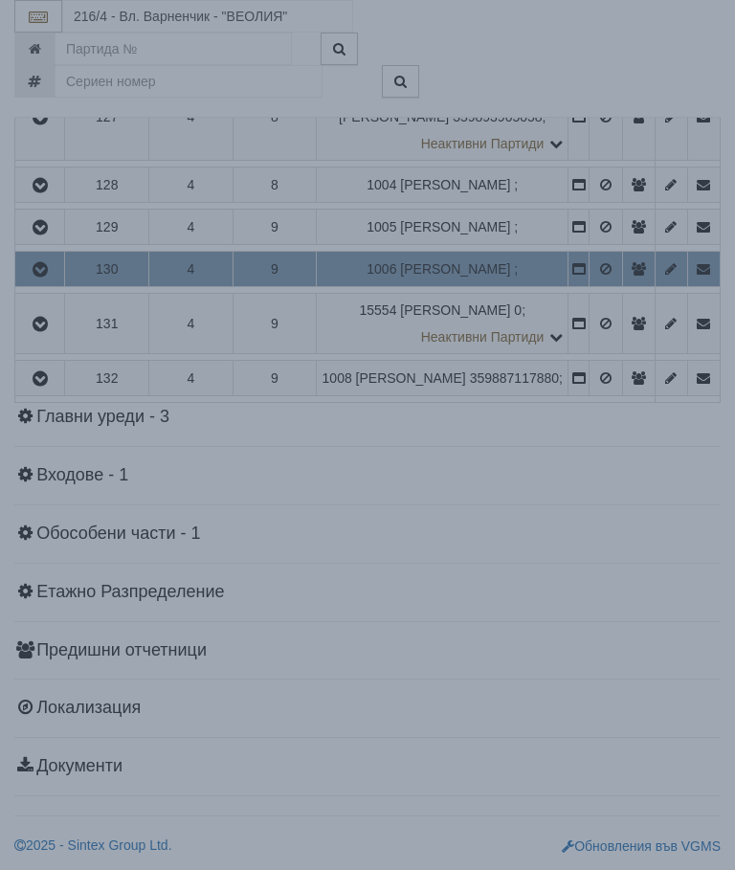
click at [653, 869] on div "× Зареждане... Данните за апартамента се зареждат. Моля изчакайте..." at bounding box center [367, 435] width 735 height 870
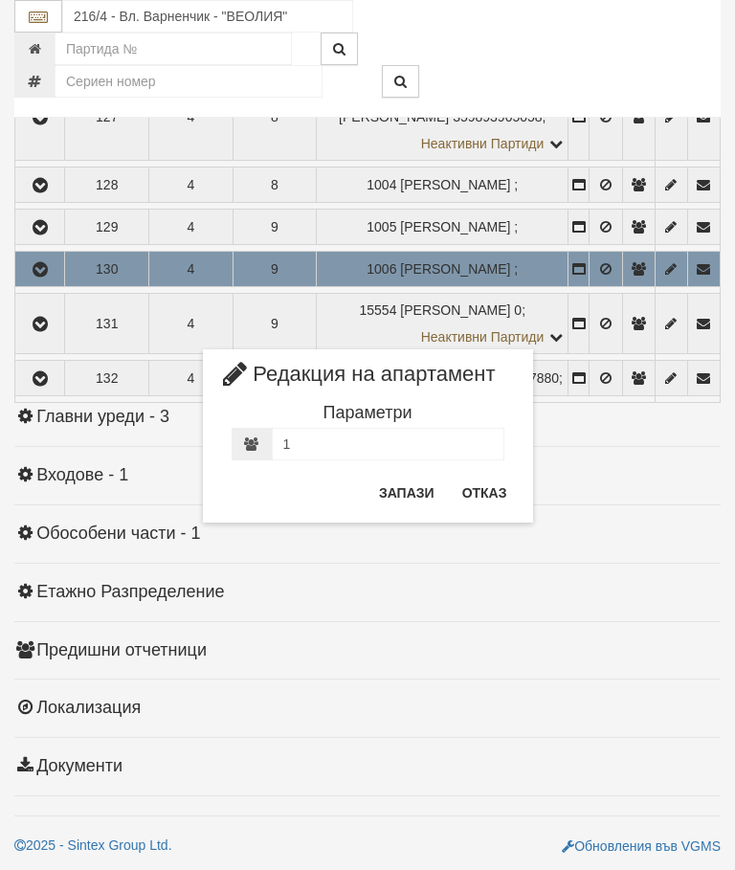
click at [488, 496] on button "Отказ" at bounding box center [485, 493] width 68 height 31
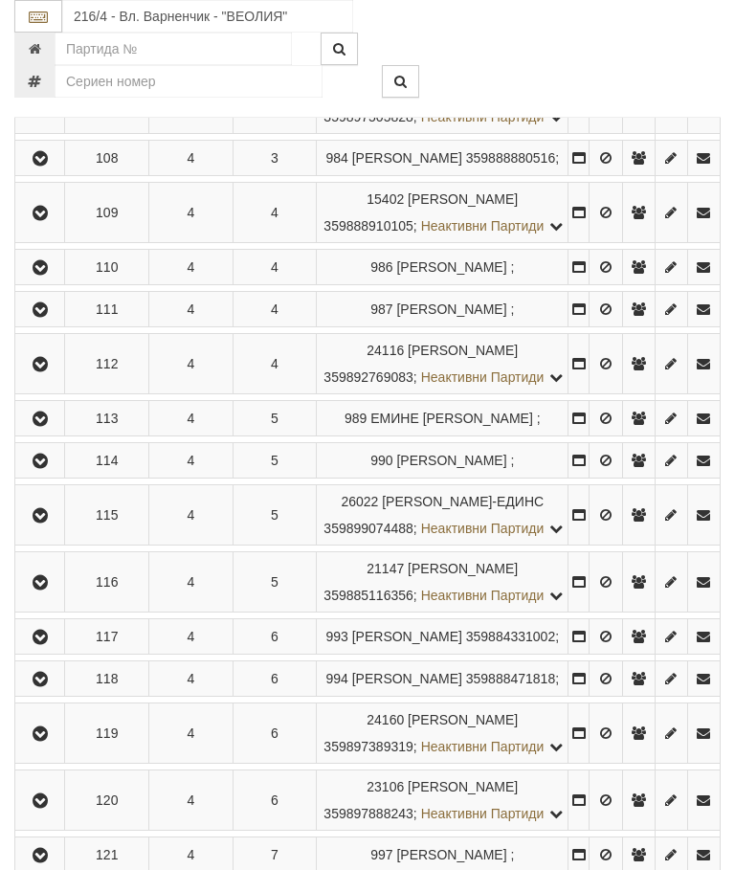
scroll to position [965, 0]
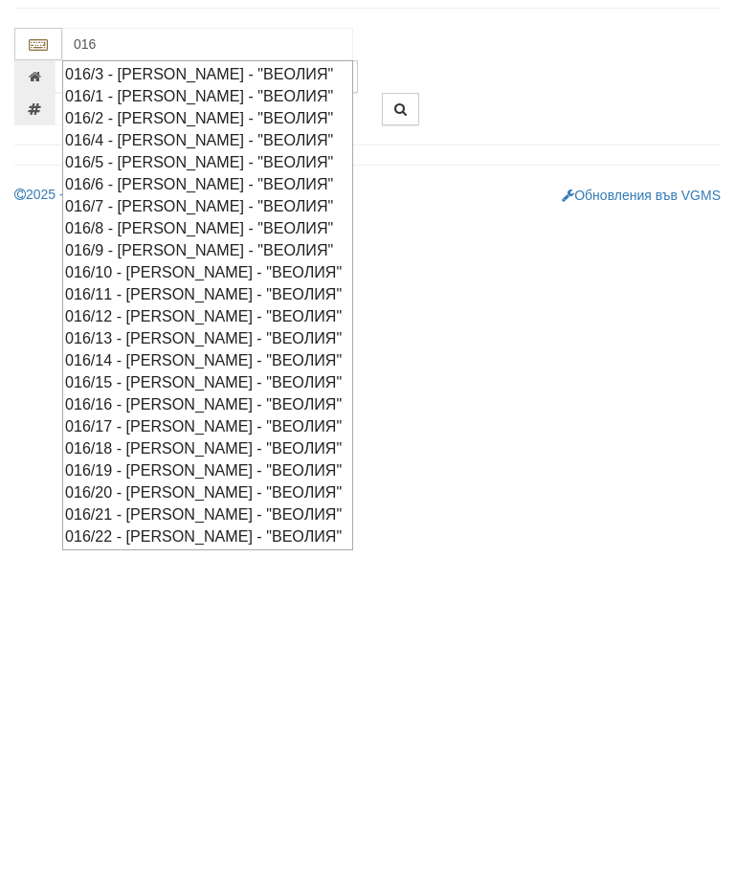
click at [214, 546] on div "016/16 - [PERSON_NAME] - "ВЕОЛИЯ"" at bounding box center [207, 557] width 285 height 22
type input "016/16 - [PERSON_NAME] - "ВЕОЛИЯ""
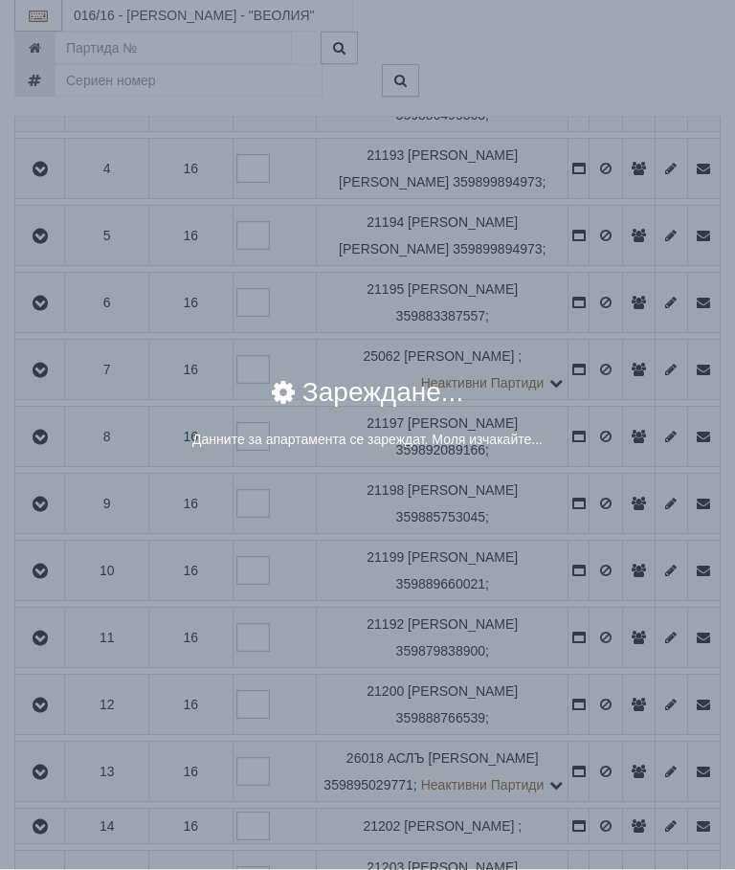
scroll to position [607, 0]
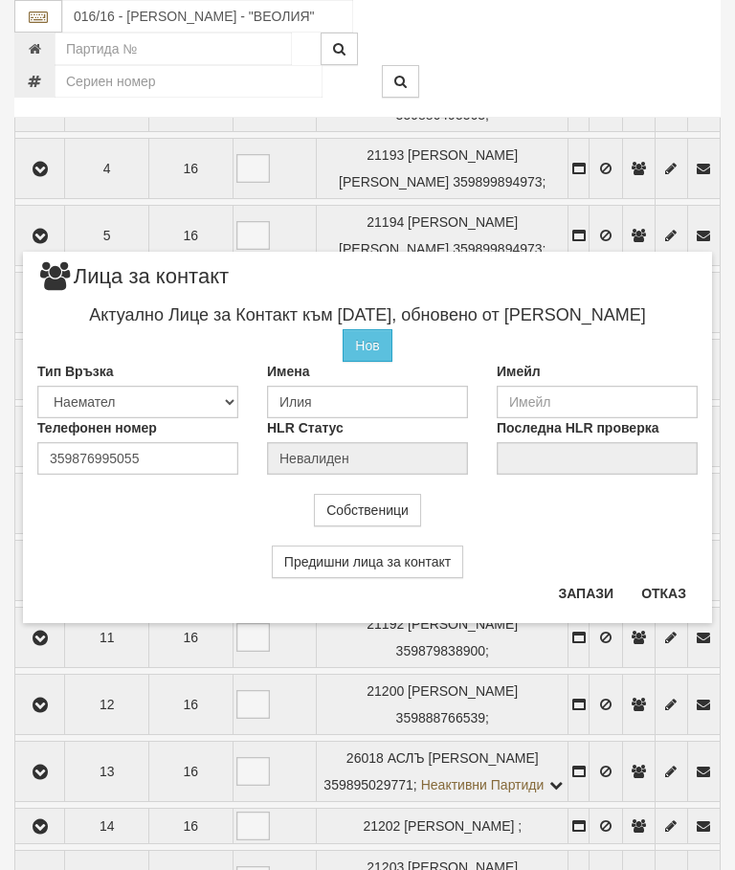
click at [669, 592] on button "Отказ" at bounding box center [664, 593] width 68 height 31
click at [670, 594] on button "Отказ" at bounding box center [664, 593] width 68 height 31
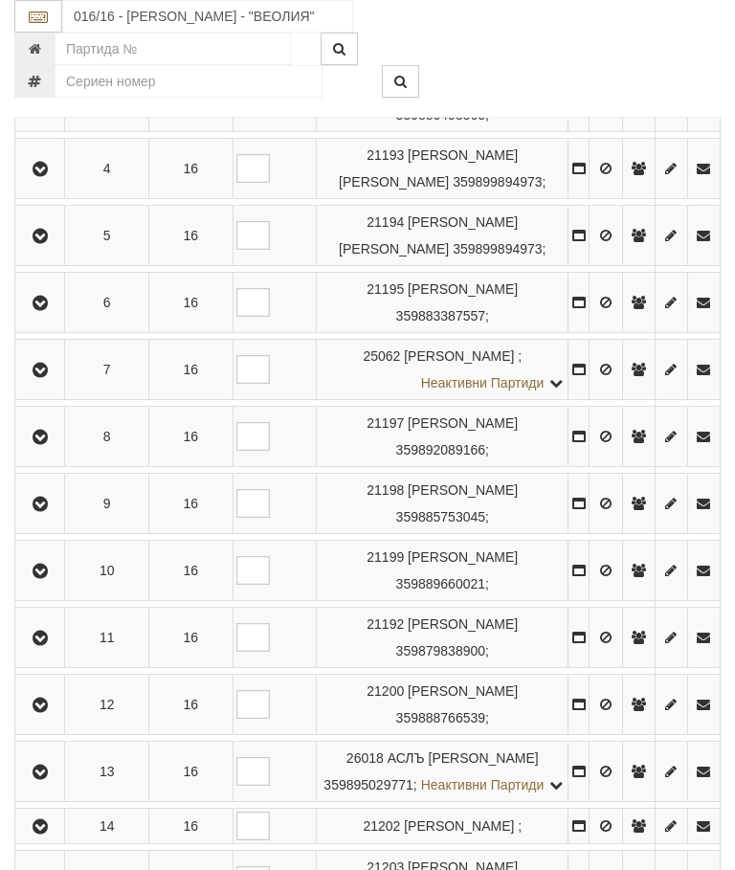
click at [49, 712] on icon "button" at bounding box center [40, 705] width 23 height 13
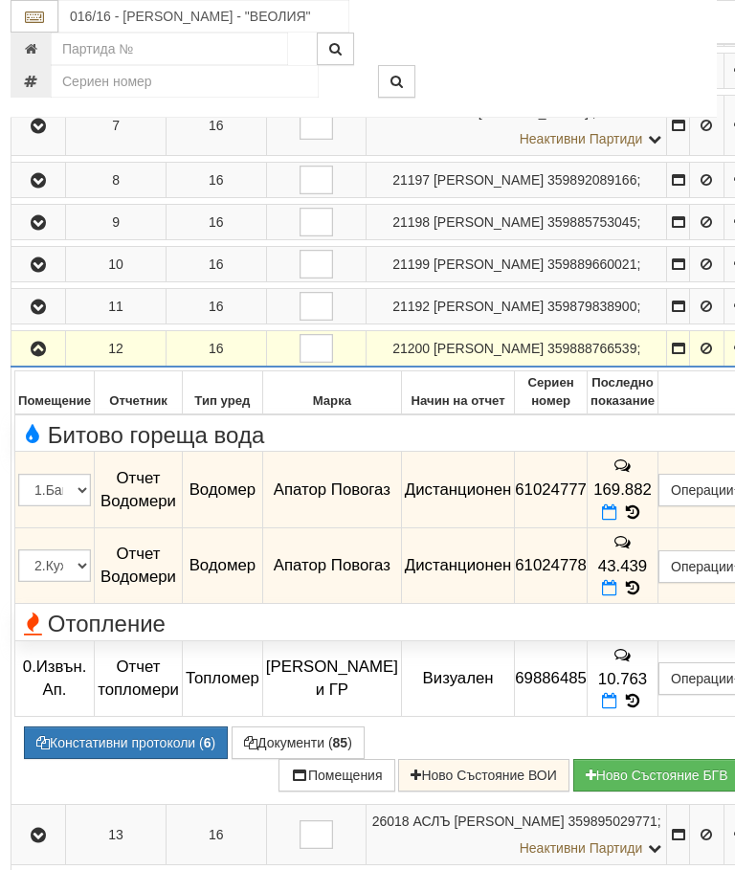
scroll to position [777, 2]
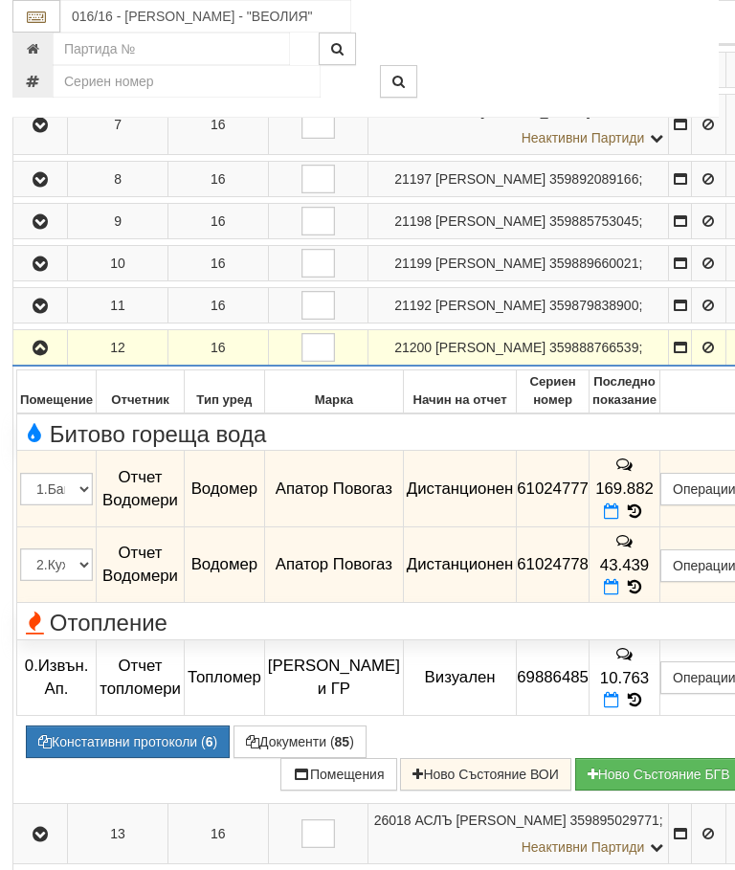
click at [645, 520] on icon at bounding box center [634, 512] width 21 height 16
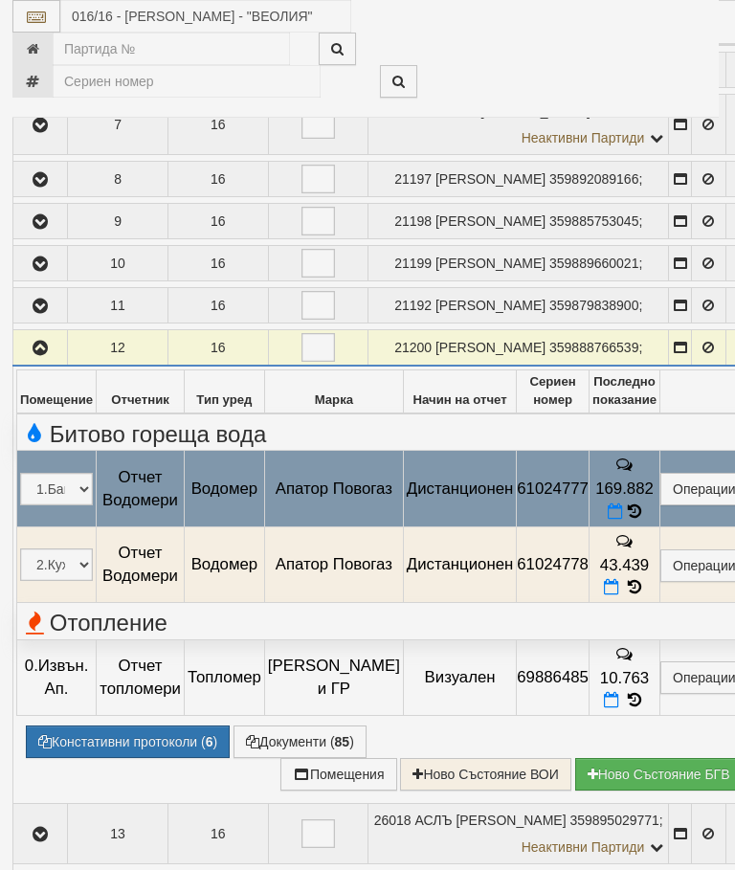
select select "10"
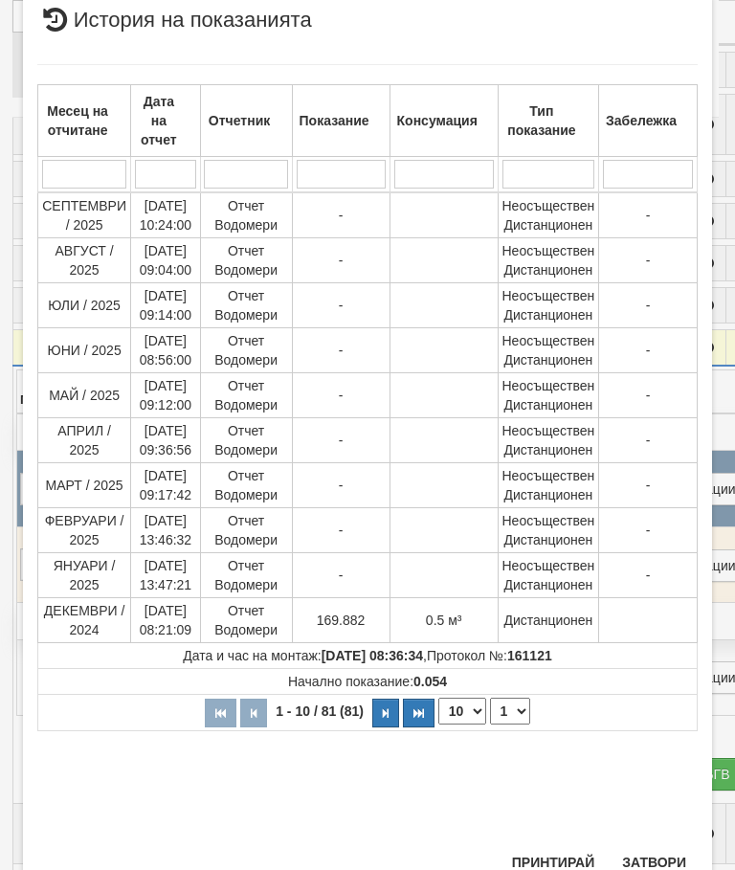
scroll to position [693, 0]
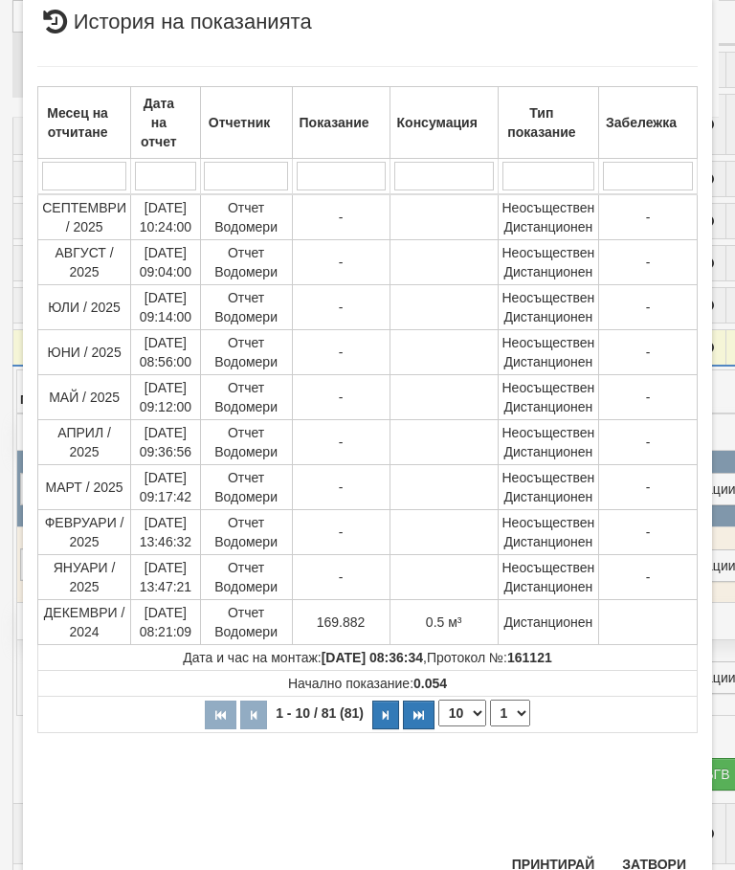
click at [522, 713] on select "1 2 3 4 5 6 7 8 9" at bounding box center [510, 713] width 40 height 27
select select "2"
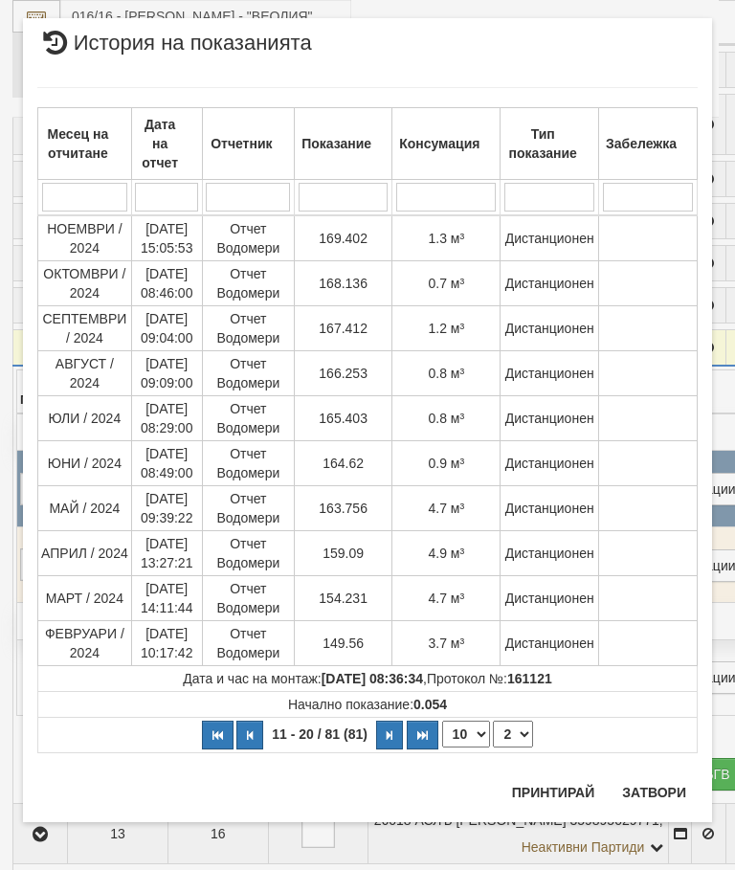
scroll to position [0, 0]
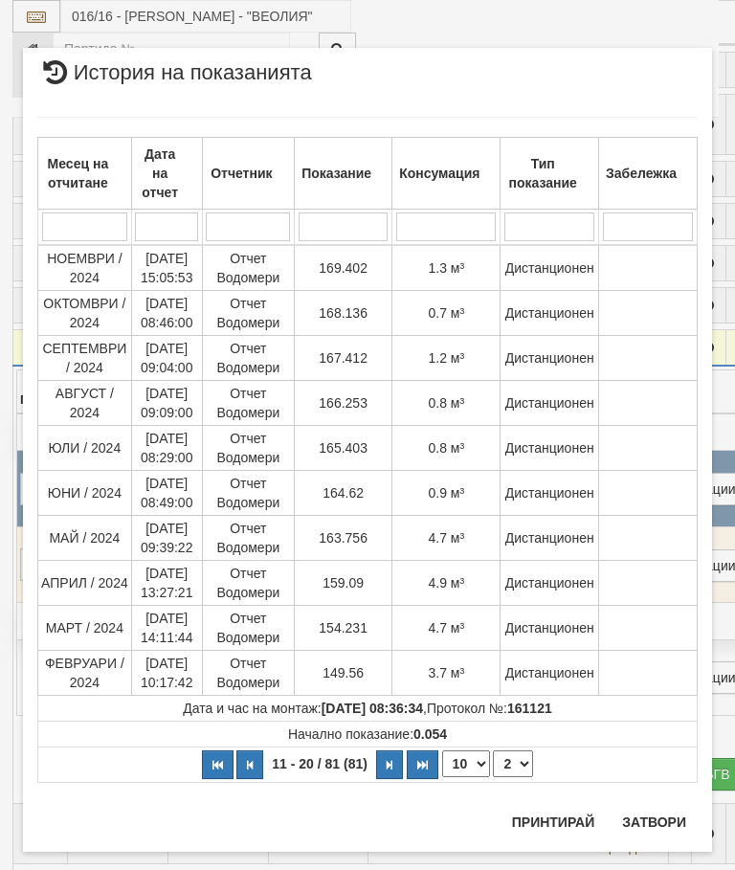
click at [644, 815] on button "Затвори" at bounding box center [654, 822] width 87 height 31
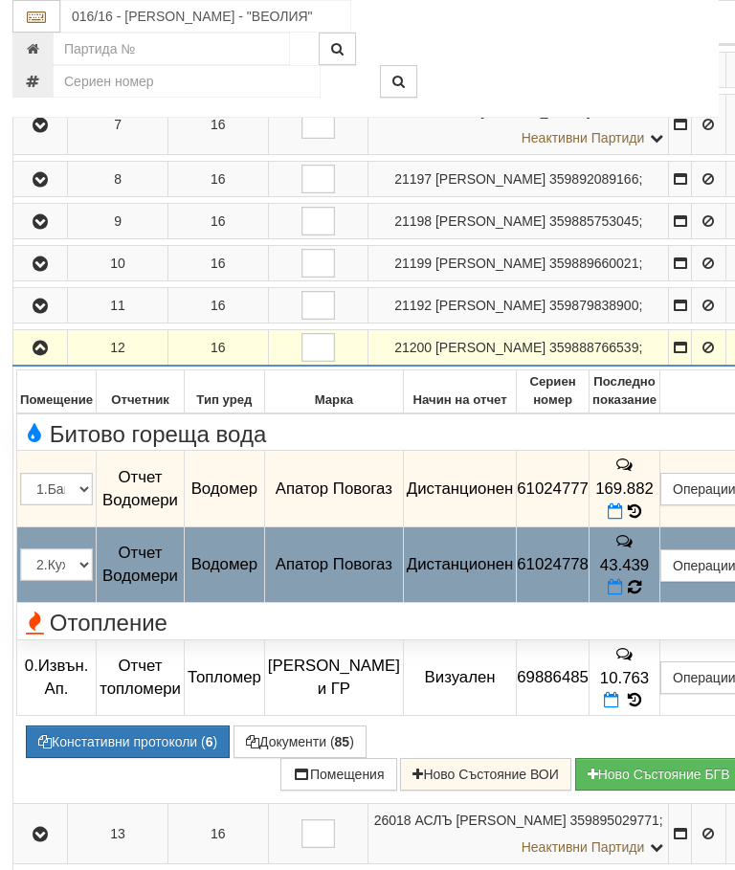
click at [642, 597] on icon at bounding box center [634, 587] width 14 height 17
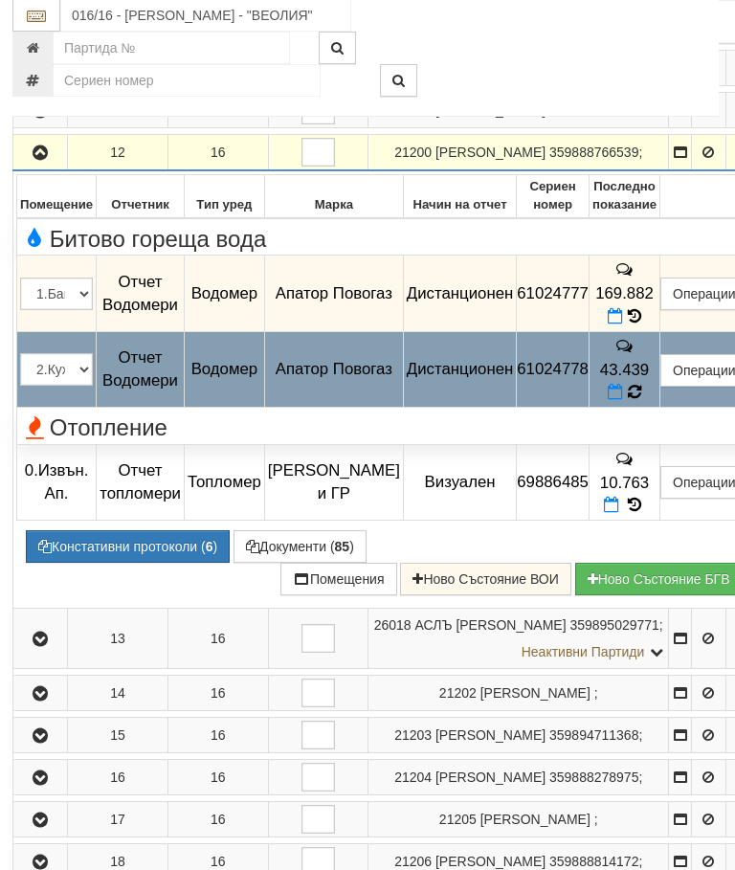
scroll to position [973, 2]
click at [642, 401] on icon at bounding box center [634, 392] width 14 height 17
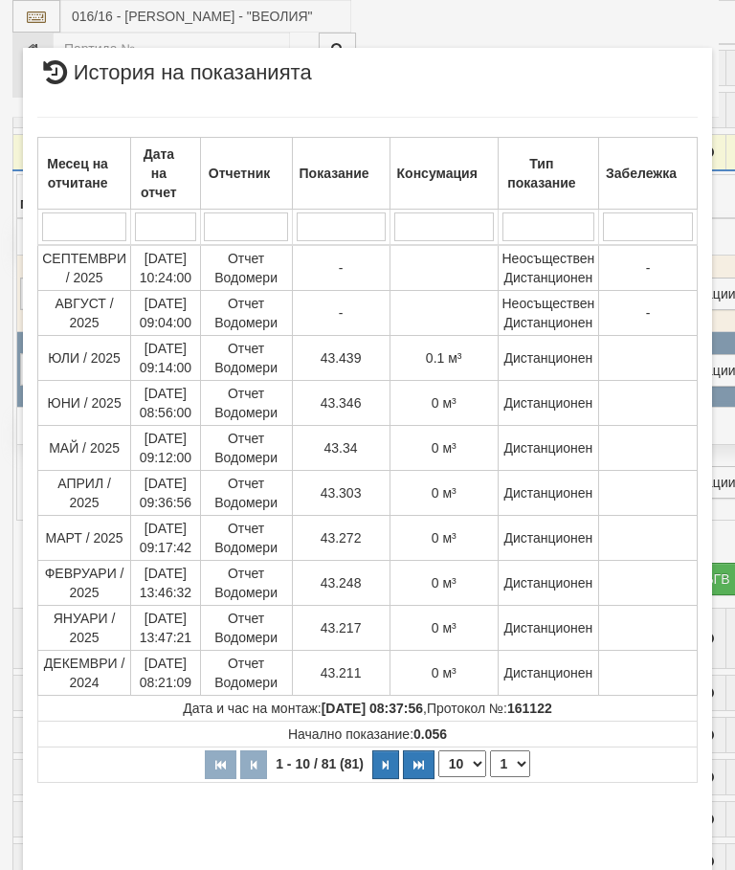
click at [522, 760] on select "1 2 3 4 5 6 7 8 9" at bounding box center [510, 764] width 40 height 27
select select "2"
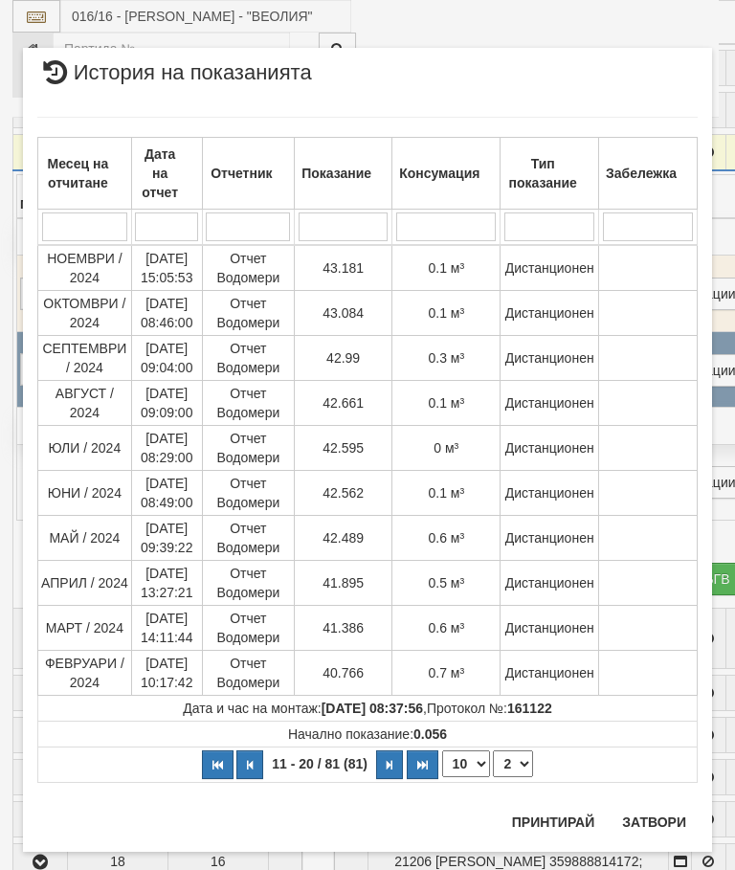
click at [652, 829] on button "Затвори" at bounding box center [654, 822] width 87 height 31
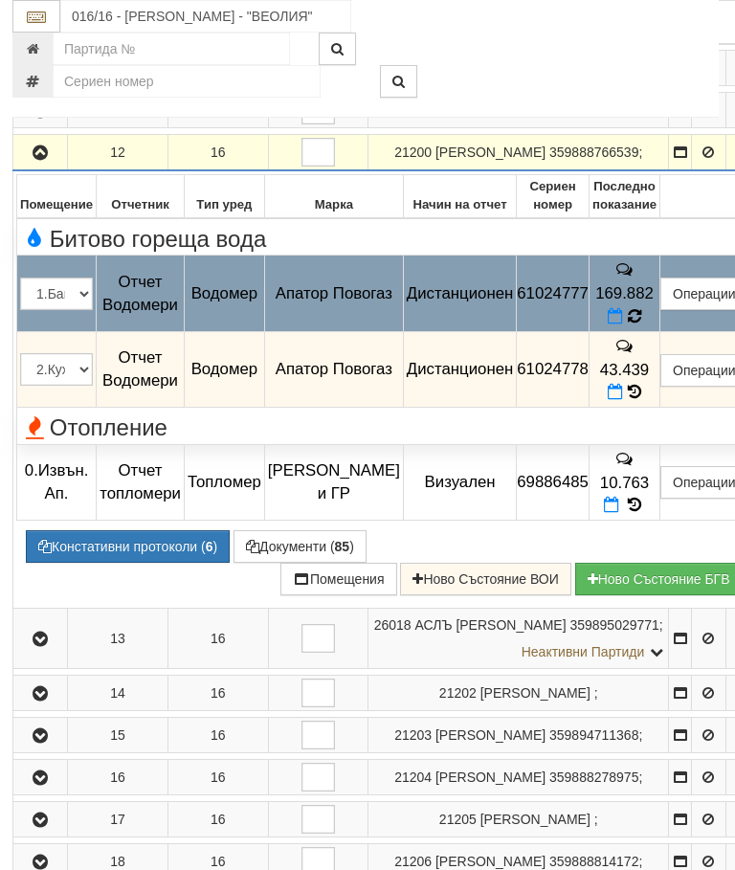
click at [642, 326] on icon at bounding box center [634, 316] width 14 height 17
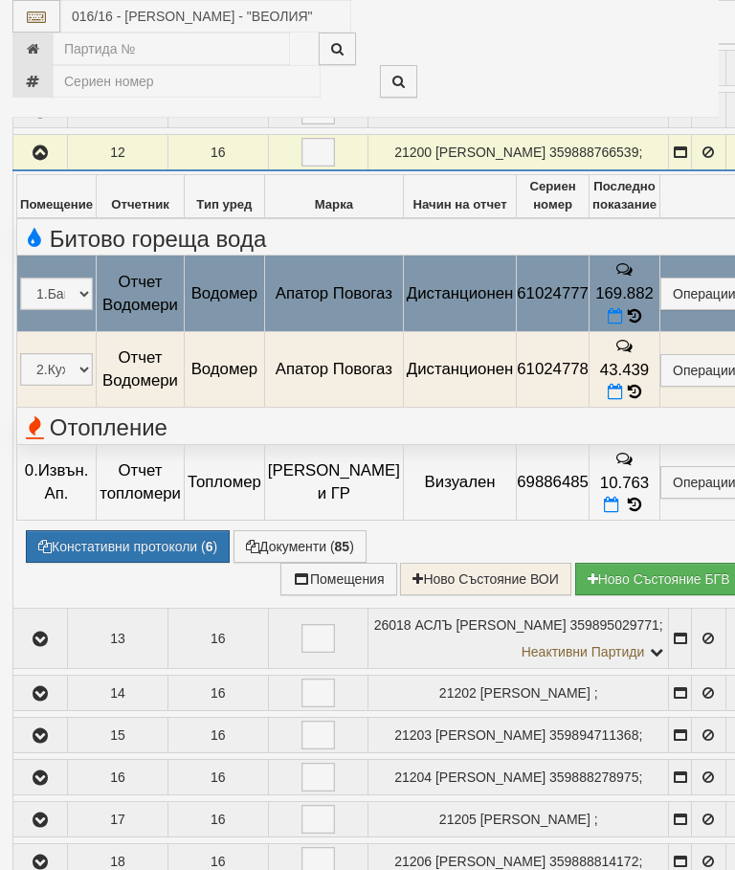
select select "10"
select select "1"
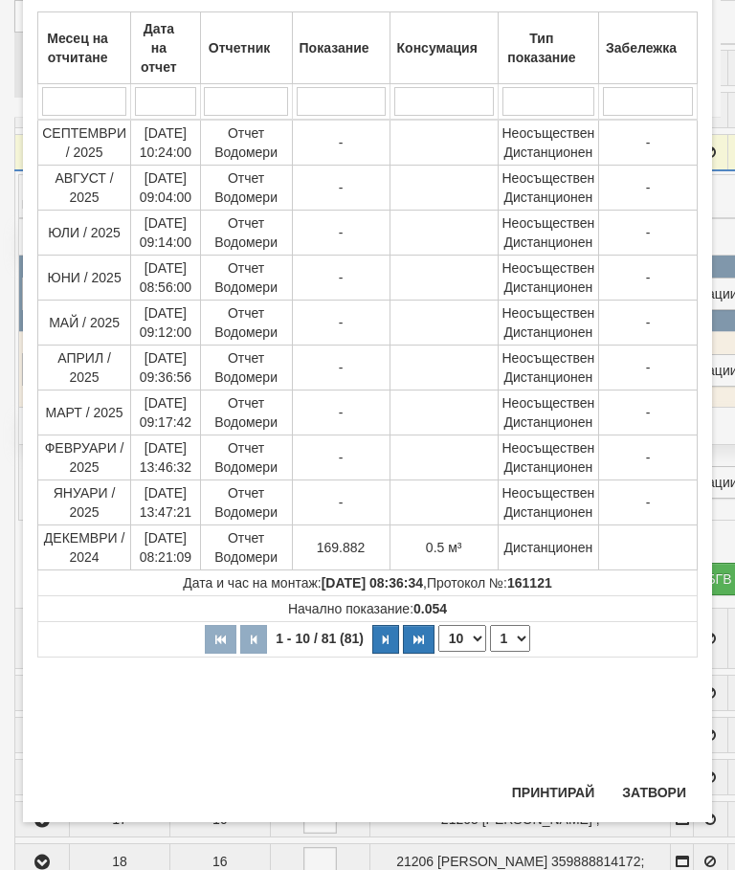
scroll to position [728, 0]
click at [653, 795] on button "Затвори" at bounding box center [654, 792] width 87 height 31
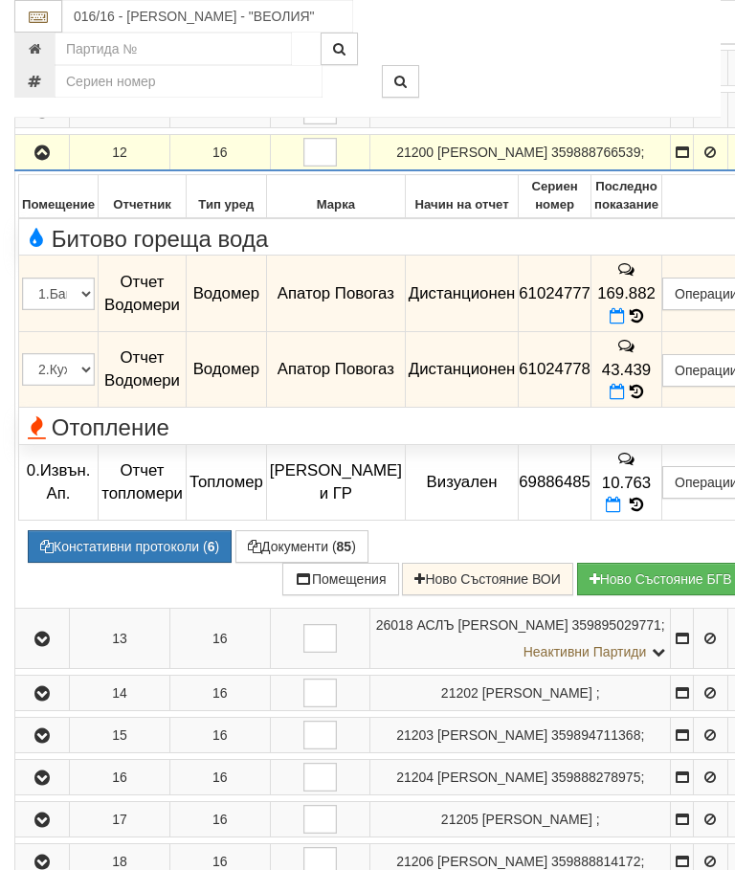
click at [644, 401] on icon at bounding box center [636, 392] width 15 height 17
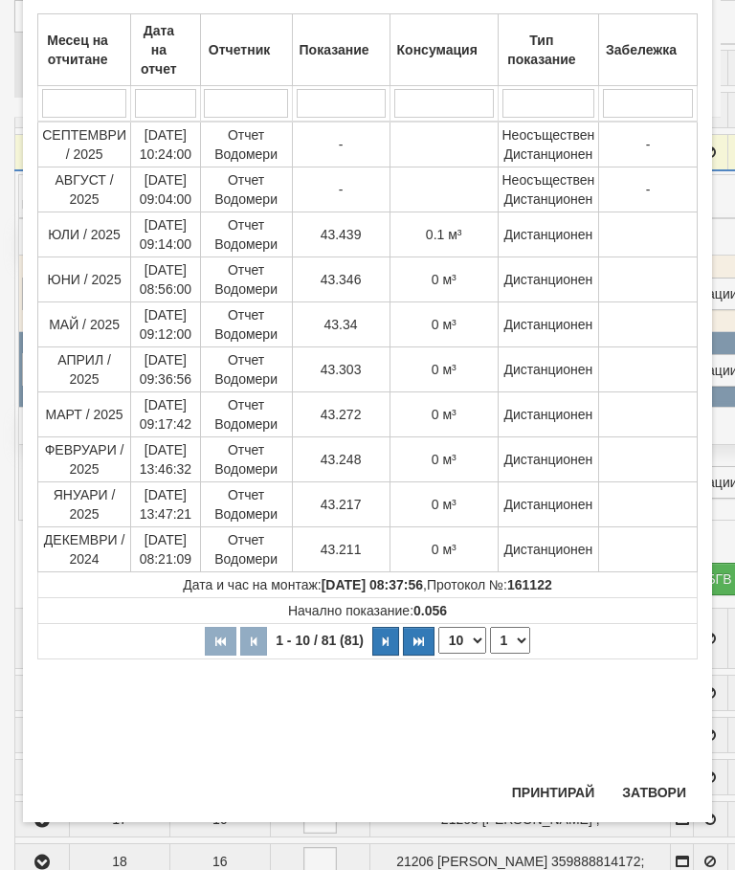
scroll to position [741, 0]
click at [656, 781] on button "Затвори" at bounding box center [654, 792] width 87 height 31
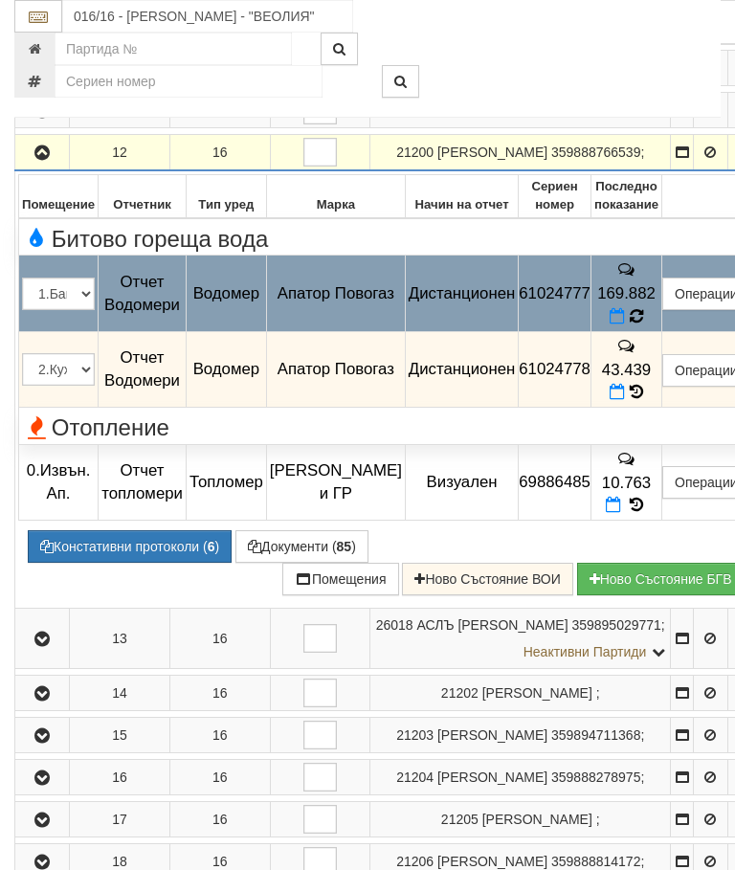
click at [643, 326] on icon at bounding box center [636, 316] width 14 height 17
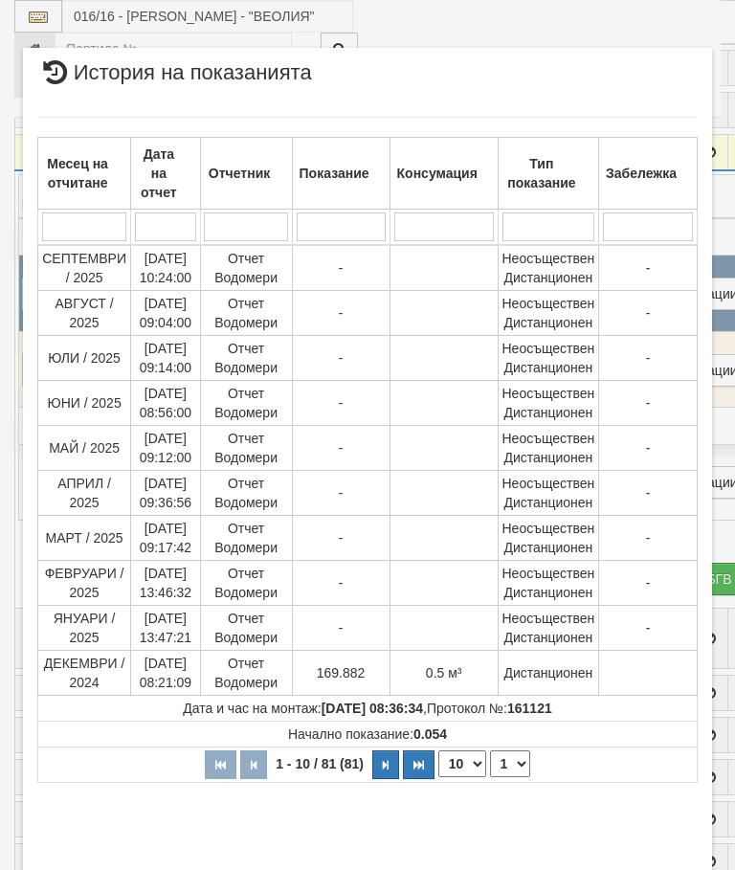
click at [499, 770] on select "1 2 3 4 5 6 7 8 9" at bounding box center [510, 764] width 40 height 27
select select "2"
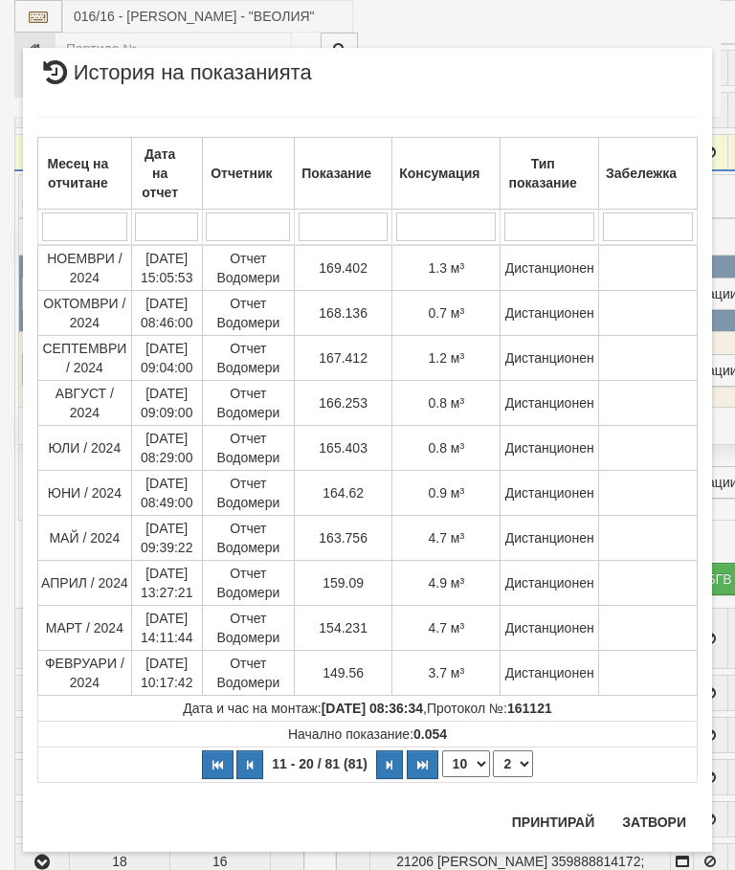
click at [651, 816] on button "Затвори" at bounding box center [654, 822] width 87 height 31
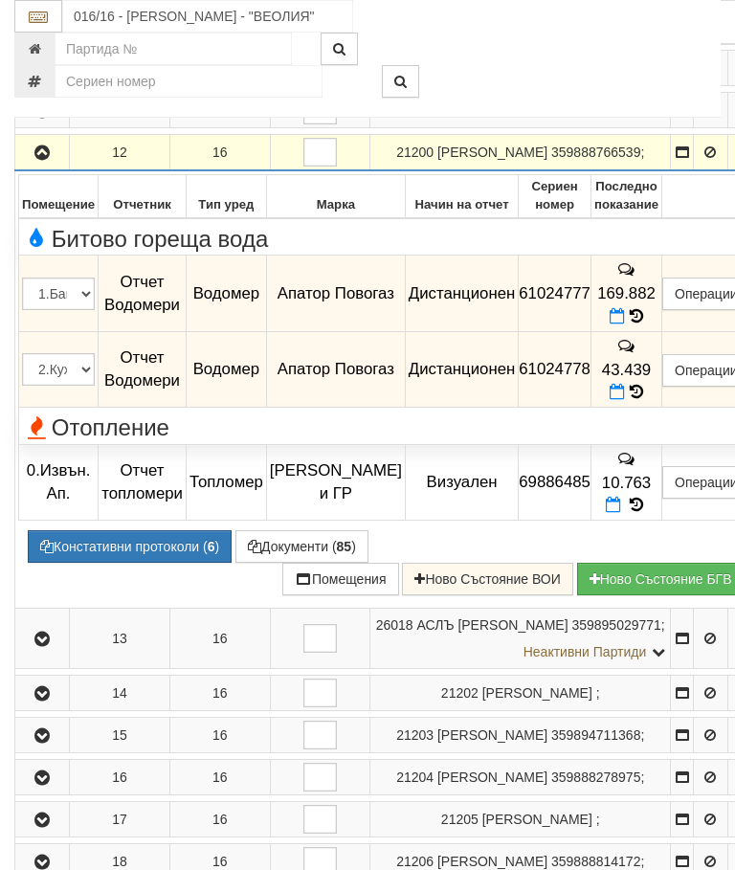
click at [297, 563] on button "Документи ( 85 )" at bounding box center [302, 546] width 133 height 33
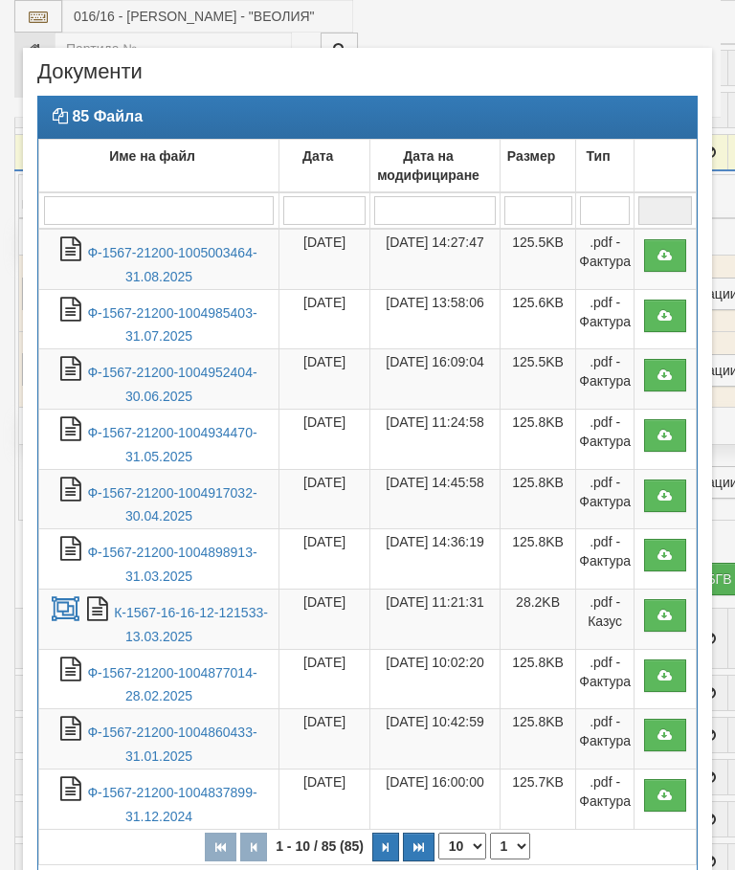
click at [185, 256] on link "Ф-1567-21200-1005003464-31.08.2025" at bounding box center [171, 264] width 169 height 39
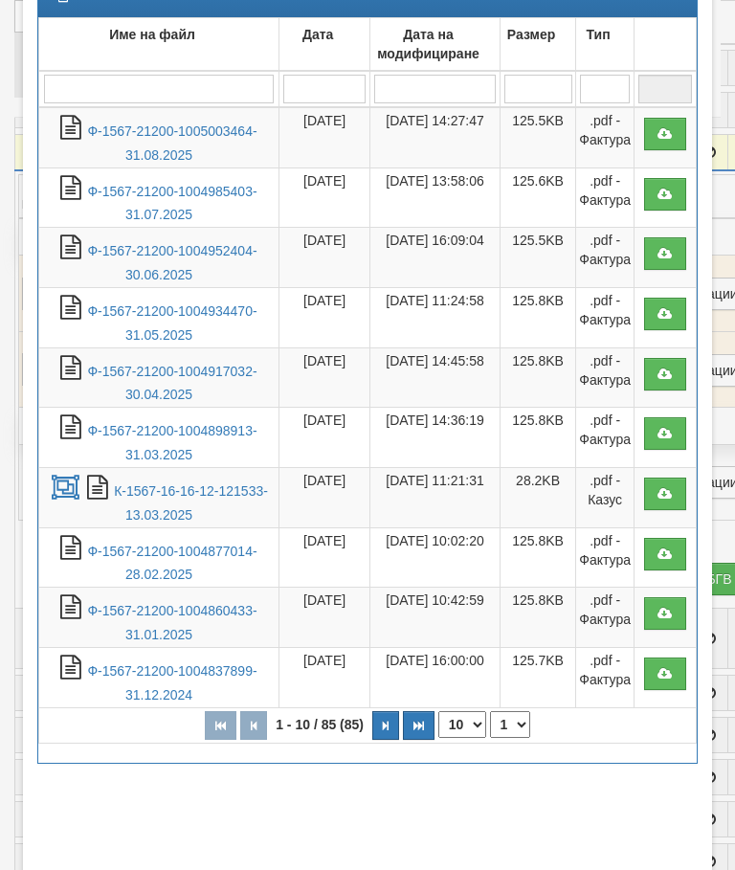
scroll to position [207, 0]
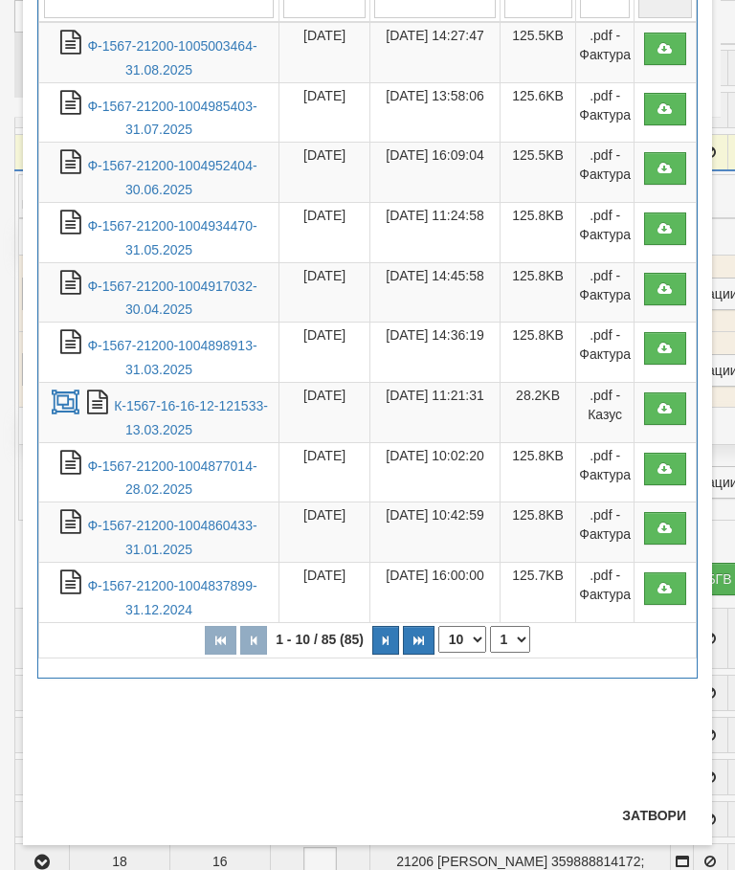
click at [660, 821] on button "Затвори" at bounding box center [654, 815] width 87 height 31
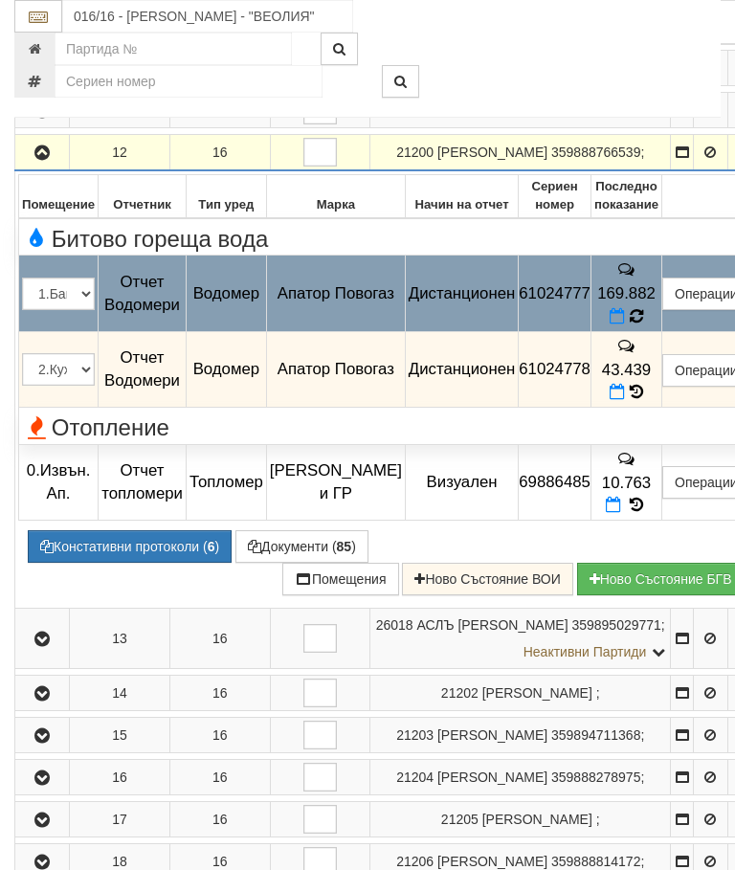
click at [644, 326] on icon at bounding box center [636, 316] width 15 height 18
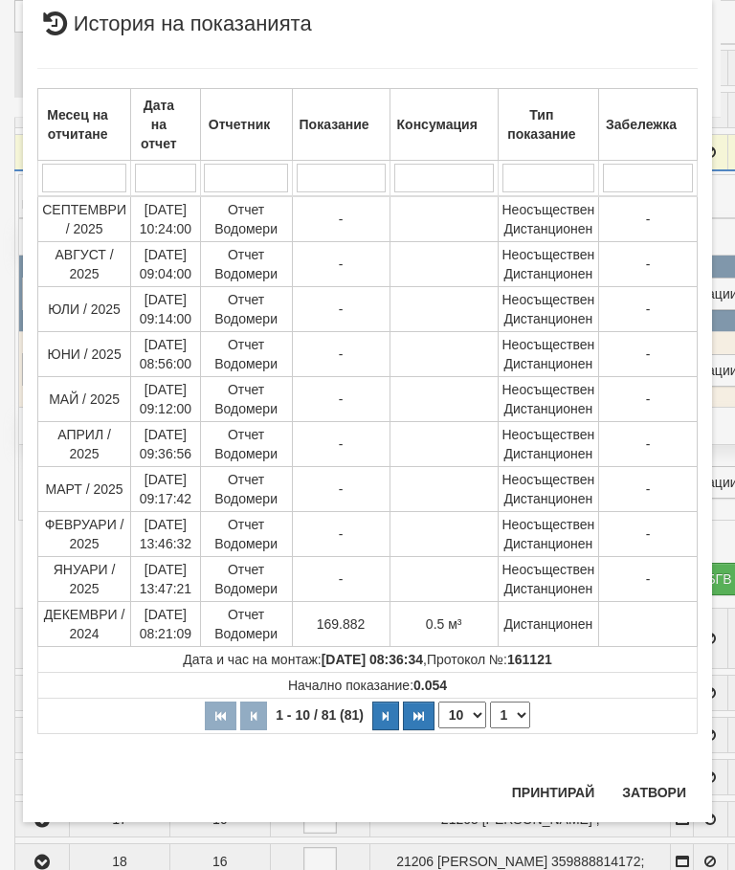
scroll to position [1579, 0]
click at [650, 796] on button "Затвори" at bounding box center [654, 792] width 87 height 31
